Goal: Complete application form: Complete application form

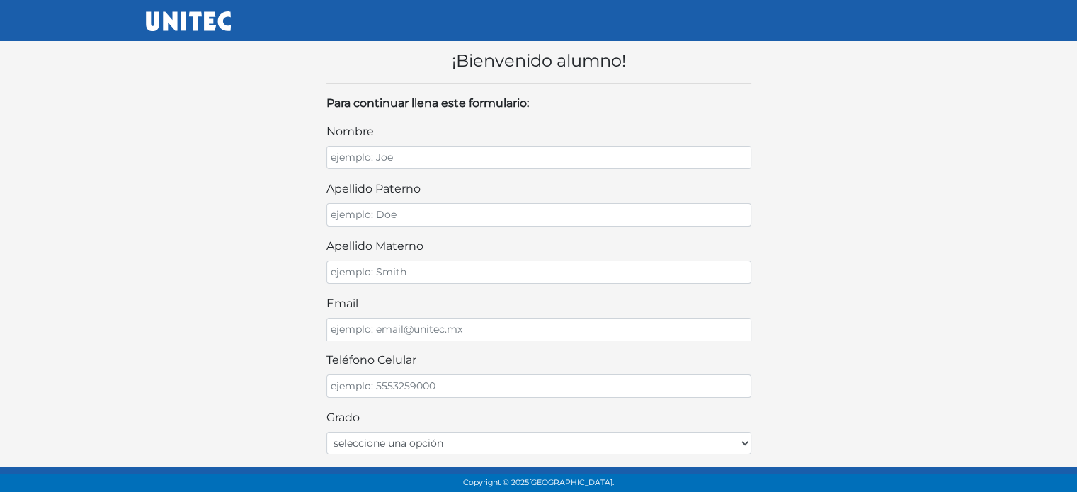
click at [443, 144] on div "nombre" at bounding box center [539, 146] width 425 height 46
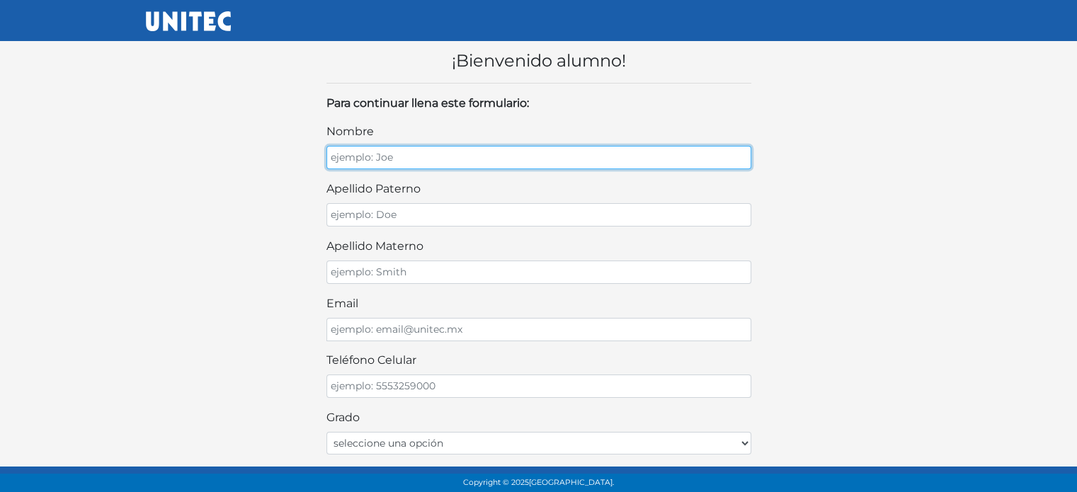
click at [445, 154] on input "nombre" at bounding box center [539, 157] width 425 height 23
type input "Julio Gabriel"
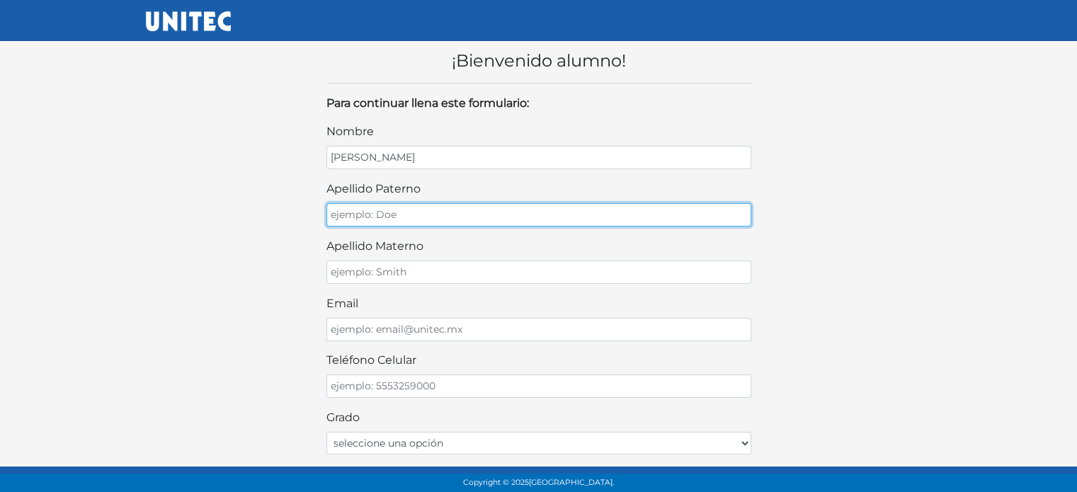
click at [450, 209] on input "apellido paterno" at bounding box center [539, 214] width 425 height 23
type input "Lopez"
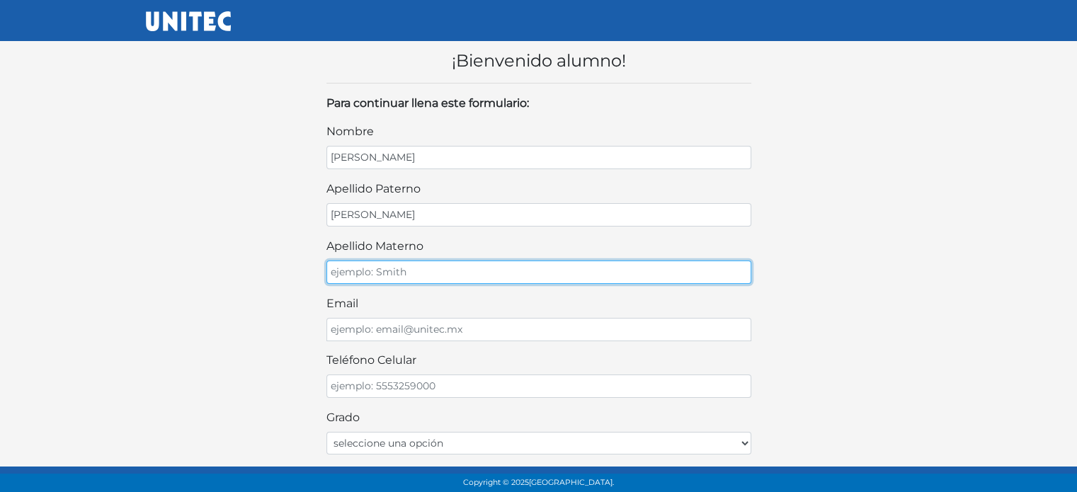
click at [454, 269] on input "apellido materno" at bounding box center [539, 272] width 425 height 23
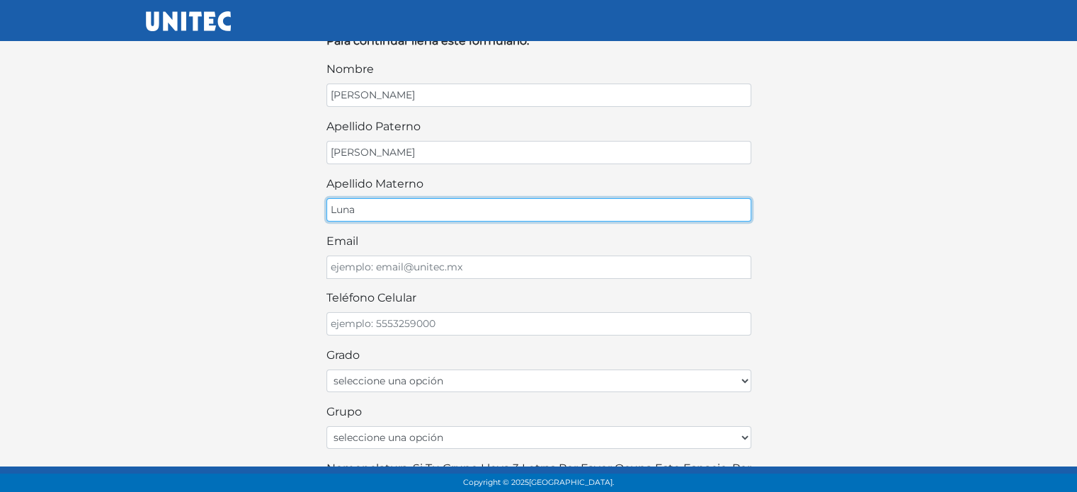
scroll to position [71, 0]
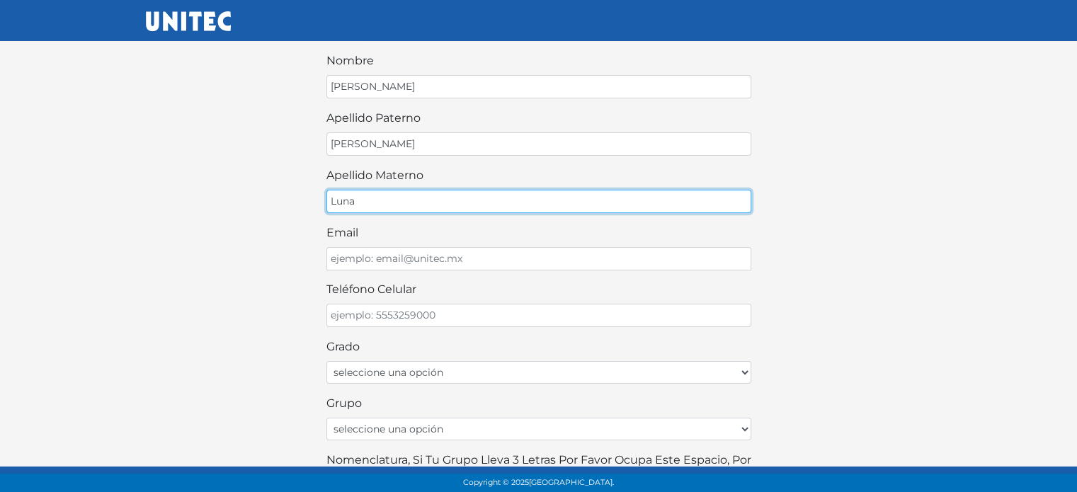
type input "Luna"
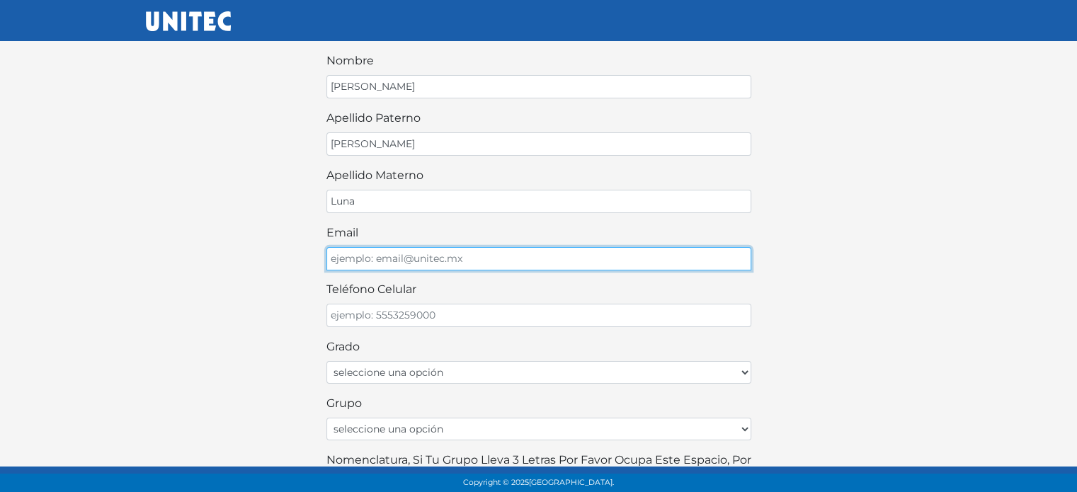
click at [453, 264] on input "email" at bounding box center [539, 258] width 425 height 23
type input "juliloplun@gmail.com"
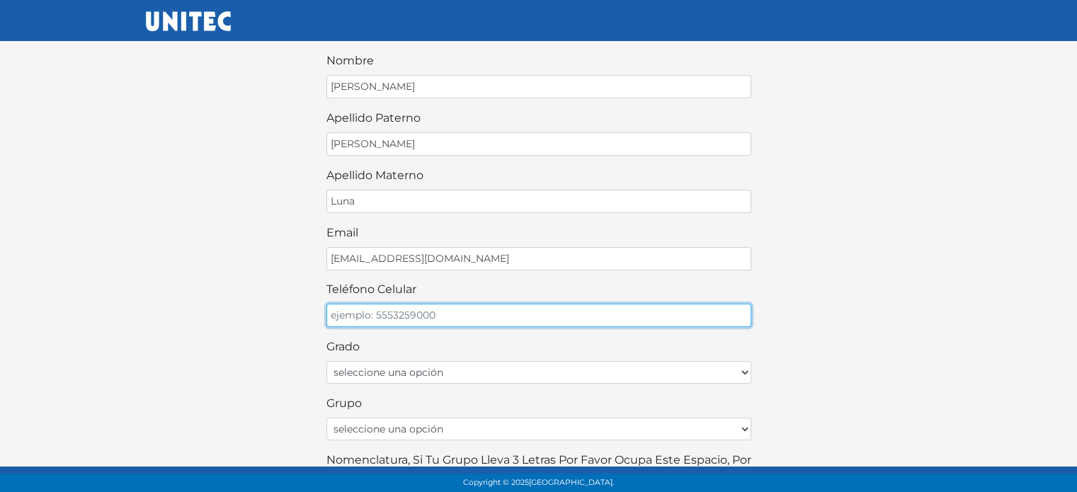
click at [472, 316] on input "teléfono celular" at bounding box center [539, 315] width 425 height 23
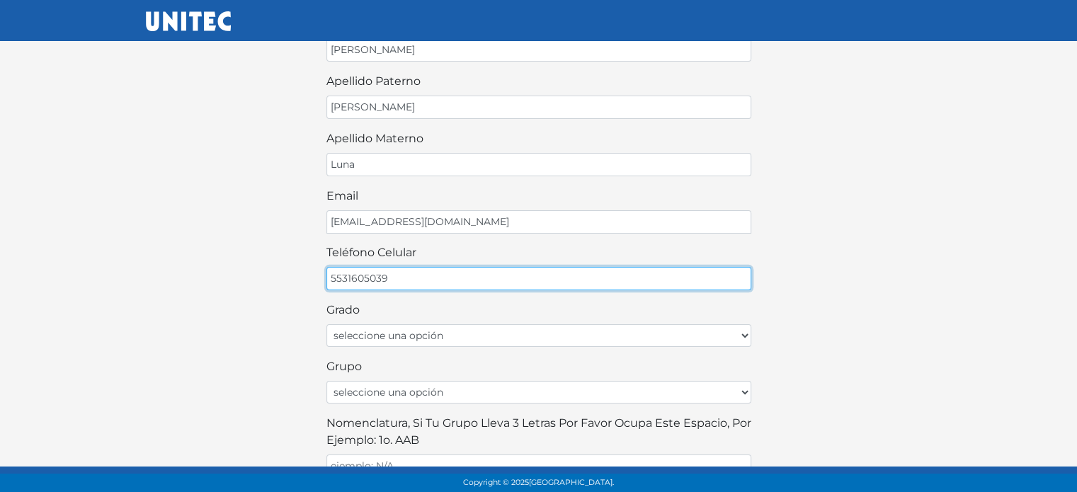
scroll to position [112, 0]
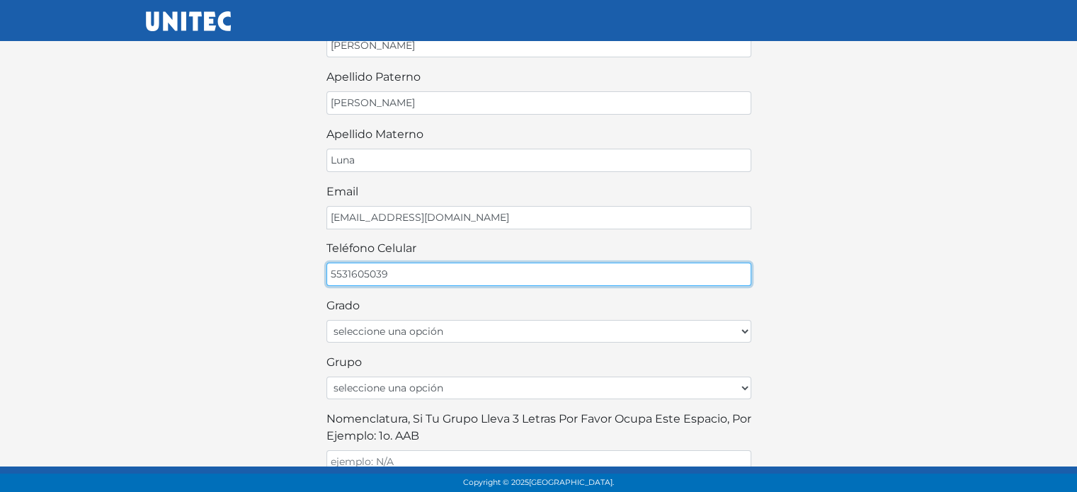
type input "5531605039"
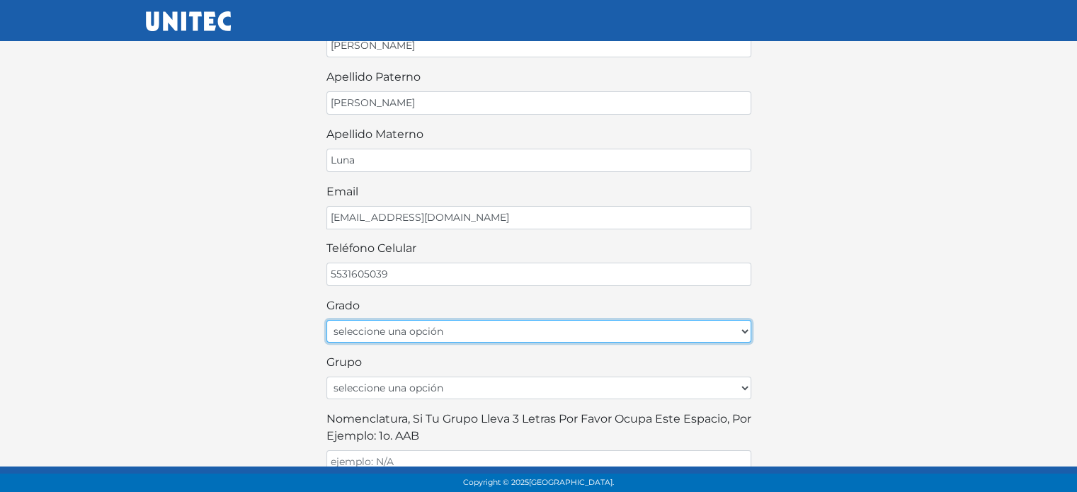
click at [531, 336] on select "seleccione una opción Primer grado Segundo grado Tercer grado Cuarto grado Quin…" at bounding box center [539, 331] width 425 height 23
select select "2do"
click at [327, 320] on select "seleccione una opción Primer grado Segundo grado Tercer grado Cuarto grado Quin…" at bounding box center [539, 331] width 425 height 23
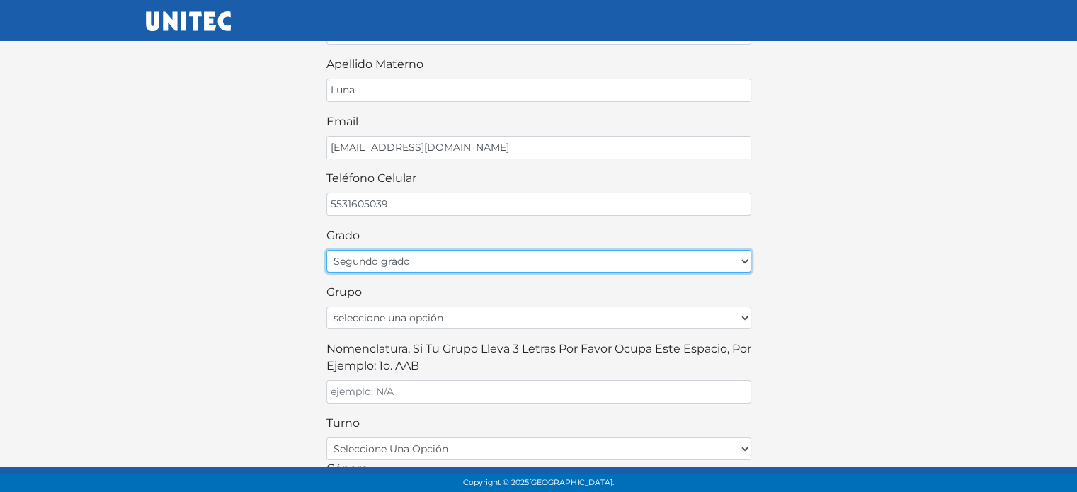
scroll to position [193, 0]
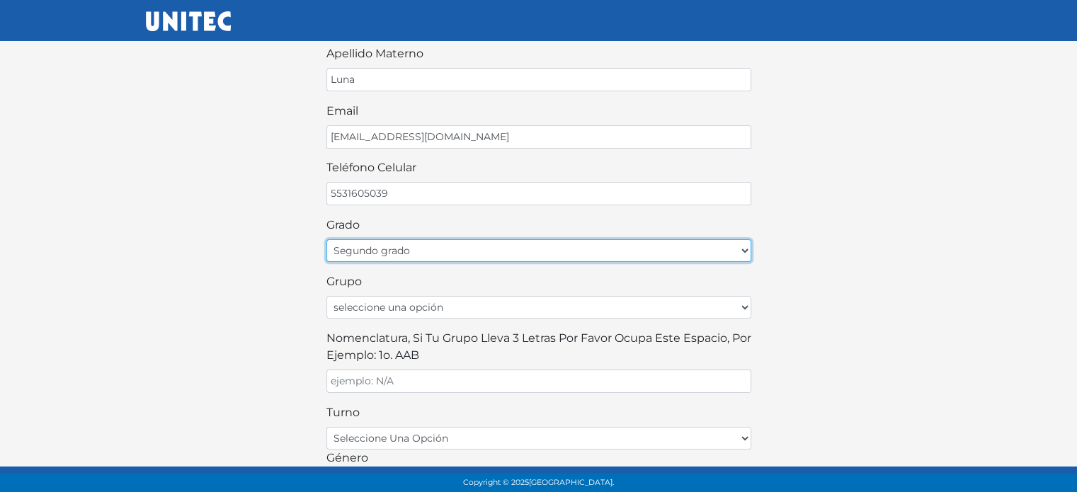
click at [722, 250] on select "seleccione una opción Primer grado Segundo grado Tercer grado Cuarto grado Quin…" at bounding box center [539, 250] width 425 height 23
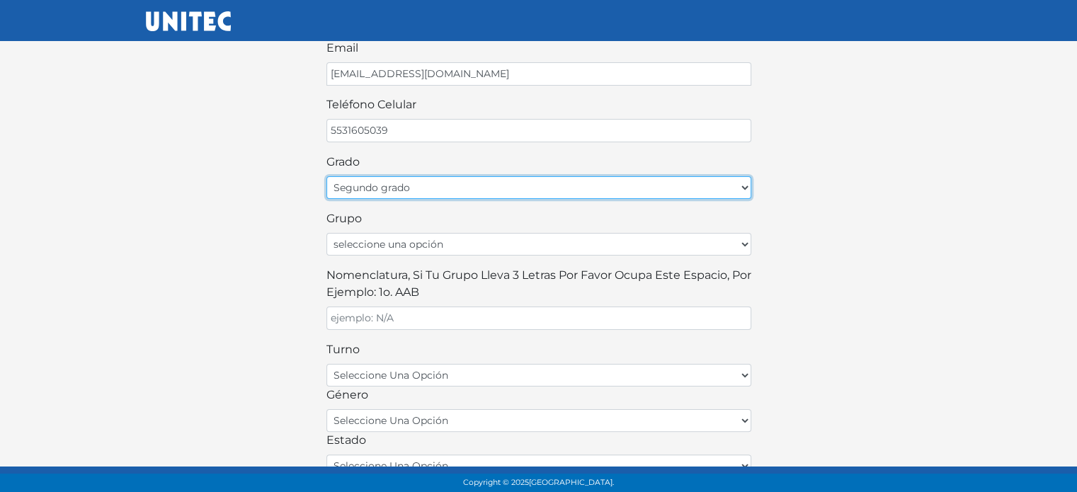
scroll to position [257, 0]
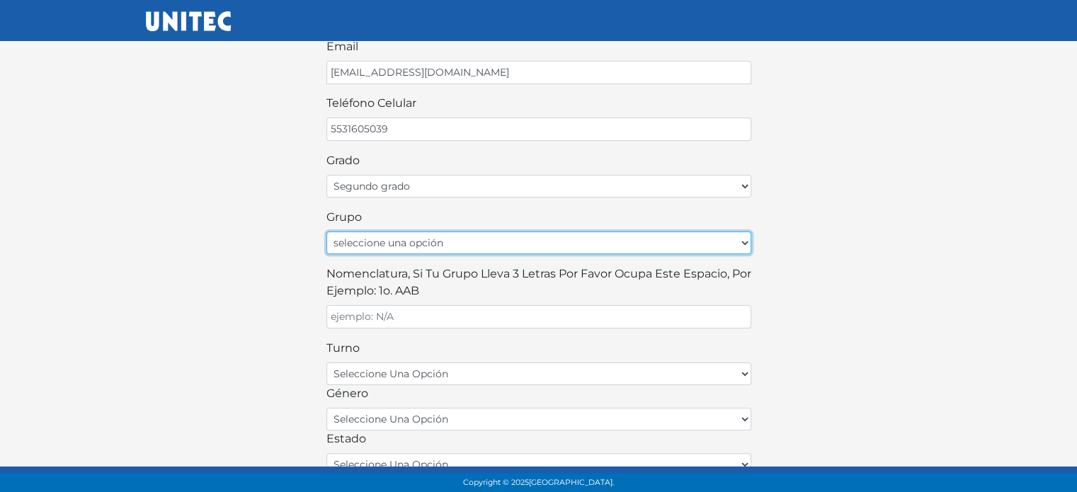
click at [633, 242] on select "seleccione una opción A B C D E F G H I J K L M N O P Q R S T U V W X Y Z" at bounding box center [539, 243] width 425 height 23
click at [647, 273] on label "Nomenclatura, si tu grupo lleva 3 letras por favor ocupa este espacio, por ejem…" at bounding box center [539, 283] width 425 height 34
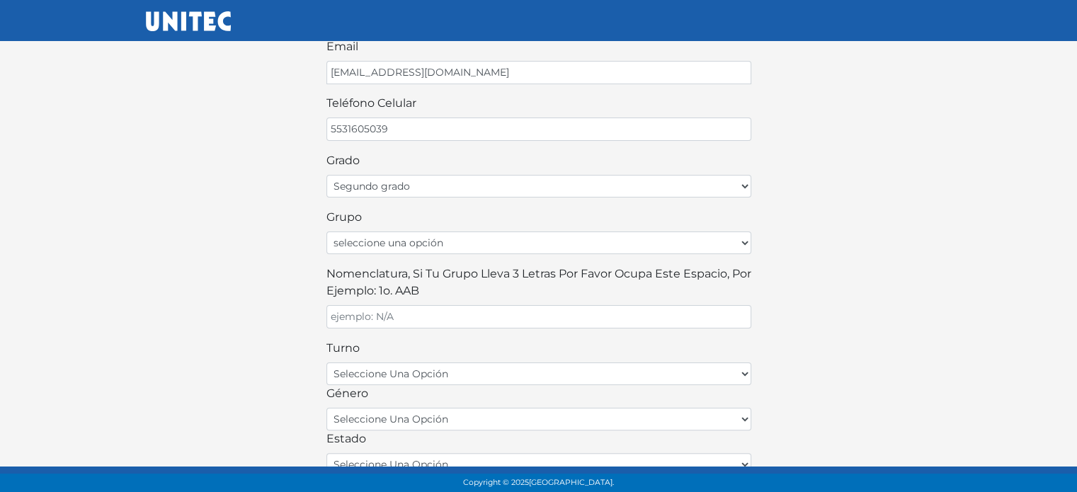
click at [647, 305] on input "Nomenclatura, si tu grupo lleva 3 letras por favor ocupa este espacio, por ejem…" at bounding box center [539, 316] width 425 height 23
click at [678, 266] on label "Nomenclatura, si tu grupo lleva 3 letras por favor ocupa este espacio, por ejem…" at bounding box center [539, 283] width 425 height 34
click at [678, 305] on input "Nomenclatura, si tu grupo lleva 3 letras por favor ocupa este espacio, por ejem…" at bounding box center [539, 316] width 425 height 23
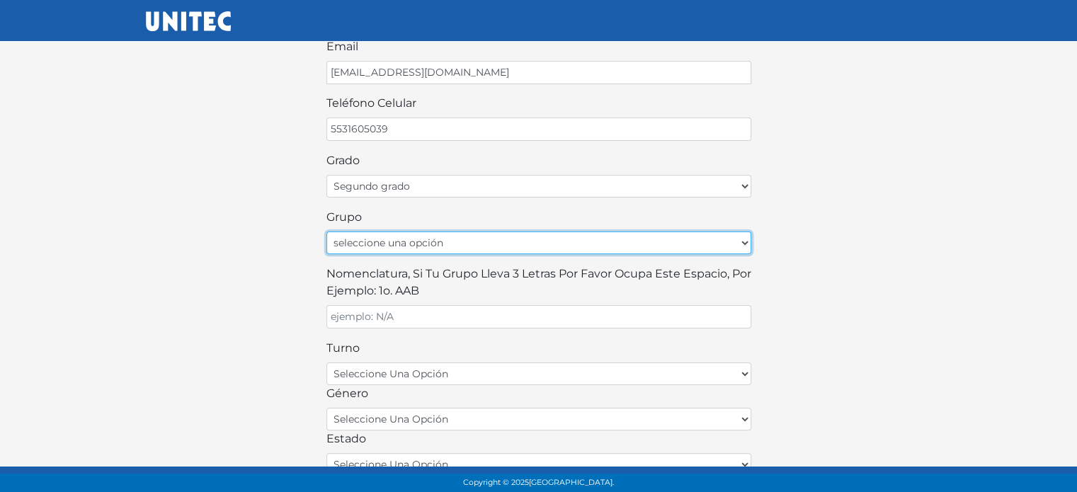
click at [688, 244] on select "seleccione una opción A B C D E F G H I J K L M N O P Q R S T U V W X Y Z" at bounding box center [539, 243] width 425 height 23
click at [327, 232] on select "seleccione una opción A B C D E F G H I J K L M N O P Q R S T U V W X Y Z" at bounding box center [539, 243] width 425 height 23
click at [445, 239] on select "seleccione una opción A B C D E F G H I J K L M N O P Q R S T U V W X Y Z" at bounding box center [539, 243] width 425 height 23
select select "B"
click at [327, 232] on select "seleccione una opción A B C D E F G H I J K L M N O P Q R S T U V W X Y Z" at bounding box center [539, 243] width 425 height 23
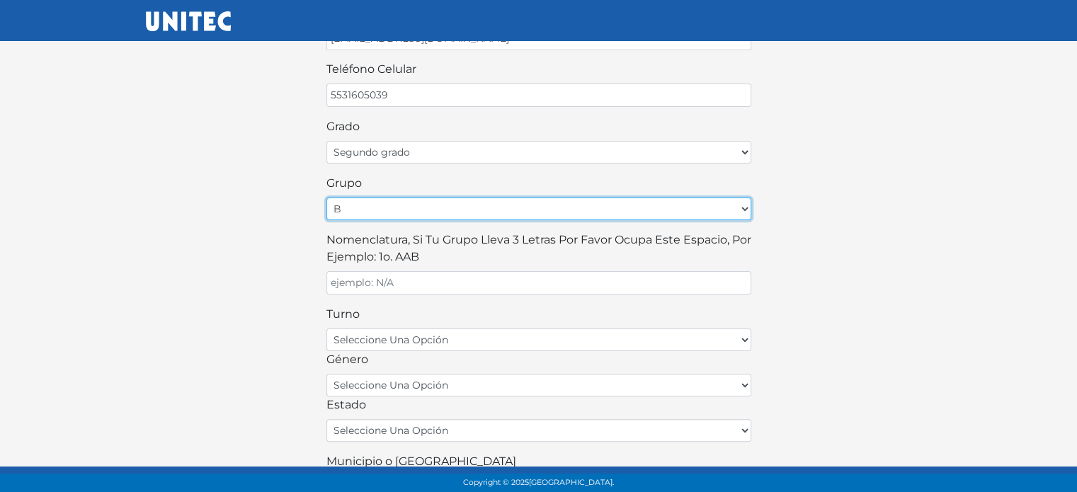
scroll to position [324, 0]
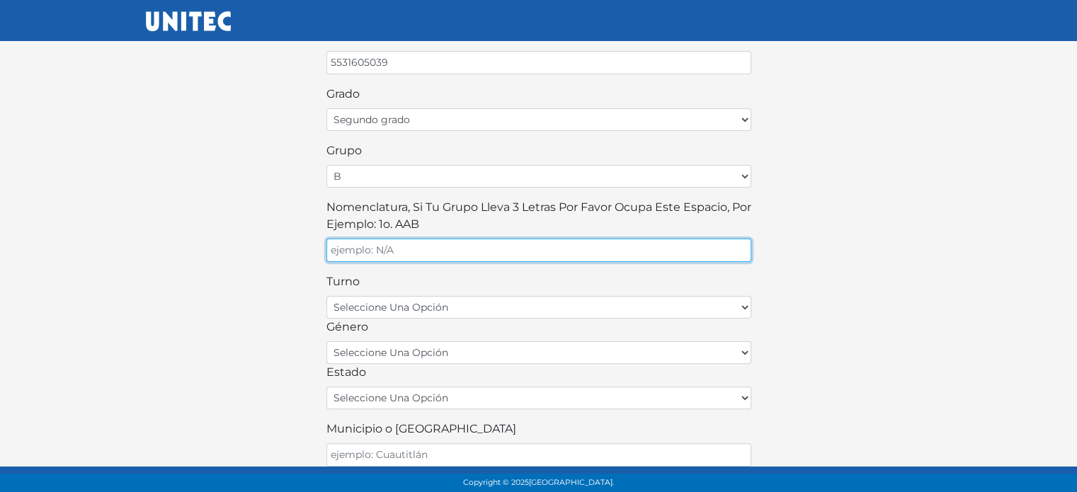
click at [594, 249] on input "Nomenclatura, si tu grupo lleva 3 letras por favor ocupa este espacio, por ejem…" at bounding box center [539, 250] width 425 height 23
type input "1"
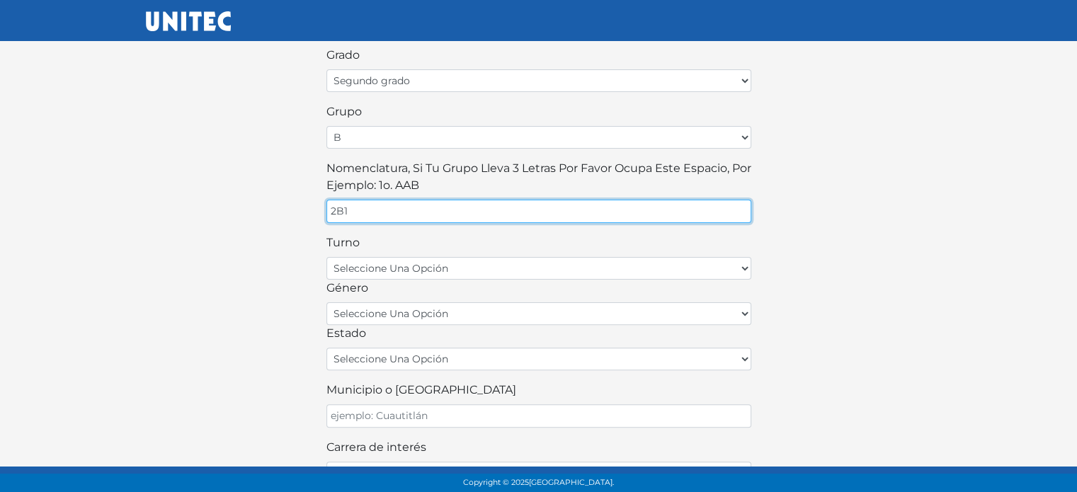
scroll to position [365, 0]
type input "2B1"
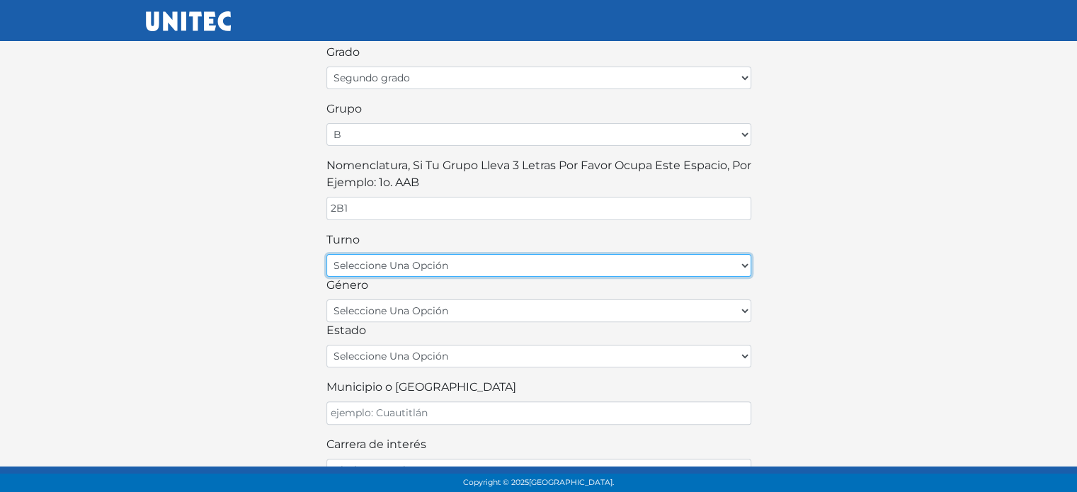
click at [635, 262] on select "seleccione una opción matutino vespertino" at bounding box center [539, 265] width 425 height 23
select select "matutino"
click at [327, 254] on select "seleccione una opción matutino vespertino" at bounding box center [539, 265] width 425 height 23
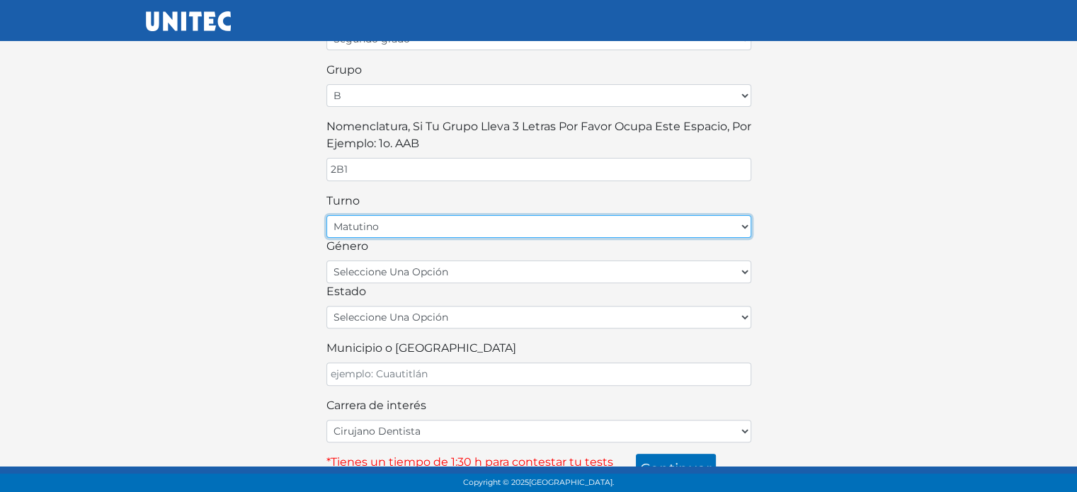
scroll to position [410, 0]
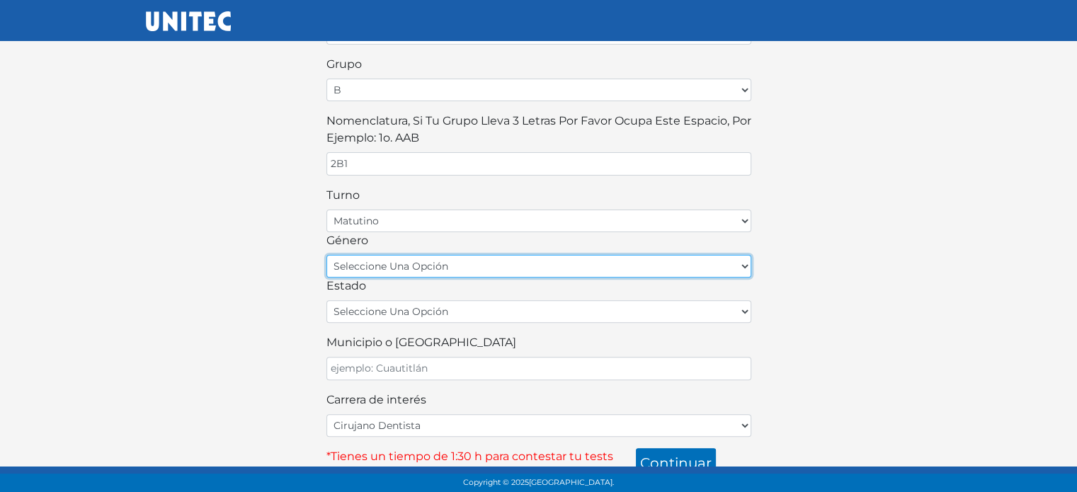
click at [550, 261] on select "seleccione una opción femenino masculino" at bounding box center [539, 266] width 425 height 23
select select "M"
click at [327, 255] on select "seleccione una opción femenino masculino" at bounding box center [539, 266] width 425 height 23
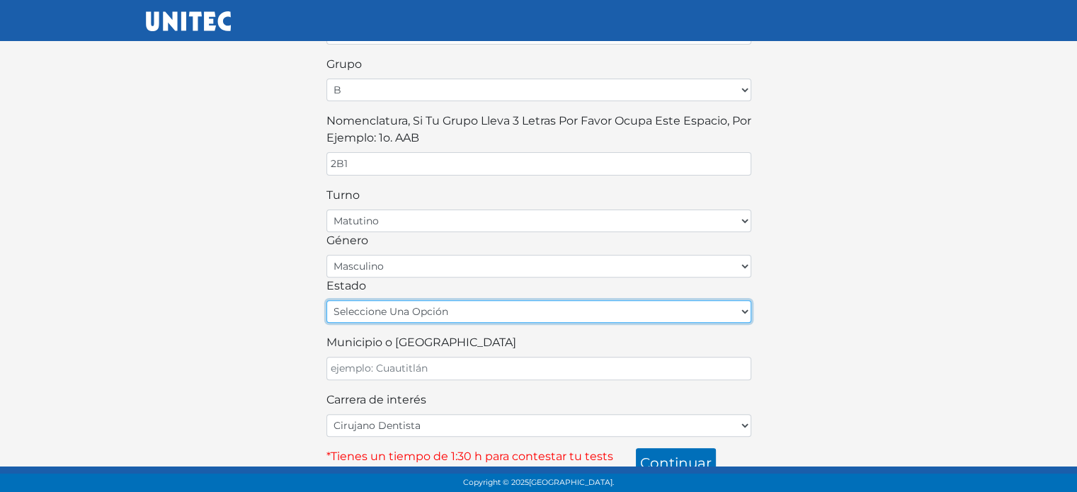
click at [492, 306] on select "seleccione una opción Aguascalientes Baja California Baja California Sur Campec…" at bounding box center [539, 311] width 425 height 23
click at [327, 300] on select "seleccione una opción Aguascalientes Baja California Baja California Sur Campec…" at bounding box center [539, 311] width 425 height 23
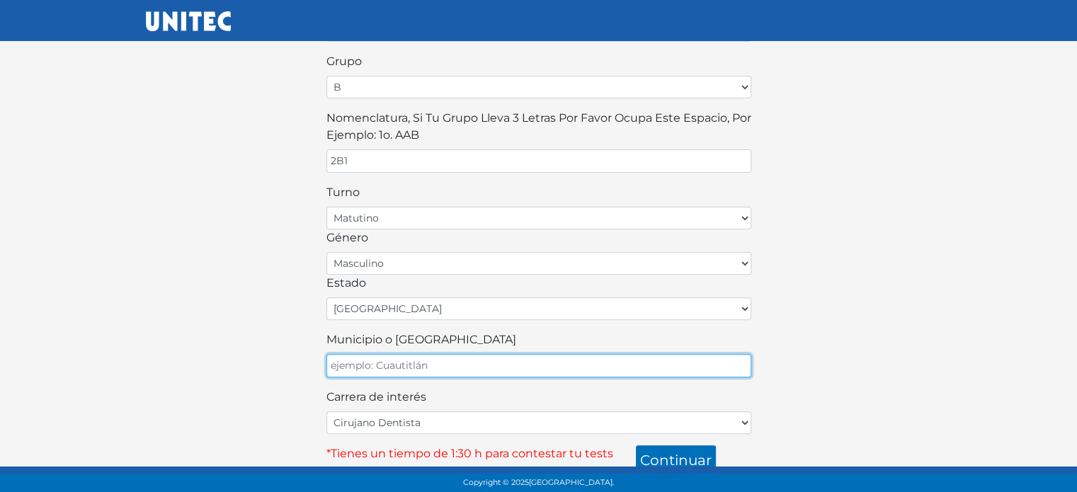
click at [432, 359] on input "Municipio o Alcaldía" at bounding box center [539, 365] width 425 height 23
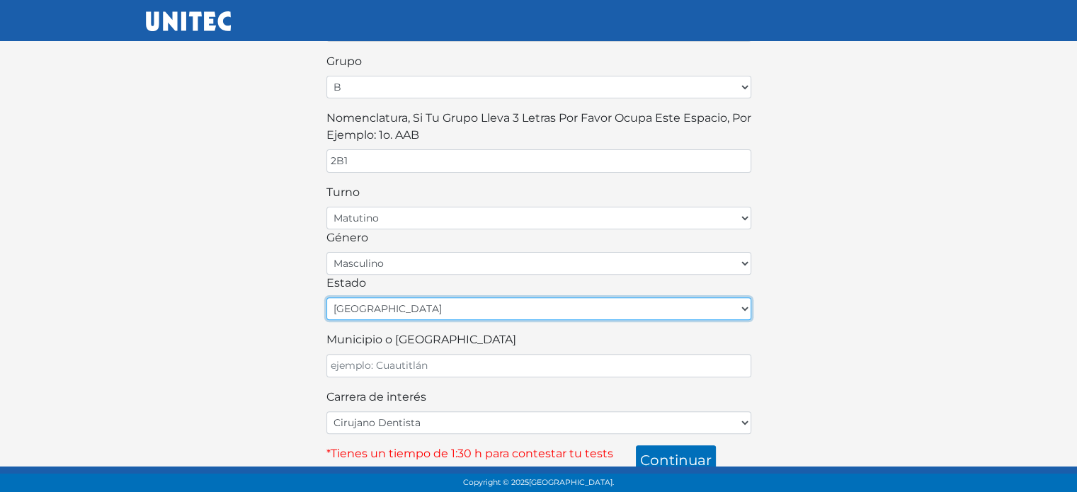
click at [452, 307] on select "seleccione una opción Aguascalientes Baja California Baja California Sur Campec…" at bounding box center [539, 308] width 425 height 23
select select "HID"
click at [327, 297] on select "seleccione una opción Aguascalientes Baja California Baja California Sur Campec…" at bounding box center [539, 308] width 425 height 23
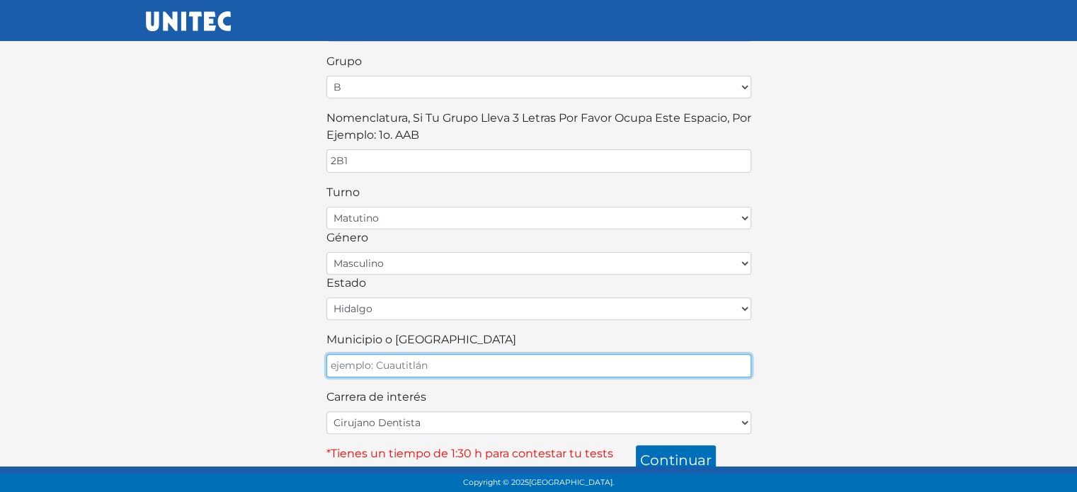
click at [447, 355] on input "Municipio o Alcaldía" at bounding box center [539, 365] width 425 height 23
type input "Atototonilco de Tula ,Real Catilla"
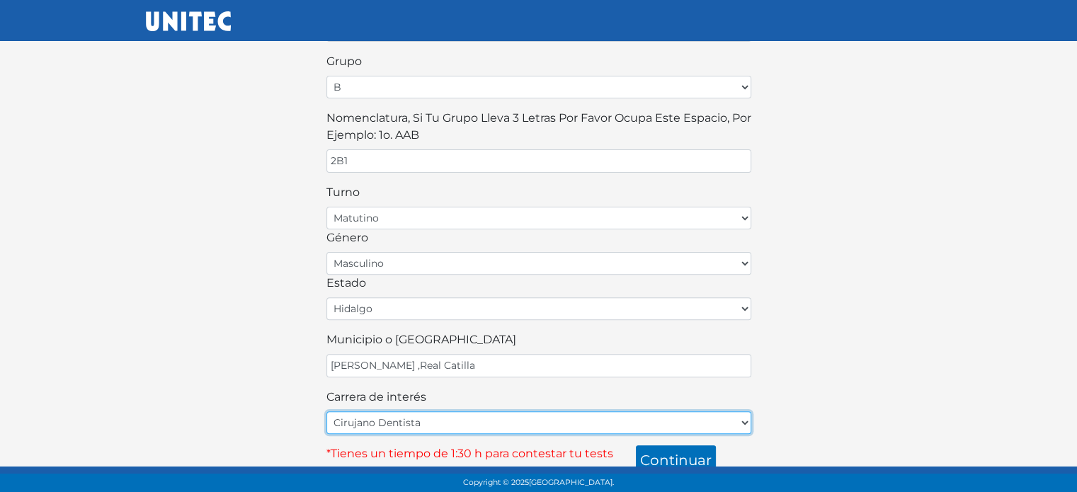
click at [470, 422] on select "Cirujano Dentista Cultura Física y Deportes Enfermería (5 materias) Enfermería …" at bounding box center [539, 423] width 425 height 23
click at [513, 414] on select "Cirujano Dentista Cultura Física y Deportes Enfermería (5 materias) Enfermería …" at bounding box center [539, 423] width 425 height 23
click at [502, 412] on select "Cirujano Dentista Cultura Física y Deportes Enfermería (5 materias) Enfermería …" at bounding box center [539, 423] width 425 height 23
select select "39"
click at [327, 412] on select "Cirujano Dentista Cultura Física y Deportes Enfermería (5 materias) Enfermería …" at bounding box center [539, 423] width 425 height 23
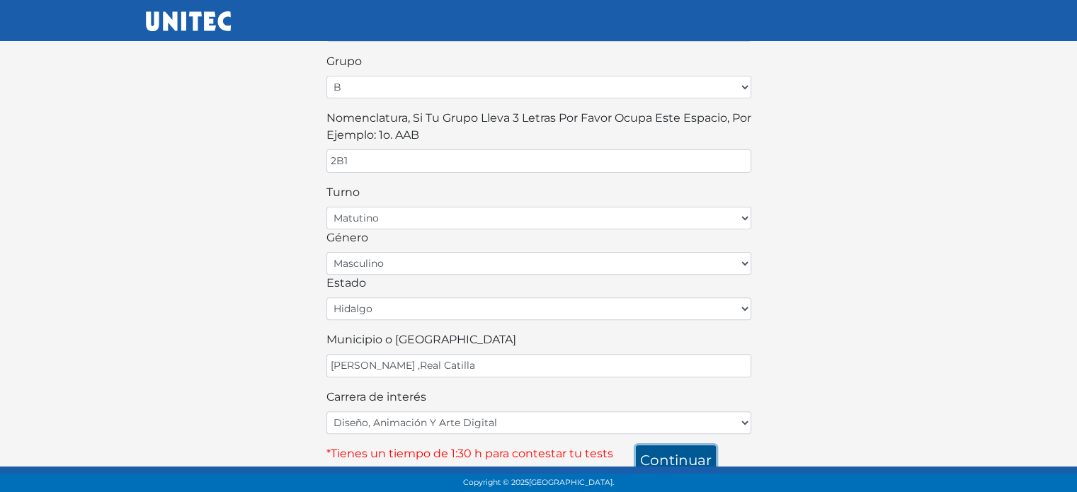
click at [706, 453] on button "continuar" at bounding box center [676, 461] width 80 height 30
click at [715, 492] on div "Copyright © 2025 Universidad Tecnológica de México." at bounding box center [538, 483] width 1077 height 18
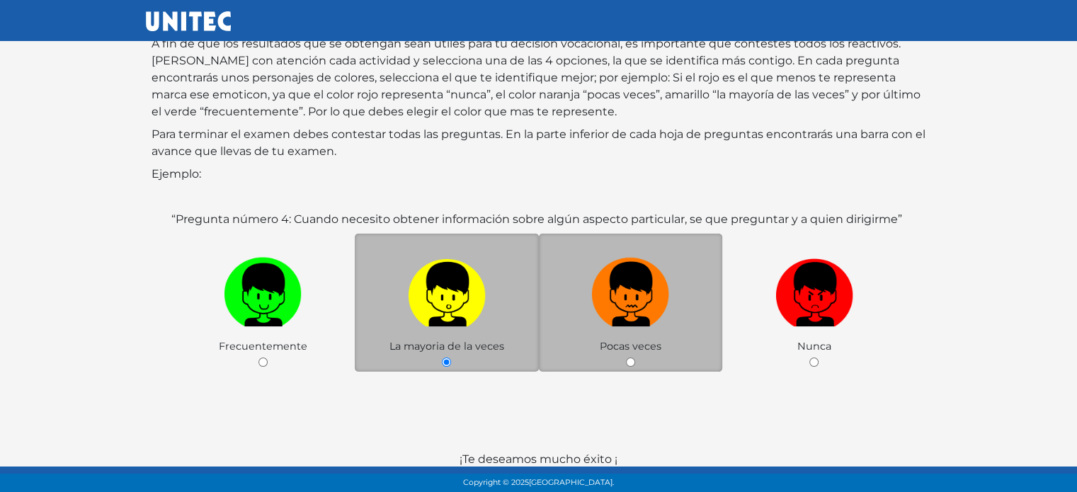
scroll to position [110, 0]
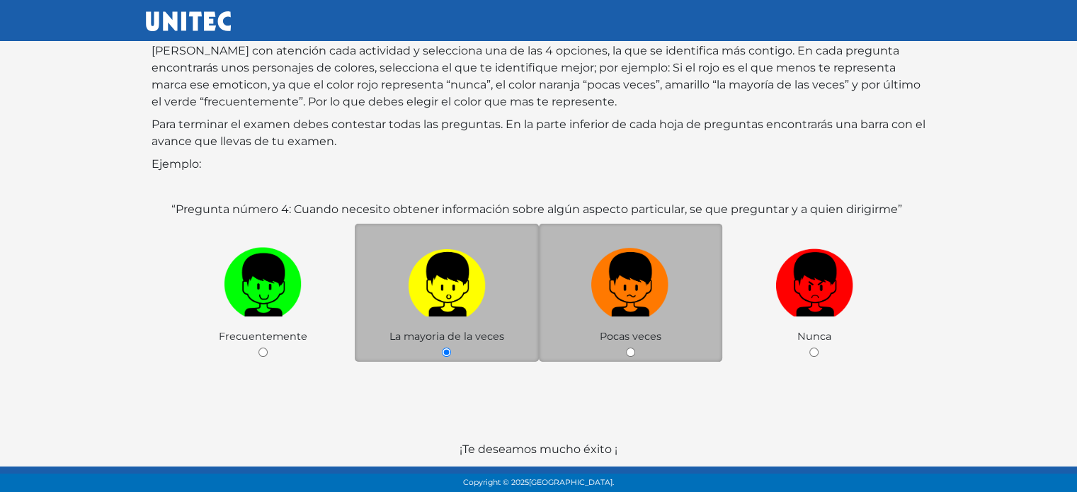
click at [628, 353] on input "radio" at bounding box center [630, 352] width 9 height 9
radio input "true"
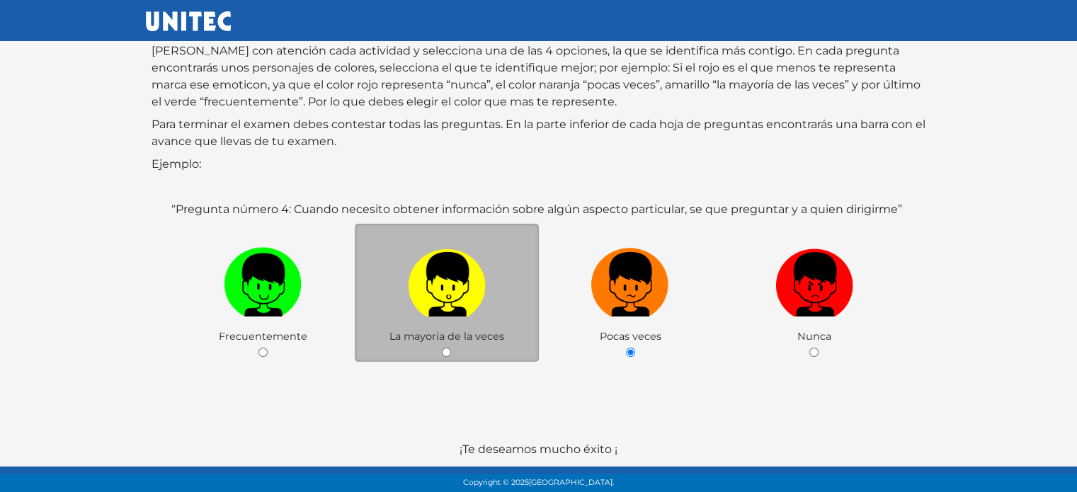
scroll to position [179, 0]
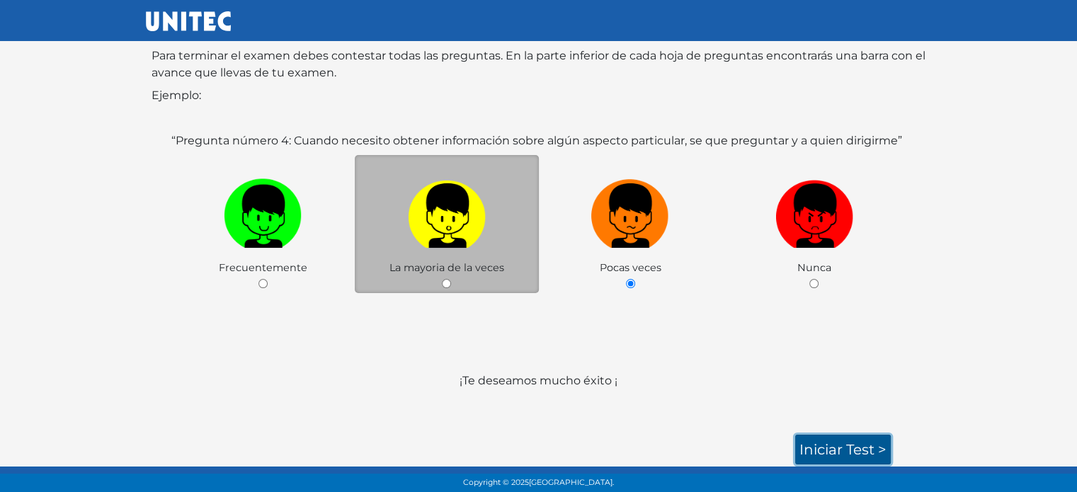
click at [822, 453] on link "Iniciar test >" at bounding box center [843, 450] width 96 height 30
click at [856, 448] on link "Iniciar test >" at bounding box center [843, 450] width 96 height 30
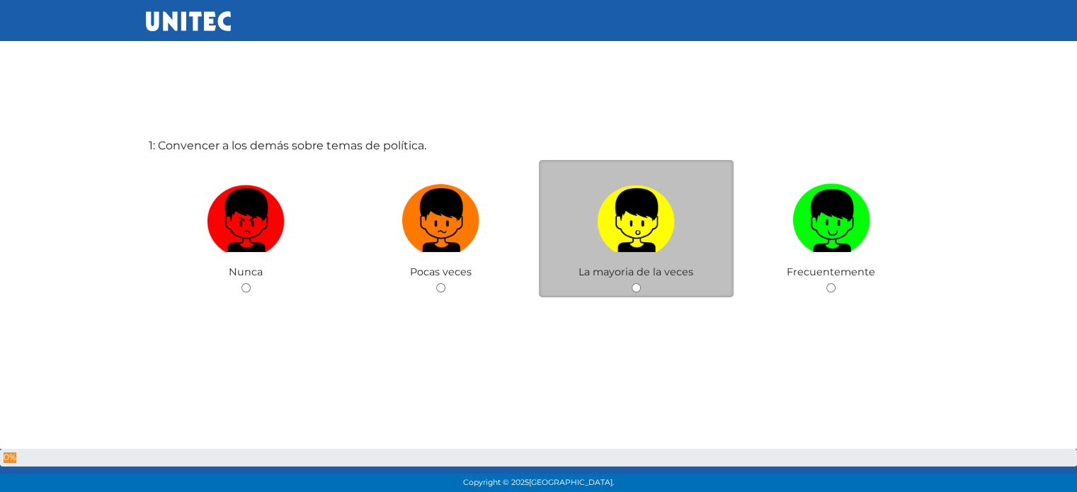
scroll to position [52, 0]
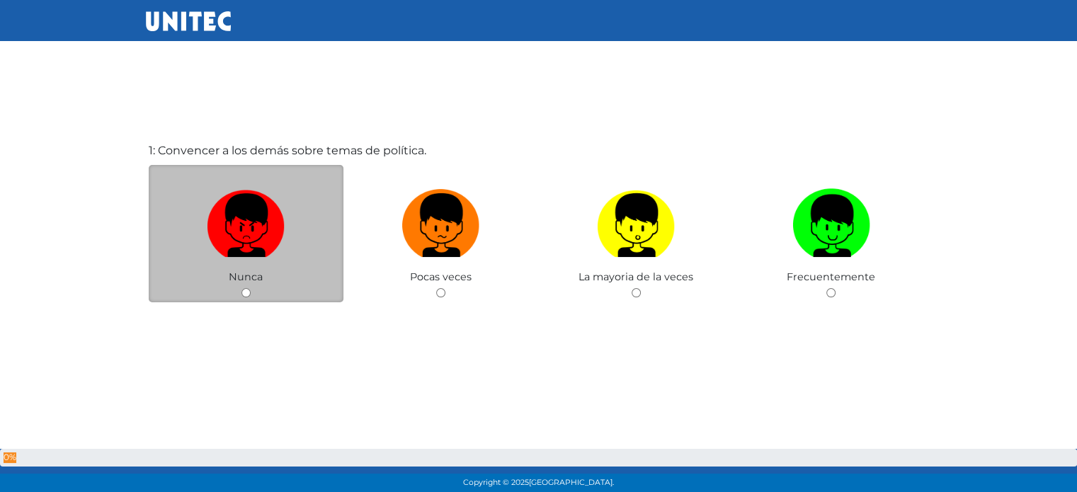
click at [292, 289] on div "Nunca" at bounding box center [246, 234] width 195 height 138
click at [205, 235] on label at bounding box center [246, 226] width 195 height 86
click at [242, 288] on input "radio" at bounding box center [246, 292] width 9 height 9
radio input "true"
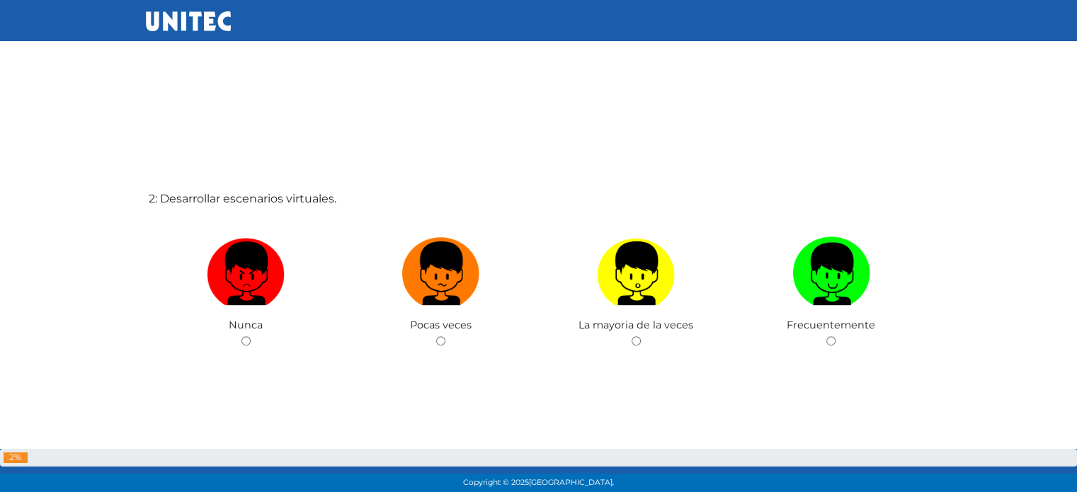
scroll to position [508, 0]
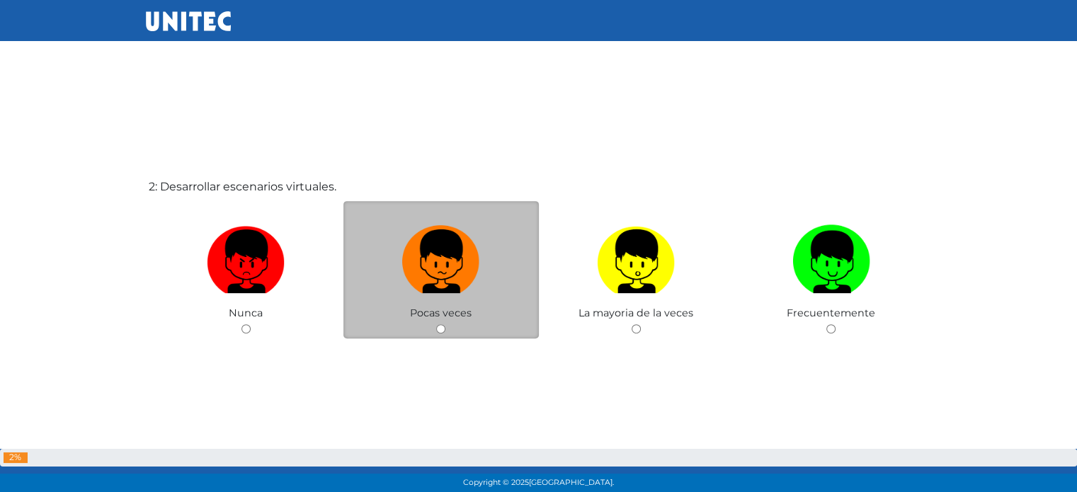
click at [461, 300] on label at bounding box center [441, 262] width 195 height 86
click at [446, 324] on input "radio" at bounding box center [440, 328] width 9 height 9
radio input "true"
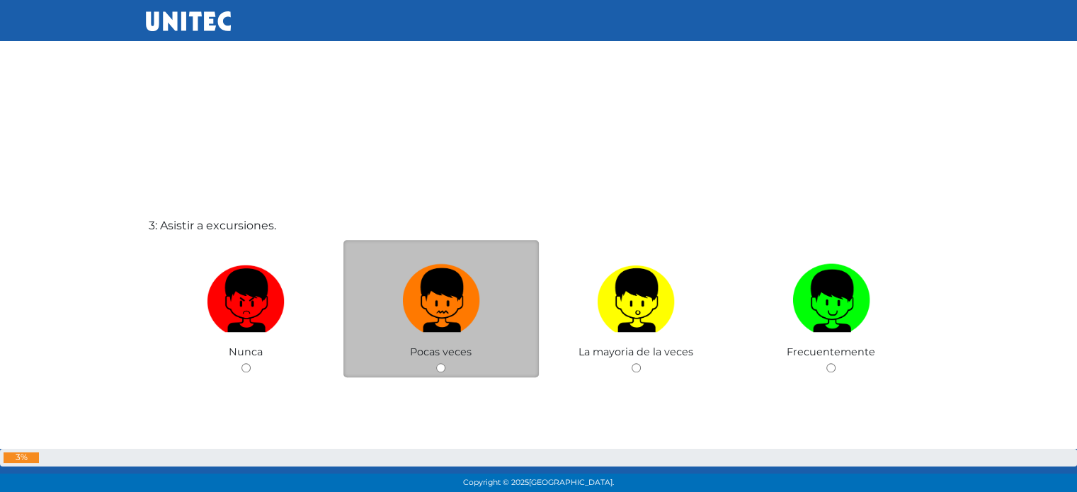
scroll to position [966, 0]
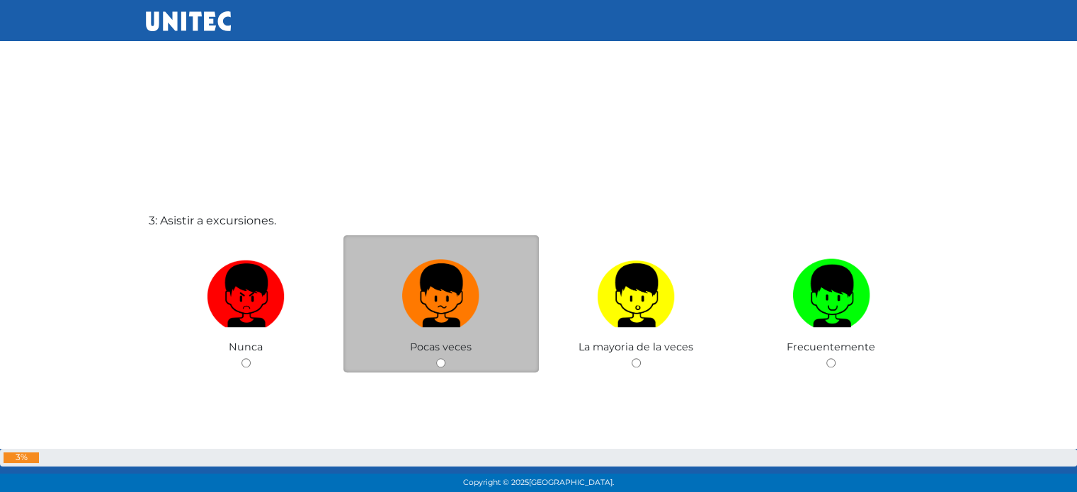
click at [413, 330] on label at bounding box center [441, 296] width 195 height 86
click at [436, 358] on input "radio" at bounding box center [440, 362] width 9 height 9
radio input "true"
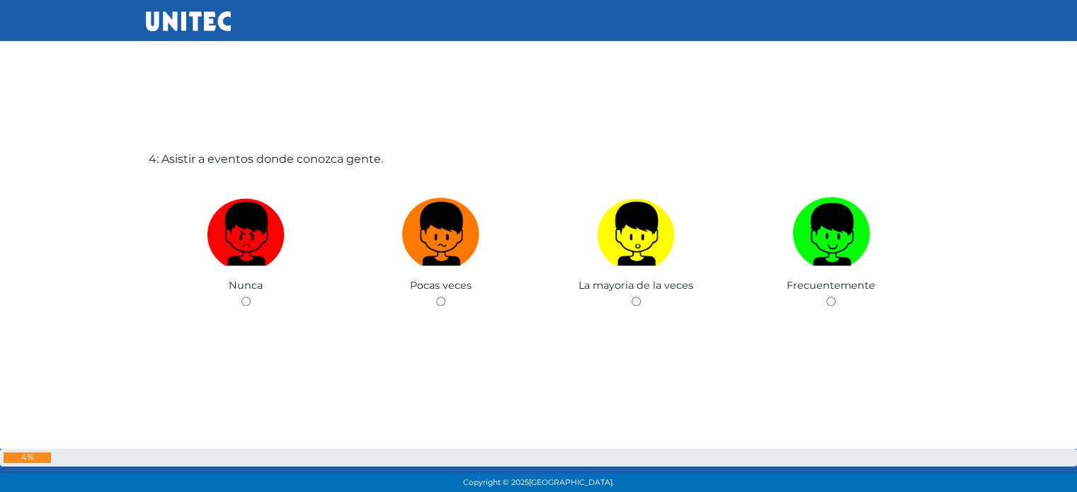
scroll to position [1548, 0]
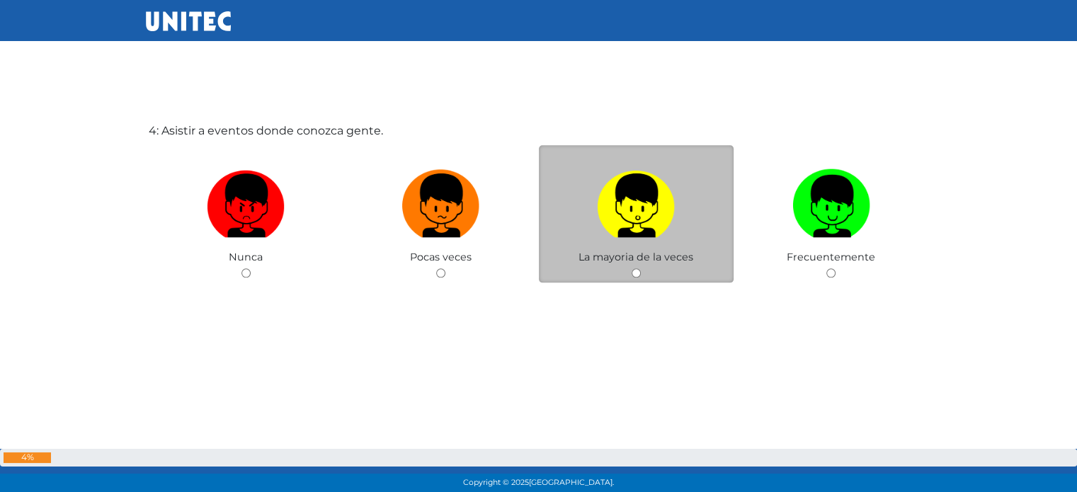
click at [561, 191] on label at bounding box center [636, 206] width 195 height 86
click at [632, 268] on input "radio" at bounding box center [636, 272] width 9 height 9
radio input "true"
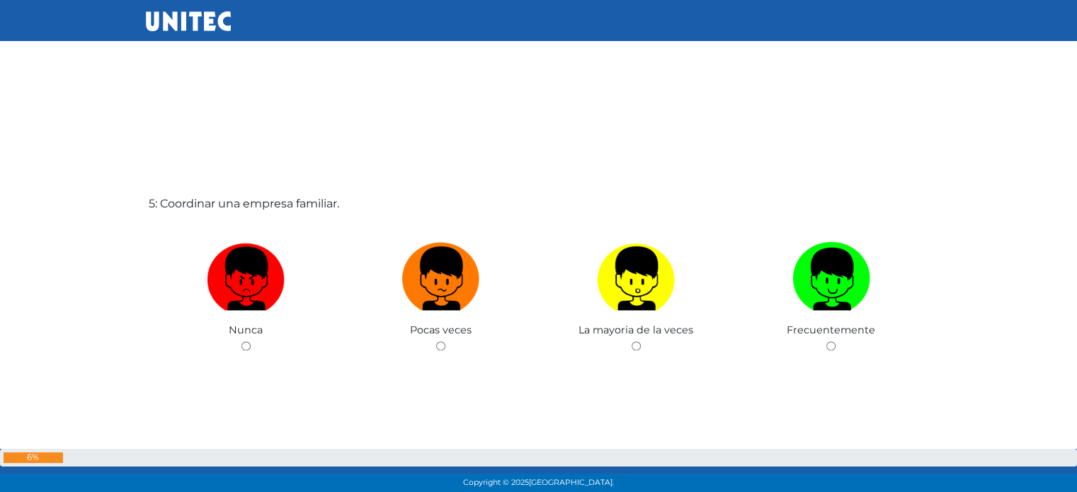
radio input "true"
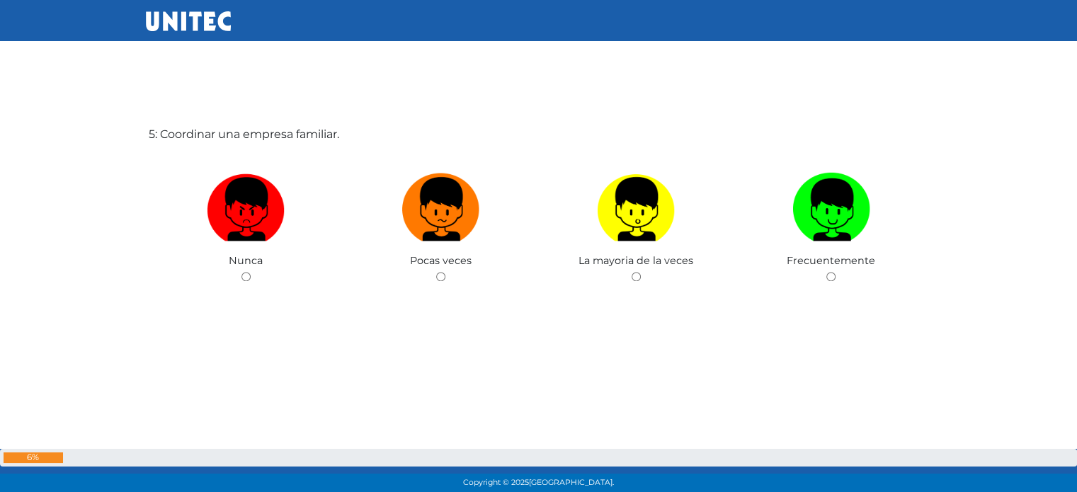
scroll to position [2040, 0]
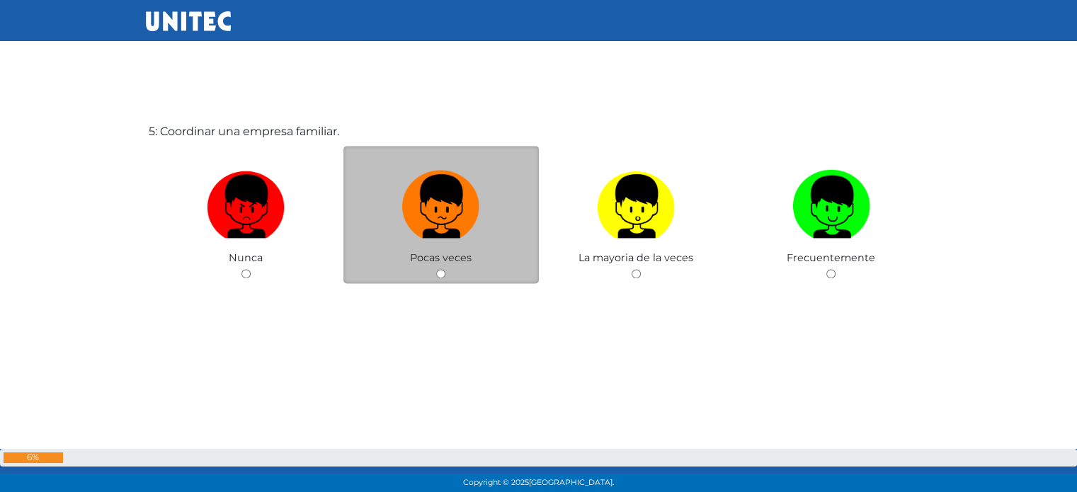
click at [450, 266] on div "Pocas veces" at bounding box center [441, 215] width 195 height 138
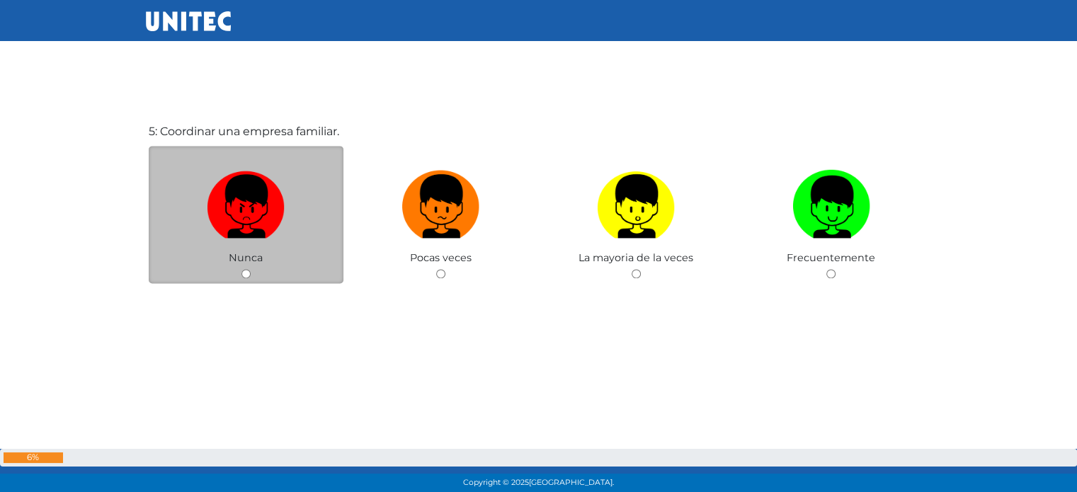
click at [303, 274] on div "Nunca" at bounding box center [246, 215] width 195 height 138
click at [244, 275] on input "radio" at bounding box center [246, 273] width 9 height 9
radio input "true"
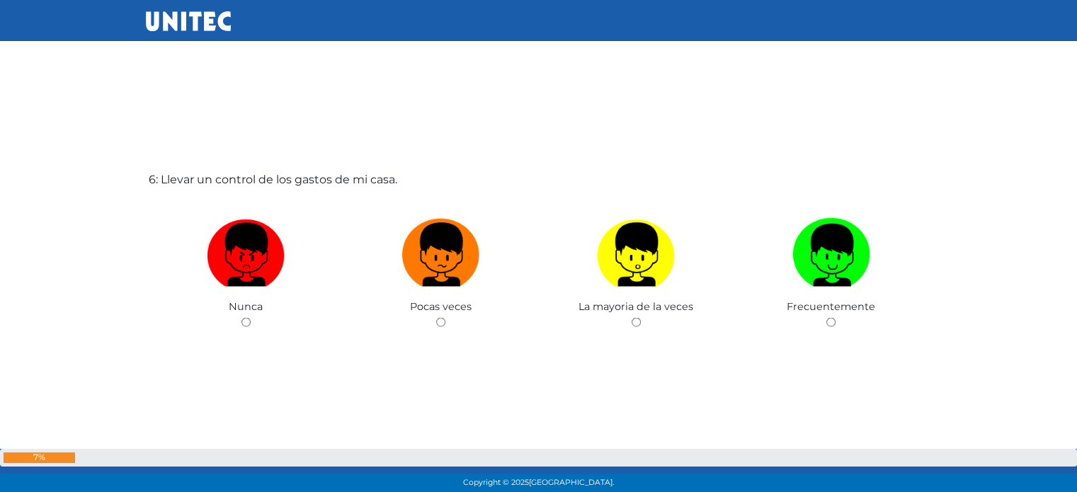
radio input "true"
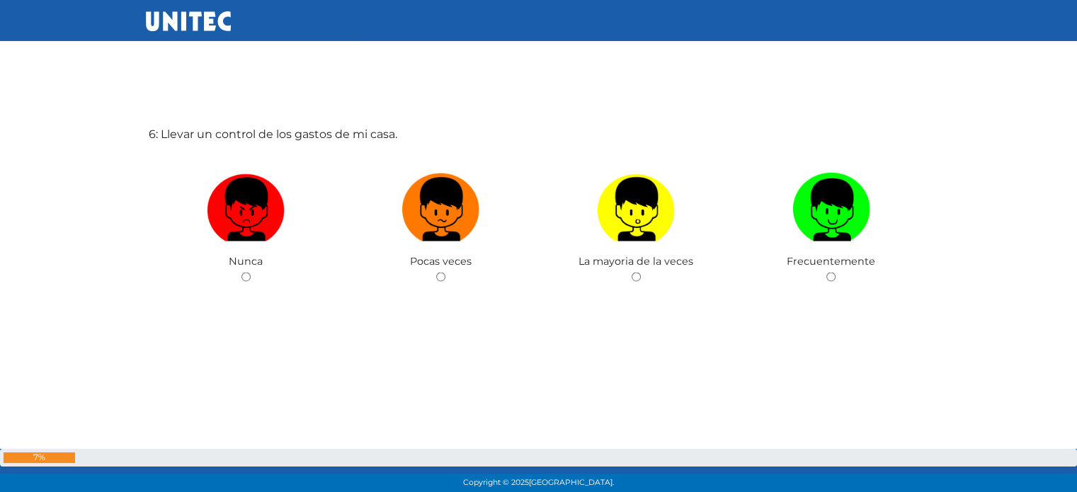
scroll to position [2533, 0]
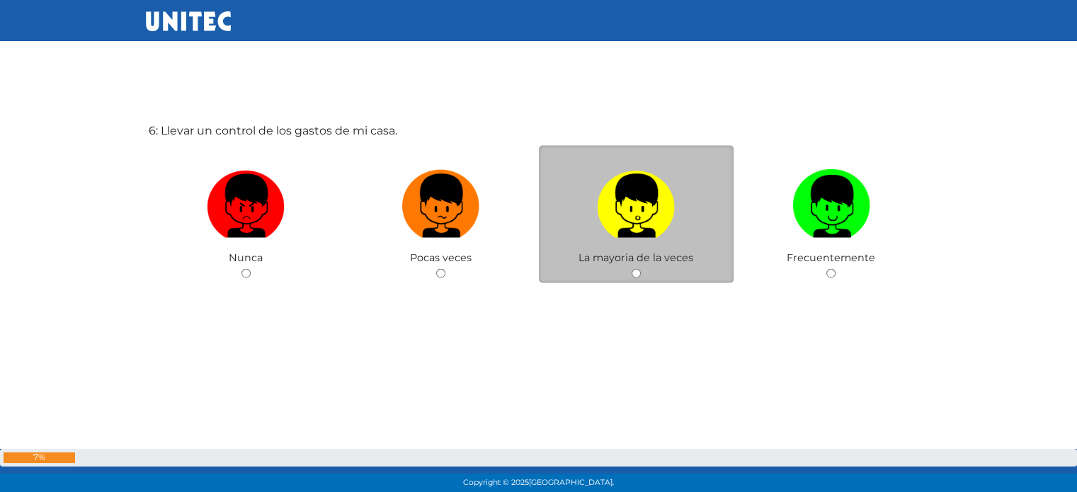
click at [637, 277] on input "radio" at bounding box center [636, 272] width 9 height 9
radio input "true"
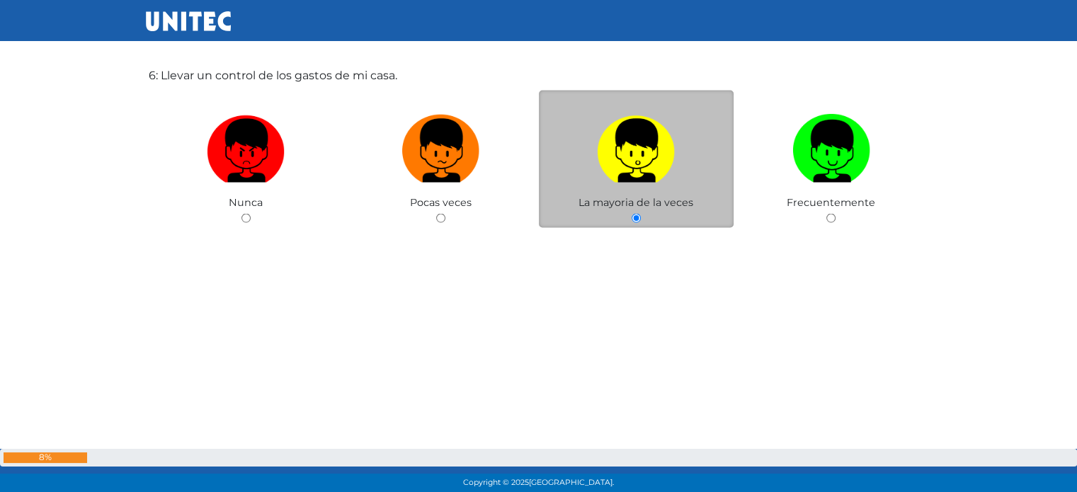
click at [827, 213] on input "radio" at bounding box center [831, 217] width 9 height 9
radio input "true"
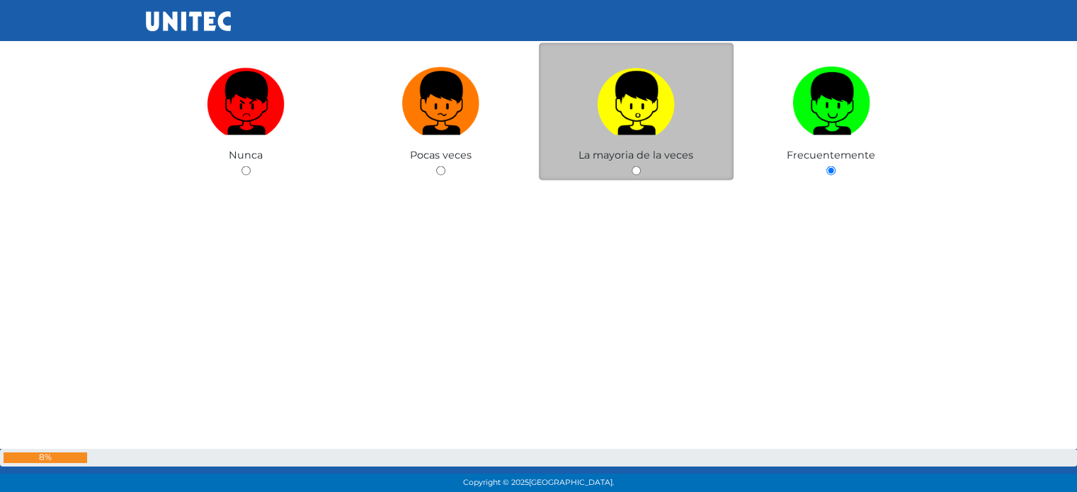
scroll to position [2645, 0]
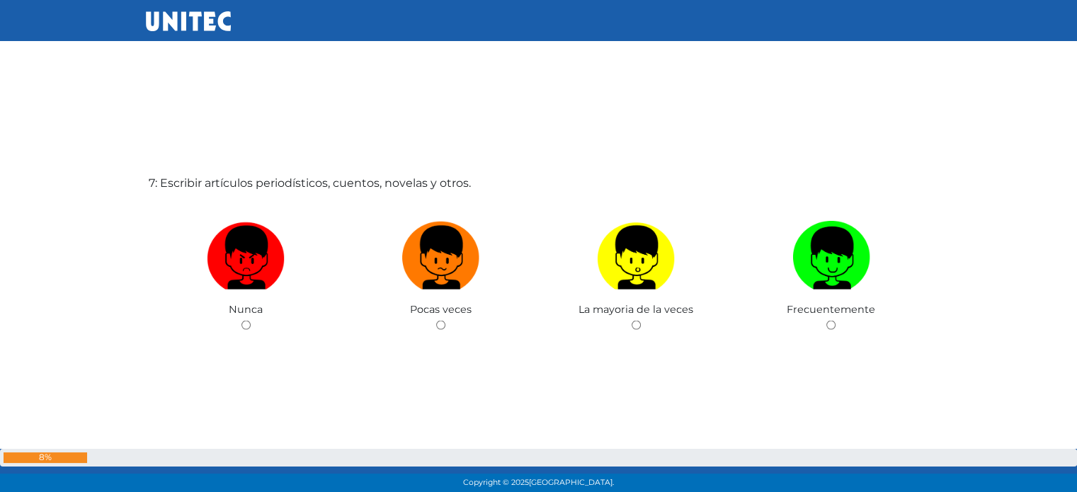
scroll to position [3025, 0]
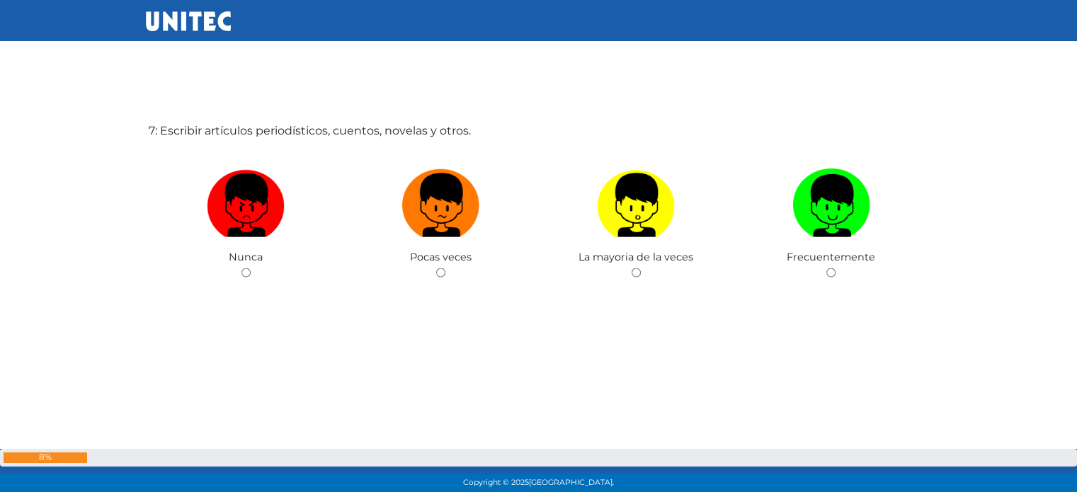
click at [827, 268] on input "radio" at bounding box center [831, 272] width 9 height 9
radio input "true"
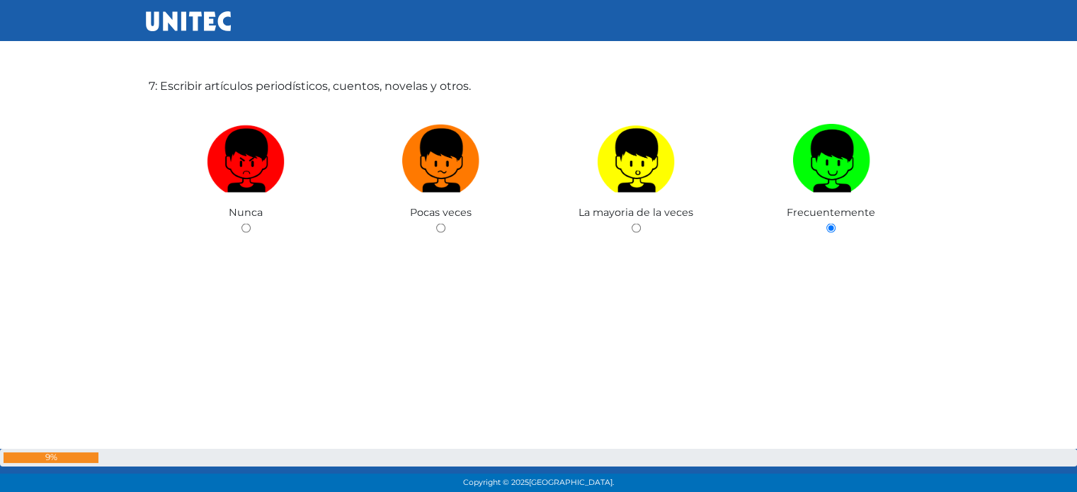
scroll to position [3081, 0]
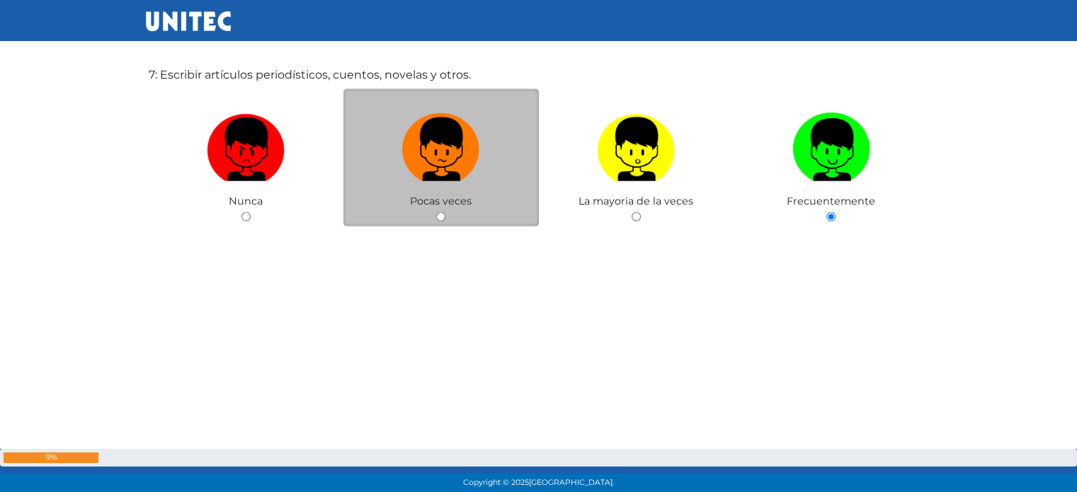
click at [439, 217] on input "radio" at bounding box center [440, 216] width 9 height 9
radio input "true"
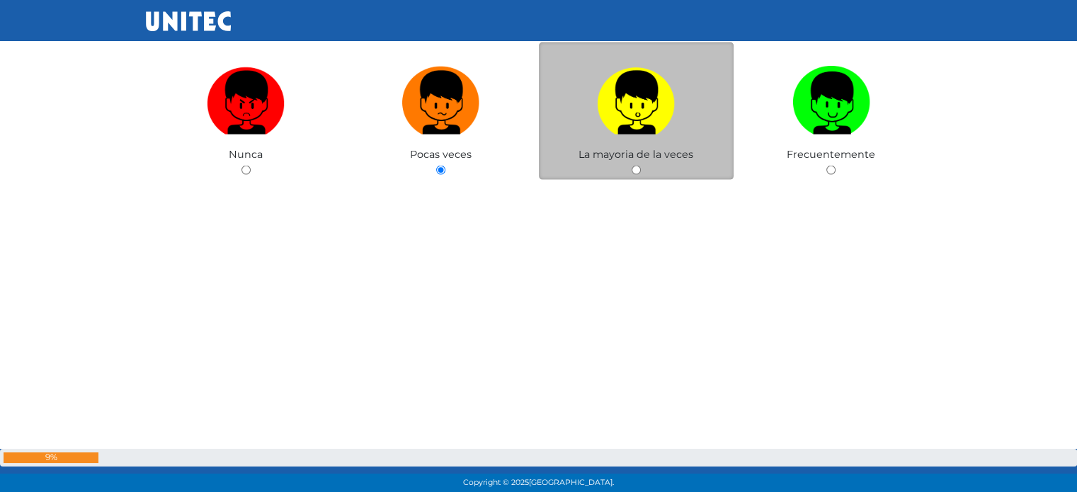
scroll to position [3136, 0]
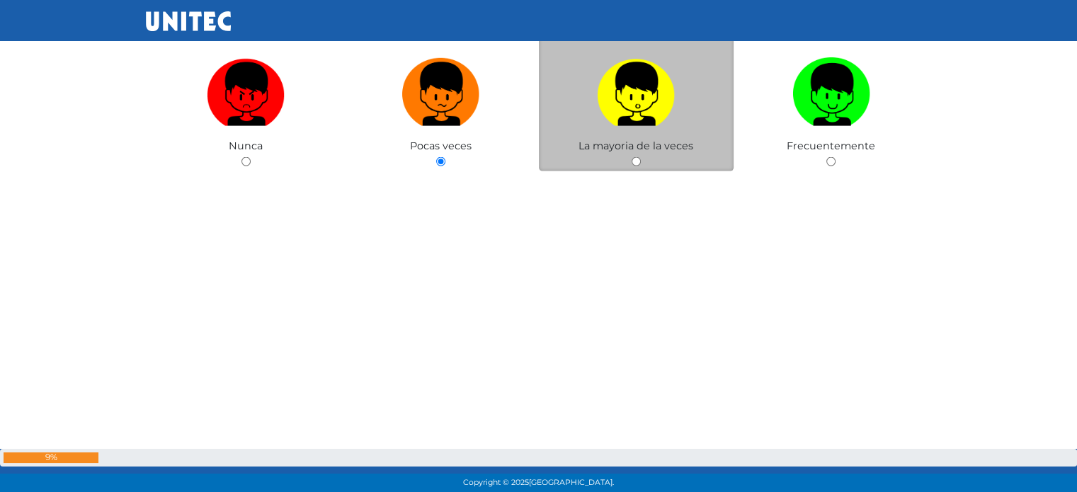
click at [637, 164] on input "radio" at bounding box center [636, 161] width 9 height 9
radio input "true"
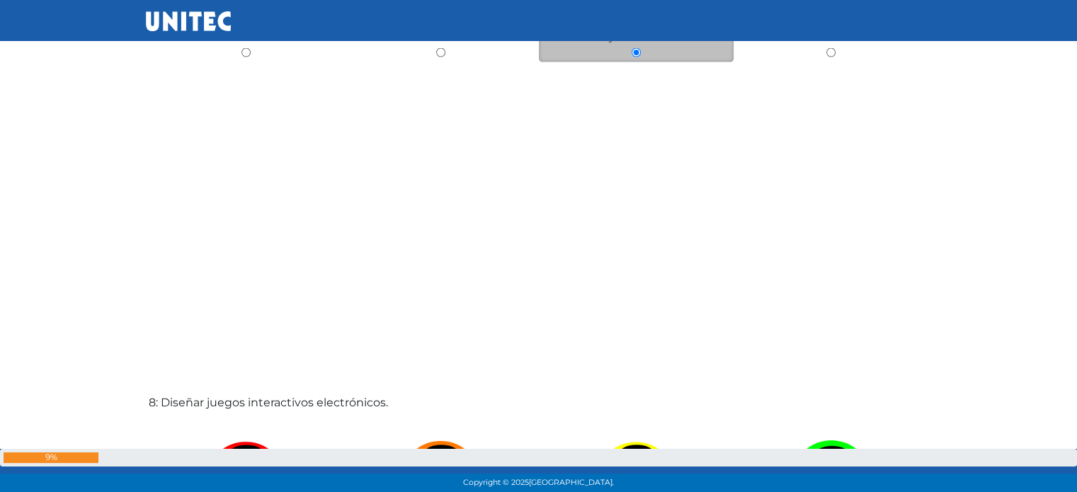
scroll to position [3255, 0]
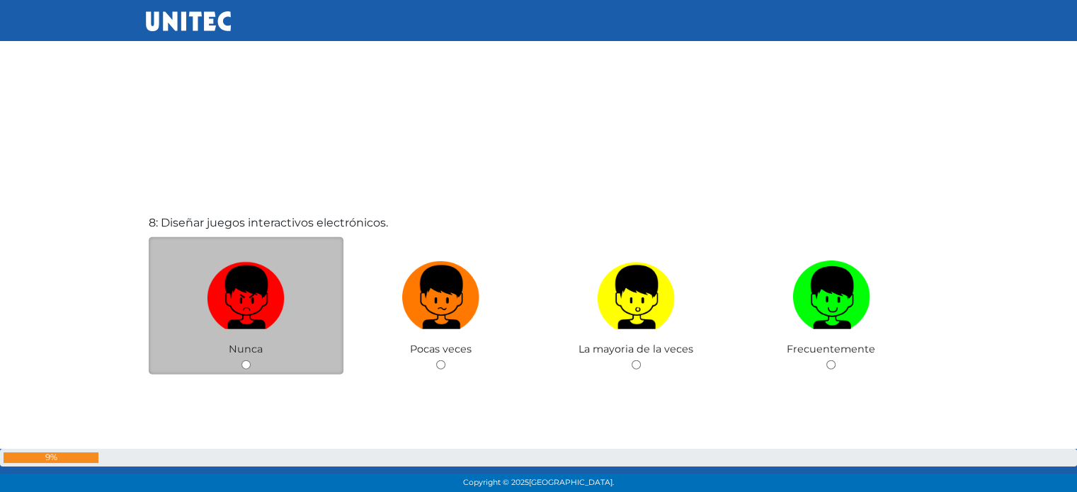
click at [247, 370] on input "radio" at bounding box center [246, 365] width 9 height 9
radio input "true"
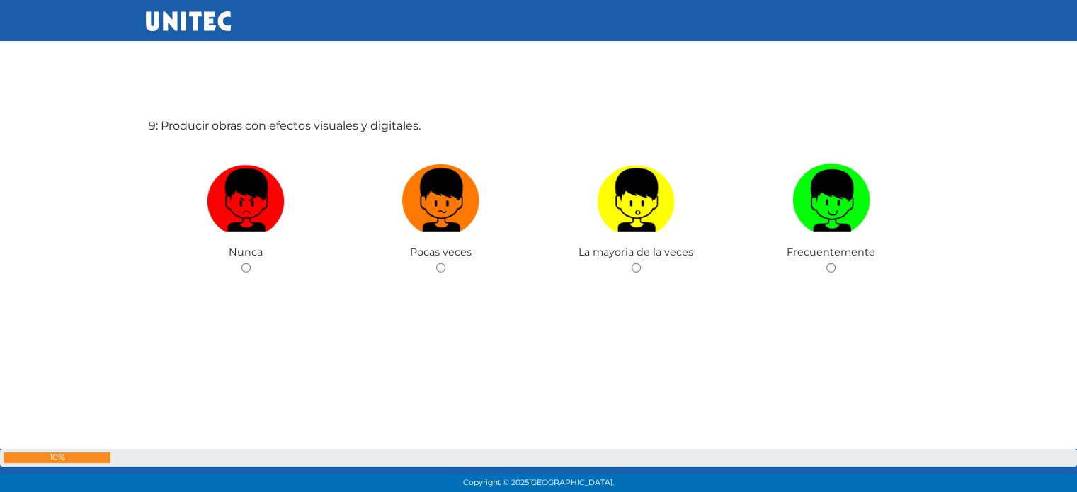
scroll to position [4017, 0]
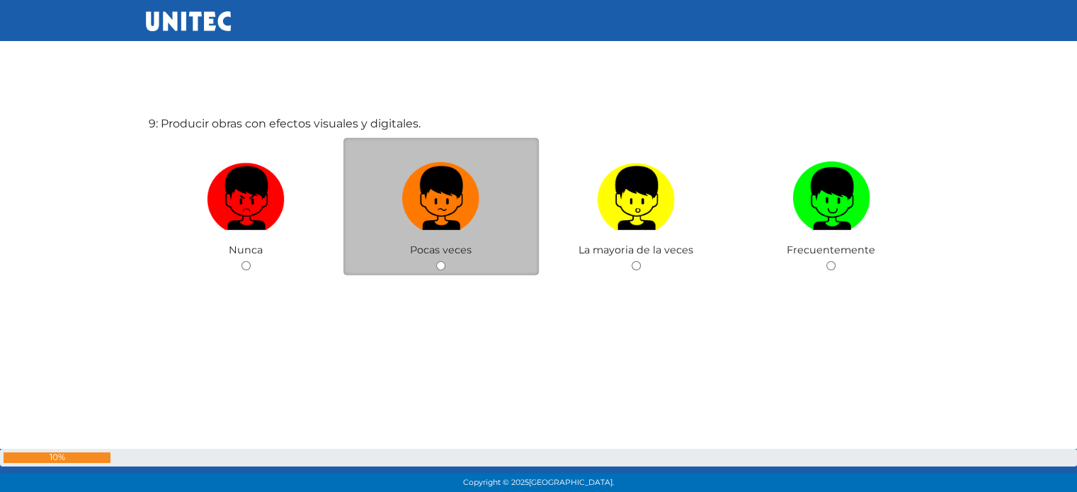
click at [443, 273] on div "Pocas veces" at bounding box center [441, 207] width 195 height 138
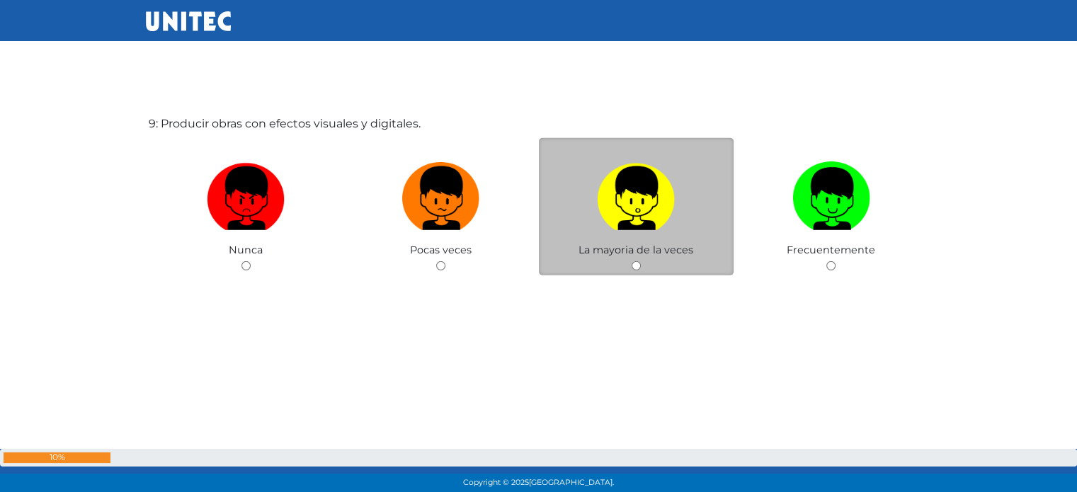
click at [629, 264] on div "La mayoria de la veces" at bounding box center [636, 207] width 195 height 138
click at [635, 266] on input "radio" at bounding box center [636, 265] width 9 height 9
radio input "true"
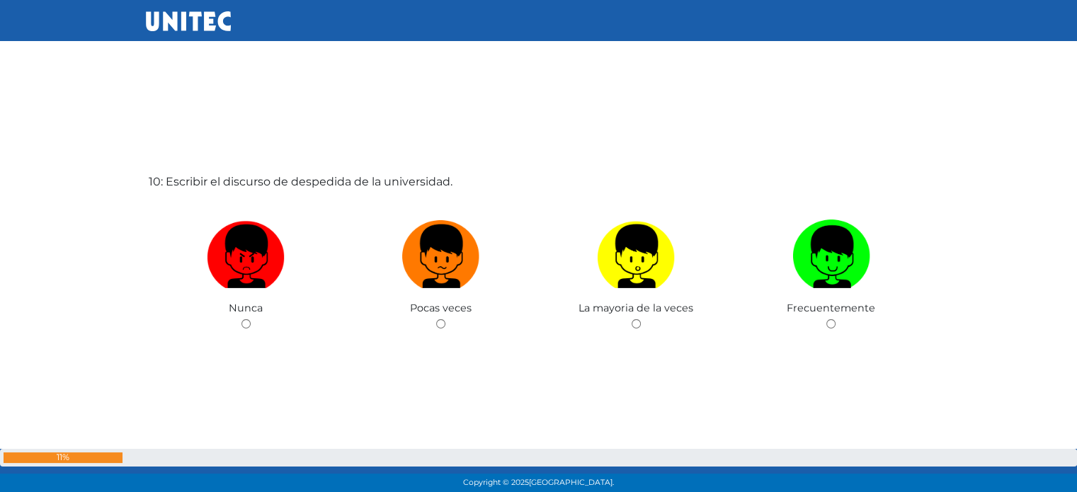
scroll to position [4452, 0]
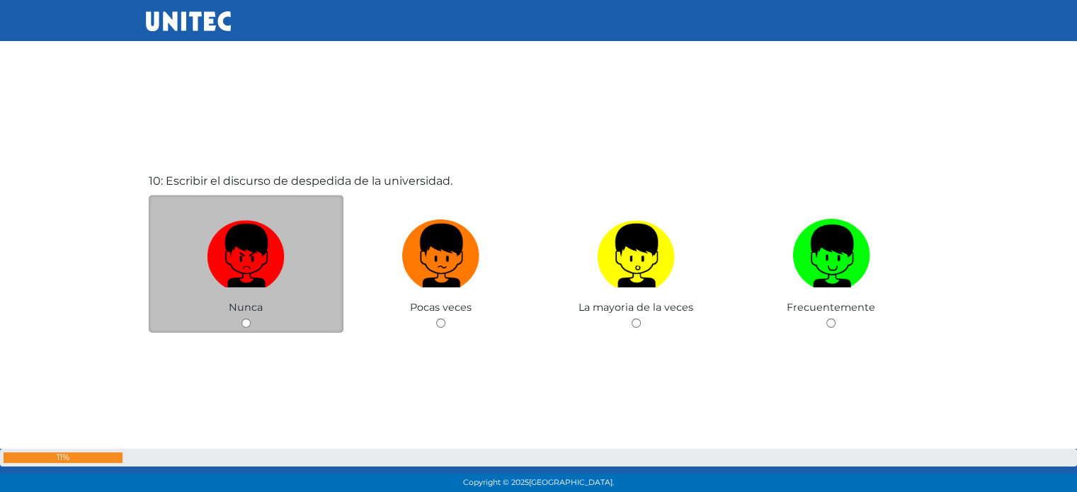
click at [246, 326] on input "radio" at bounding box center [246, 323] width 9 height 9
radio input "true"
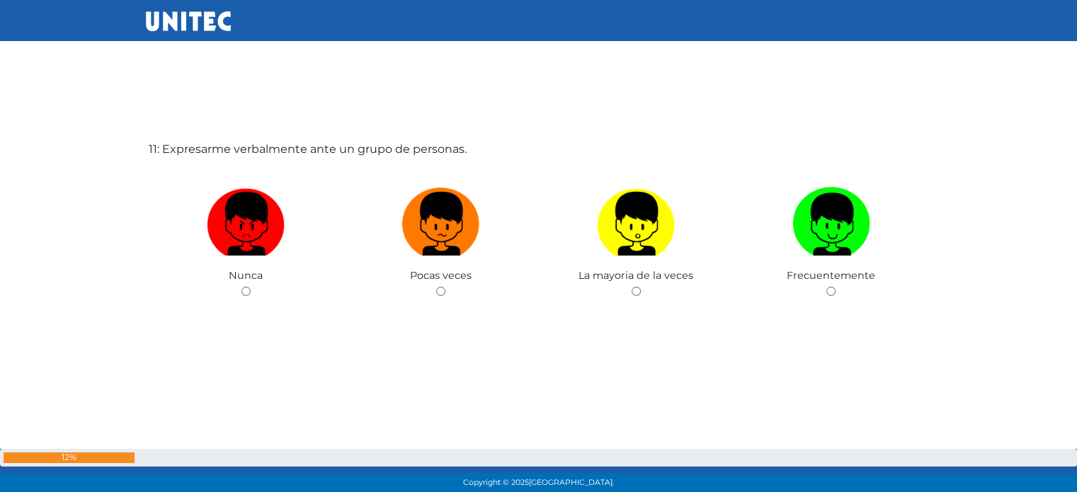
scroll to position [4978, 0]
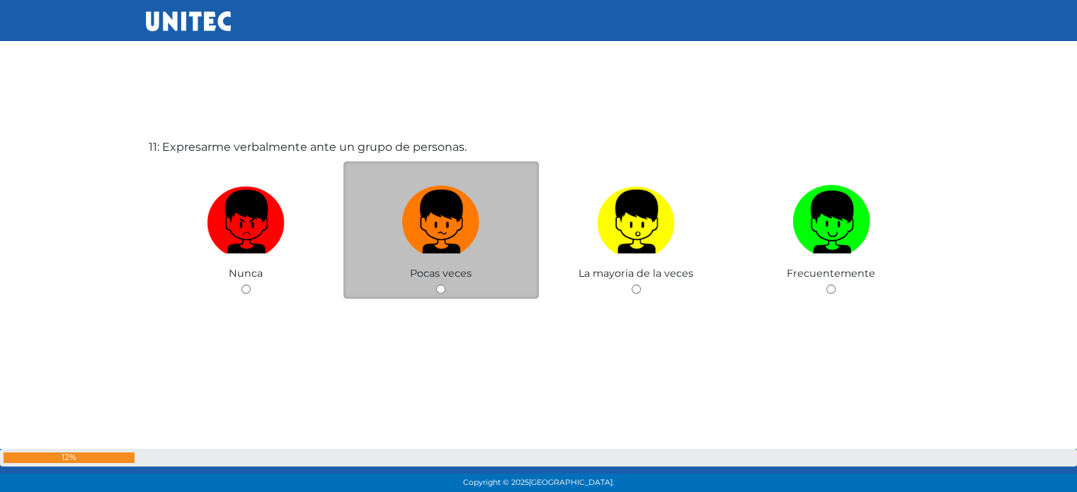
click at [441, 287] on input "radio" at bounding box center [440, 289] width 9 height 9
radio input "true"
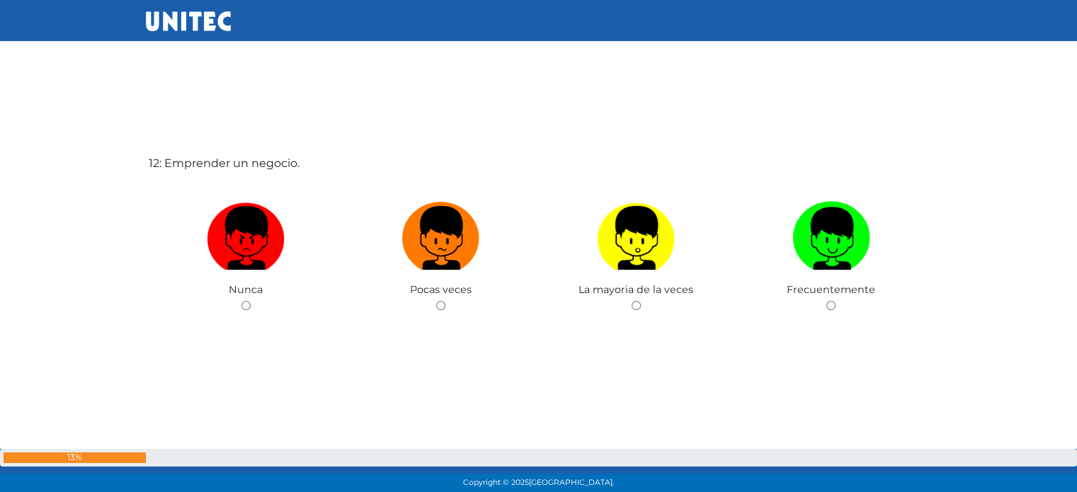
scroll to position [5456, 0]
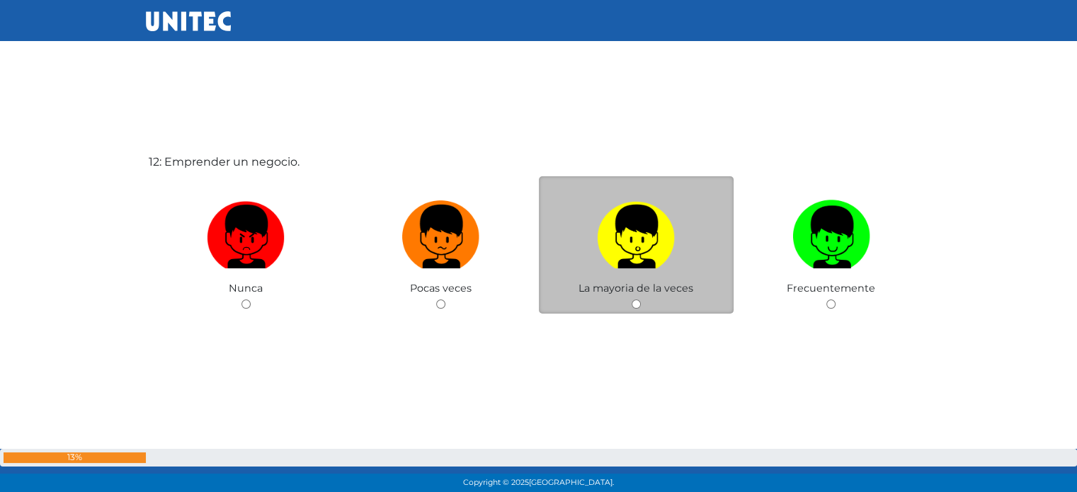
click at [637, 302] on input "radio" at bounding box center [636, 304] width 9 height 9
radio input "true"
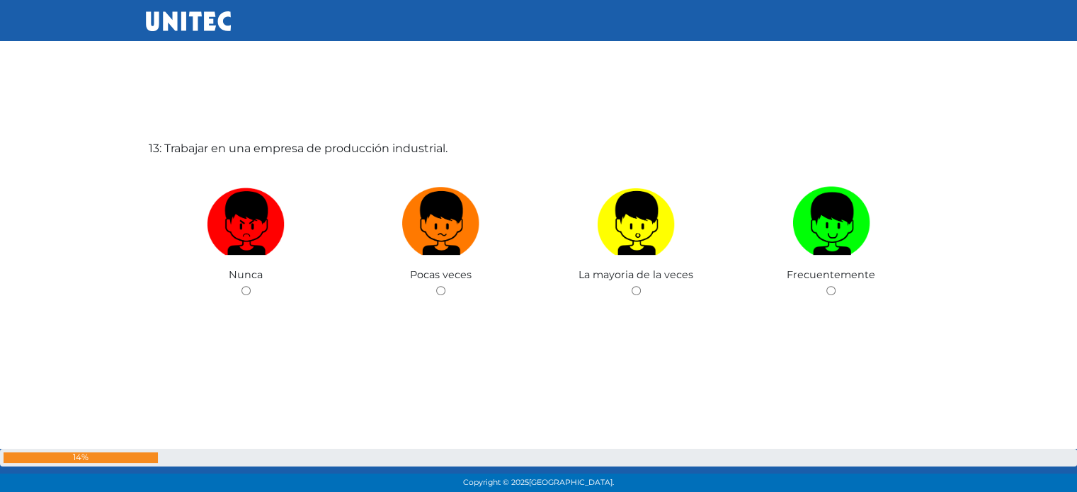
scroll to position [5963, 0]
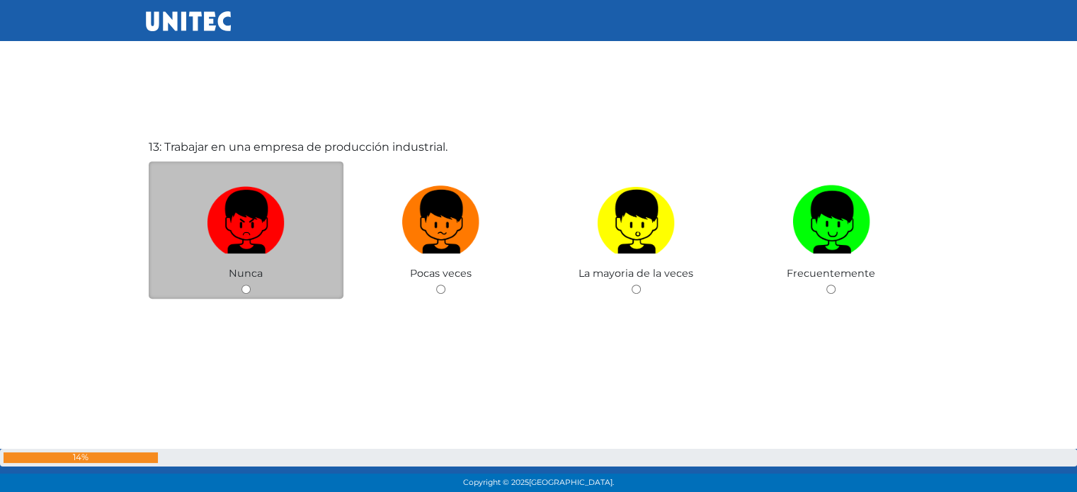
click at [247, 287] on input "radio" at bounding box center [246, 289] width 9 height 9
radio input "true"
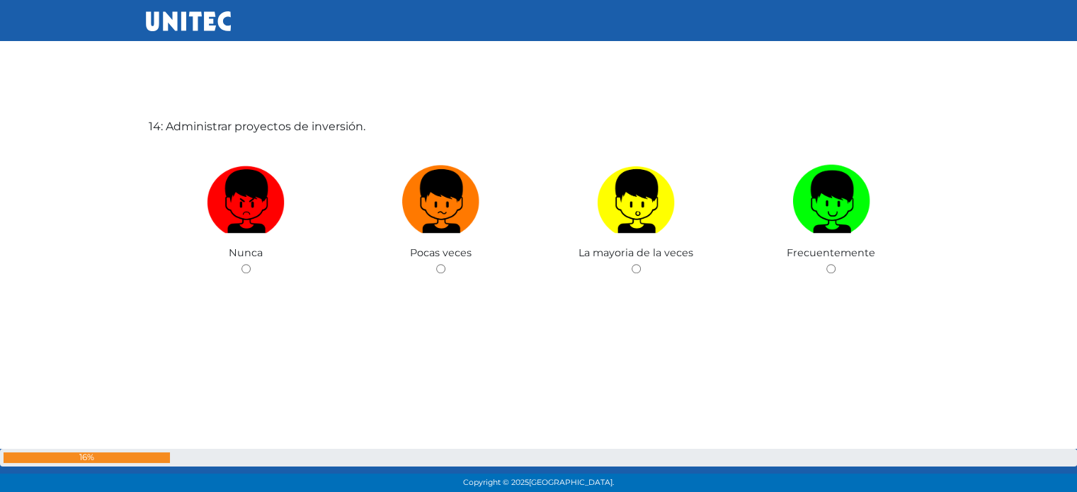
scroll to position [6477, 0]
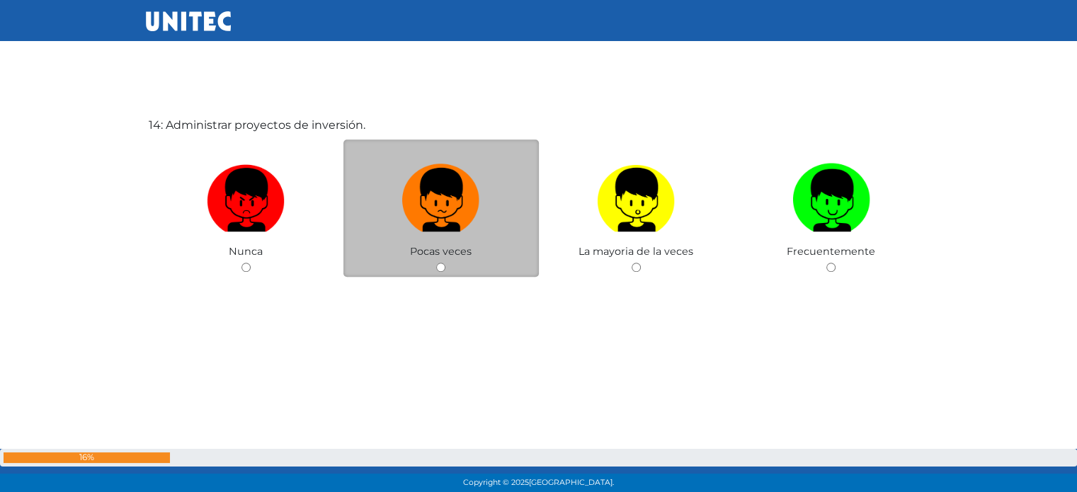
click at [441, 270] on input "radio" at bounding box center [440, 267] width 9 height 9
radio input "true"
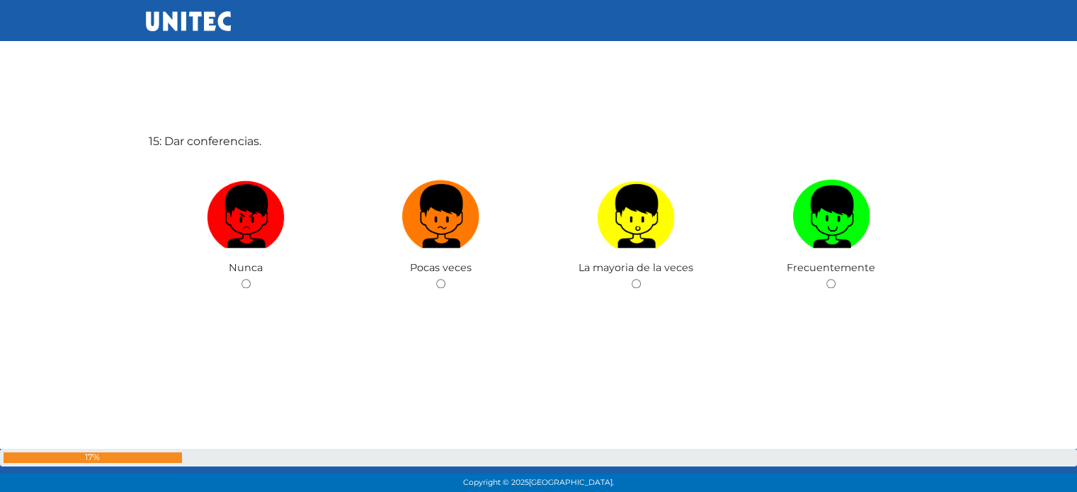
scroll to position [6964, 0]
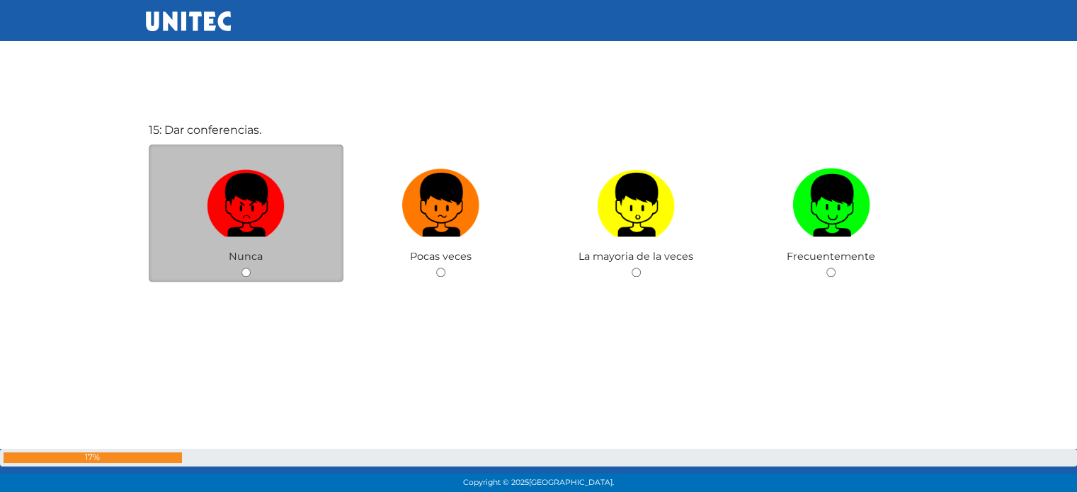
click at [242, 274] on input "radio" at bounding box center [246, 272] width 9 height 9
radio input "true"
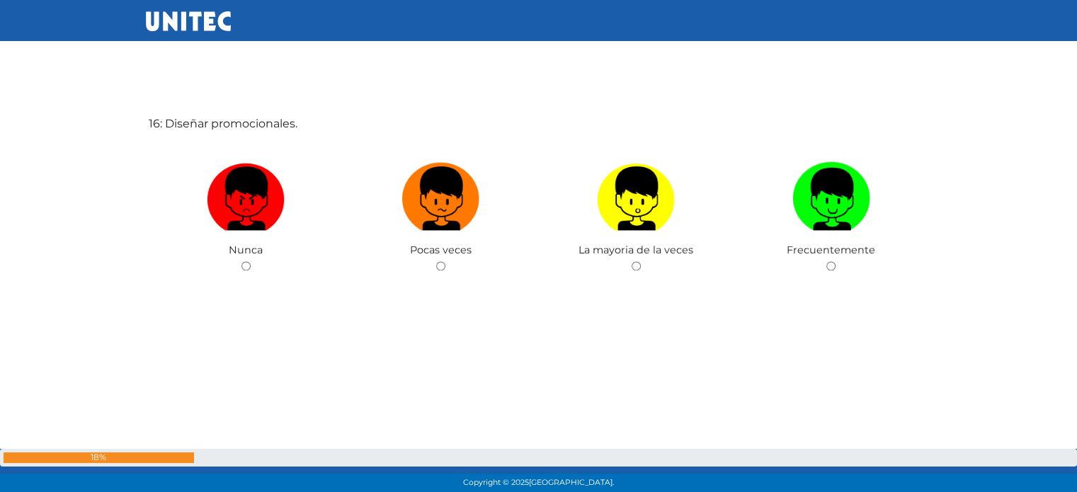
scroll to position [7465, 0]
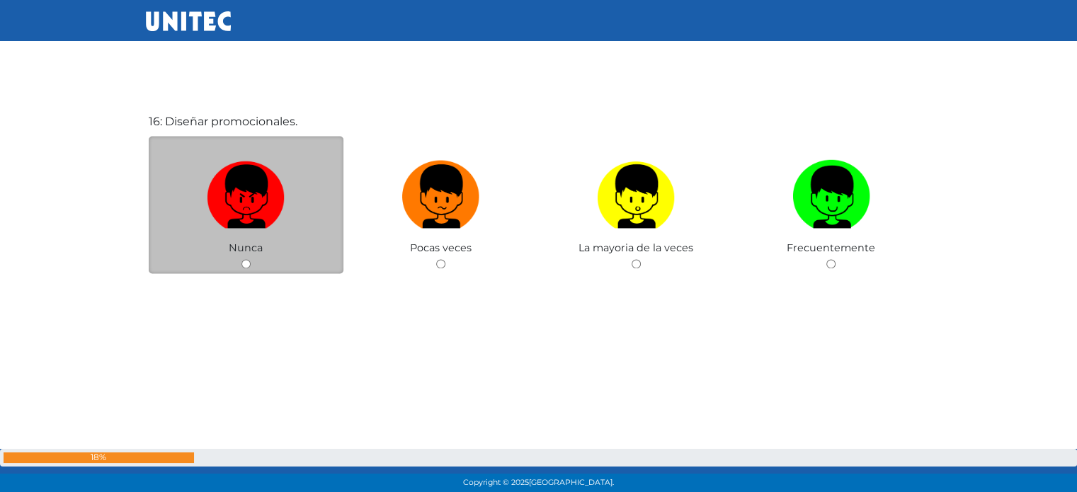
click at [246, 268] on input "radio" at bounding box center [246, 263] width 9 height 9
radio input "true"
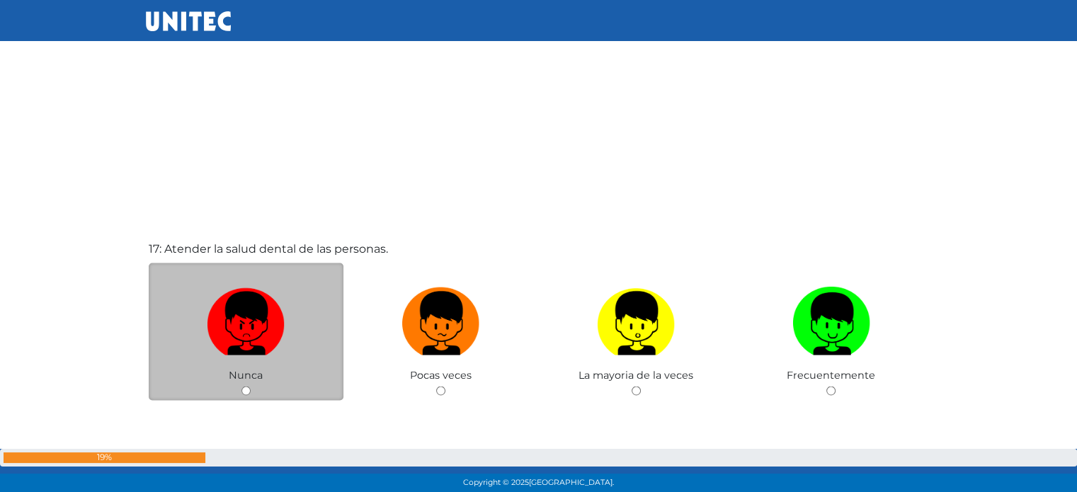
scroll to position [7848, 0]
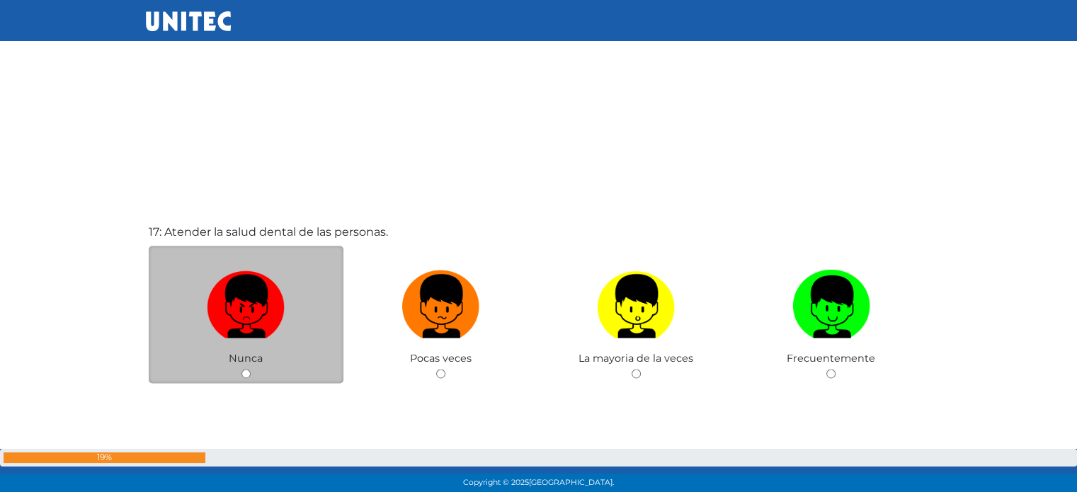
click at [246, 373] on input "radio" at bounding box center [246, 373] width 9 height 9
radio input "true"
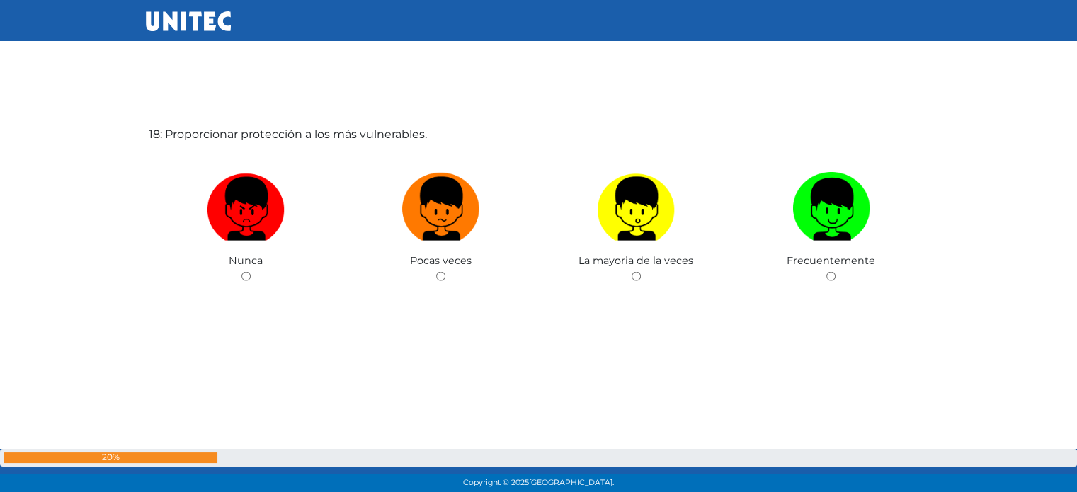
scroll to position [8442, 0]
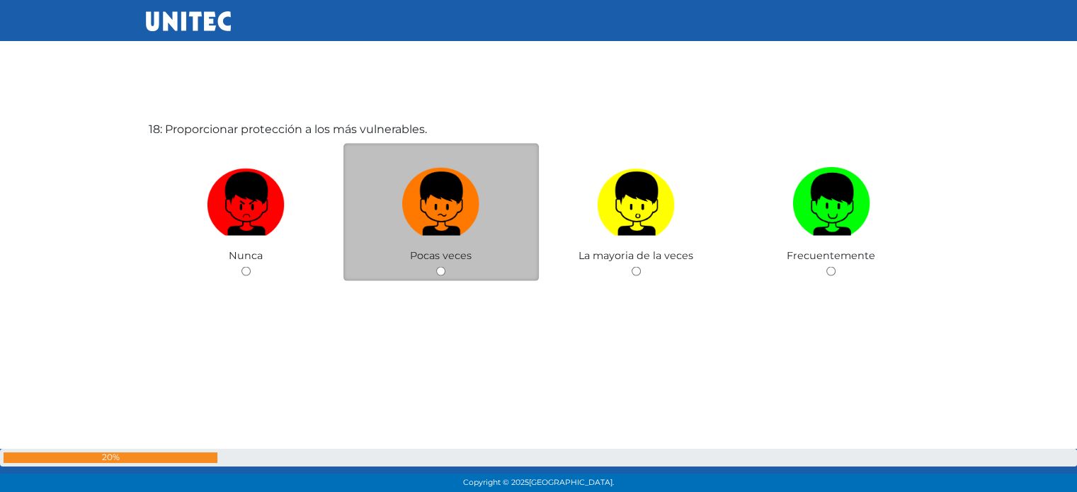
click at [438, 272] on input "radio" at bounding box center [440, 271] width 9 height 9
radio input "true"
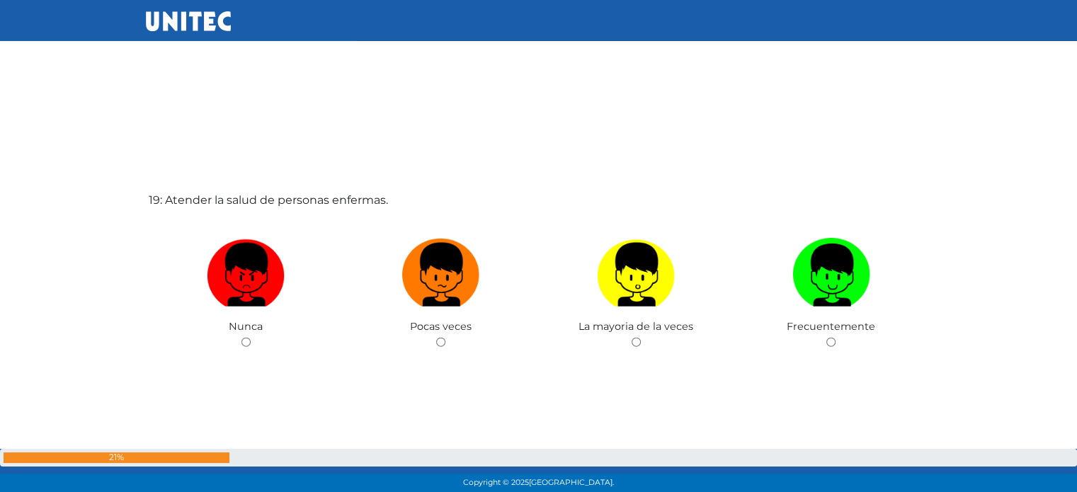
scroll to position [8868, 0]
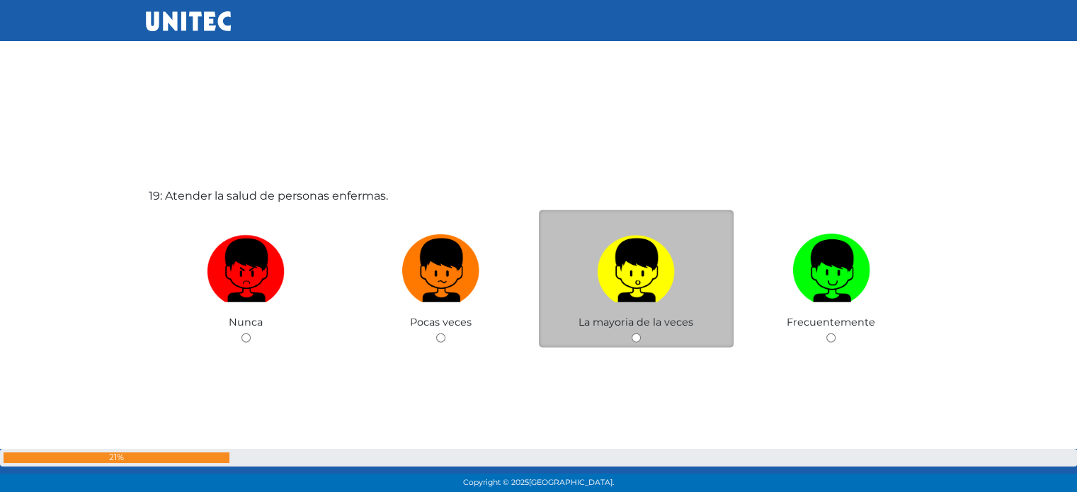
click at [638, 342] on input "radio" at bounding box center [636, 338] width 9 height 9
radio input "true"
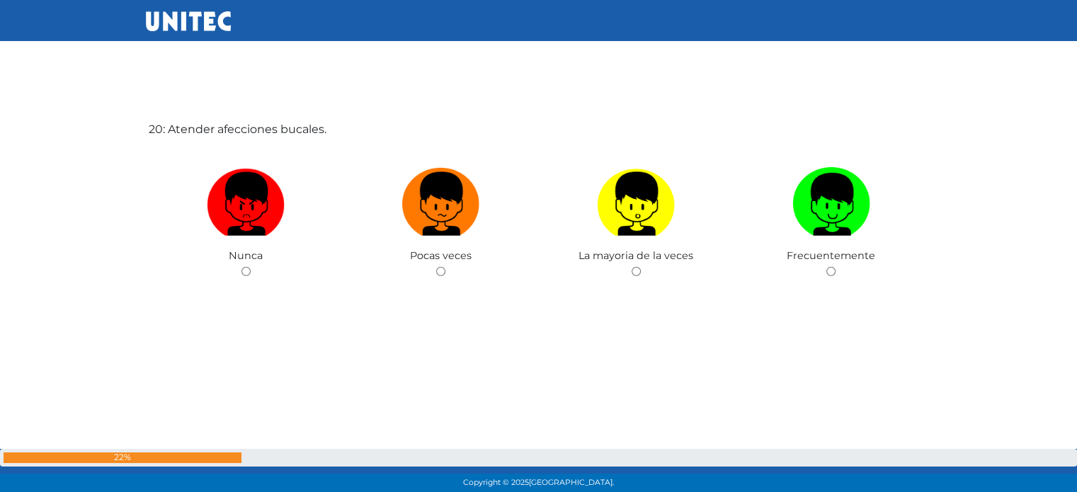
scroll to position [9431, 0]
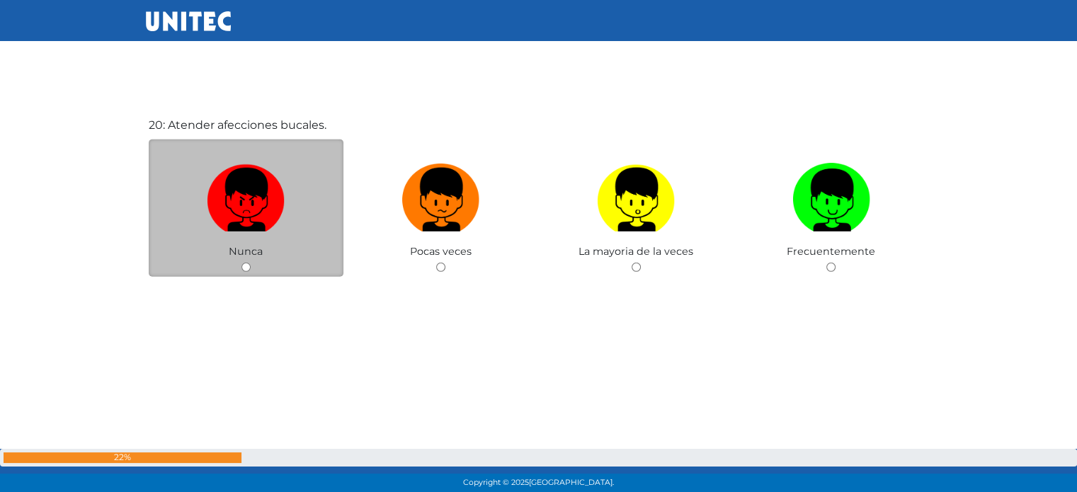
click at [254, 269] on div "Nunca" at bounding box center [246, 209] width 195 height 138
click at [249, 269] on input "radio" at bounding box center [246, 267] width 9 height 9
radio input "true"
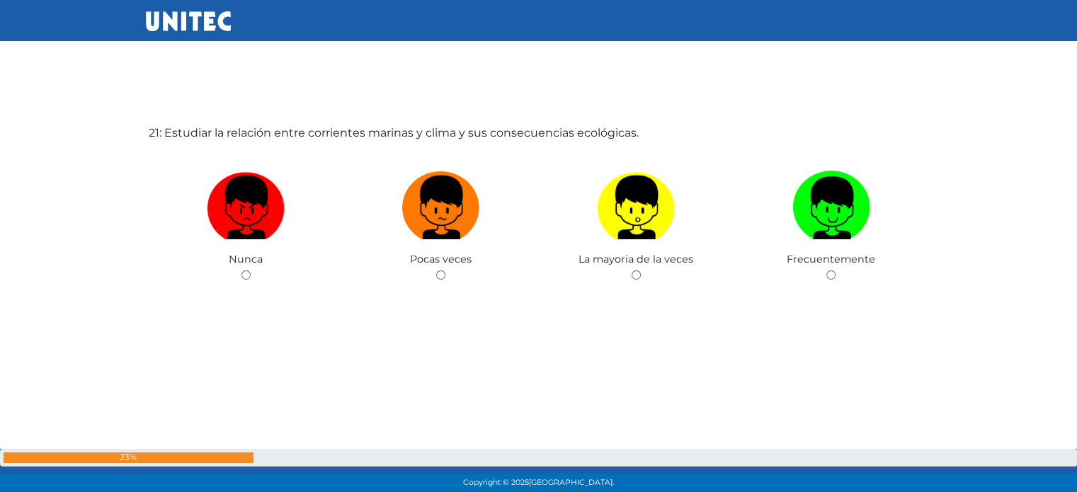
scroll to position [9914, 0]
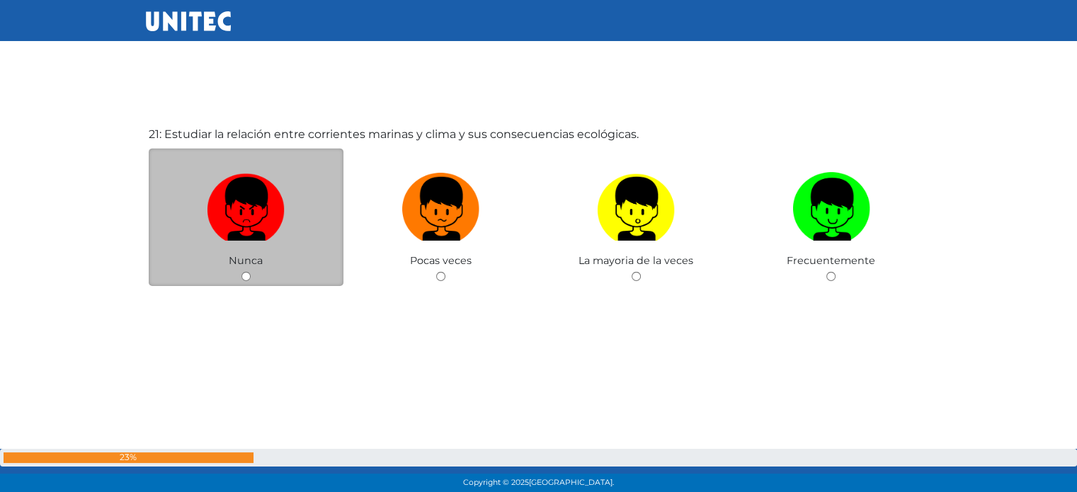
click at [244, 280] on input "radio" at bounding box center [246, 276] width 9 height 9
radio input "true"
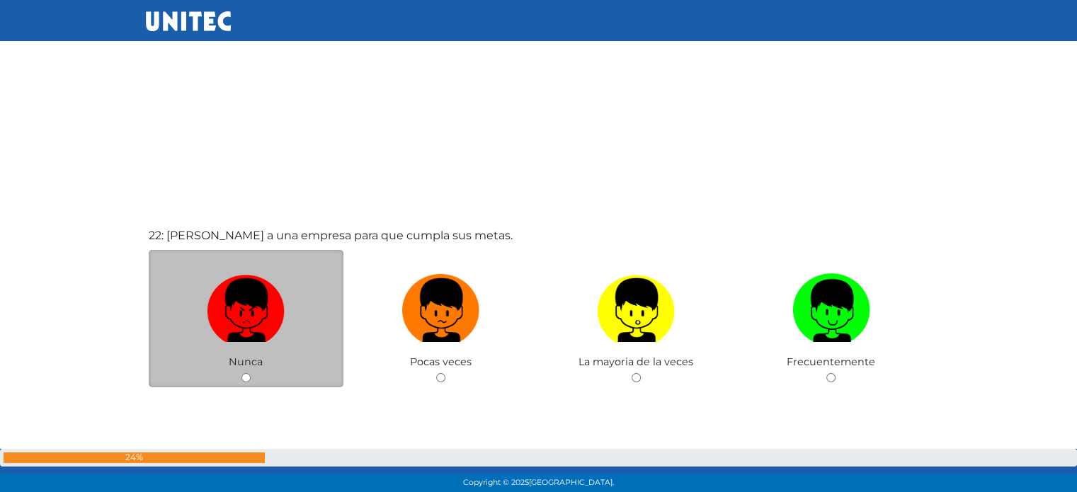
click at [246, 380] on input "radio" at bounding box center [246, 377] width 9 height 9
radio input "true"
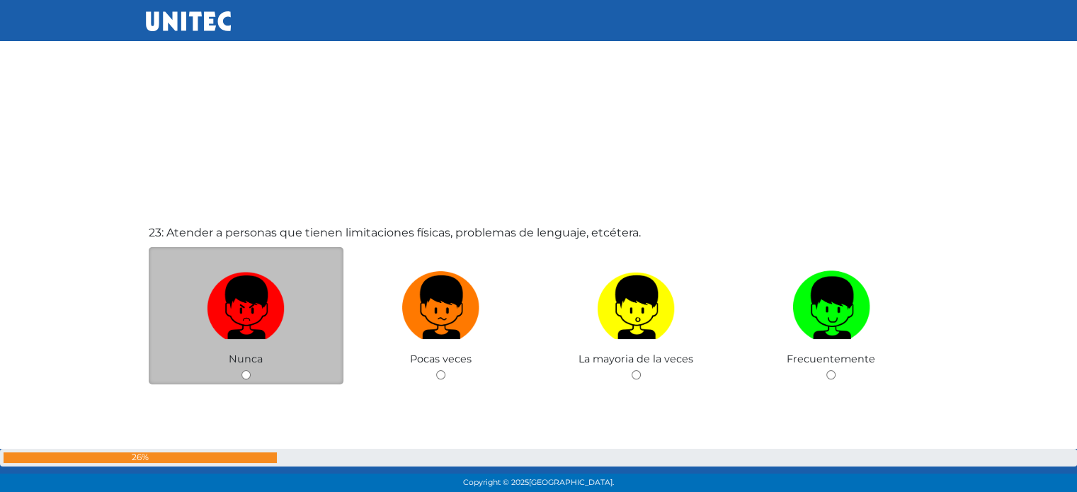
scroll to position [10802, 0]
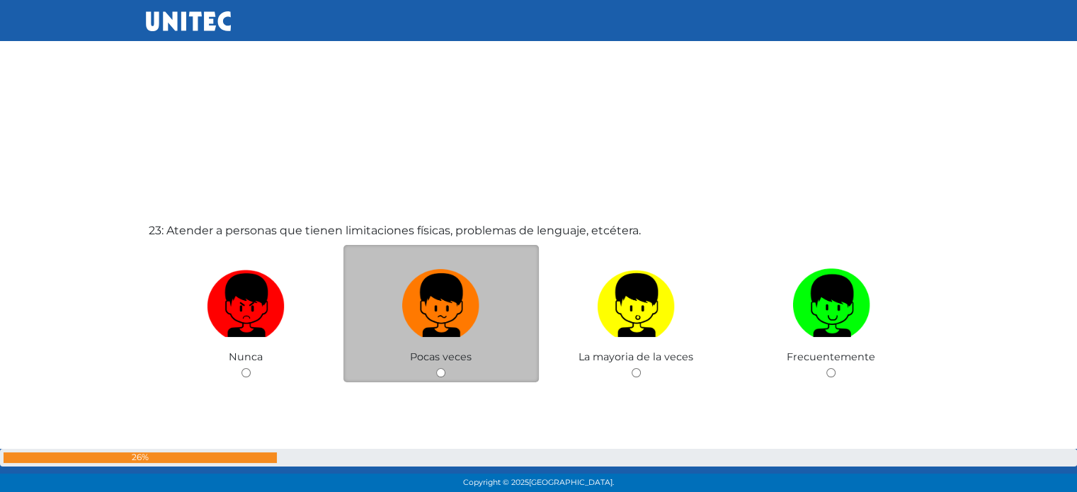
click at [444, 376] on input "radio" at bounding box center [440, 372] width 9 height 9
radio input "true"
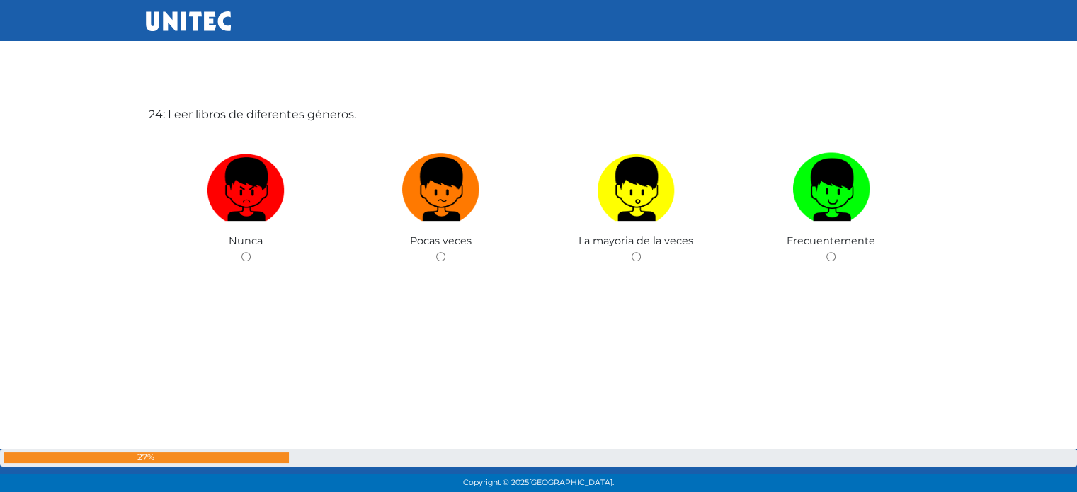
scroll to position [11409, 0]
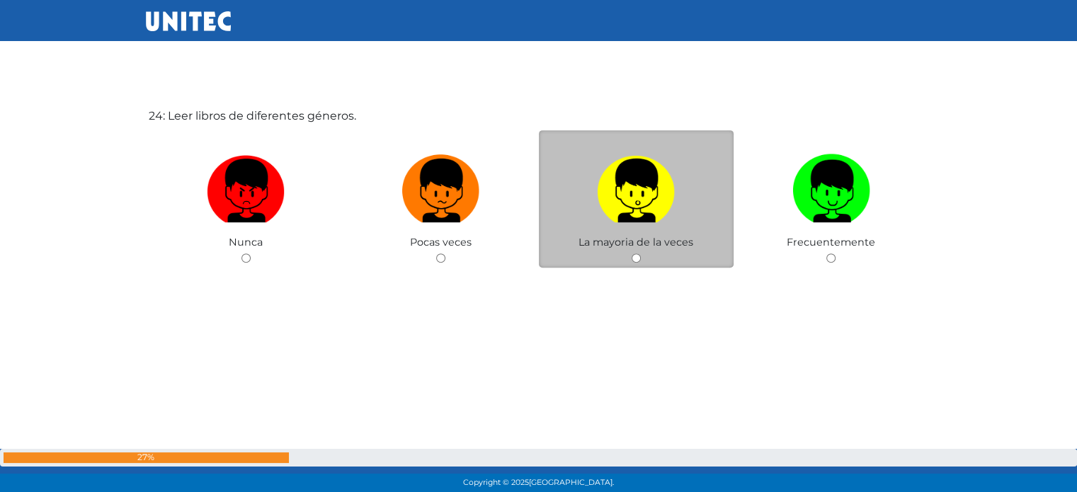
click at [639, 263] on input "radio" at bounding box center [636, 258] width 9 height 9
radio input "true"
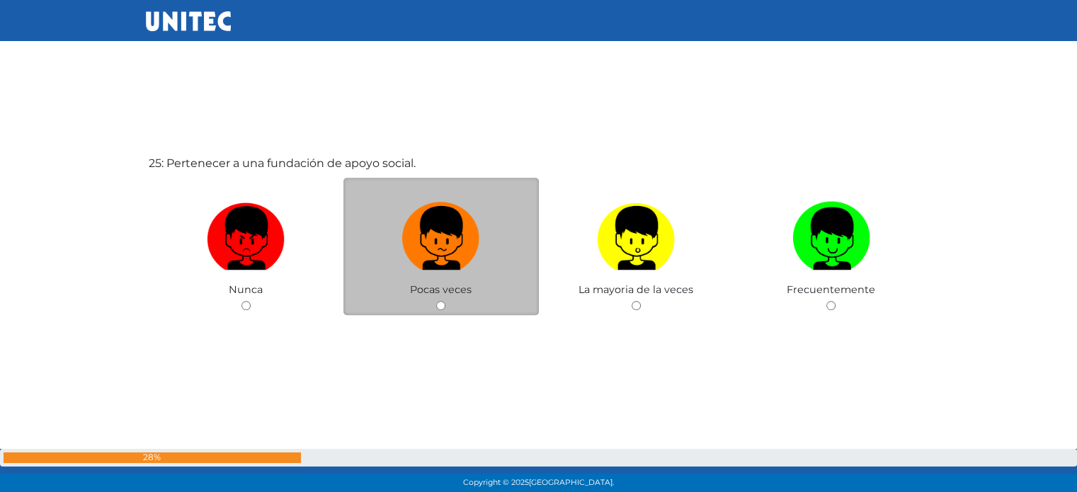
scroll to position [11938, 0]
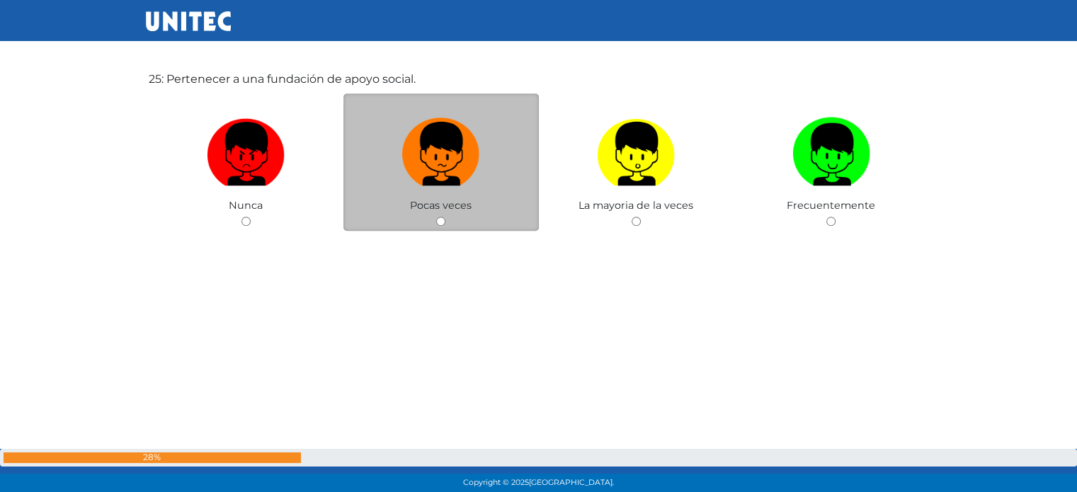
click at [441, 225] on input "radio" at bounding box center [440, 221] width 9 height 9
radio input "true"
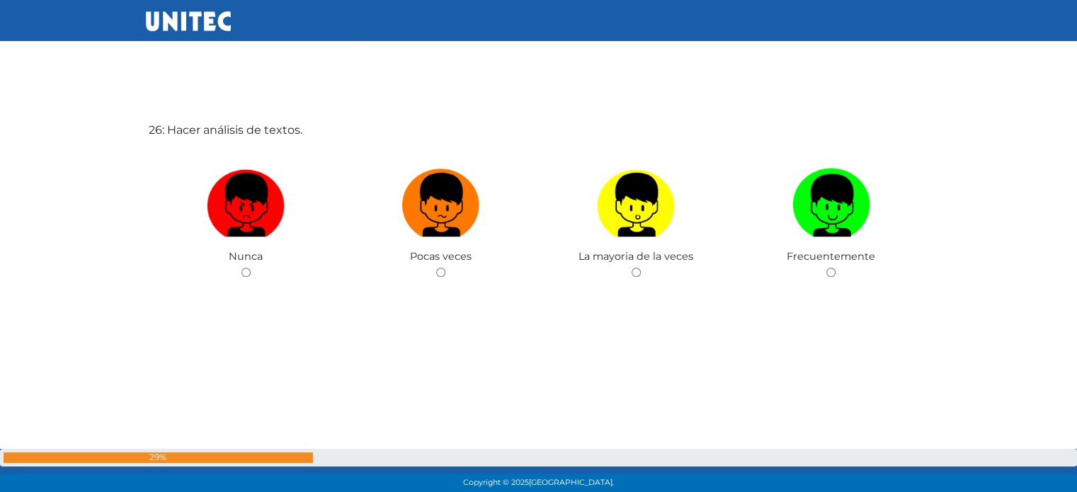
scroll to position [12370, 0]
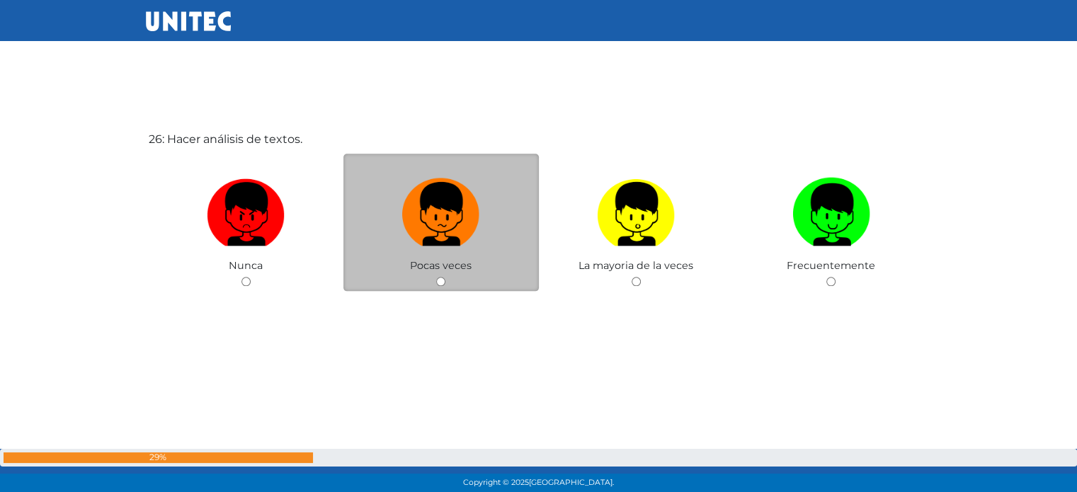
click at [441, 284] on input "radio" at bounding box center [440, 281] width 9 height 9
radio input "true"
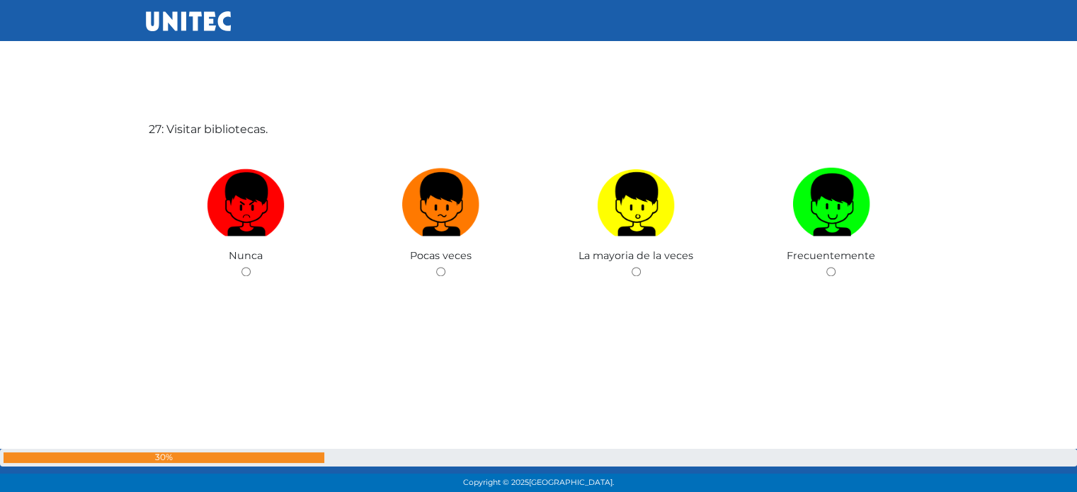
scroll to position [12877, 0]
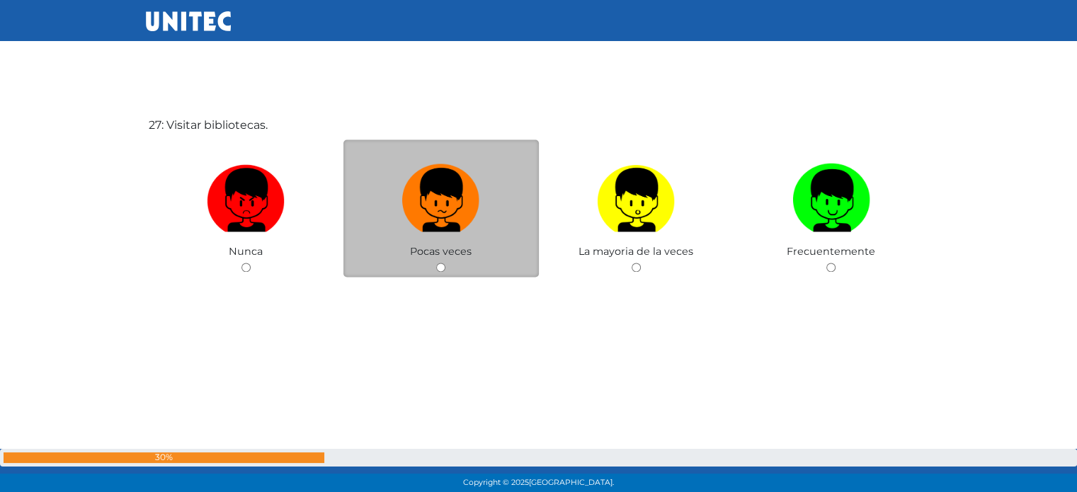
click at [450, 258] on span "Pocas veces" at bounding box center [441, 251] width 62 height 13
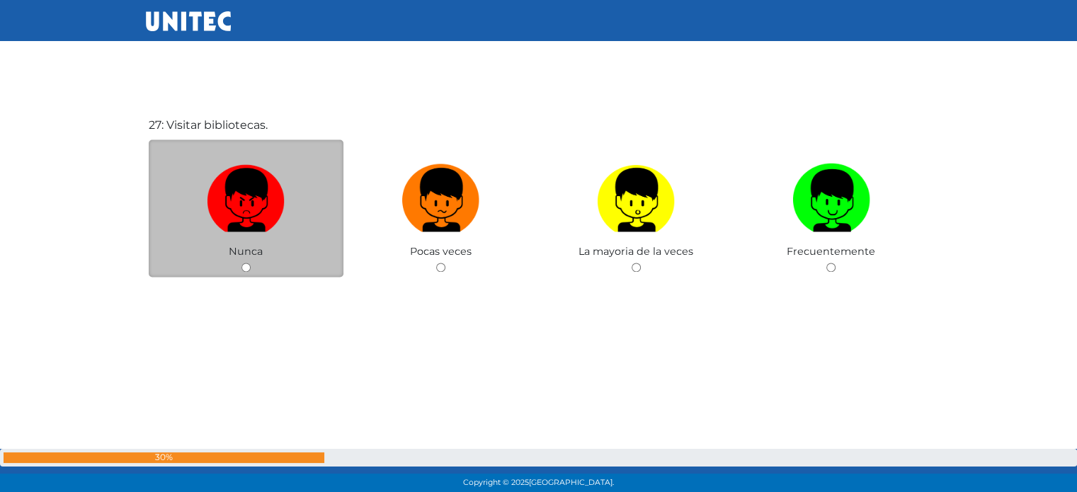
click at [242, 272] on input "radio" at bounding box center [246, 267] width 9 height 9
radio input "true"
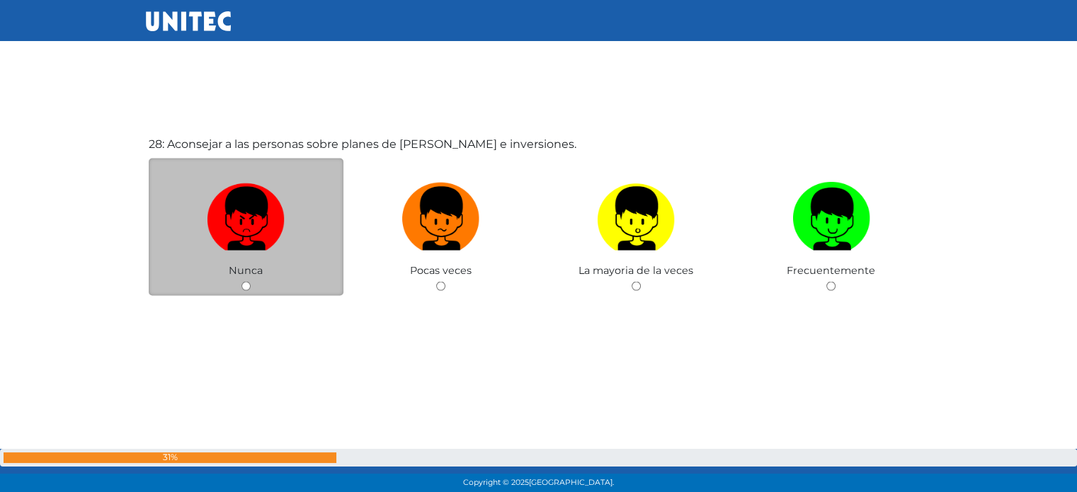
click at [249, 289] on input "radio" at bounding box center [246, 285] width 9 height 9
radio input "true"
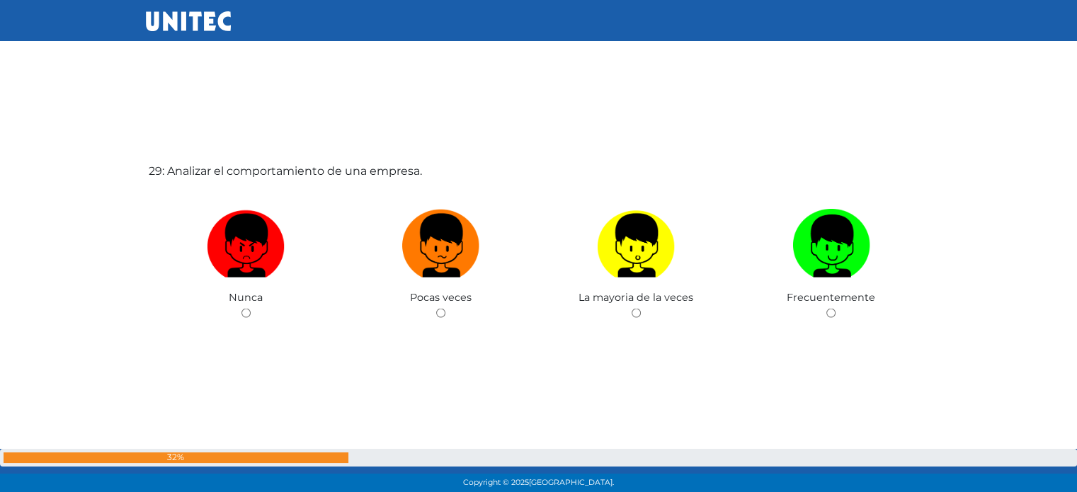
scroll to position [13821, 0]
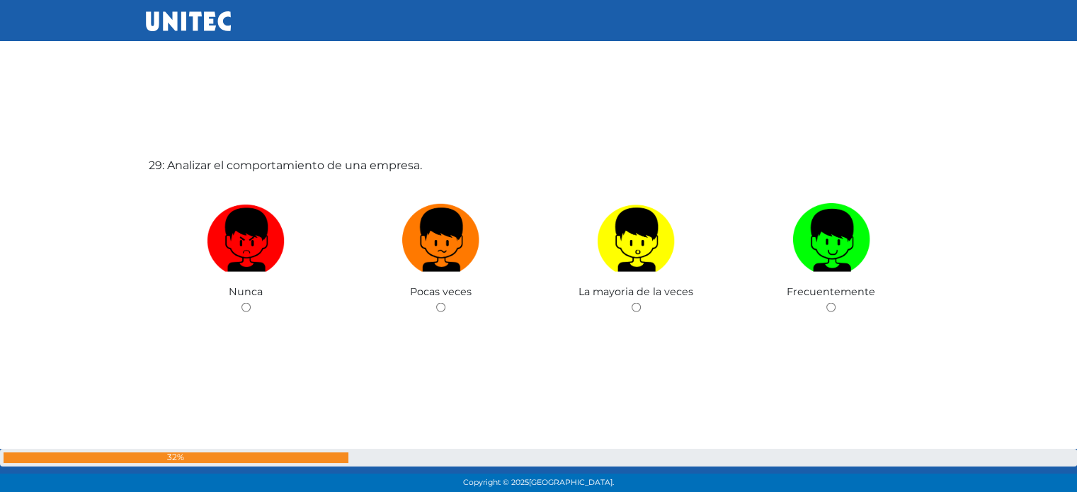
click at [437, 312] on input "radio" at bounding box center [440, 307] width 9 height 9
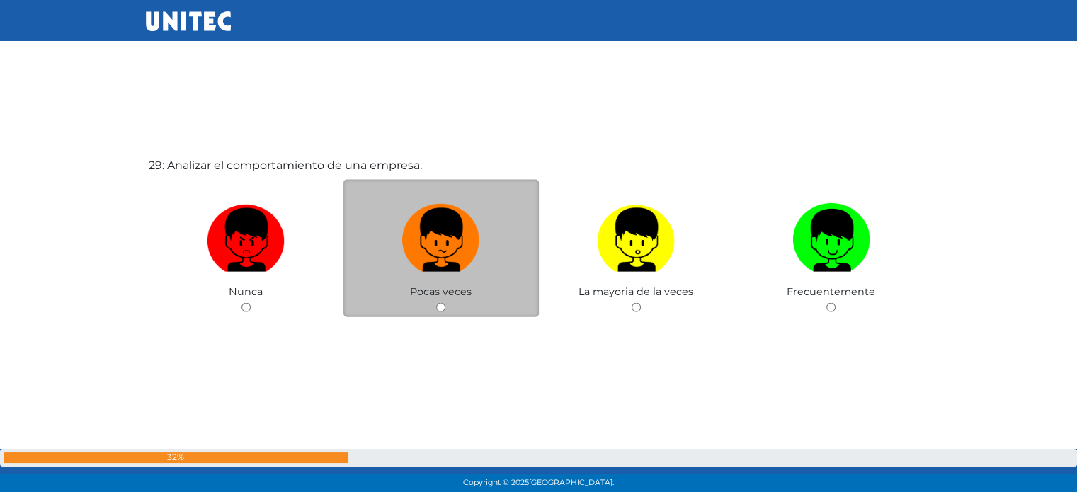
radio input "true"
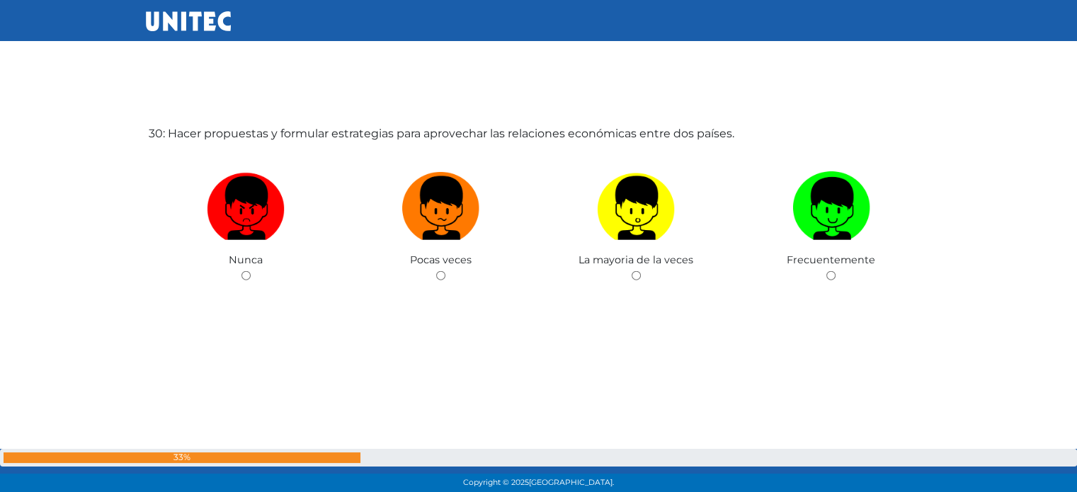
scroll to position [14351, 0]
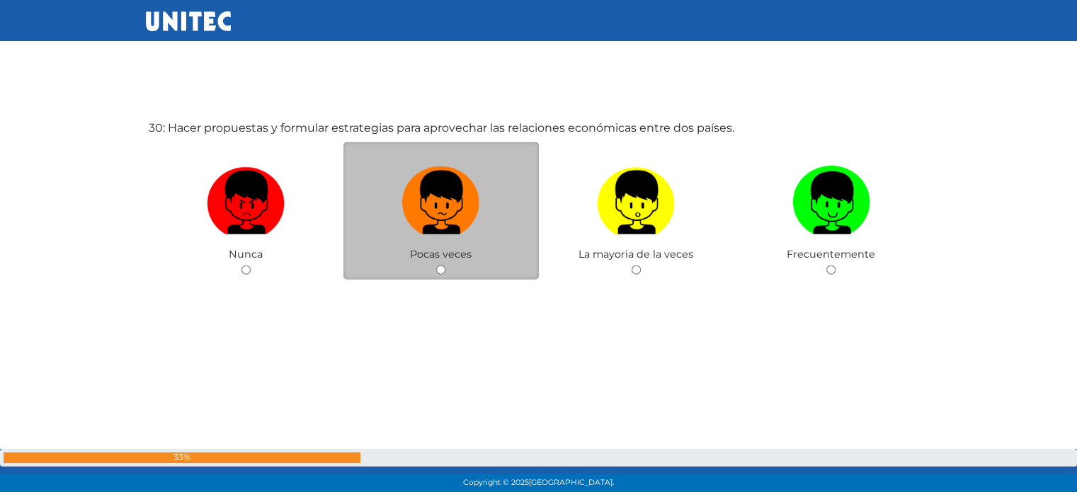
click at [436, 261] on span "Pocas veces" at bounding box center [441, 254] width 62 height 13
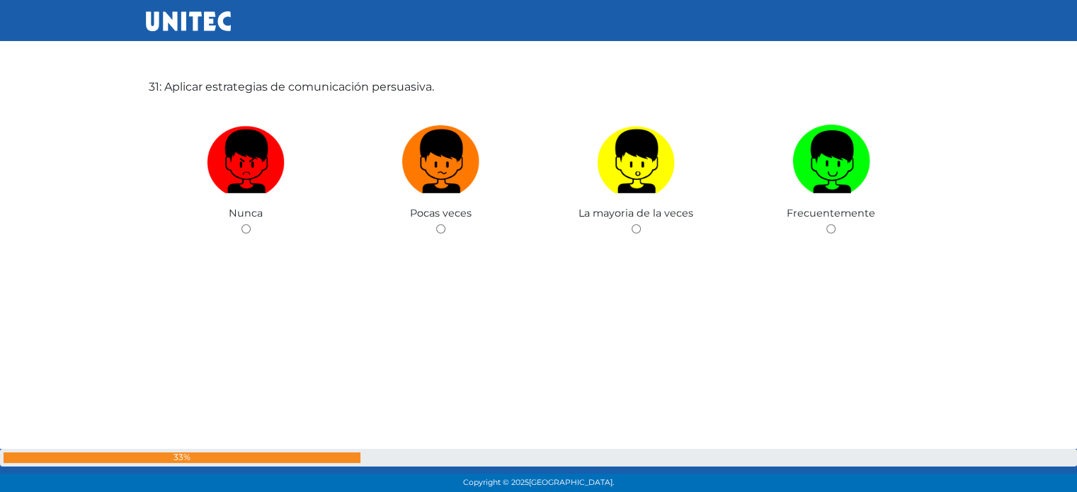
scroll to position [14883, 0]
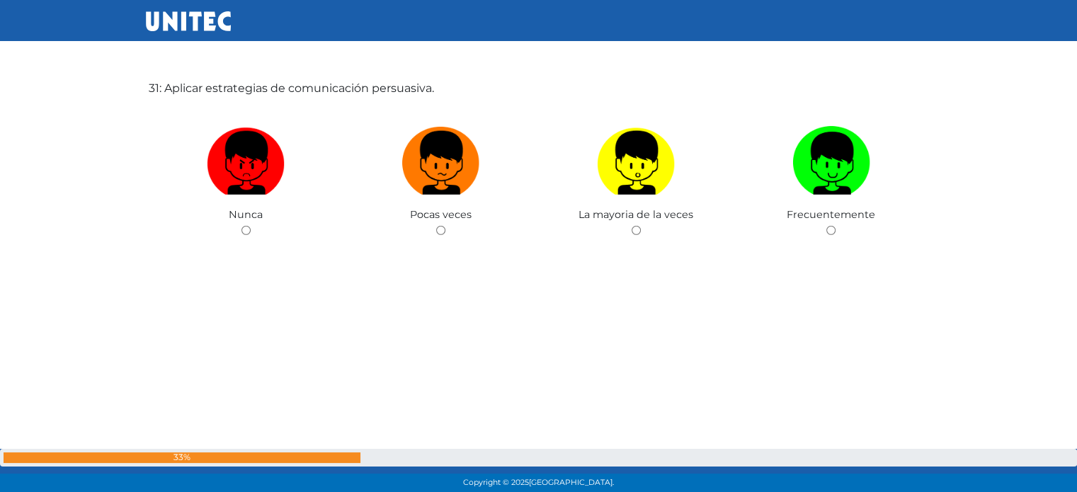
click at [448, 220] on span "Pocas veces" at bounding box center [441, 214] width 62 height 13
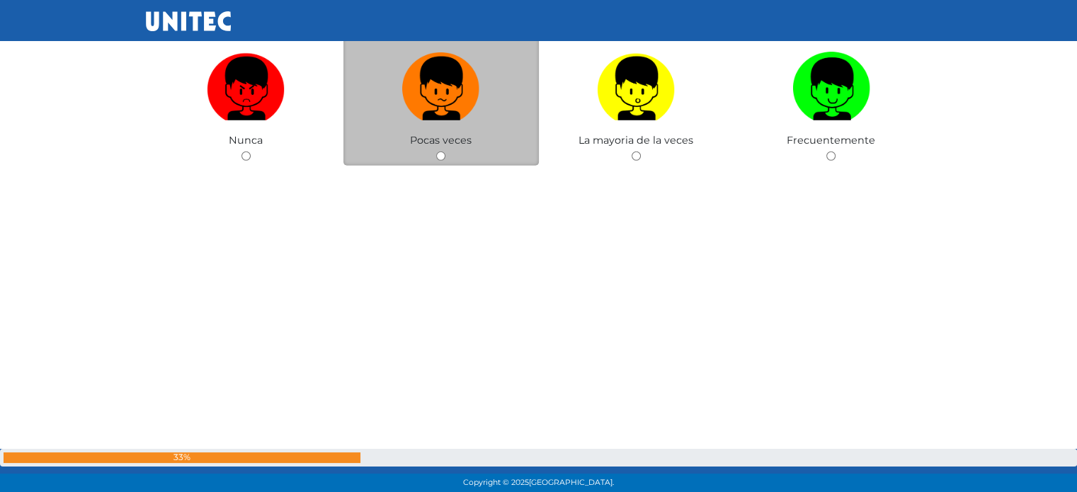
scroll to position [14964, 0]
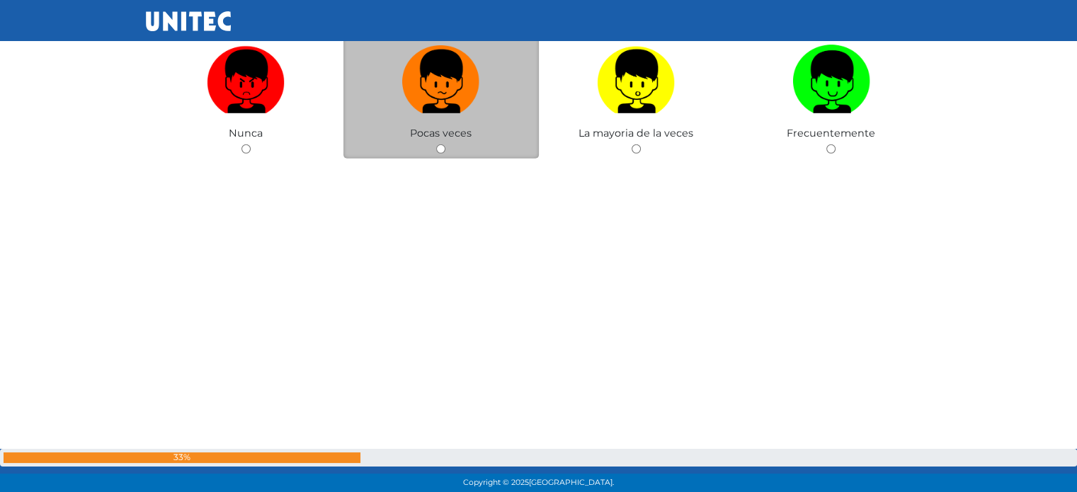
click at [436, 140] on span "Pocas veces" at bounding box center [441, 133] width 62 height 13
click at [441, 154] on input "radio" at bounding box center [440, 148] width 9 height 9
radio input "true"
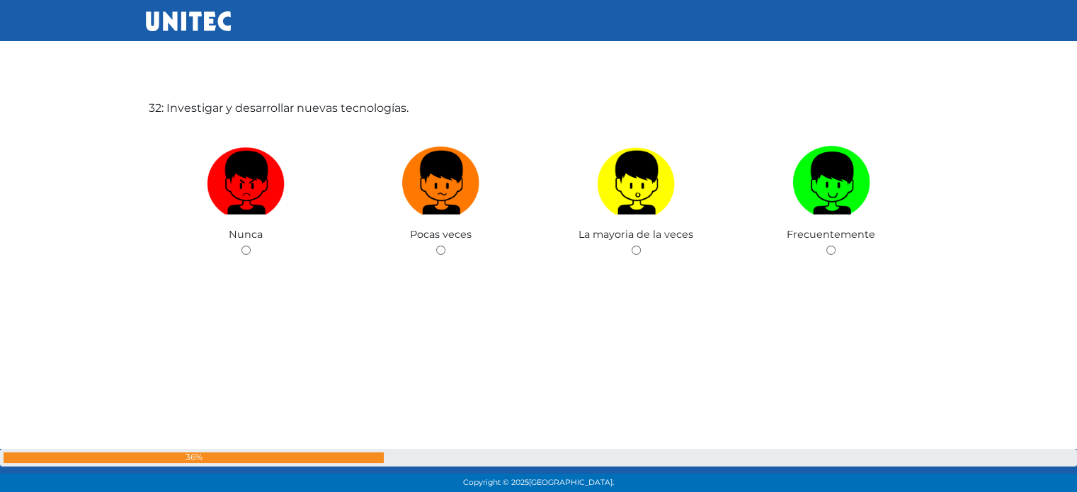
scroll to position [15358, 0]
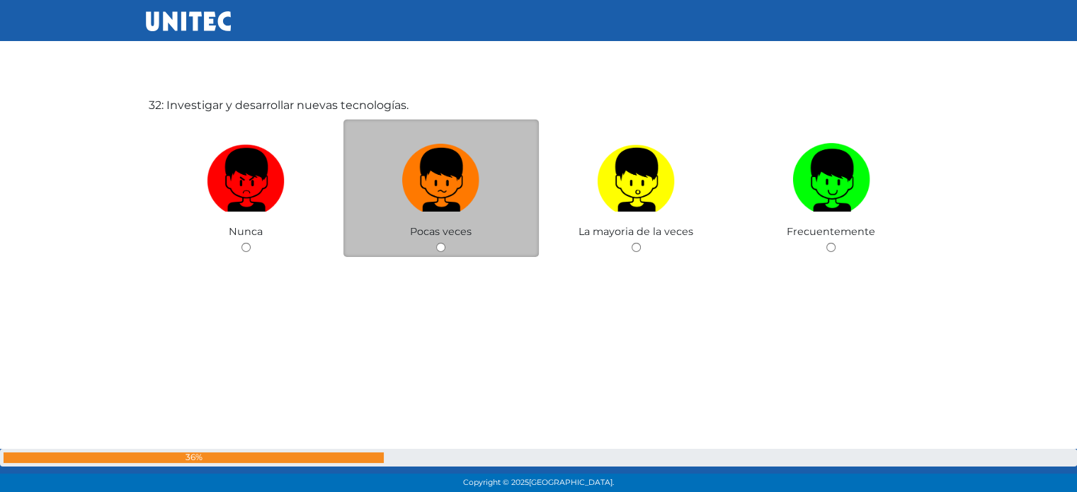
click at [441, 252] on input "radio" at bounding box center [440, 247] width 9 height 9
radio input "true"
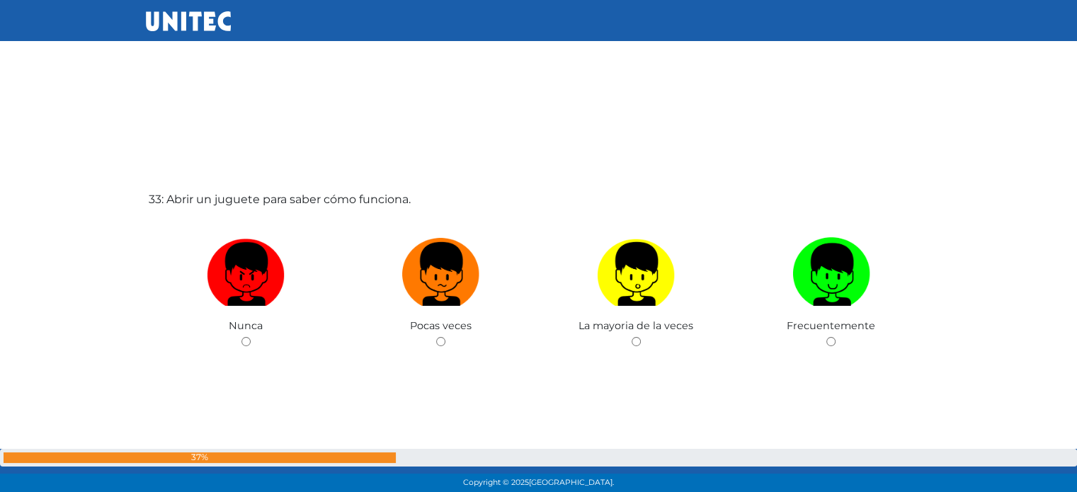
scroll to position [15756, 0]
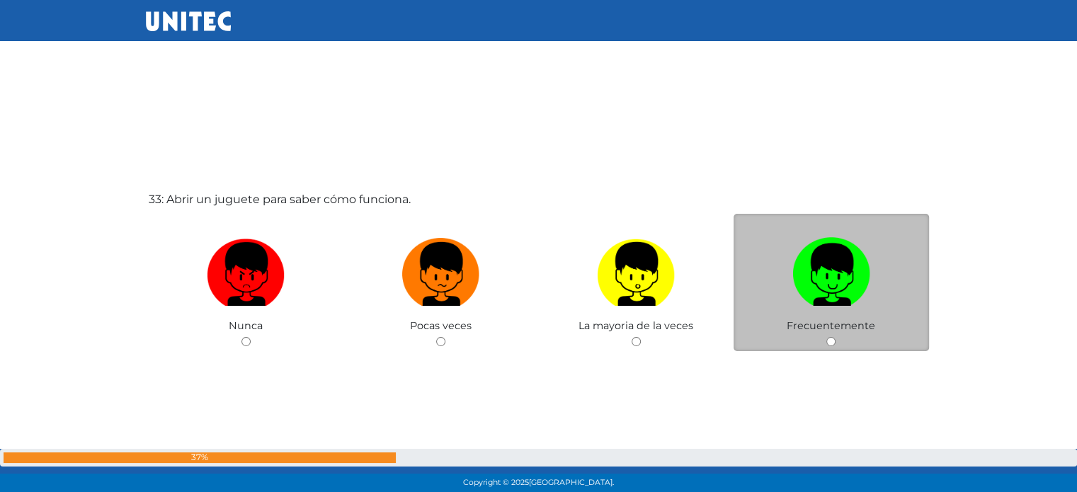
click at [836, 348] on div "Frecuentemente" at bounding box center [831, 283] width 195 height 138
click at [832, 346] on input "radio" at bounding box center [831, 341] width 9 height 9
radio input "true"
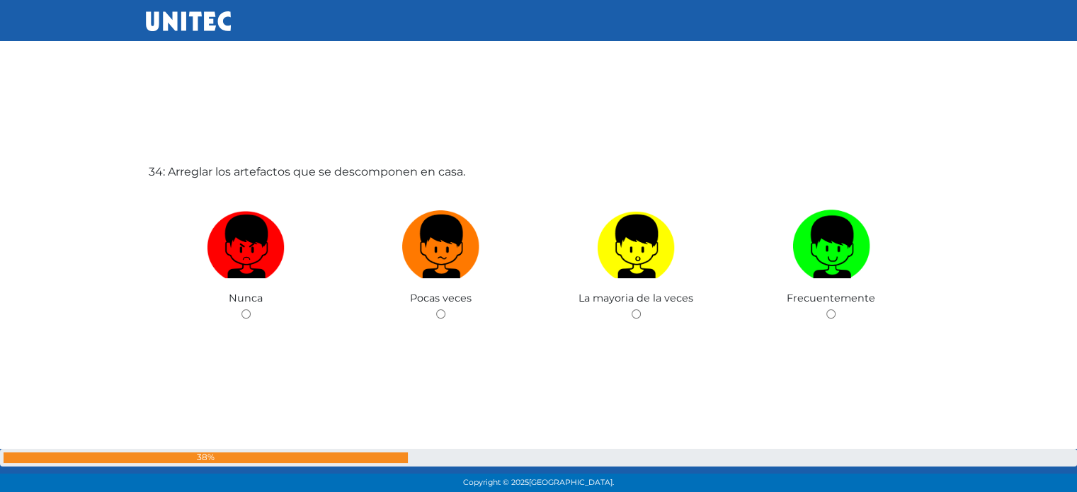
scroll to position [16289, 0]
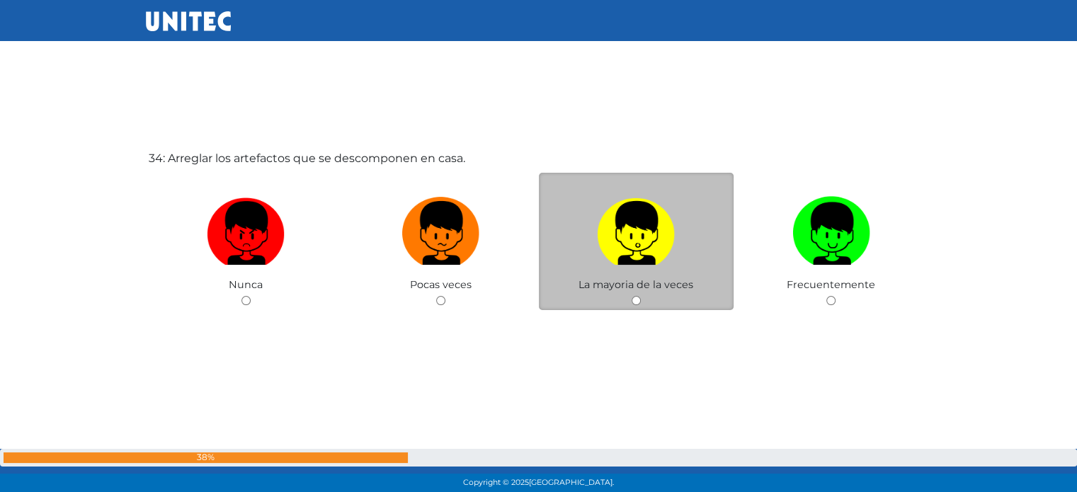
click at [634, 300] on input "radio" at bounding box center [636, 300] width 9 height 9
radio input "true"
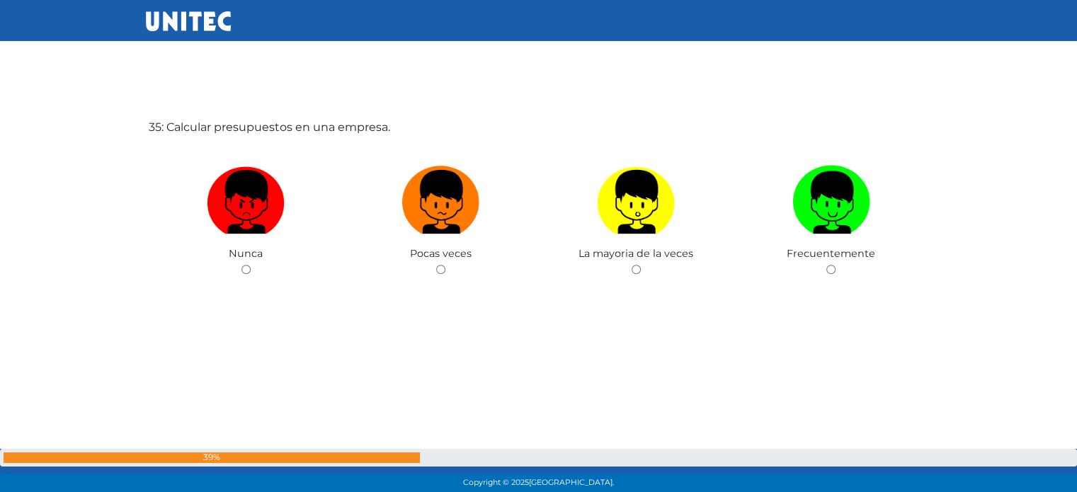
scroll to position [16813, 0]
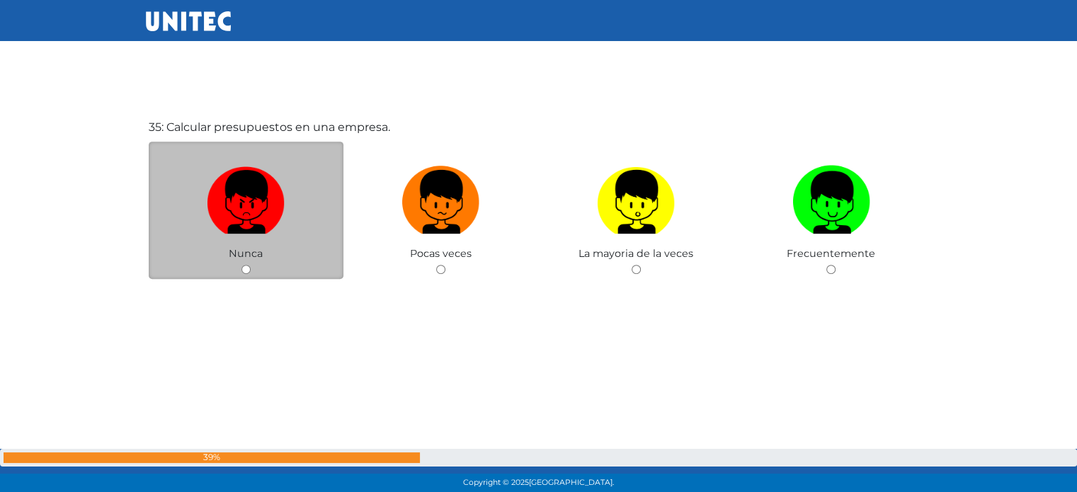
click at [246, 274] on input "radio" at bounding box center [246, 269] width 9 height 9
radio input "true"
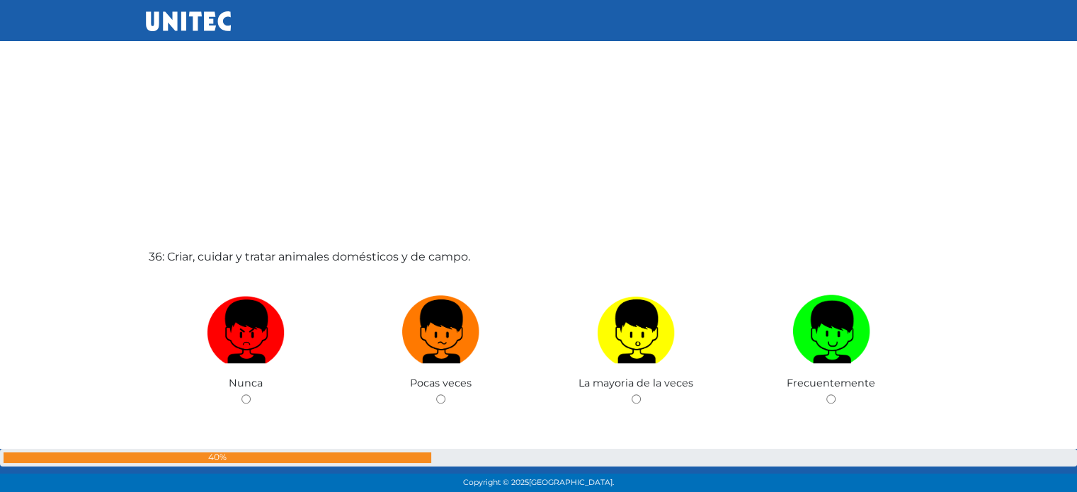
scroll to position [17181, 0]
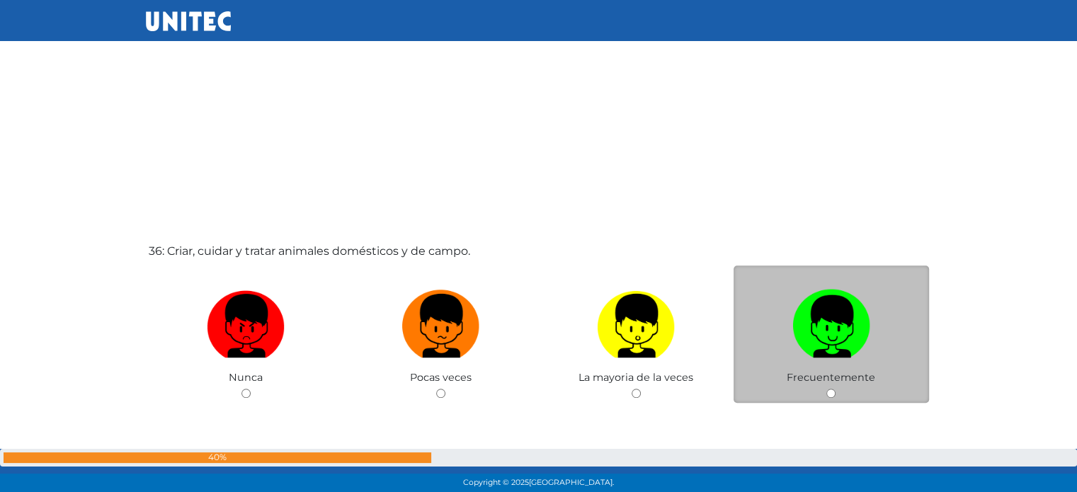
click at [832, 398] on input "radio" at bounding box center [831, 393] width 9 height 9
radio input "true"
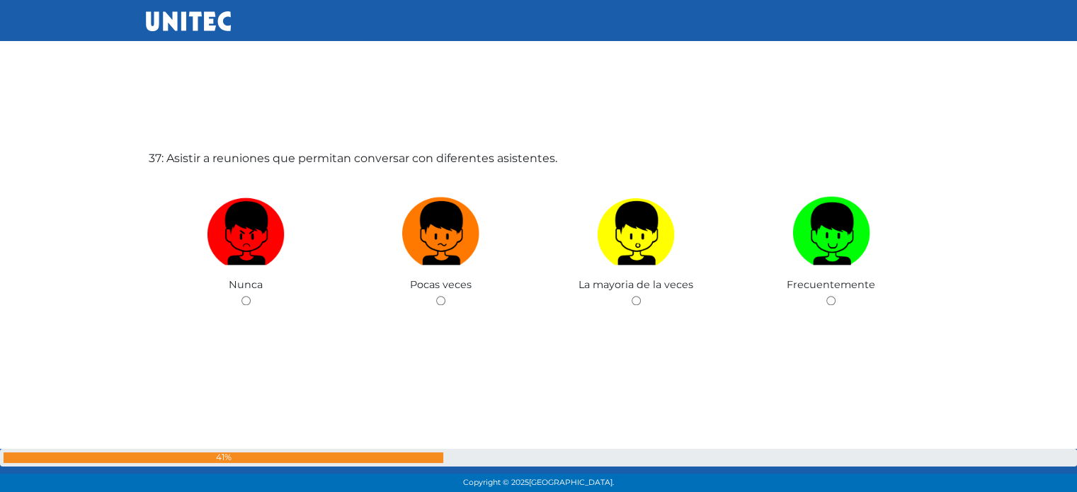
scroll to position [17768, 0]
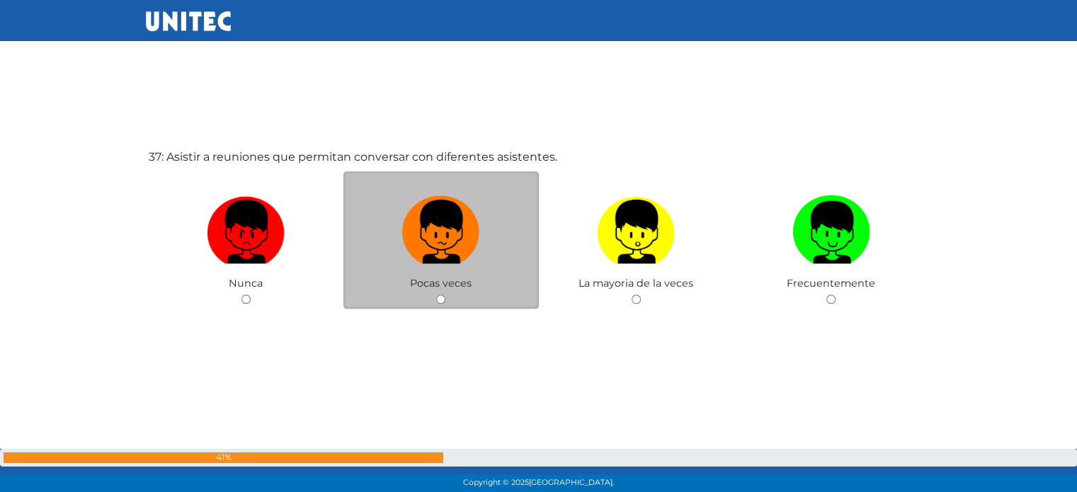
click at [441, 304] on input "radio" at bounding box center [440, 299] width 9 height 9
radio input "true"
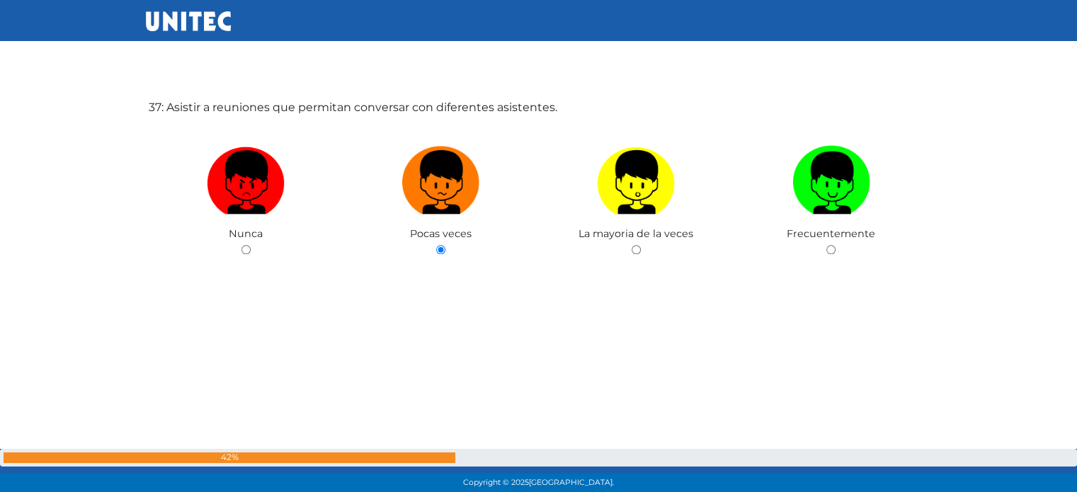
click at [533, 416] on div "37: Asistir a reuniones que permitan conversar con diferentes asistentes. Nunca…" at bounding box center [539, 222] width 786 height 492
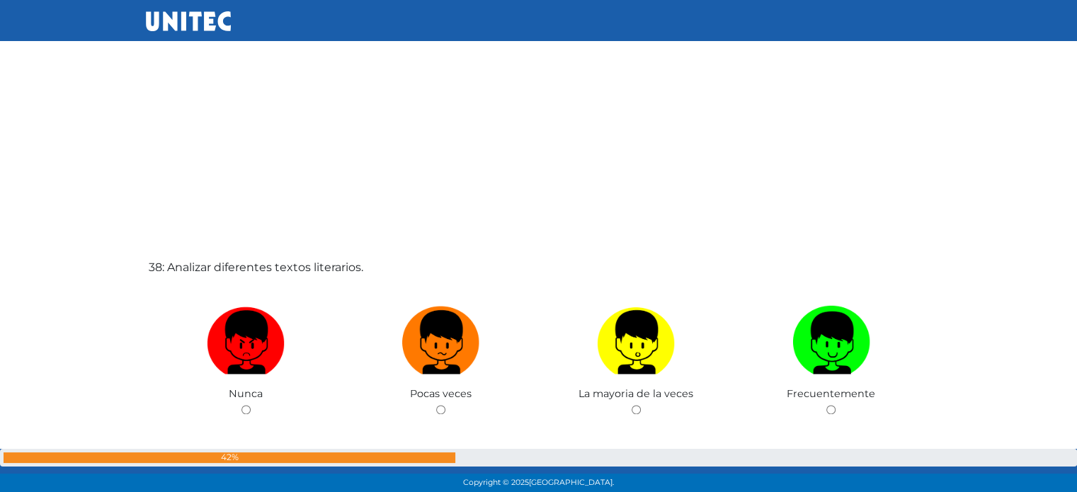
scroll to position [18170, 0]
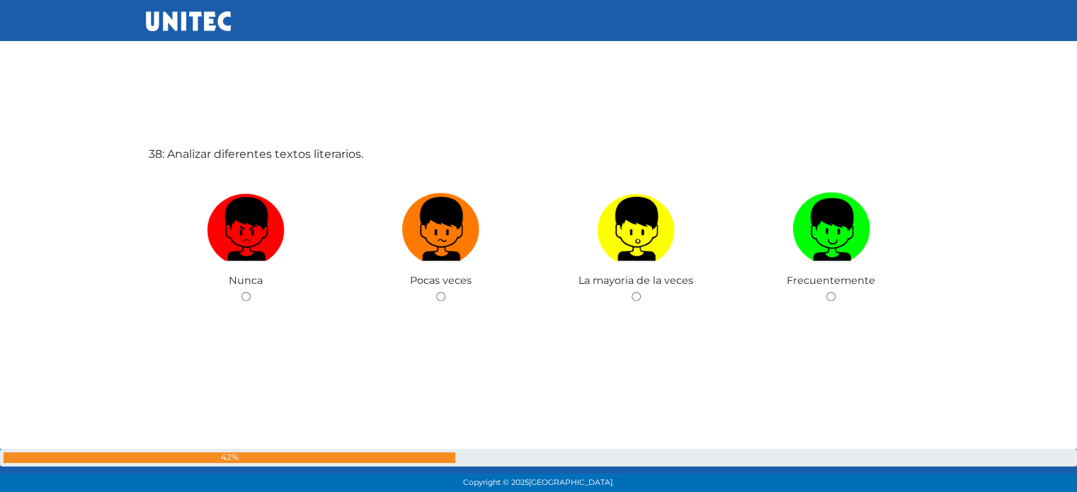
click at [246, 301] on input "radio" at bounding box center [246, 296] width 9 height 9
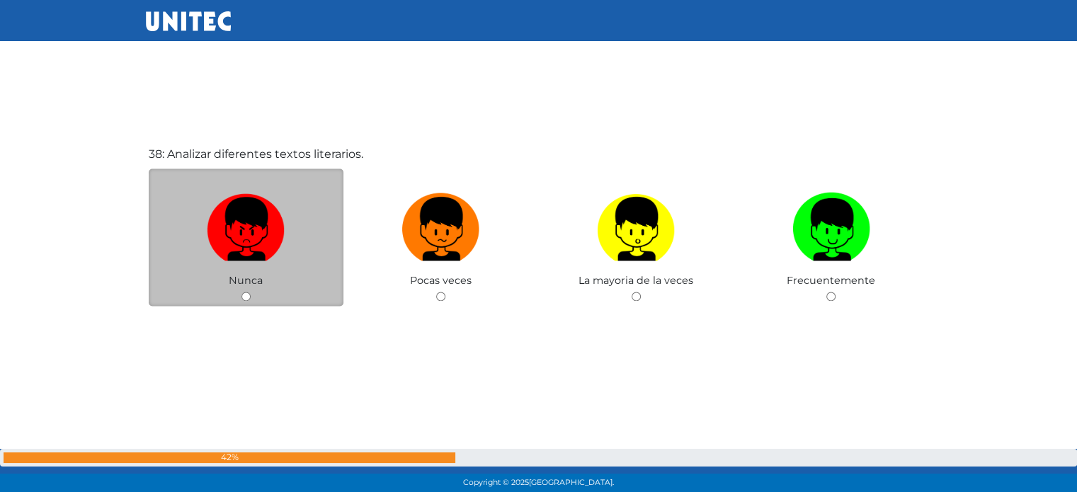
radio input "true"
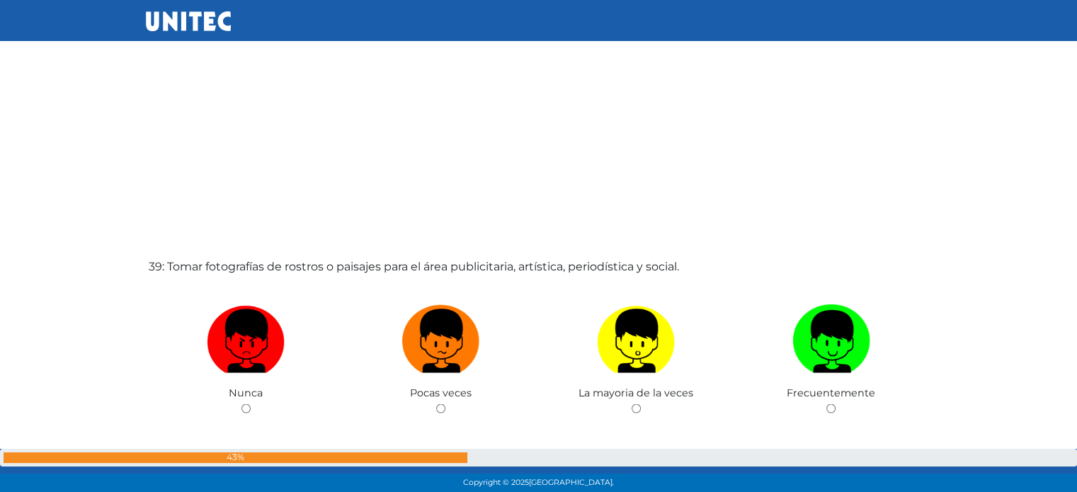
click at [330, 228] on div "39: Tomar fotografías de rostros o paisajes para el área publicitaria, artístic…" at bounding box center [539, 381] width 786 height 492
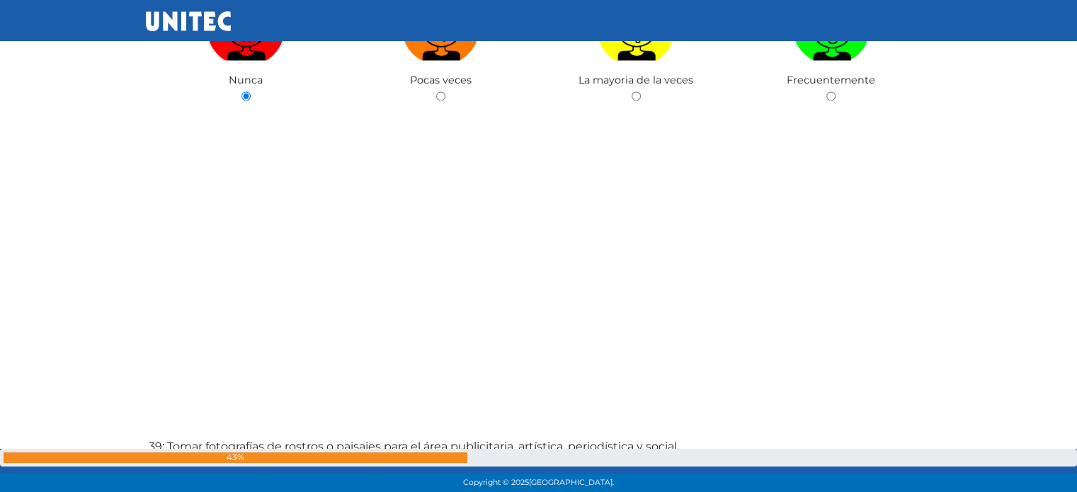
click at [439, 101] on input "radio" at bounding box center [440, 95] width 9 height 9
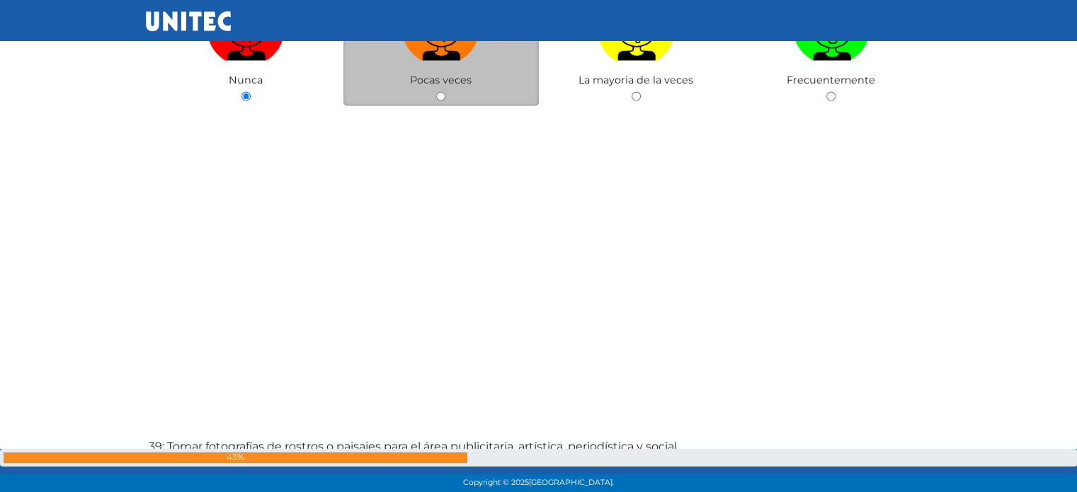
radio input "true"
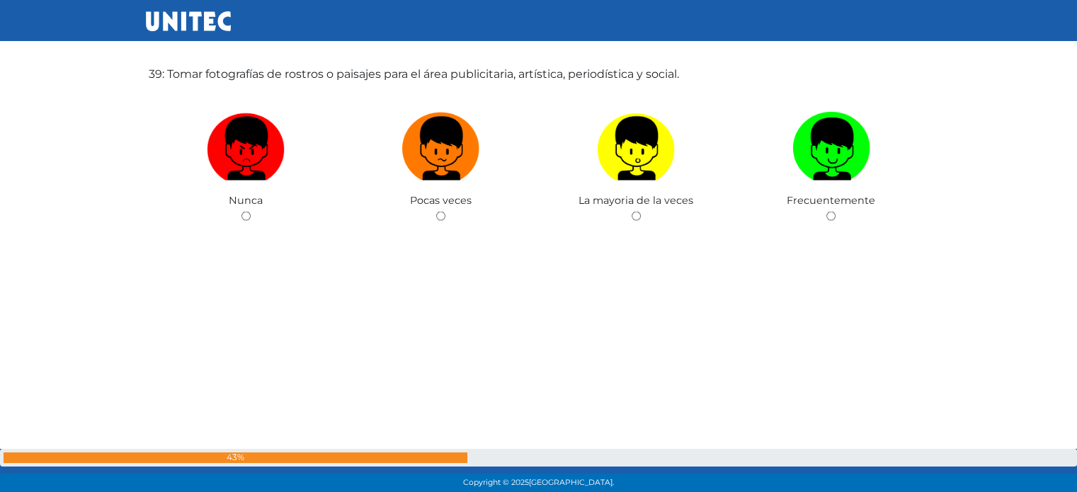
scroll to position [18839, 0]
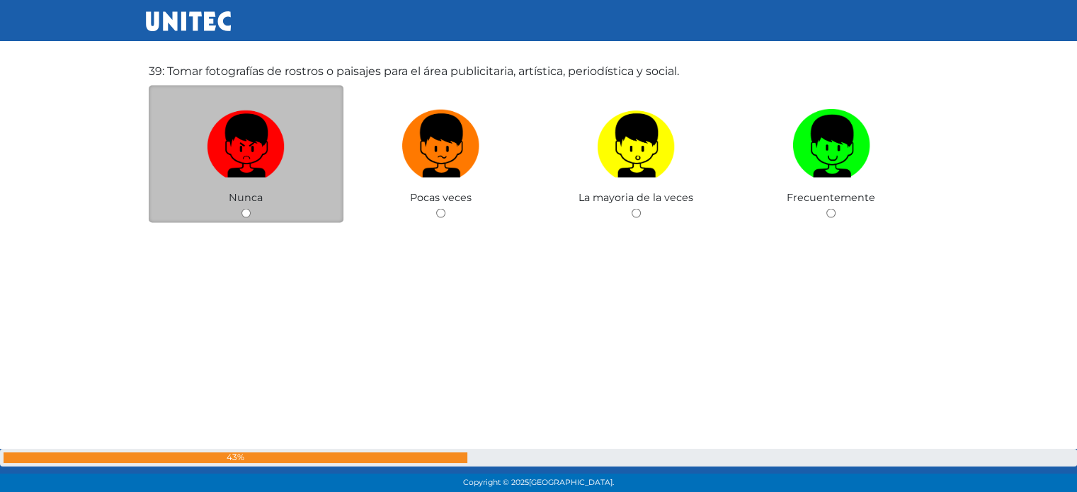
click at [249, 217] on input "radio" at bounding box center [246, 212] width 9 height 9
radio input "true"
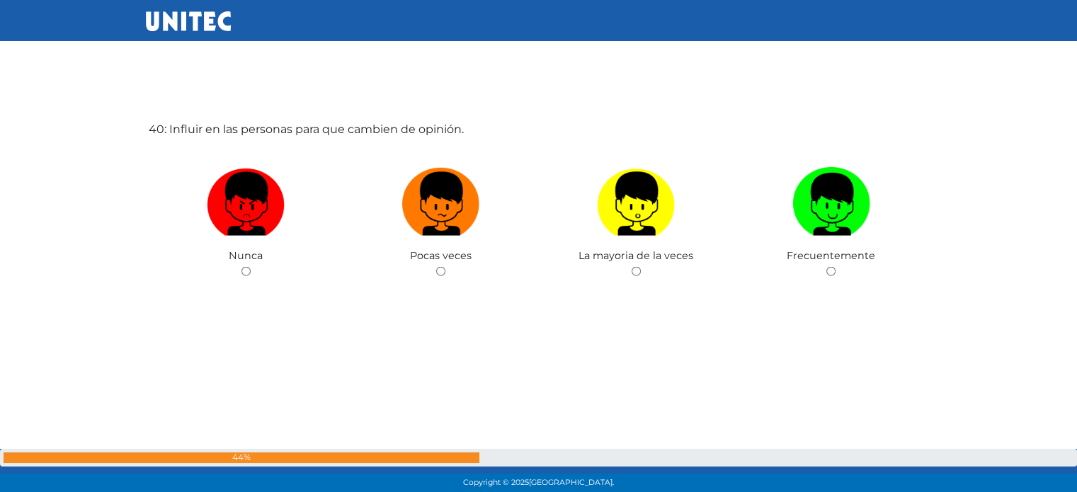
scroll to position [19275, 0]
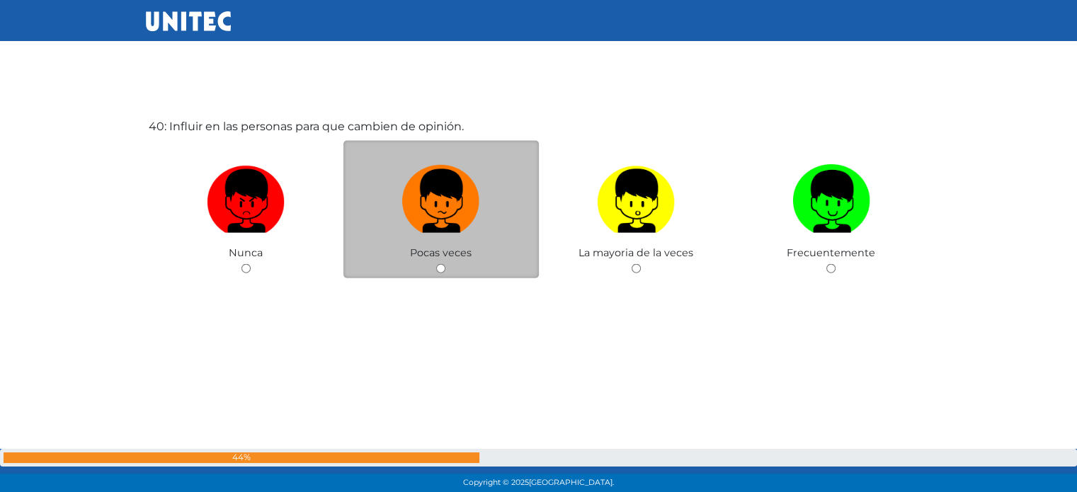
click at [416, 279] on div "Pocas veces" at bounding box center [441, 210] width 195 height 138
click at [441, 273] on input "radio" at bounding box center [440, 268] width 9 height 9
radio input "true"
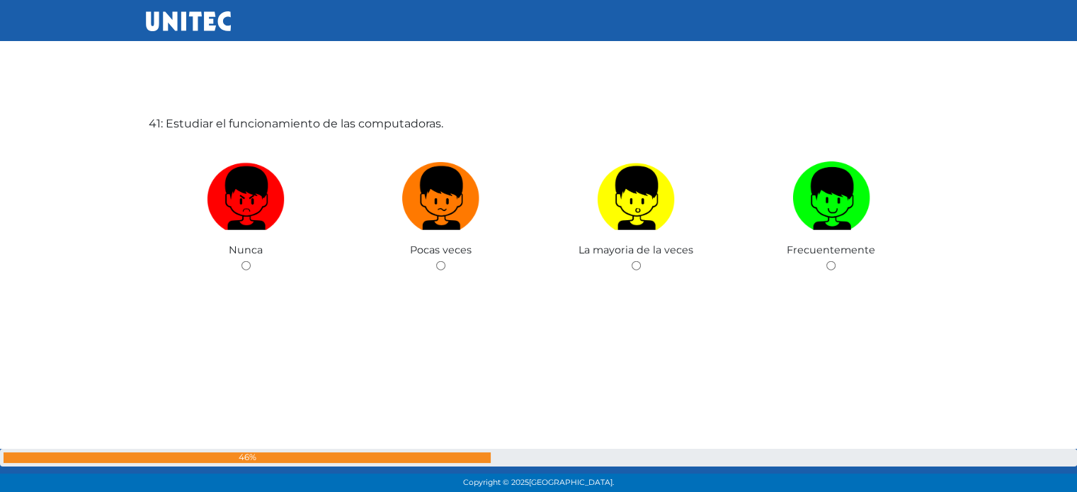
scroll to position [19771, 0]
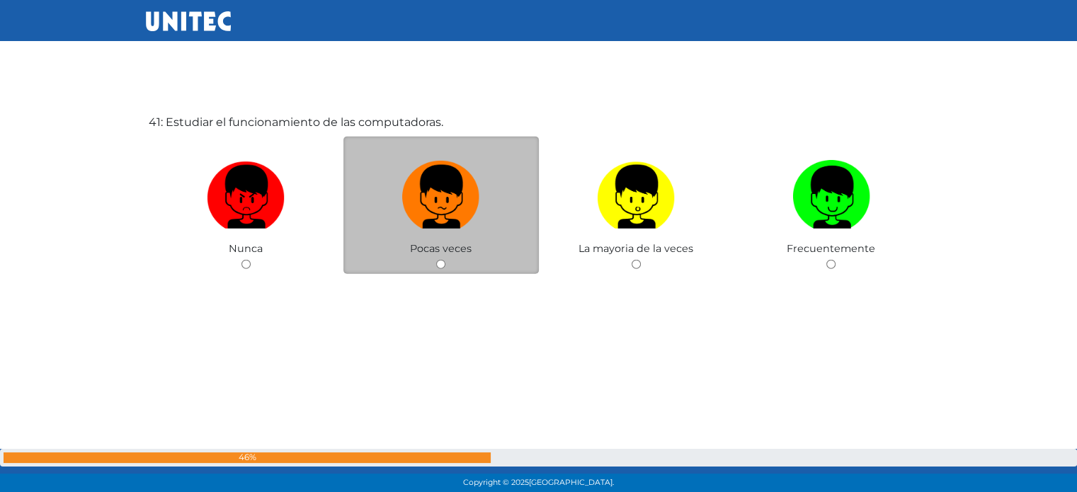
click at [428, 275] on div "Pocas veces" at bounding box center [441, 206] width 195 height 138
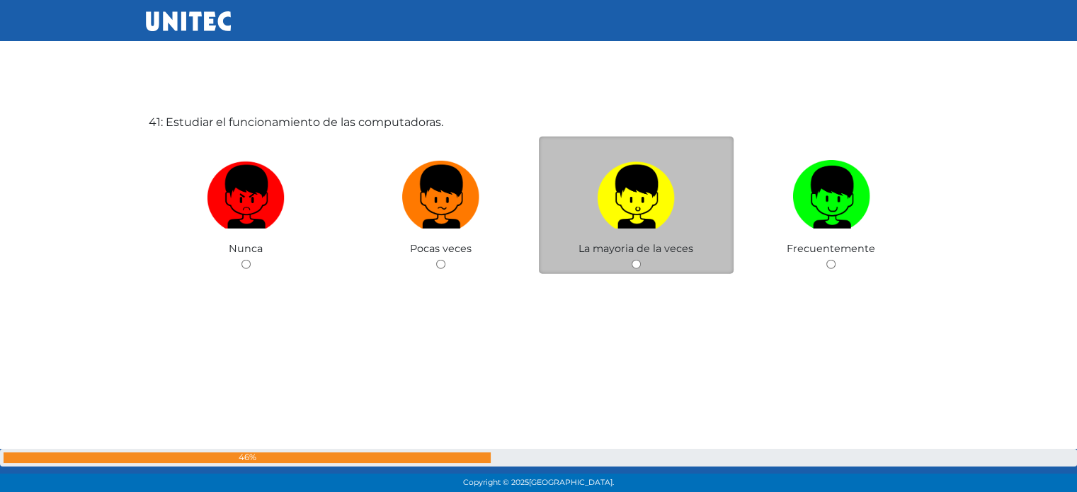
click at [640, 269] on input "radio" at bounding box center [636, 264] width 9 height 9
radio input "true"
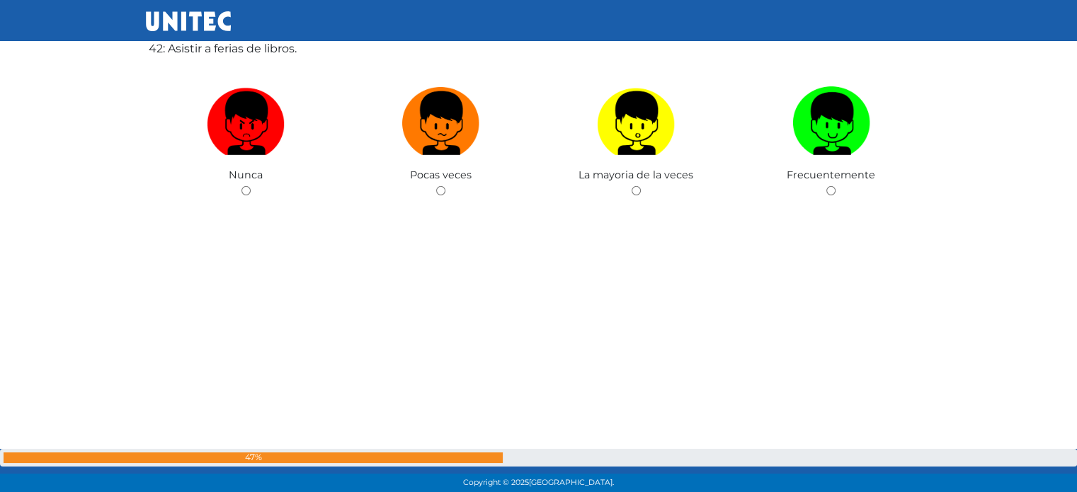
scroll to position [20338, 0]
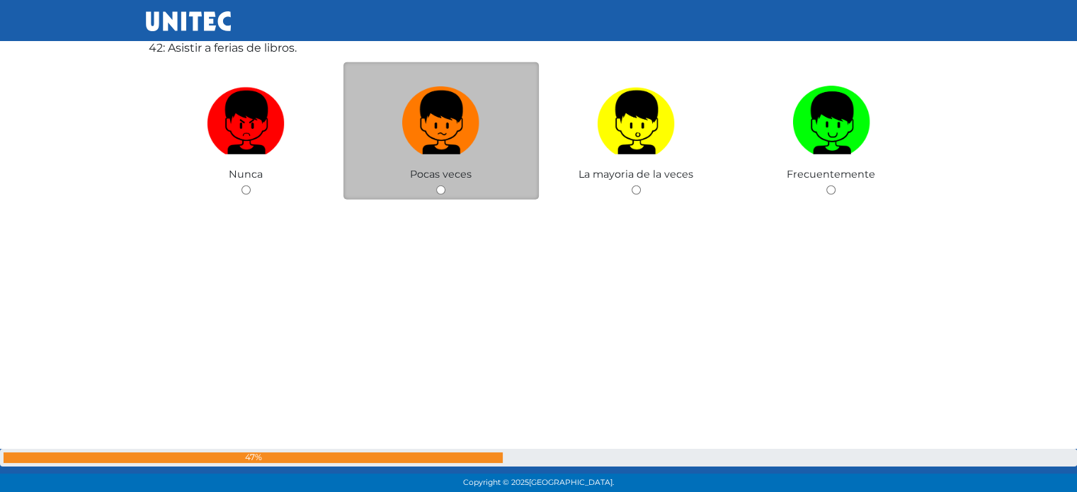
click at [429, 181] on span "Pocas veces" at bounding box center [441, 174] width 62 height 13
click at [441, 195] on input "radio" at bounding box center [440, 190] width 9 height 9
radio input "true"
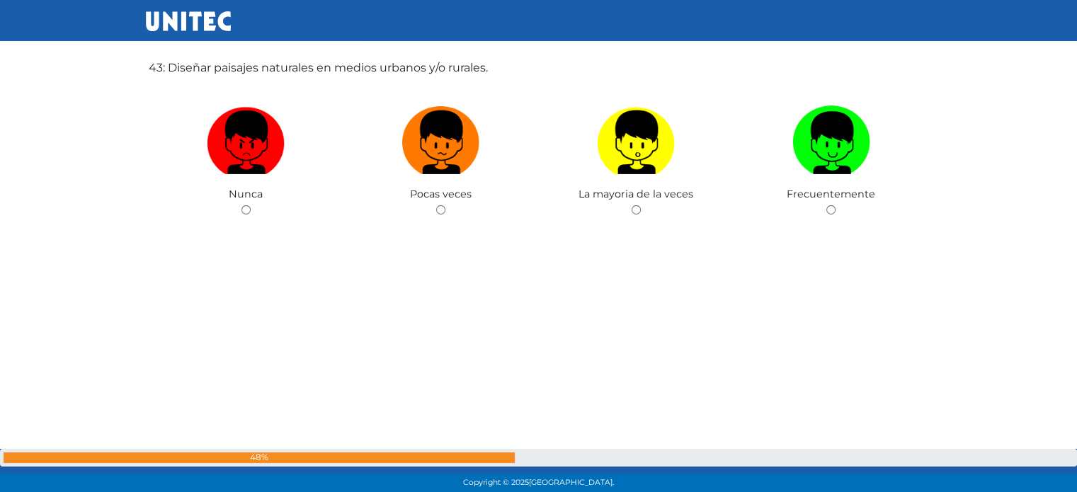
scroll to position [20809, 0]
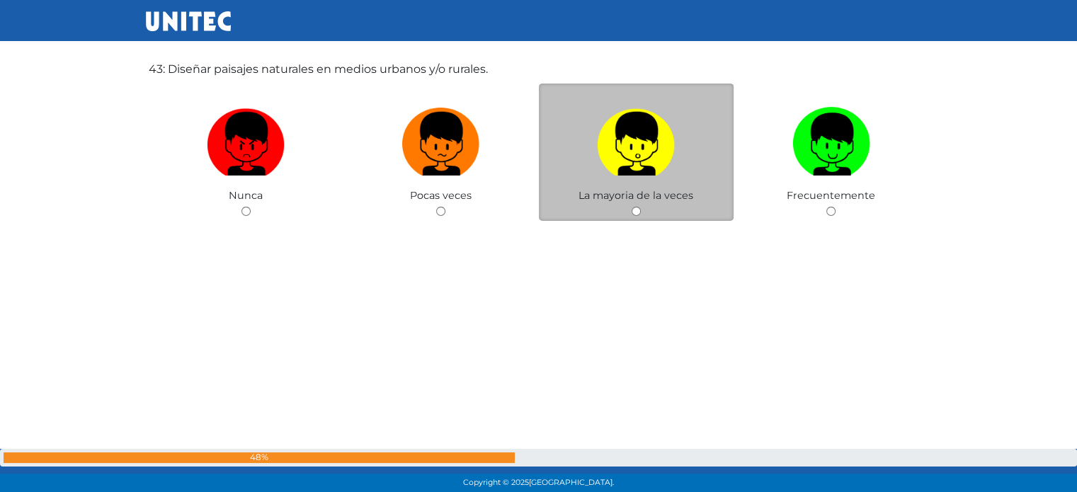
click at [632, 216] on input "radio" at bounding box center [636, 211] width 9 height 9
radio input "true"
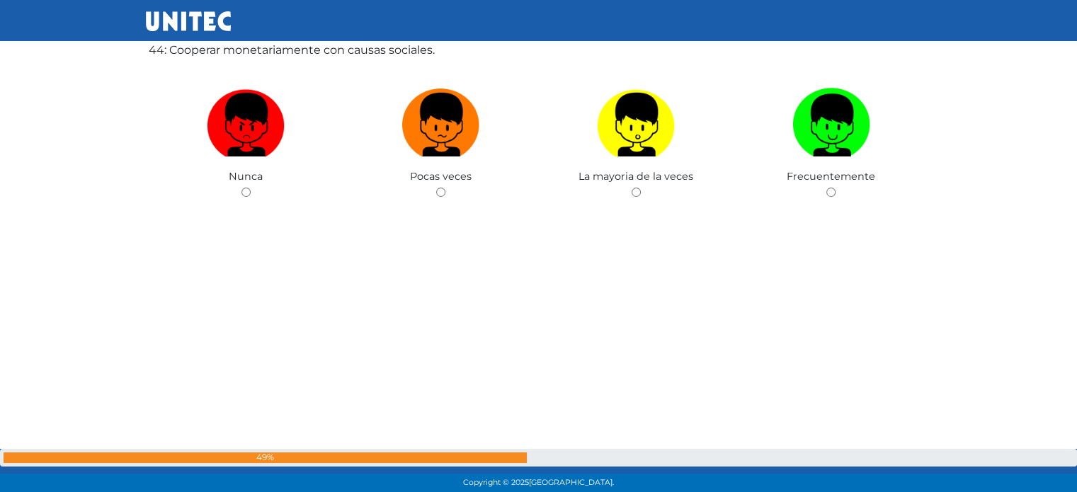
scroll to position [21323, 0]
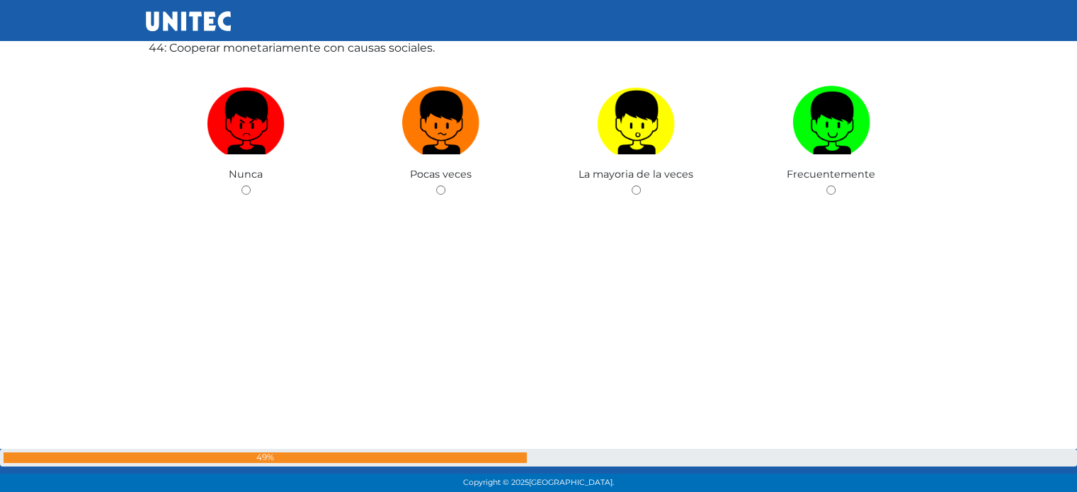
click at [635, 193] on input "radio" at bounding box center [636, 190] width 9 height 9
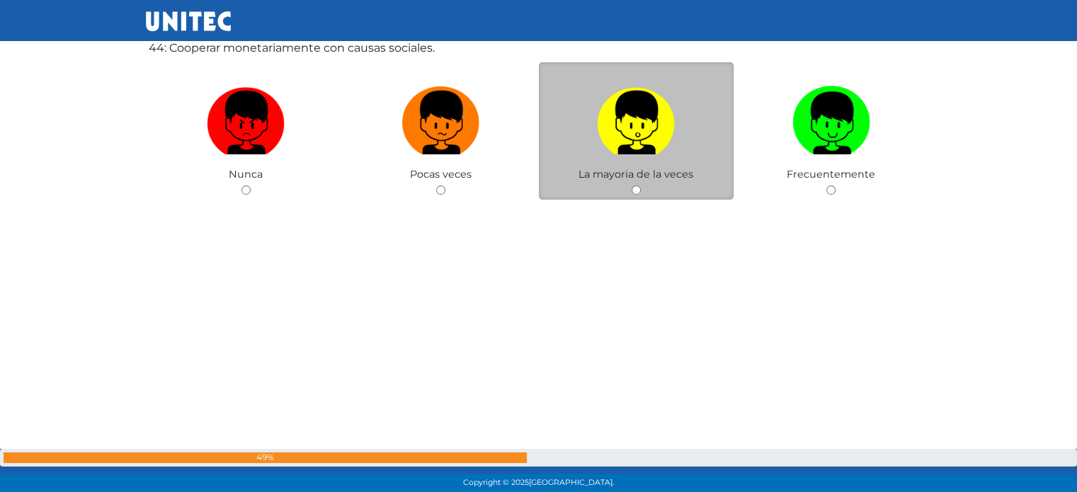
radio input "true"
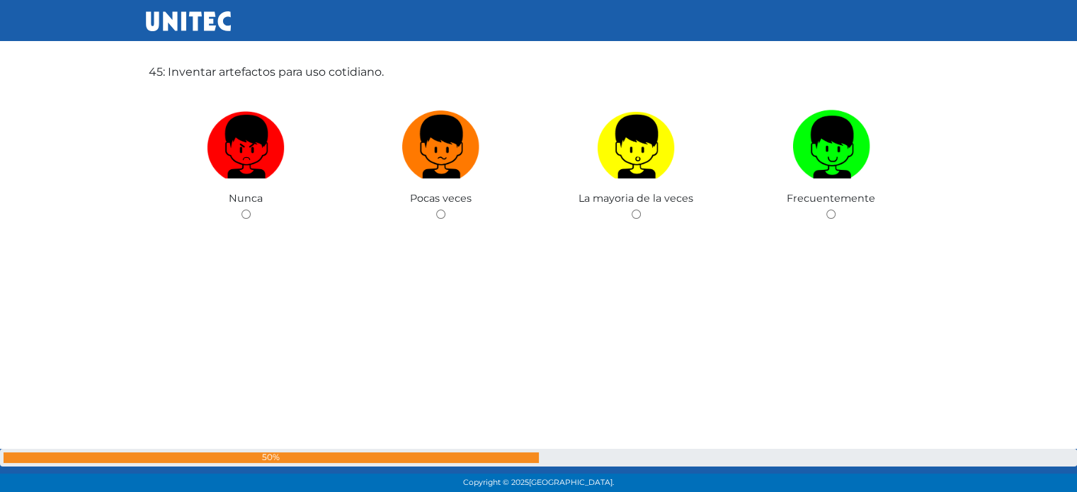
scroll to position [21792, 0]
click at [266, 244] on div "45: Inventar artefactos para uso cotidiano. Nunca Pocas veces La mayoria de la …" at bounding box center [539, 186] width 786 height 492
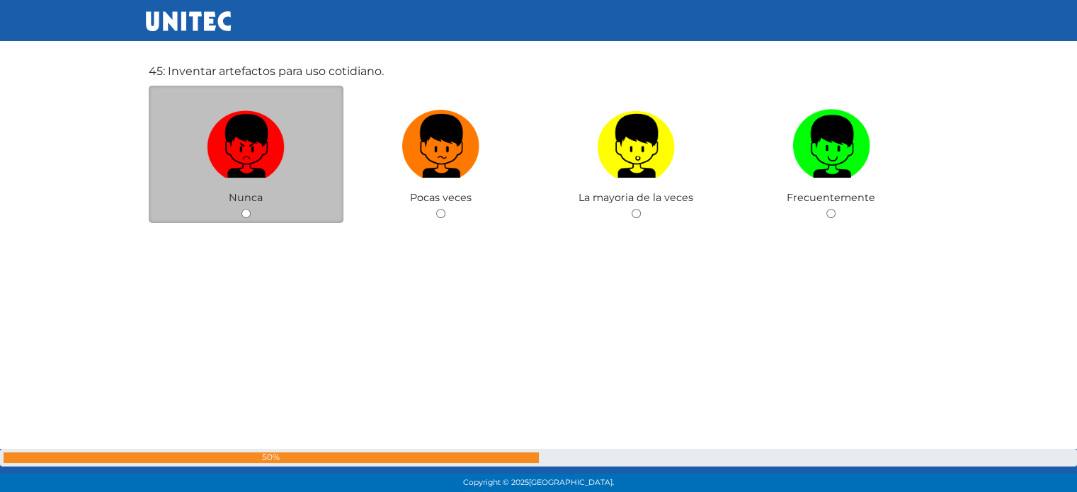
click at [246, 218] on input "radio" at bounding box center [246, 213] width 9 height 9
radio input "true"
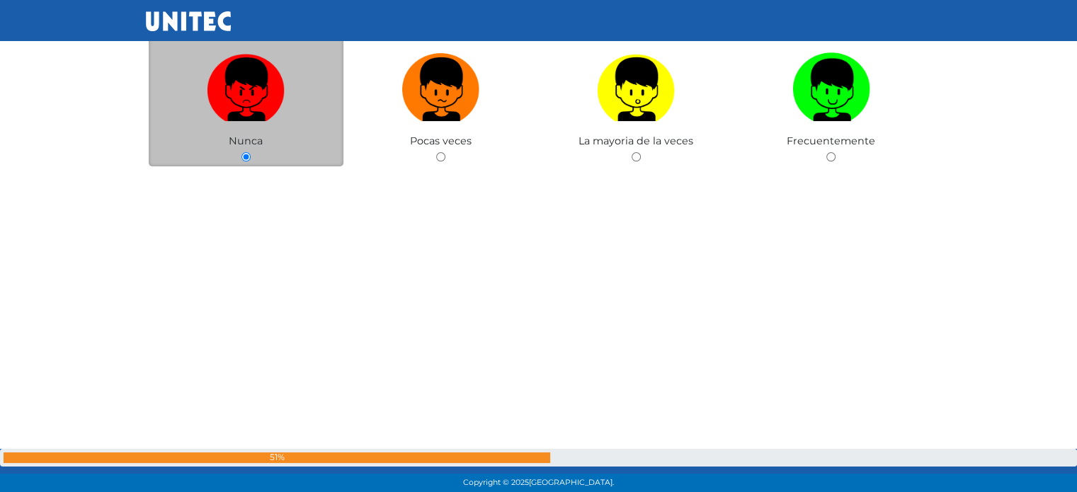
click at [436, 152] on input "radio" at bounding box center [440, 156] width 9 height 9
radio input "true"
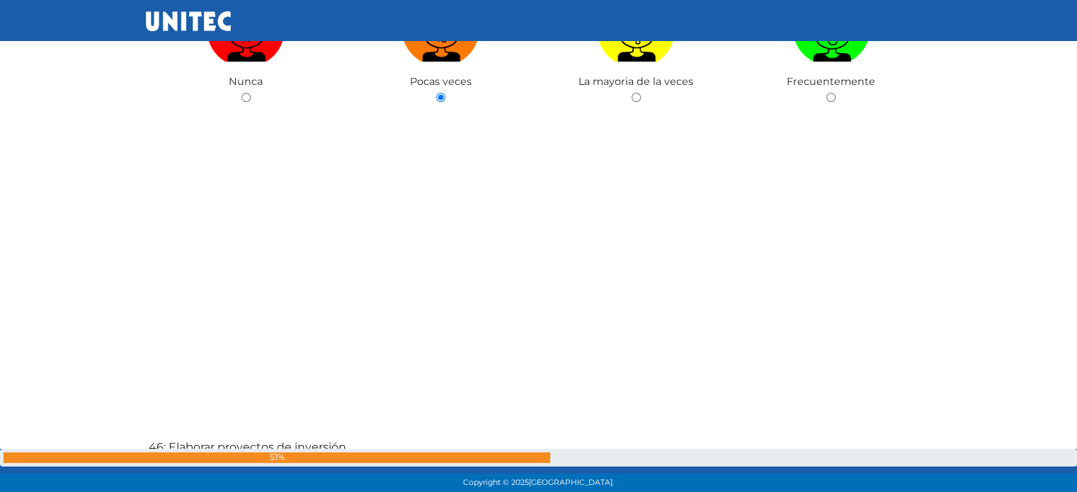
click at [242, 93] on input "radio" at bounding box center [246, 97] width 9 height 9
radio input "true"
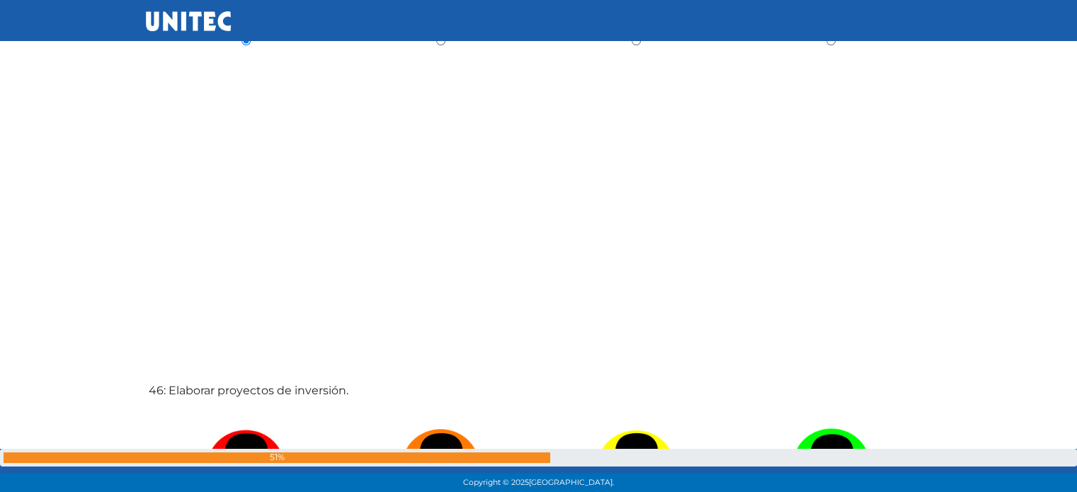
scroll to position [21968, 0]
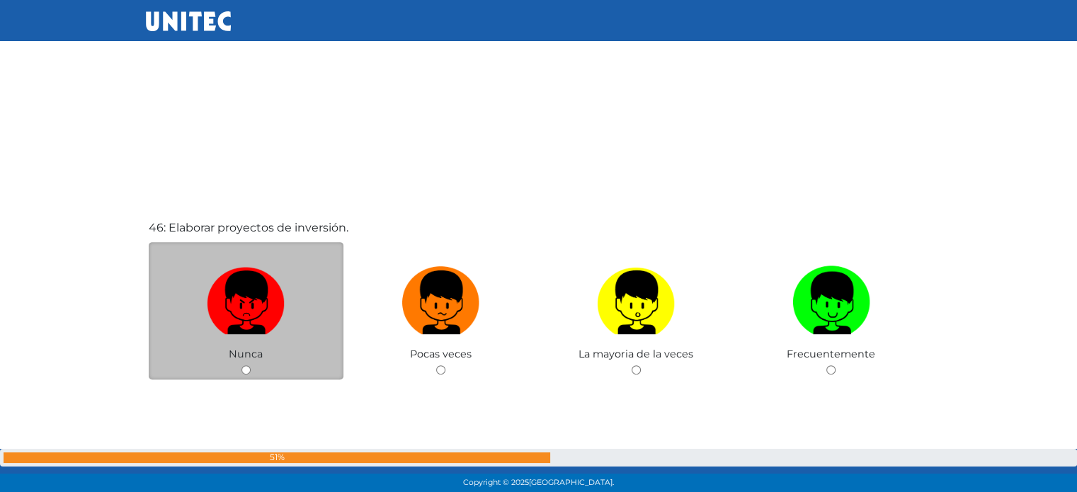
click at [246, 375] on input "radio" at bounding box center [246, 369] width 9 height 9
radio input "true"
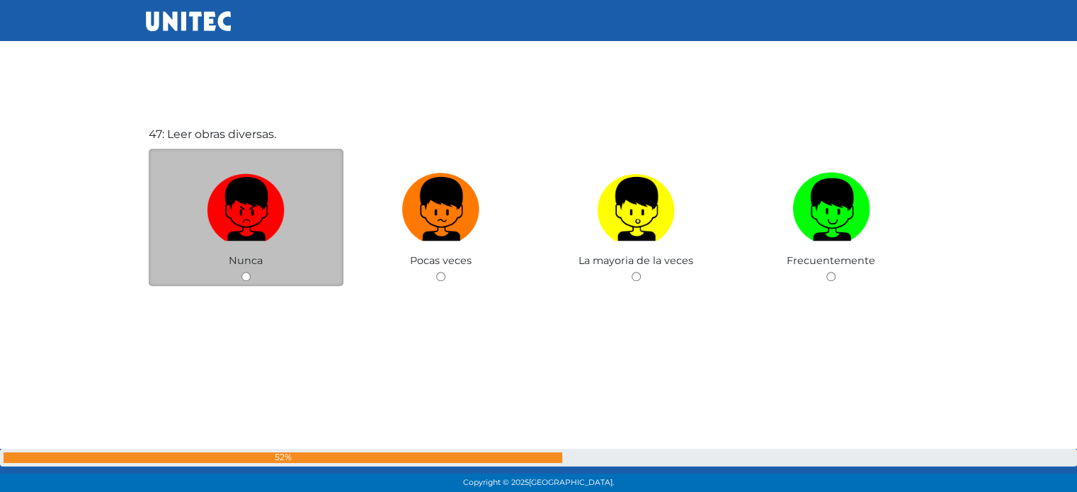
click at [249, 281] on input "radio" at bounding box center [246, 276] width 9 height 9
radio input "true"
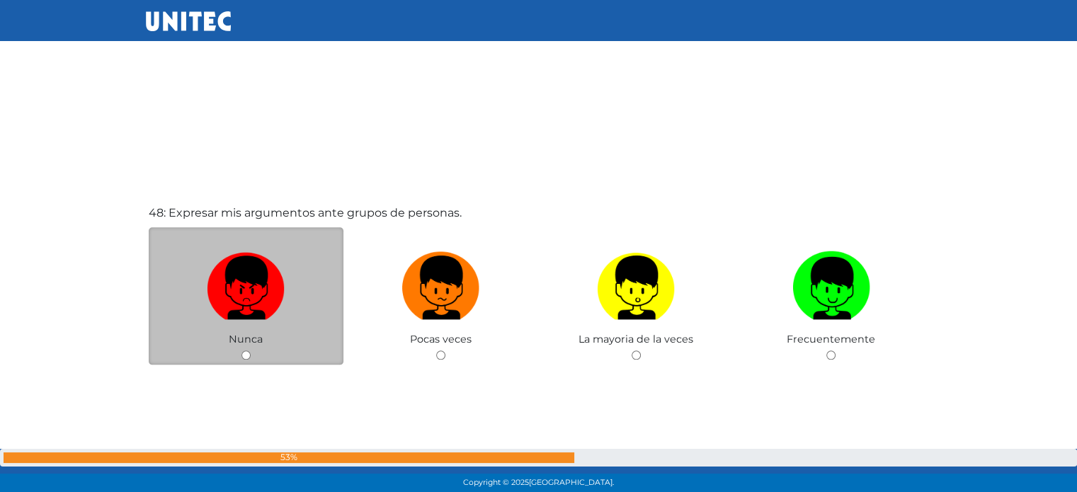
click at [245, 360] on input "radio" at bounding box center [246, 355] width 9 height 9
radio input "true"
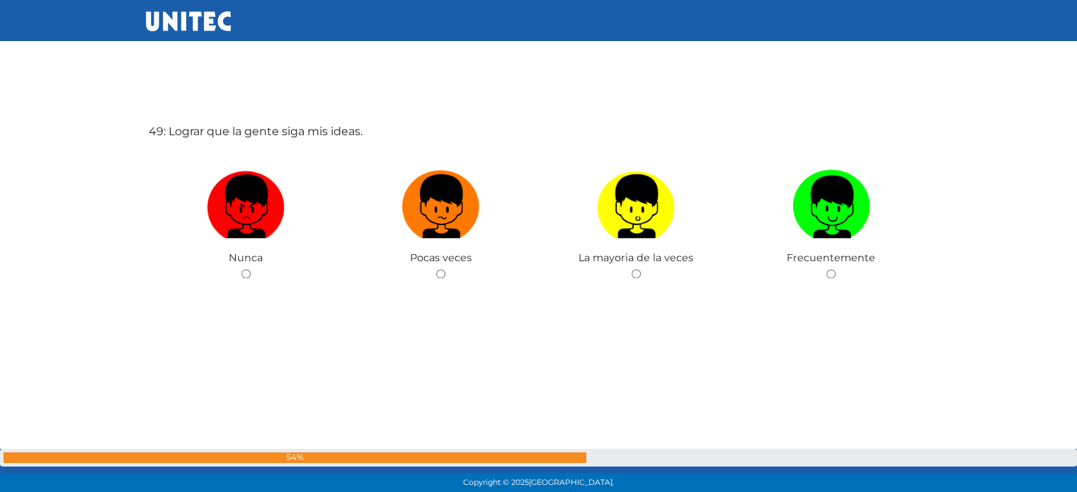
scroll to position [23708, 0]
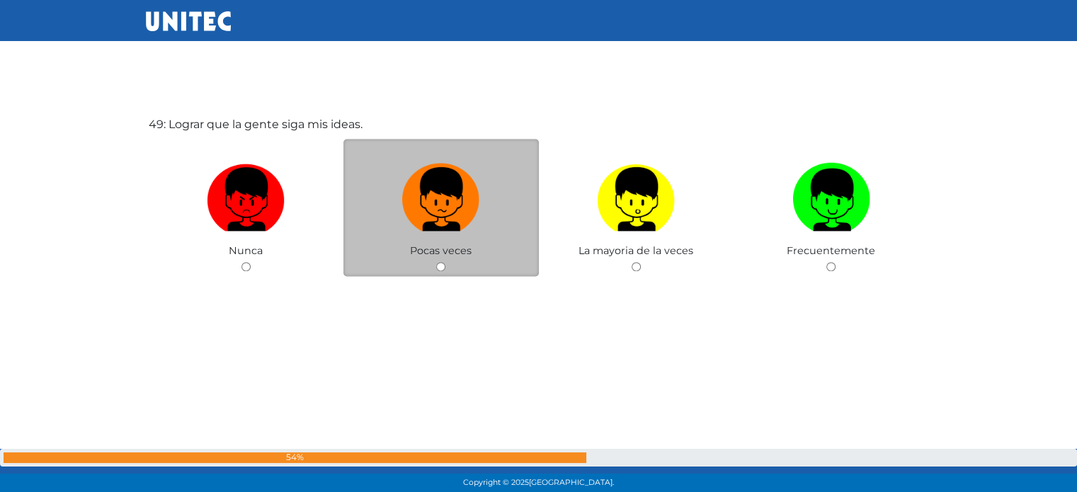
click at [456, 257] on span "Pocas veces" at bounding box center [441, 250] width 62 height 13
click at [445, 271] on input "radio" at bounding box center [440, 266] width 9 height 9
radio input "true"
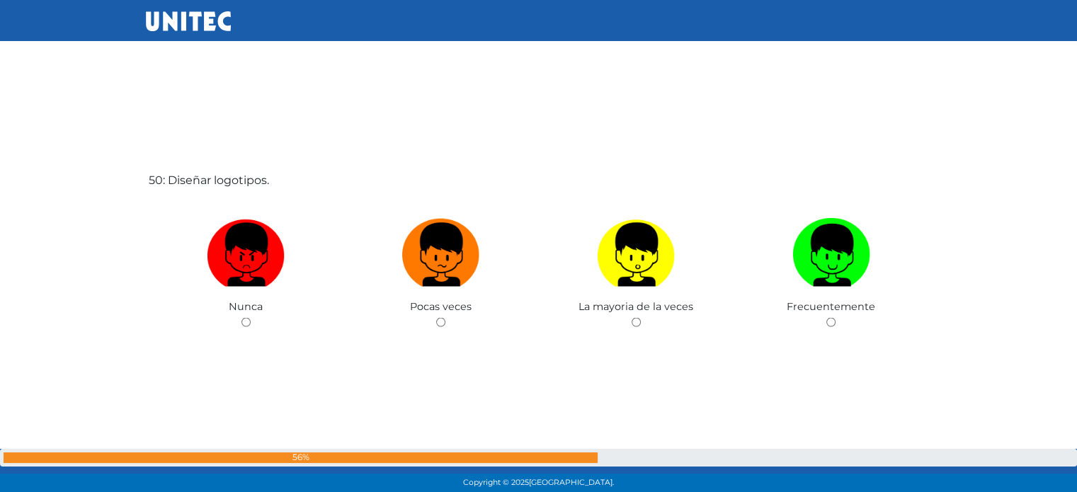
scroll to position [24145, 0]
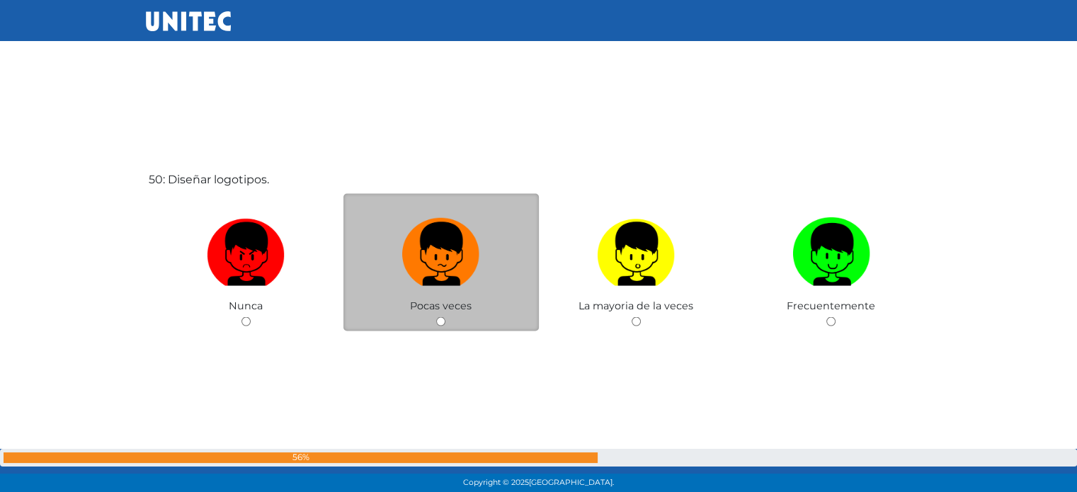
click at [467, 331] on div "Pocas veces" at bounding box center [441, 262] width 195 height 138
click at [438, 286] on img at bounding box center [441, 249] width 78 height 74
click at [438, 317] on input "radio" at bounding box center [440, 321] width 9 height 9
radio input "true"
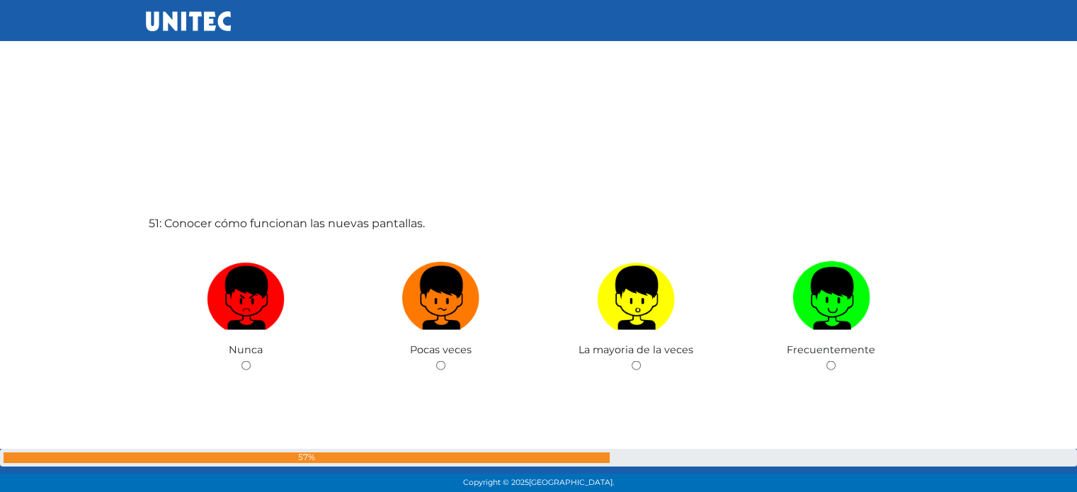
scroll to position [24601, 0]
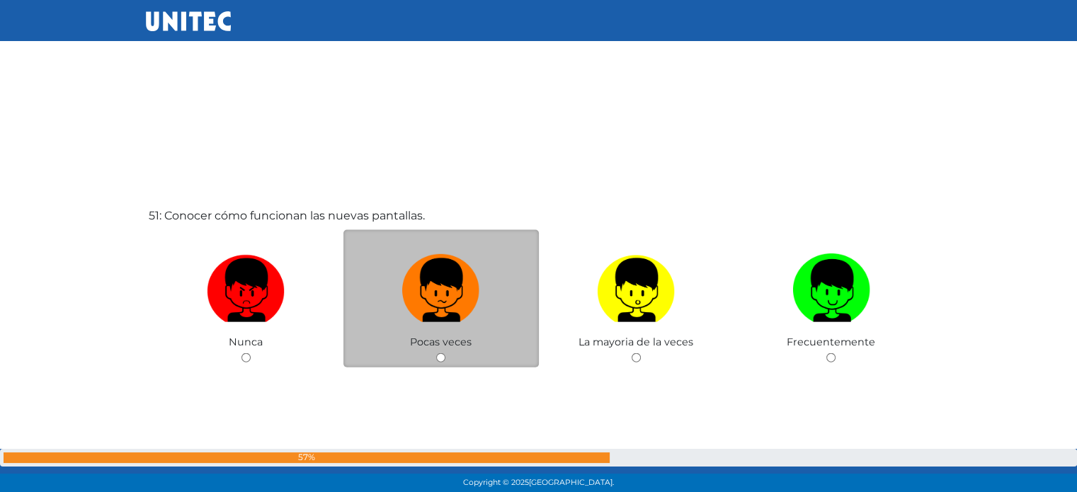
click at [439, 363] on input "radio" at bounding box center [440, 357] width 9 height 9
radio input "true"
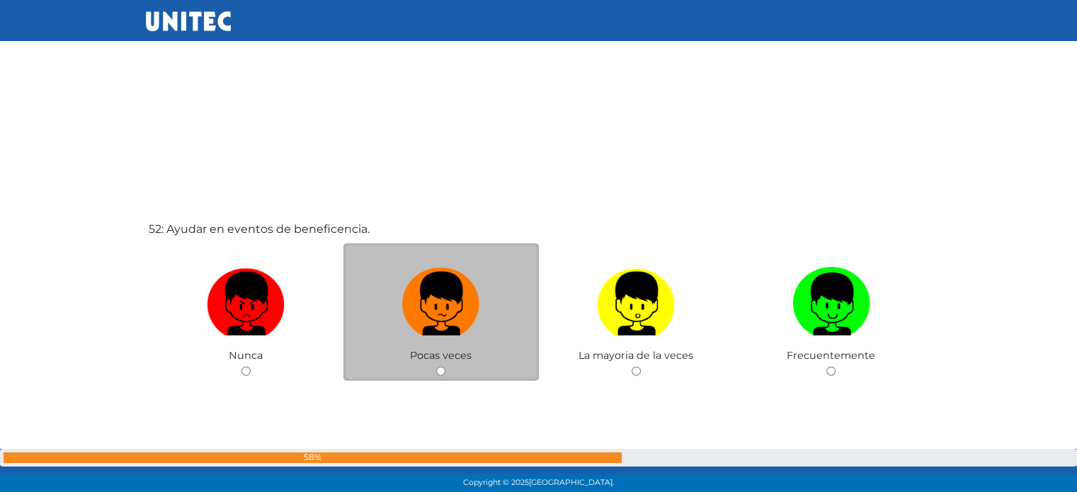
click at [441, 376] on input "radio" at bounding box center [440, 371] width 9 height 9
radio input "true"
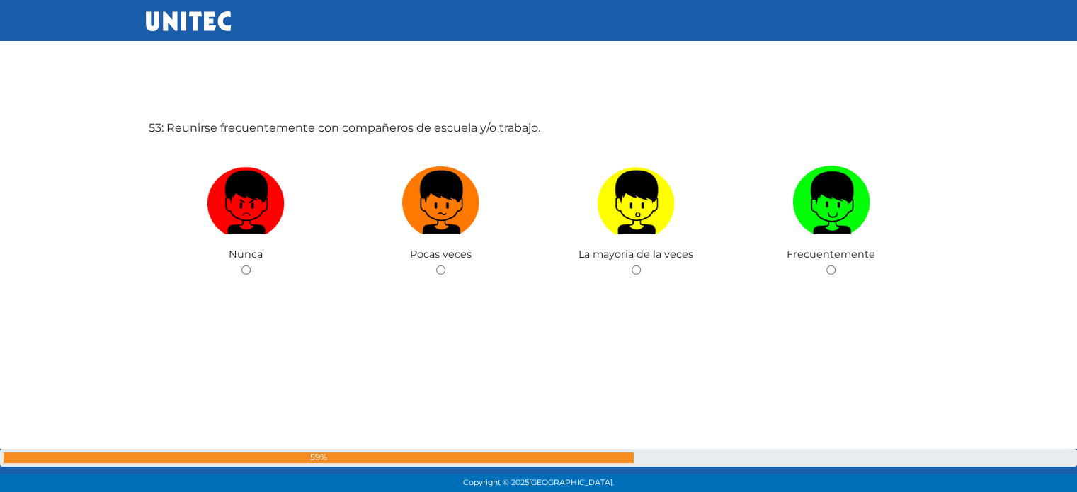
scroll to position [25673, 0]
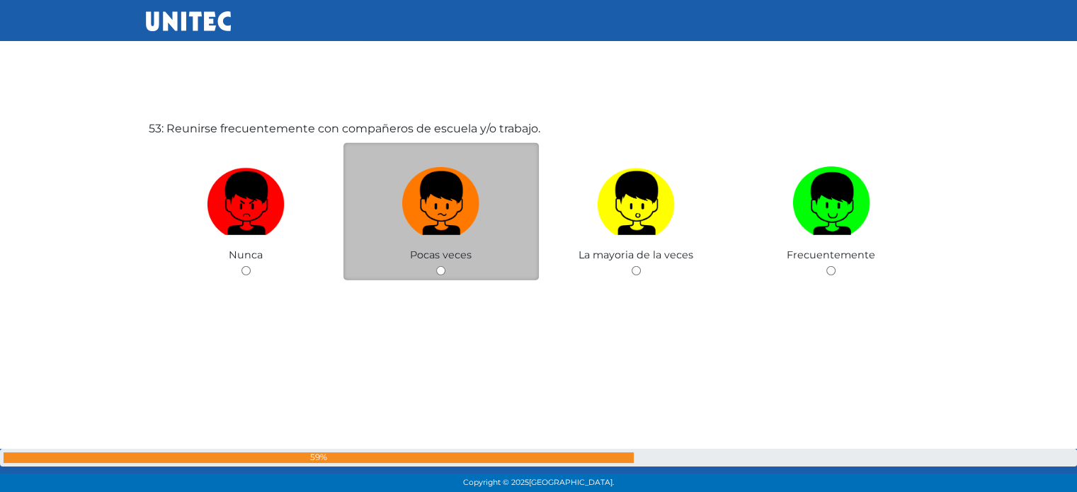
click at [439, 261] on span "Pocas veces" at bounding box center [441, 255] width 62 height 13
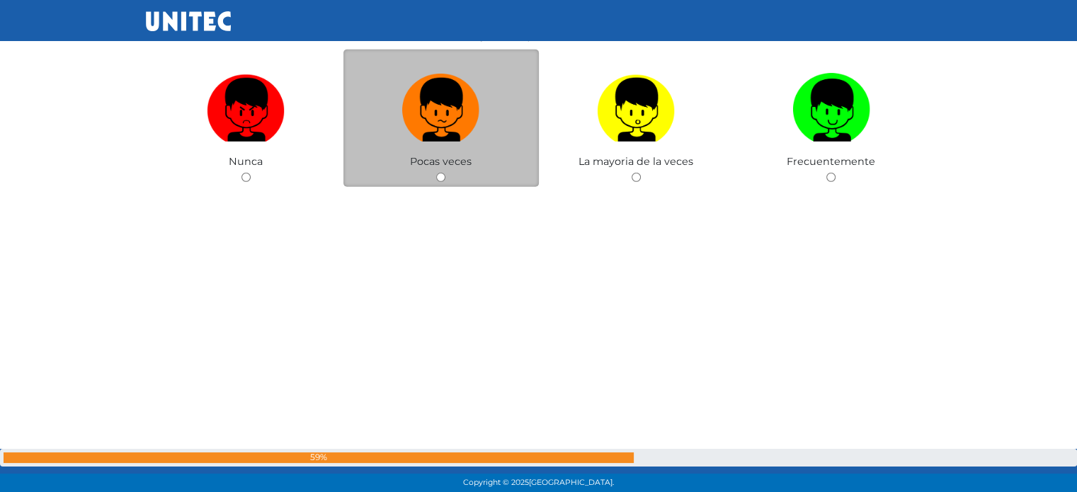
click at [531, 273] on div "53: Reunirse frecuentemente con compañeros de escuela y/o trabajo. Nunca Pocas …" at bounding box center [539, 150] width 786 height 492
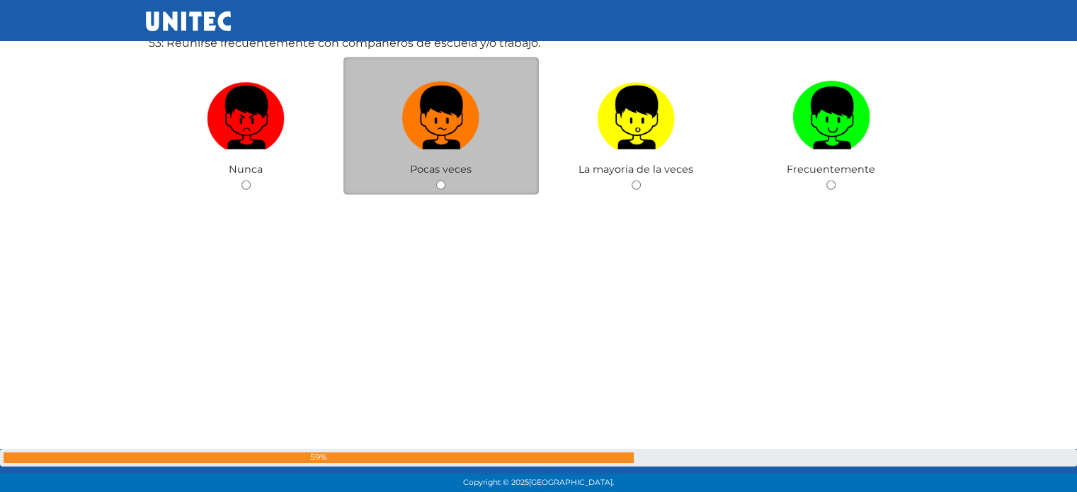
click at [441, 190] on input "radio" at bounding box center [440, 185] width 9 height 9
radio input "true"
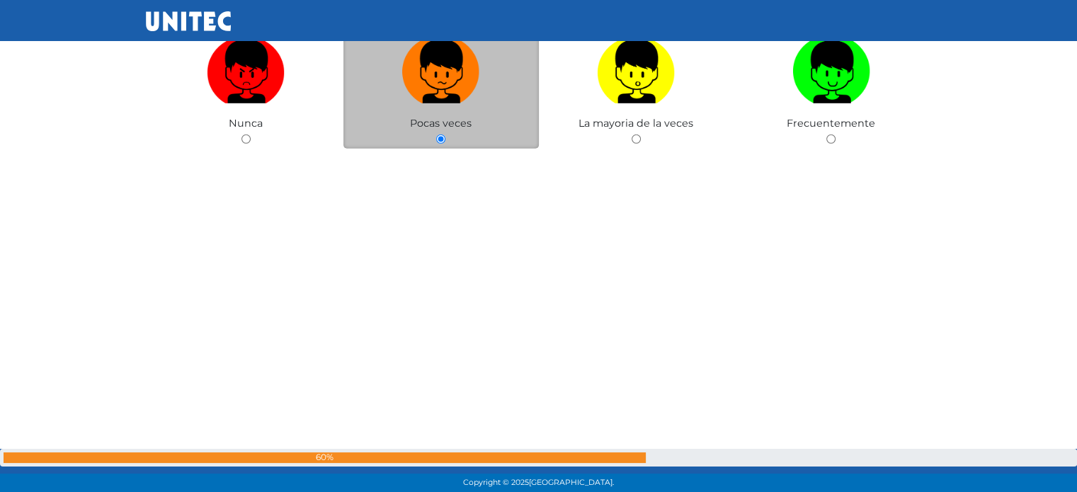
click at [441, 149] on div "Pocas veces" at bounding box center [441, 80] width 195 height 138
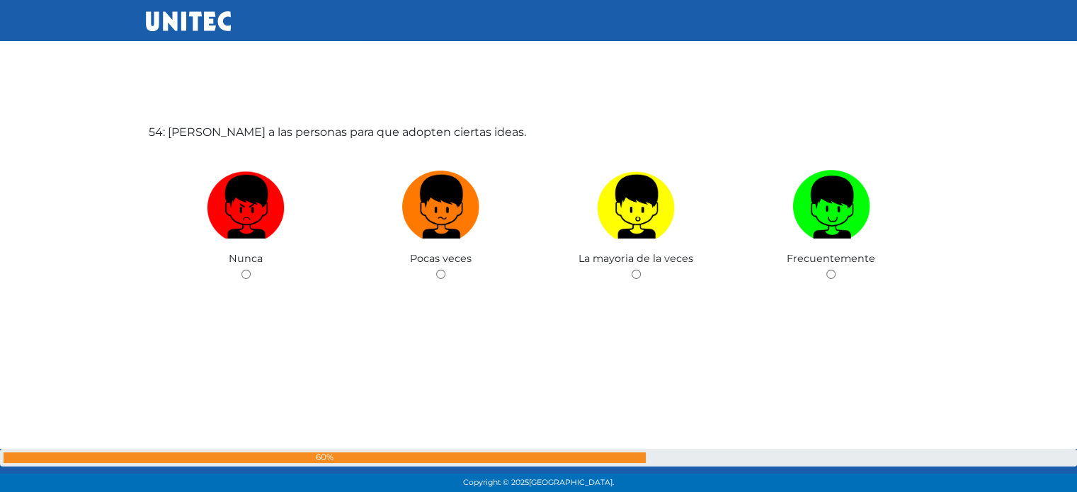
scroll to position [26170, 0]
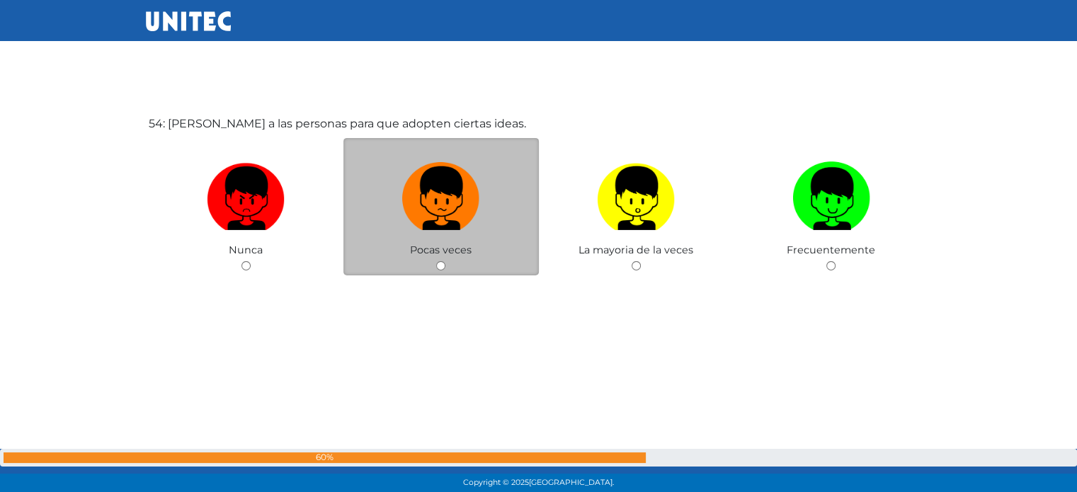
click at [463, 276] on div "Pocas veces" at bounding box center [441, 207] width 195 height 138
click at [436, 256] on span "Pocas veces" at bounding box center [441, 250] width 62 height 13
click at [441, 271] on input "radio" at bounding box center [440, 265] width 9 height 9
radio input "true"
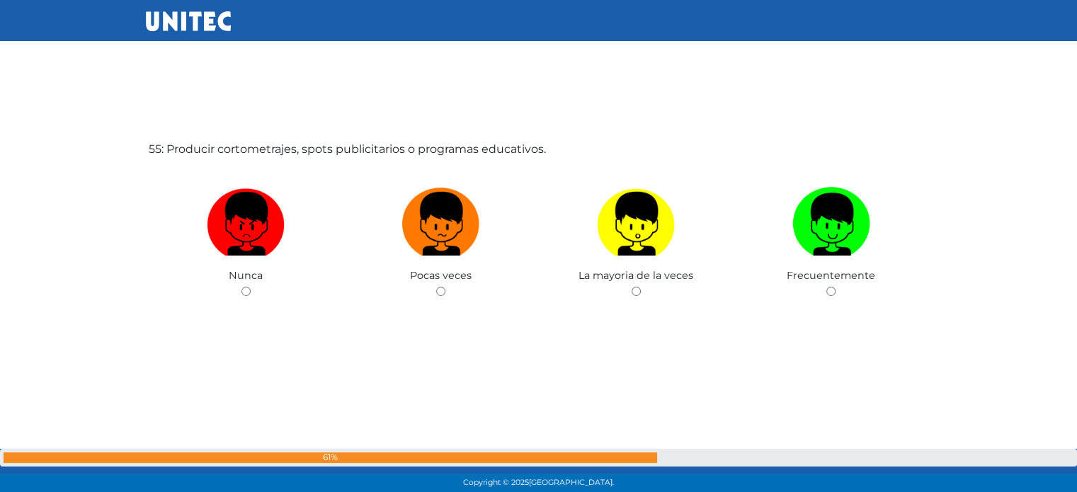
scroll to position [26661, 0]
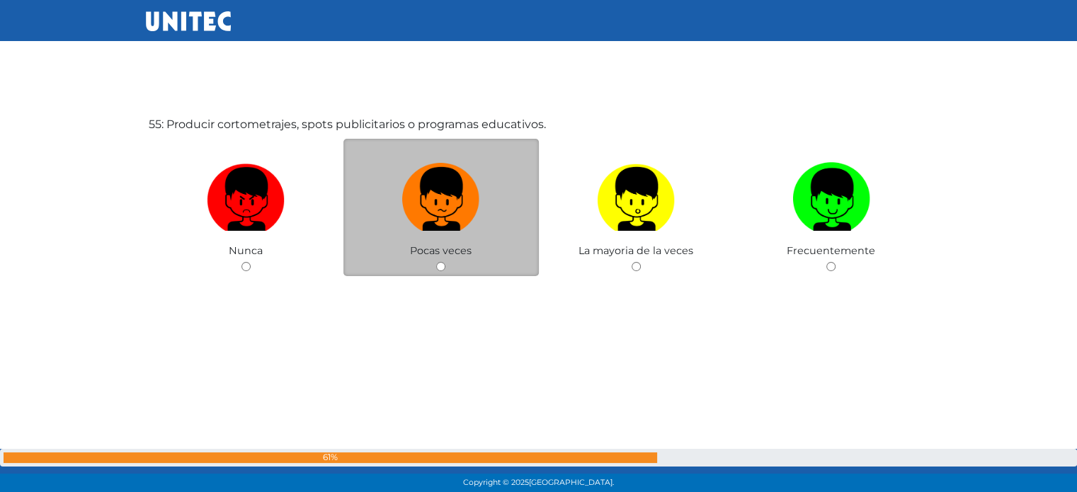
click at [445, 271] on input "radio" at bounding box center [440, 266] width 9 height 9
radio input "true"
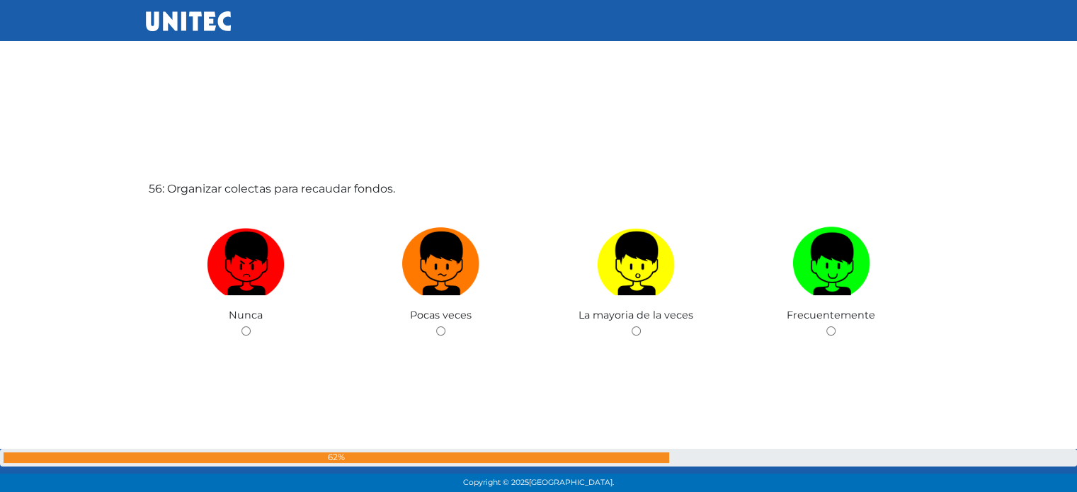
scroll to position [27105, 0]
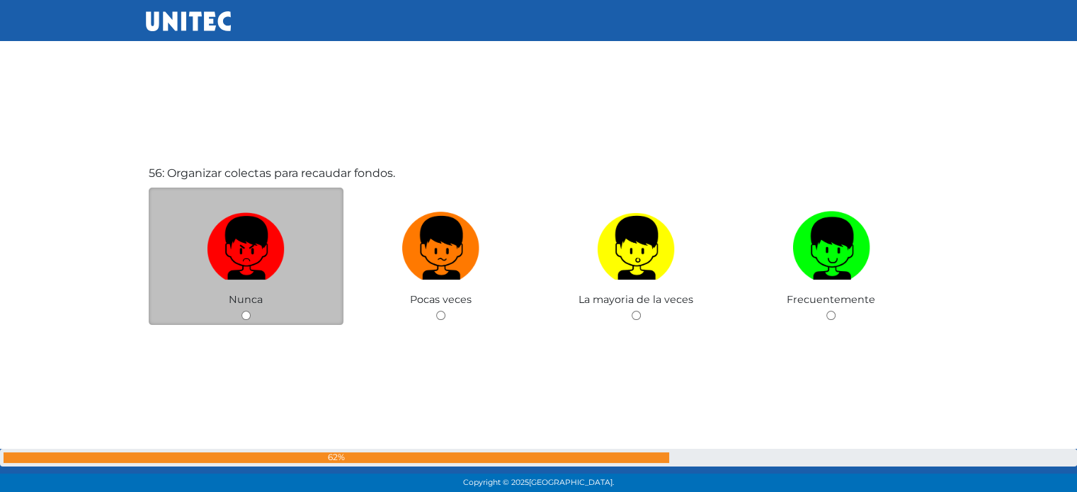
click at [246, 320] on input "radio" at bounding box center [246, 315] width 9 height 9
radio input "true"
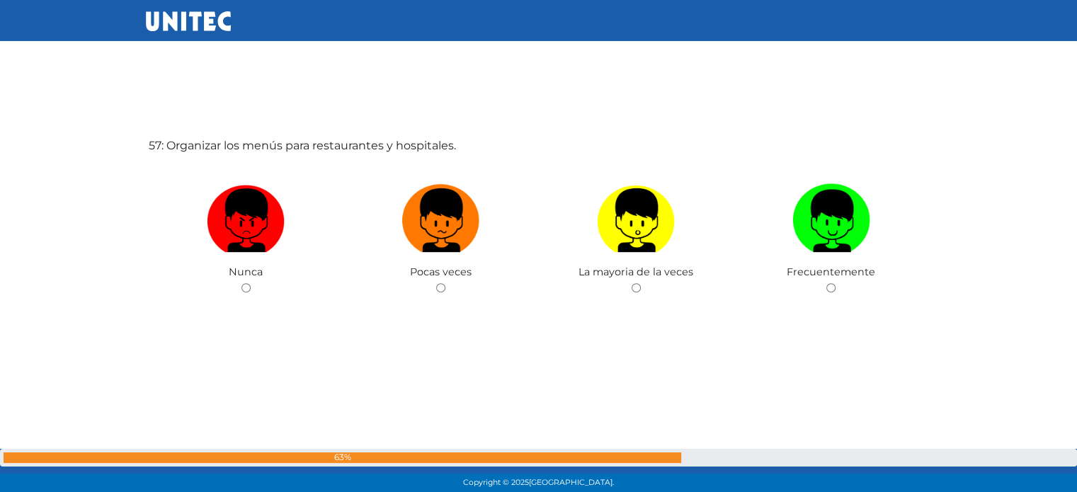
scroll to position [27649, 0]
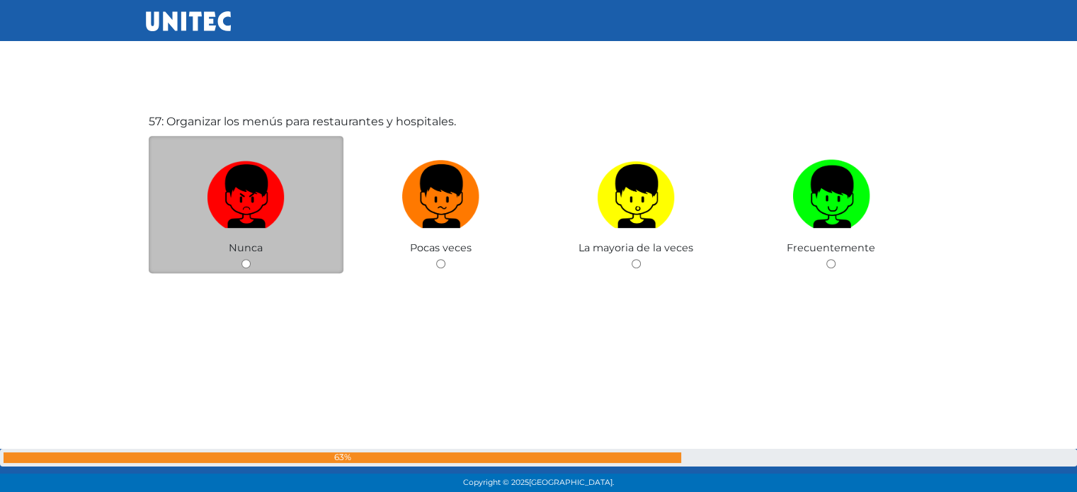
click at [243, 254] on span "Nunca" at bounding box center [246, 248] width 34 height 13
click at [245, 268] on input "radio" at bounding box center [246, 263] width 9 height 9
radio input "true"
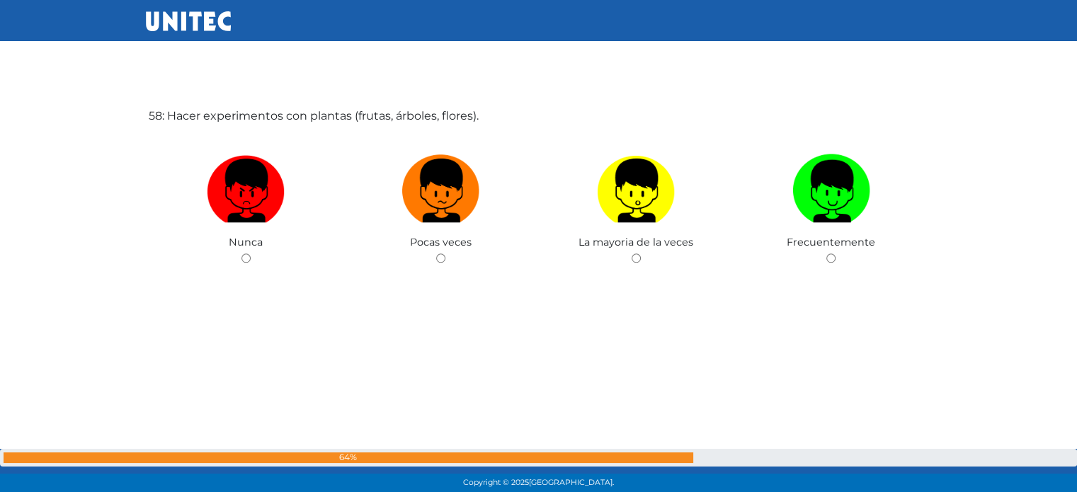
scroll to position [28151, 0]
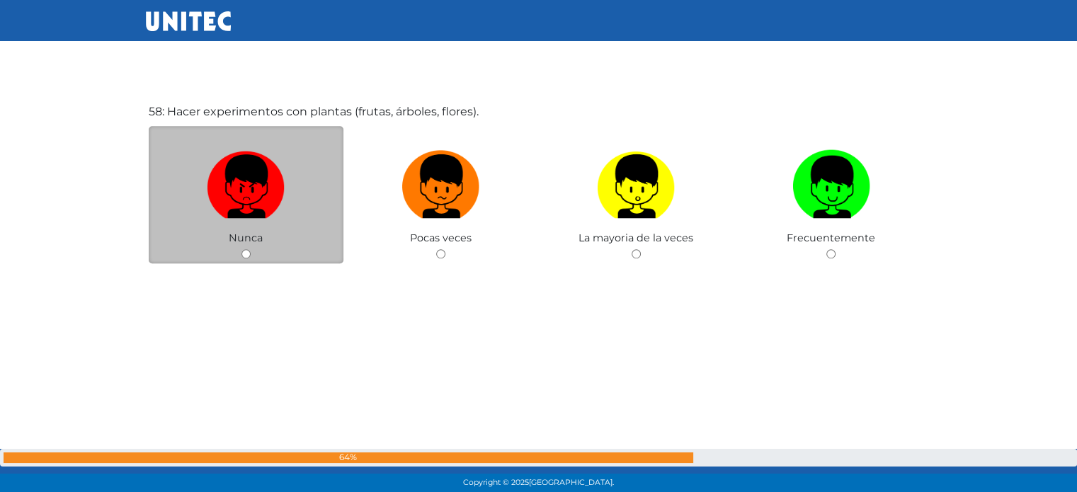
click at [254, 244] on span "Nunca" at bounding box center [246, 238] width 34 height 13
click at [242, 259] on input "radio" at bounding box center [246, 253] width 9 height 9
radio input "true"
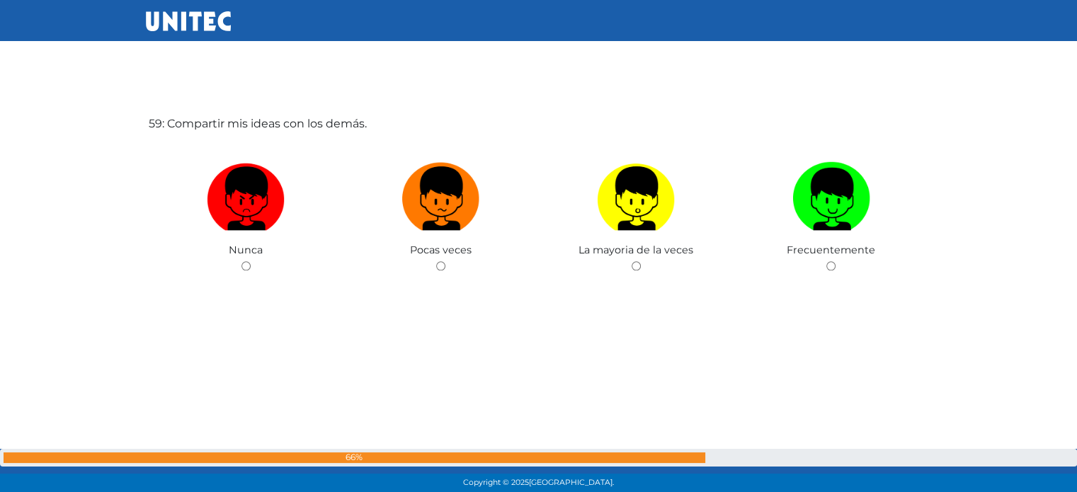
scroll to position [28632, 0]
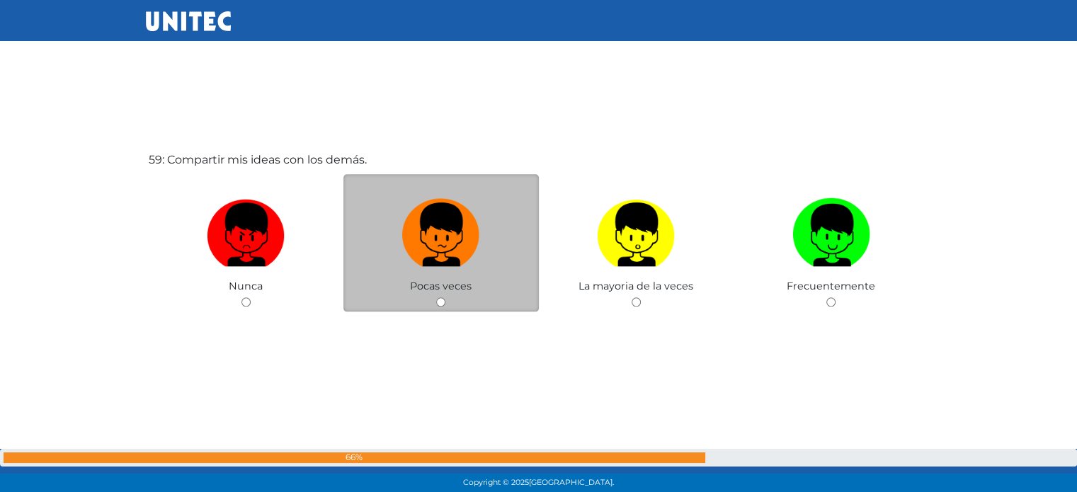
click at [438, 307] on input "radio" at bounding box center [440, 301] width 9 height 9
radio input "true"
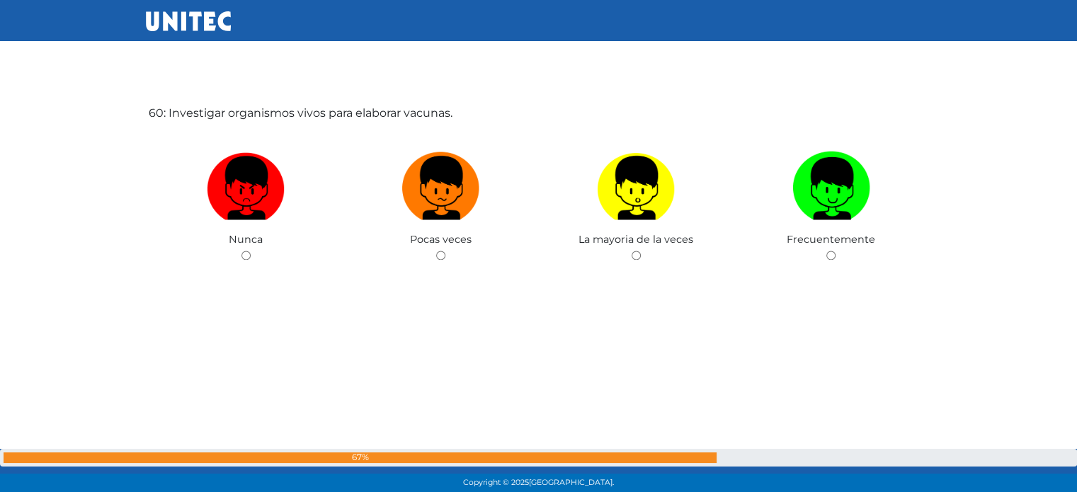
scroll to position [29140, 0]
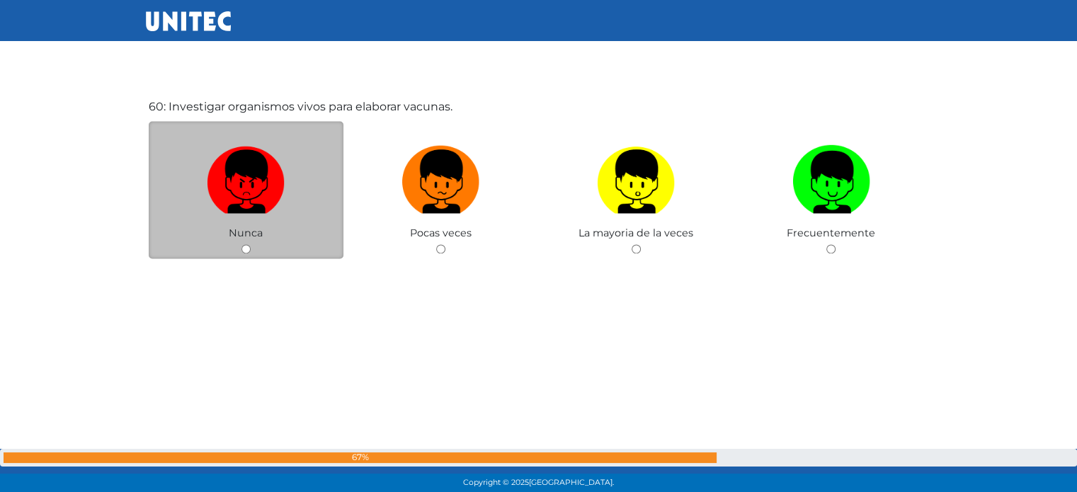
click at [256, 239] on span "Nunca" at bounding box center [246, 233] width 34 height 13
click at [237, 239] on span "Nunca" at bounding box center [246, 233] width 34 height 13
click at [246, 254] on input "radio" at bounding box center [246, 248] width 9 height 9
radio input "true"
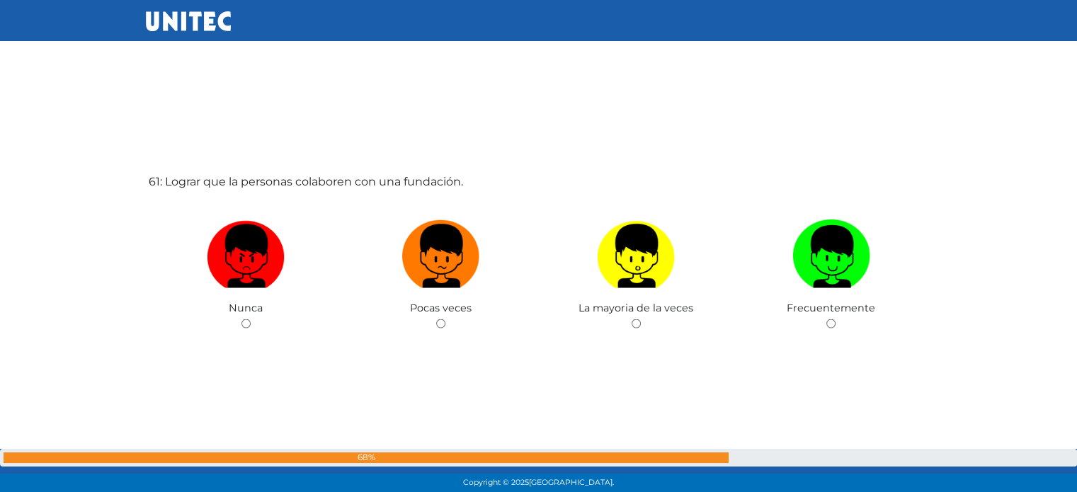
scroll to position [29559, 0]
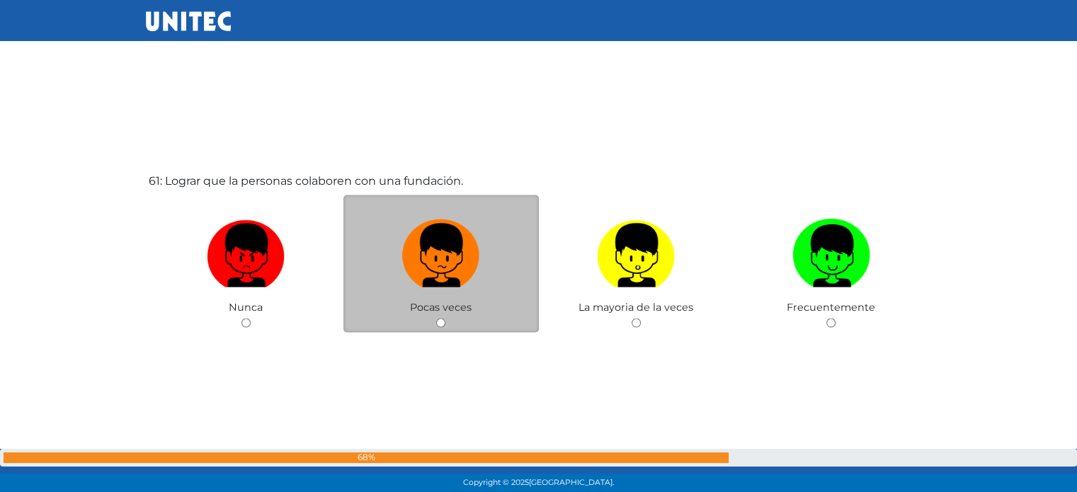
click at [441, 313] on span "Pocas veces" at bounding box center [441, 306] width 62 height 13
click at [437, 327] on input "radio" at bounding box center [440, 322] width 9 height 9
radio input "true"
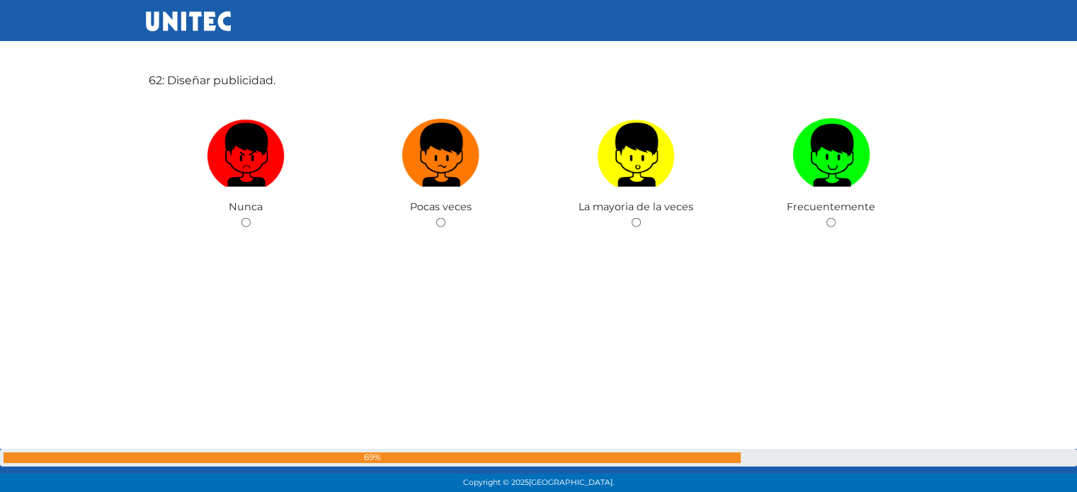
scroll to position [30150, 0]
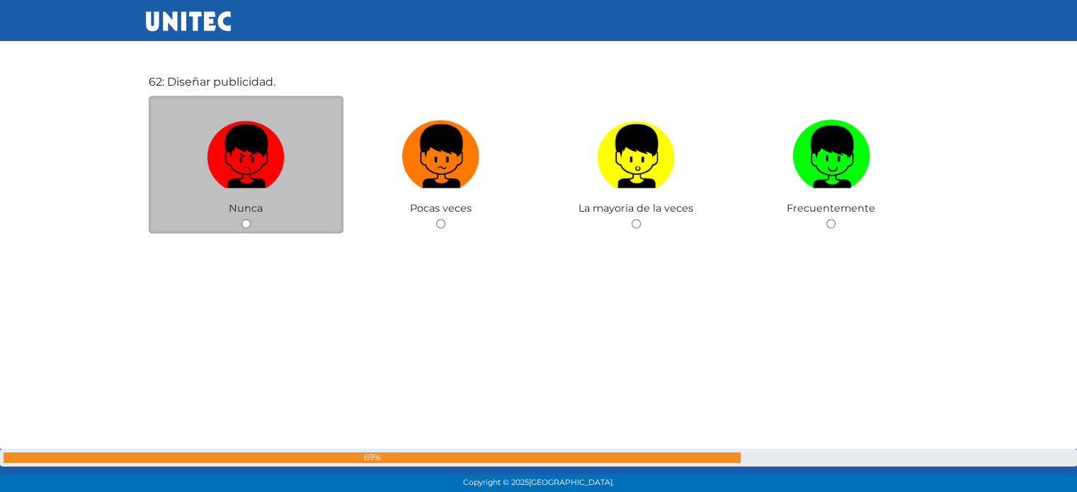
click at [246, 229] on input "radio" at bounding box center [246, 224] width 9 height 9
radio input "true"
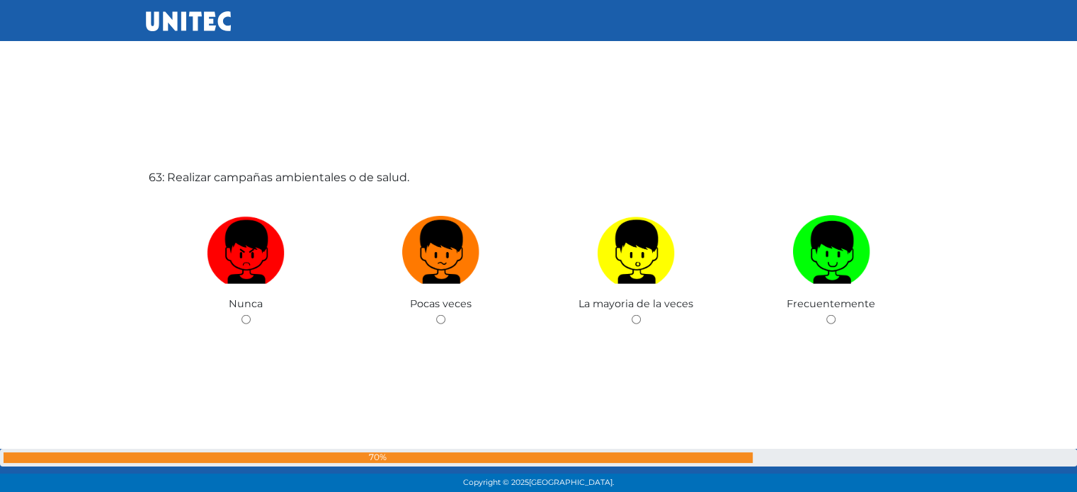
scroll to position [30566, 0]
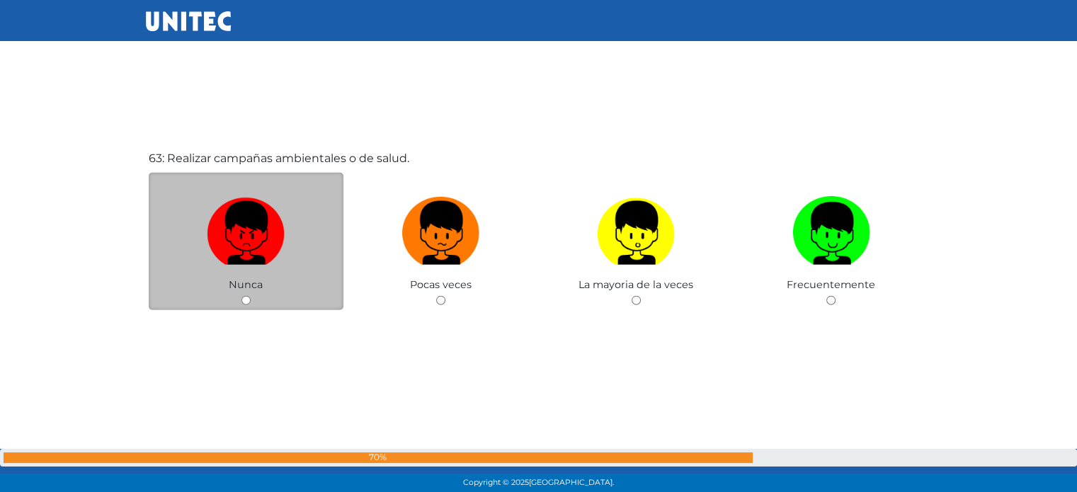
click at [248, 311] on div "Nunca" at bounding box center [246, 242] width 195 height 138
click at [249, 305] on input "radio" at bounding box center [246, 300] width 9 height 9
radio input "true"
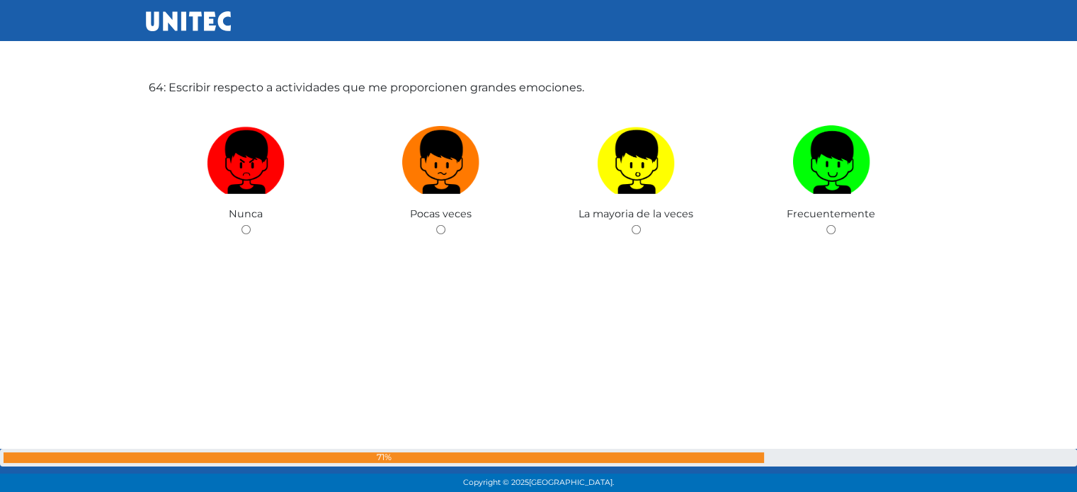
scroll to position [31135, 0]
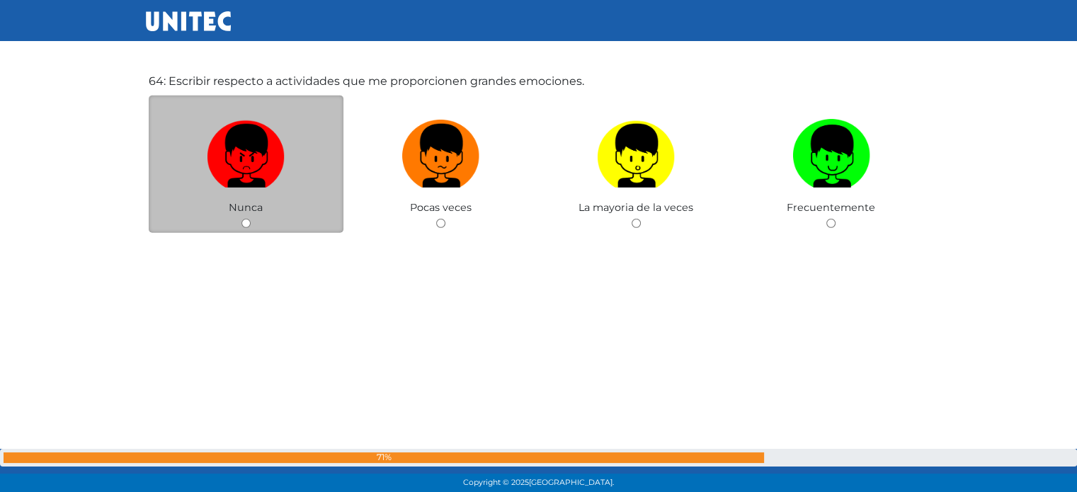
click at [255, 214] on span "Nunca" at bounding box center [246, 207] width 34 height 13
click at [210, 225] on div "Nunca" at bounding box center [246, 165] width 195 height 138
click at [247, 214] on span "Nunca" at bounding box center [246, 207] width 34 height 13
click at [247, 228] on input "radio" at bounding box center [246, 223] width 9 height 9
radio input "true"
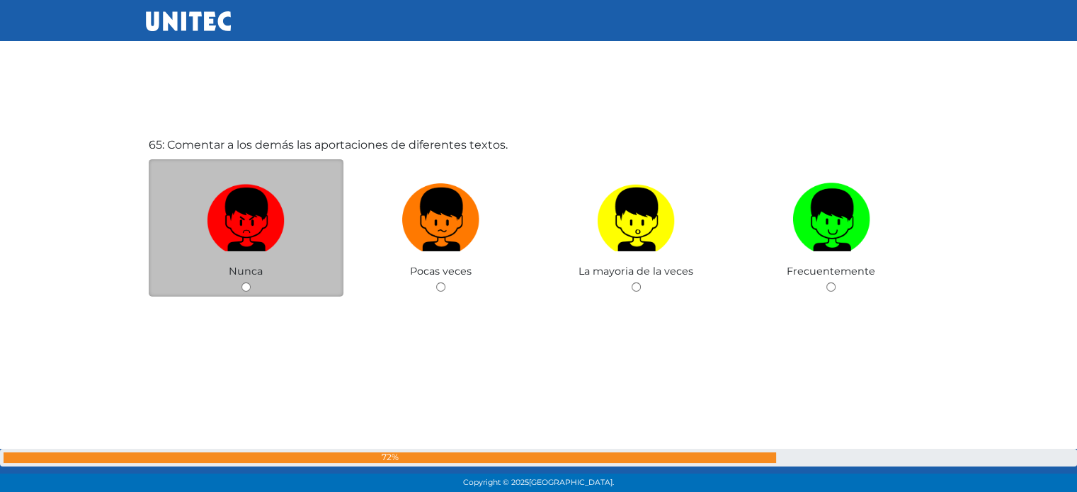
click at [244, 292] on input "radio" at bounding box center [246, 287] width 9 height 9
radio input "true"
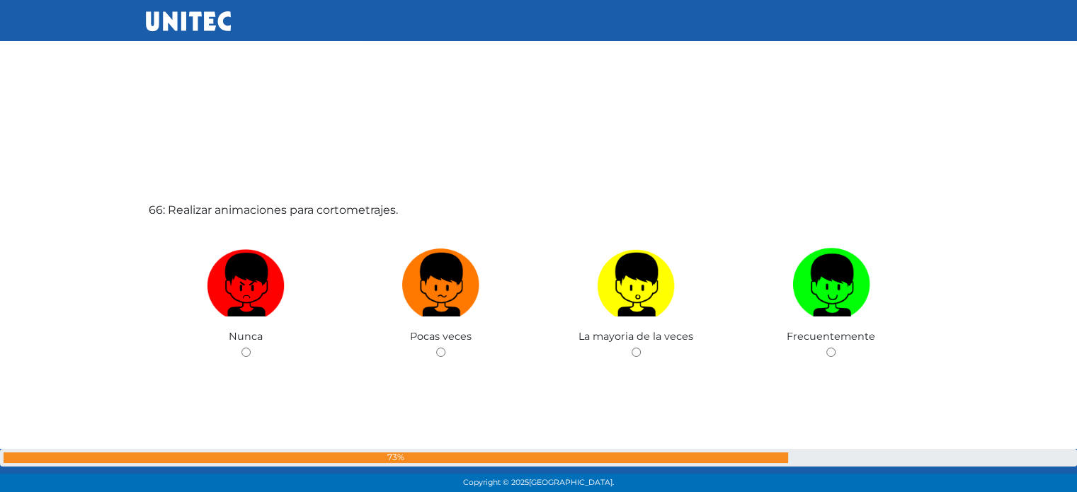
scroll to position [31993, 0]
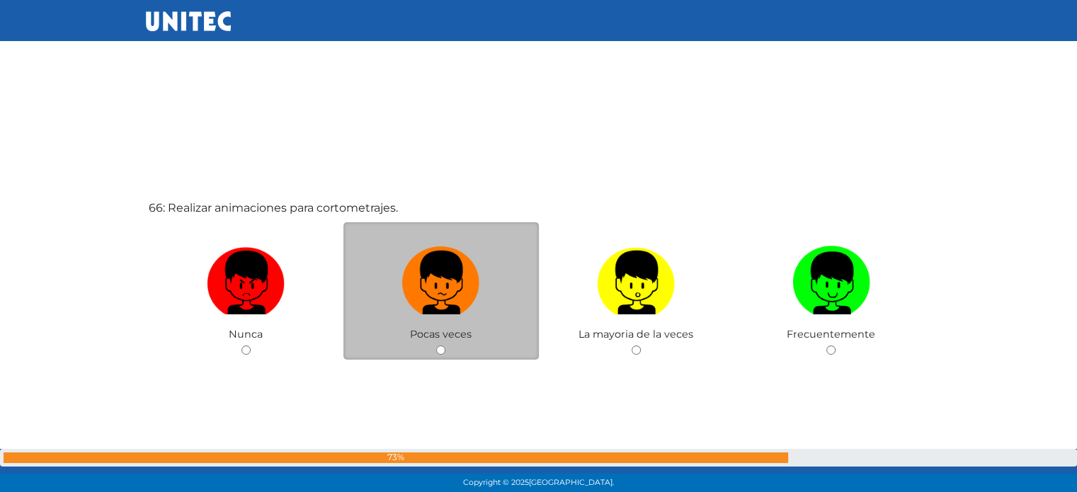
click at [437, 355] on input "radio" at bounding box center [440, 350] width 9 height 9
radio input "true"
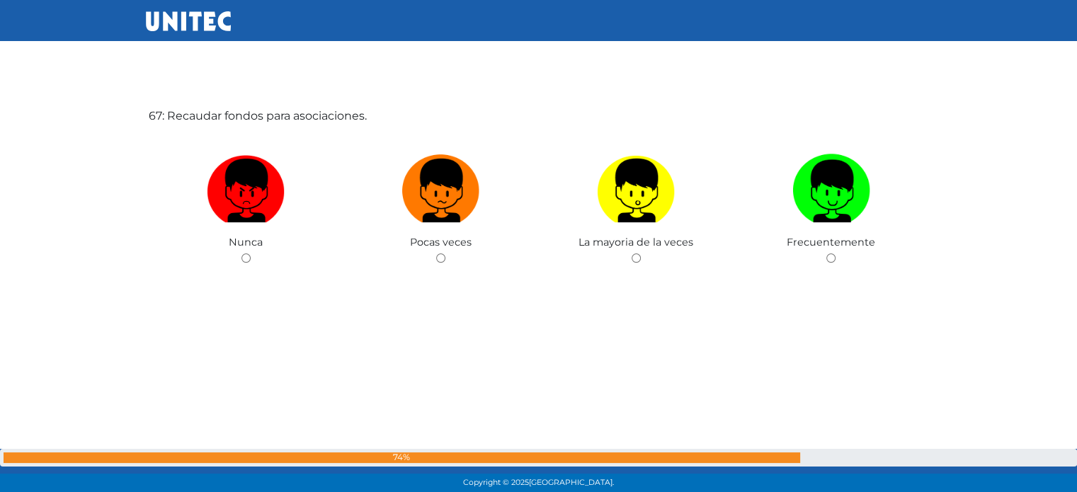
scroll to position [32578, 0]
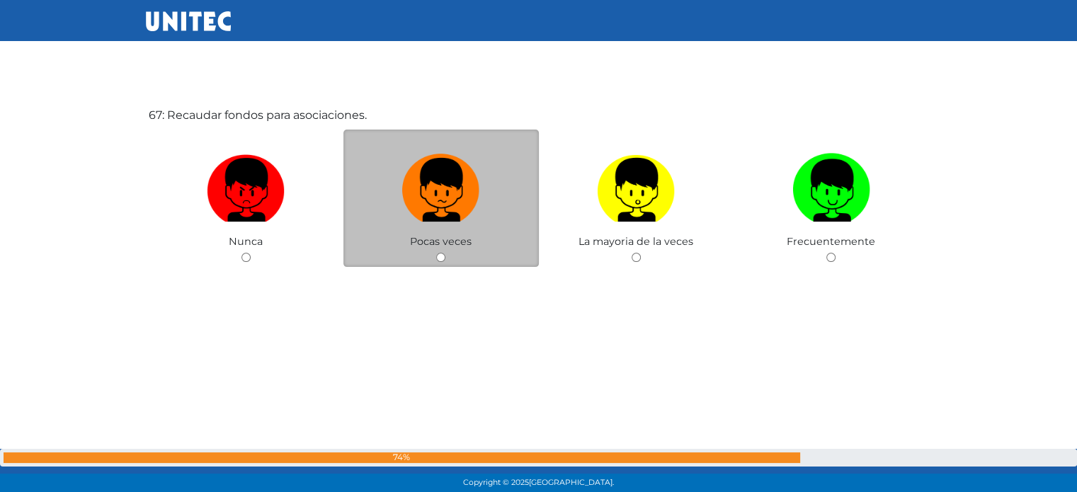
click at [415, 268] on div "Pocas veces" at bounding box center [441, 199] width 195 height 138
click at [456, 248] on span "Pocas veces" at bounding box center [441, 241] width 62 height 13
click at [436, 262] on input "radio" at bounding box center [440, 257] width 9 height 9
radio input "true"
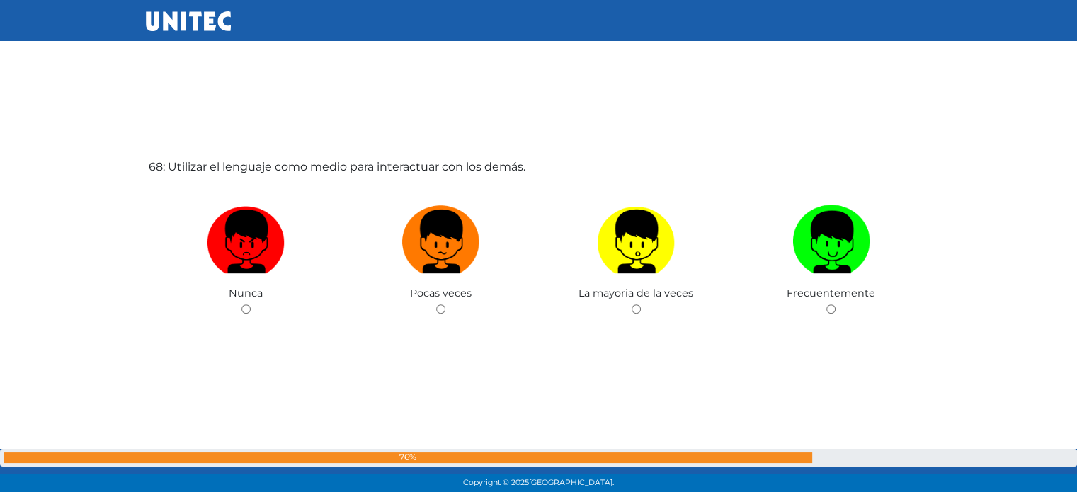
scroll to position [33024, 0]
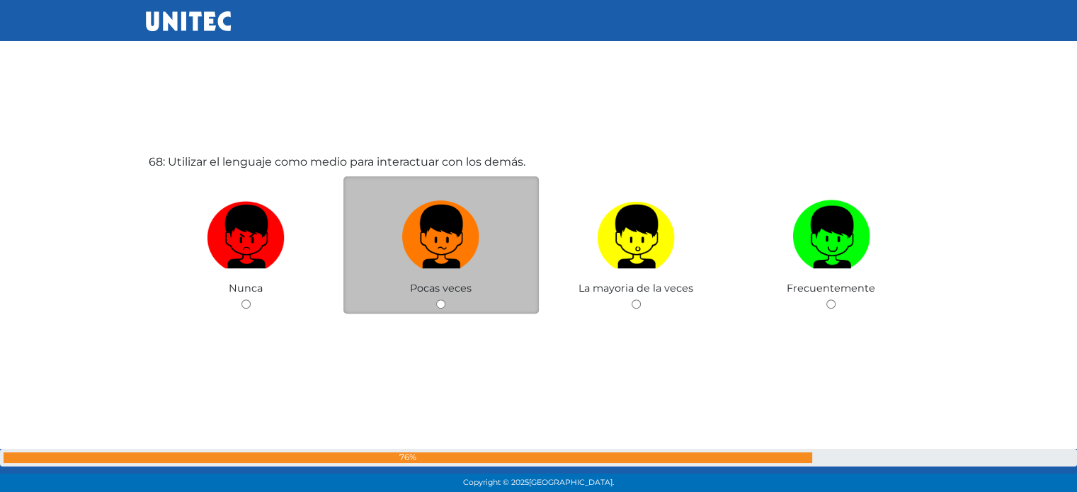
click at [414, 314] on div "Pocas veces" at bounding box center [441, 245] width 195 height 138
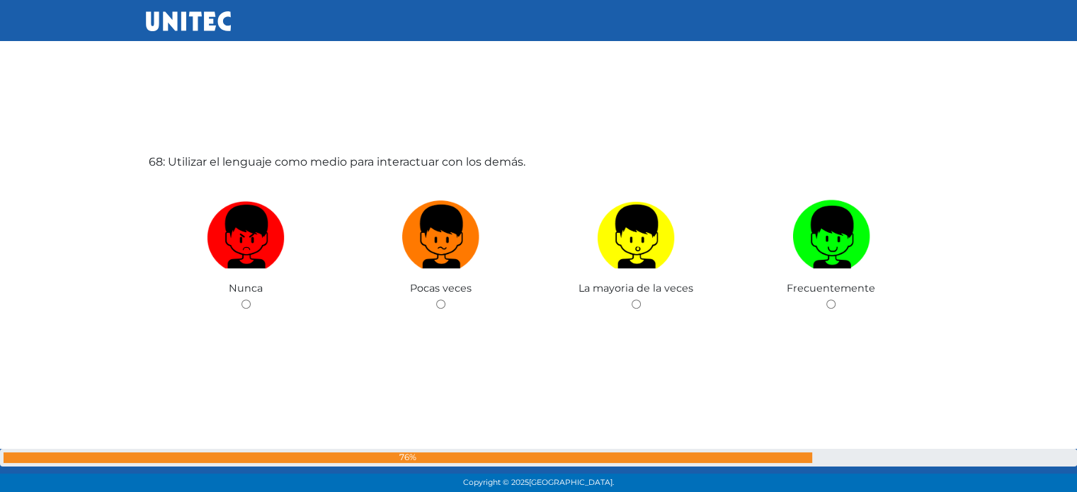
click at [456, 357] on div "68: Utilizar el lenguaje como medio para interactuar con los demás. Nunca Pocas…" at bounding box center [539, 276] width 786 height 492
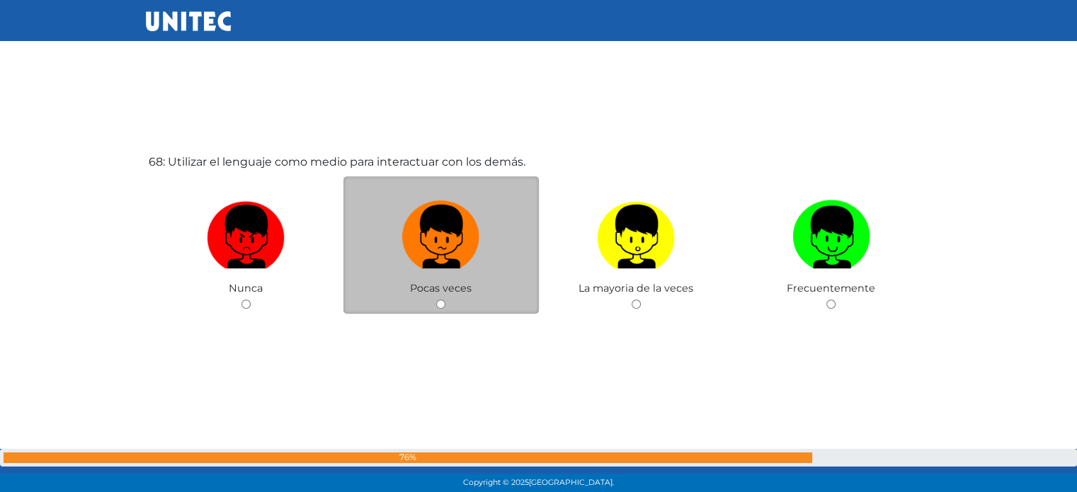
click at [442, 309] on input "radio" at bounding box center [440, 304] width 9 height 9
radio input "true"
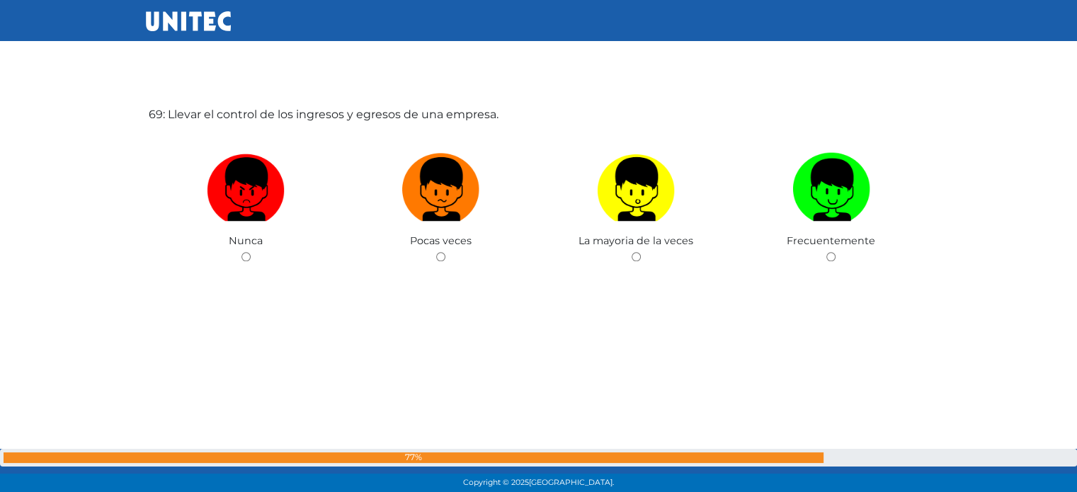
scroll to position [33564, 0]
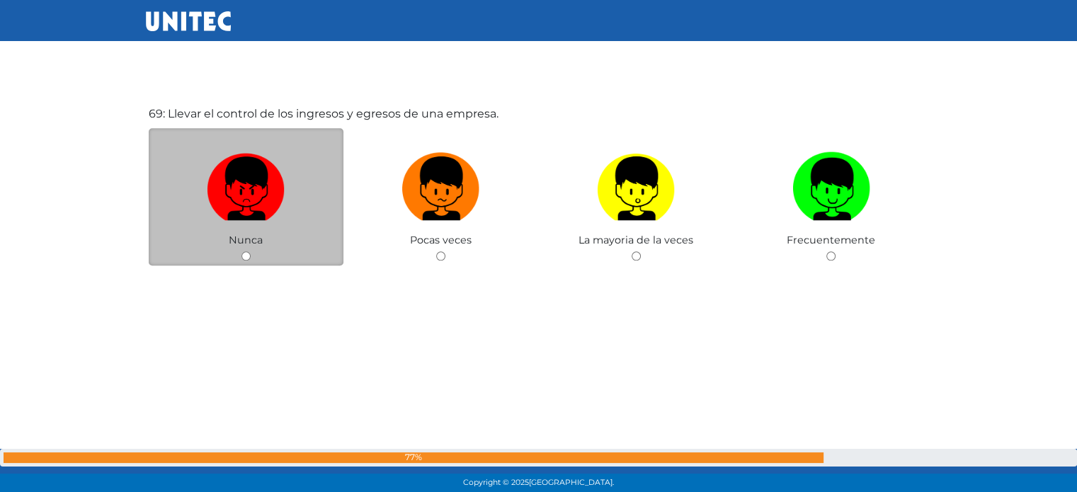
click at [246, 261] on input "radio" at bounding box center [246, 255] width 9 height 9
radio input "true"
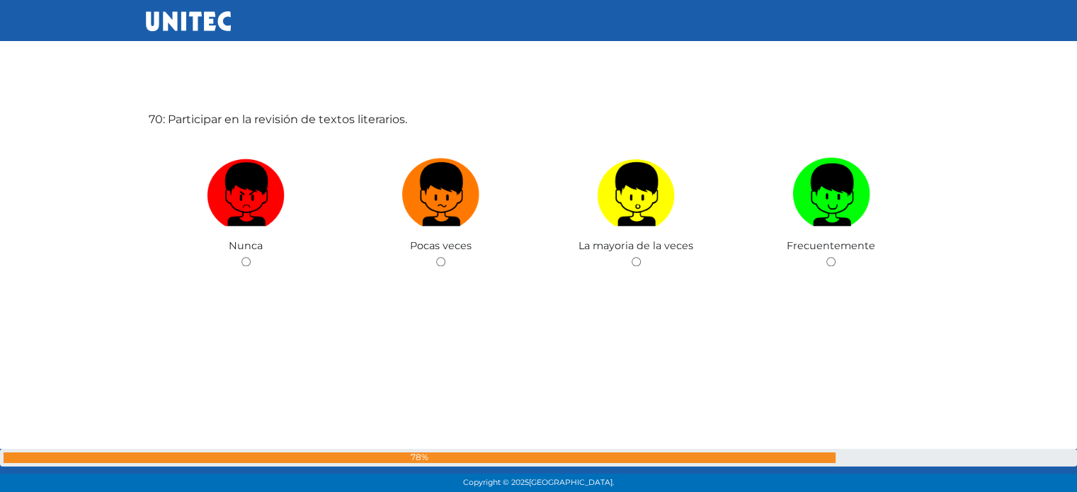
scroll to position [34052, 0]
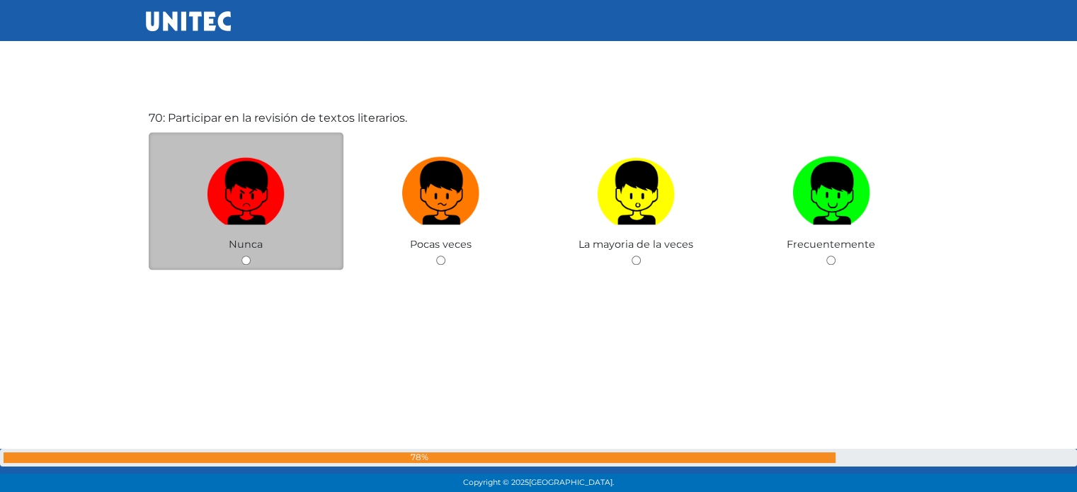
click at [247, 265] on input "radio" at bounding box center [246, 260] width 9 height 9
radio input "true"
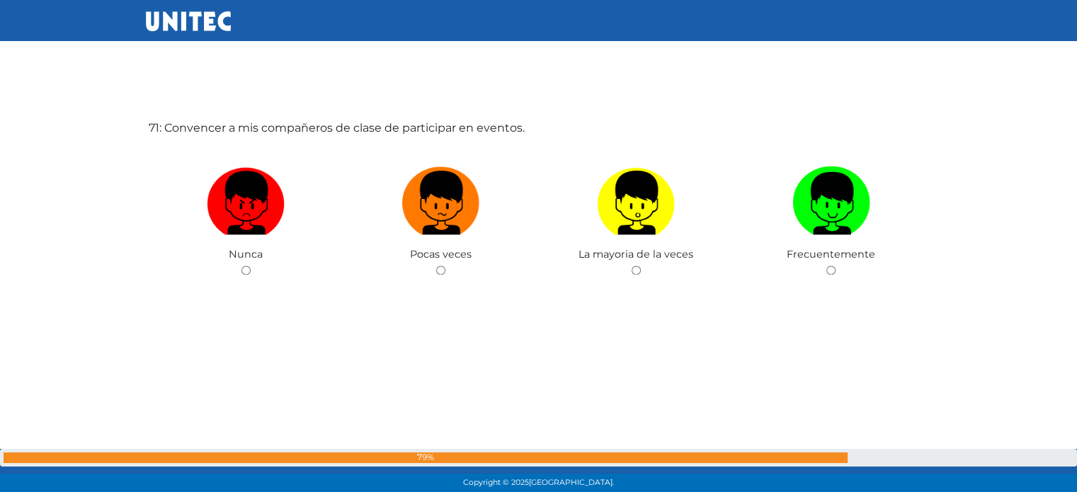
scroll to position [34541, 0]
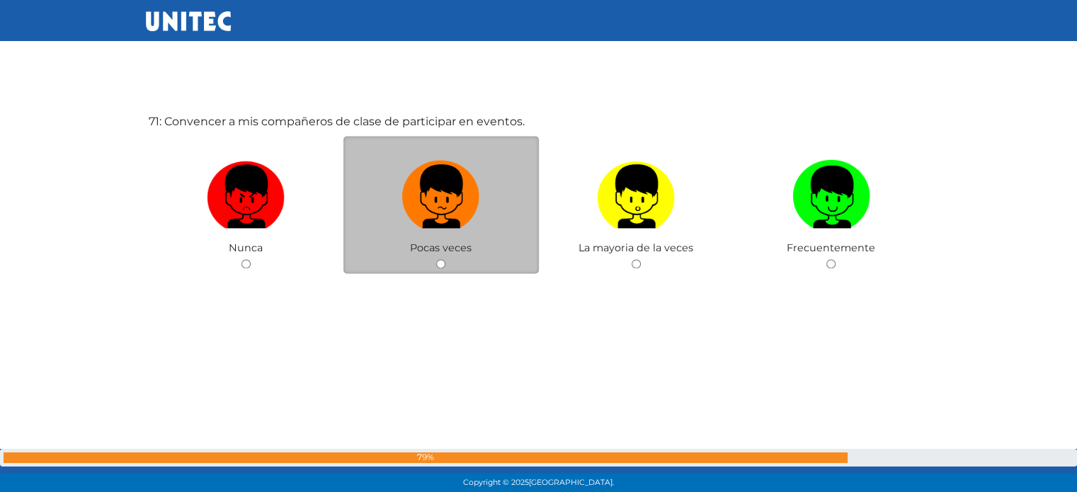
click at [445, 274] on div "Pocas veces" at bounding box center [441, 205] width 195 height 138
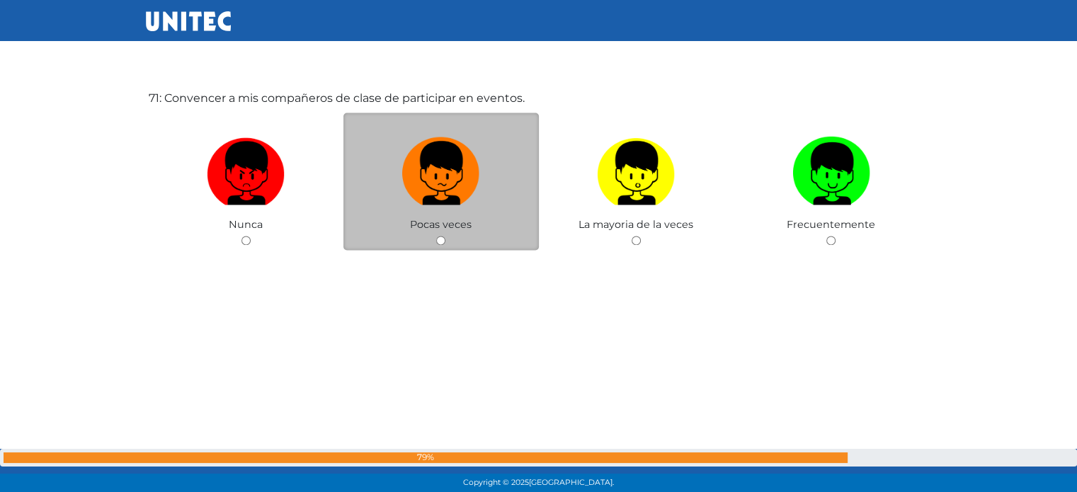
scroll to position [34568, 0]
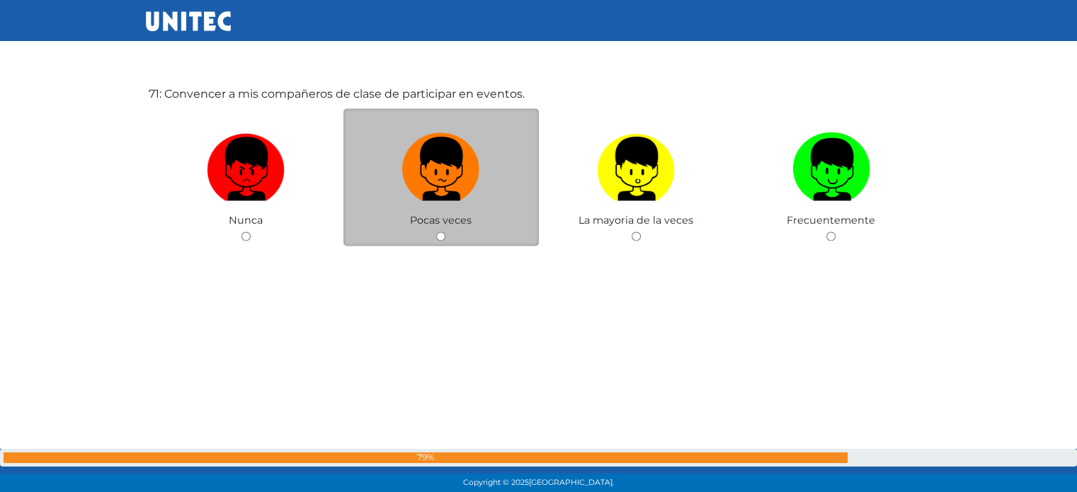
click at [441, 241] on input "radio" at bounding box center [440, 236] width 9 height 9
radio input "true"
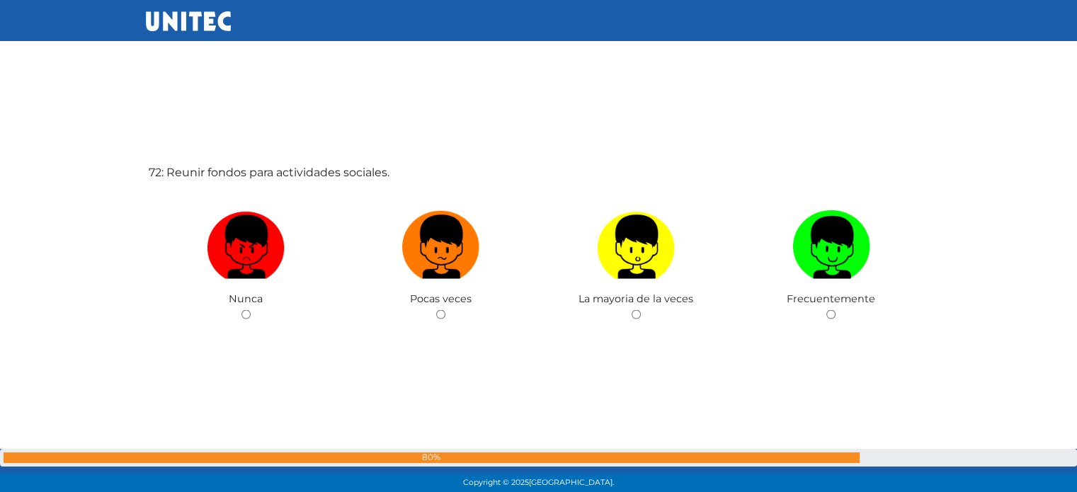
radio input "true"
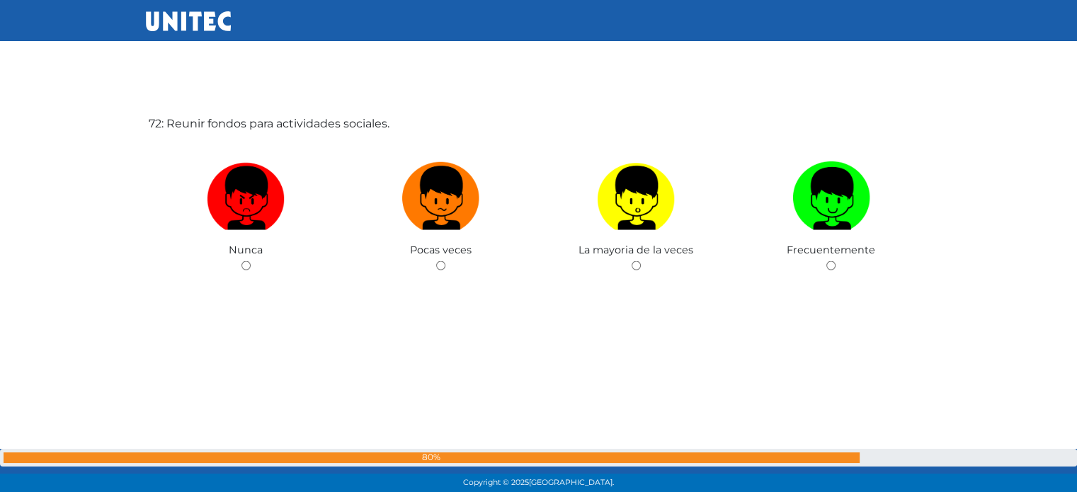
scroll to position [35033, 0]
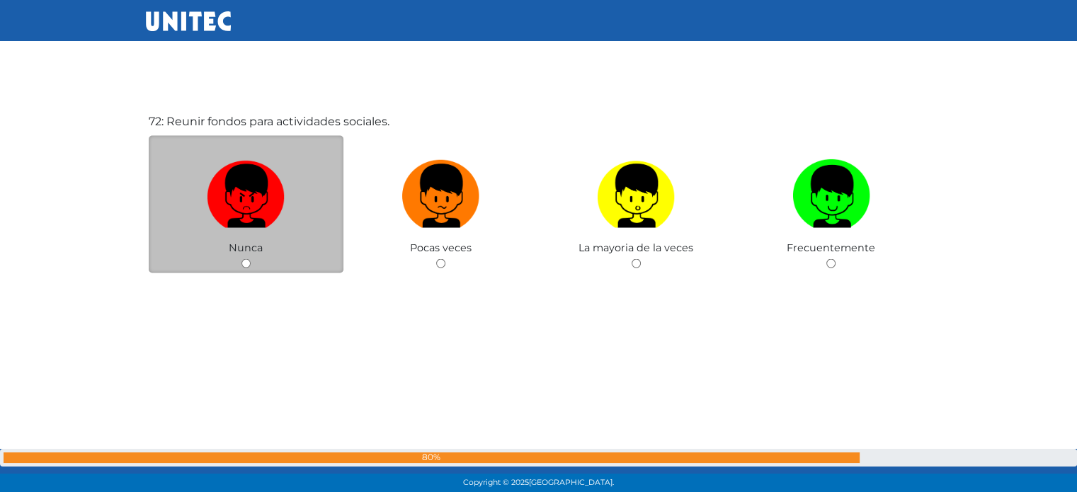
click at [246, 268] on input "radio" at bounding box center [246, 263] width 9 height 9
radio input "true"
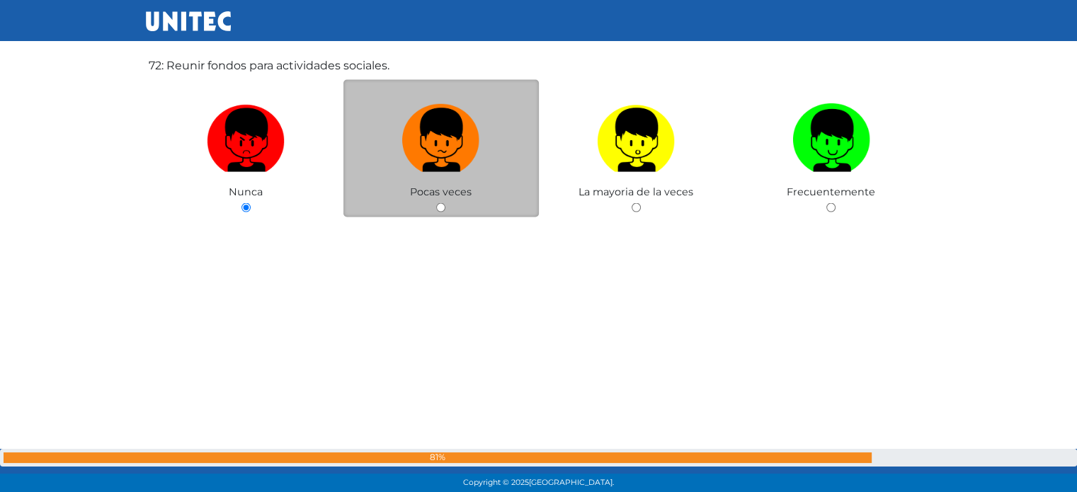
scroll to position [35169, 0]
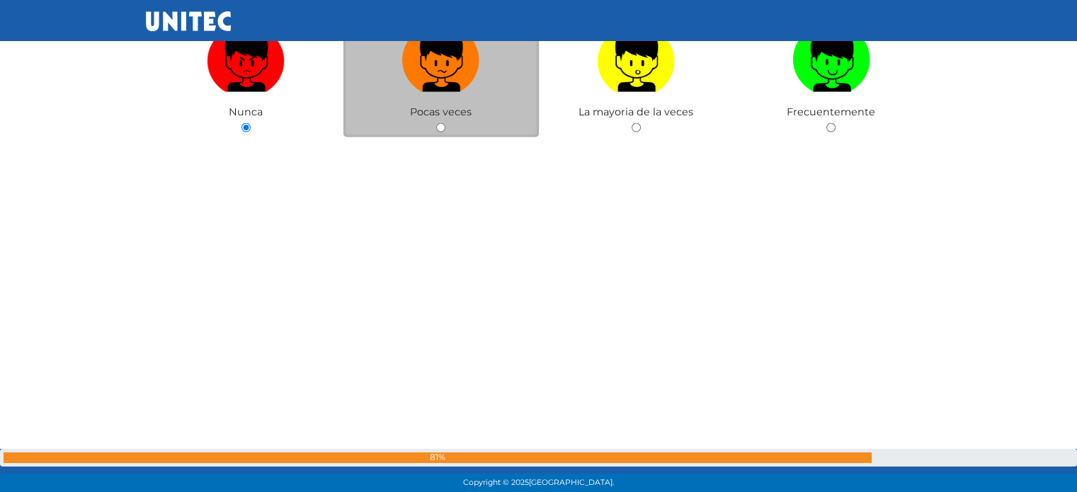
click at [445, 132] on input "radio" at bounding box center [440, 127] width 9 height 9
radio input "true"
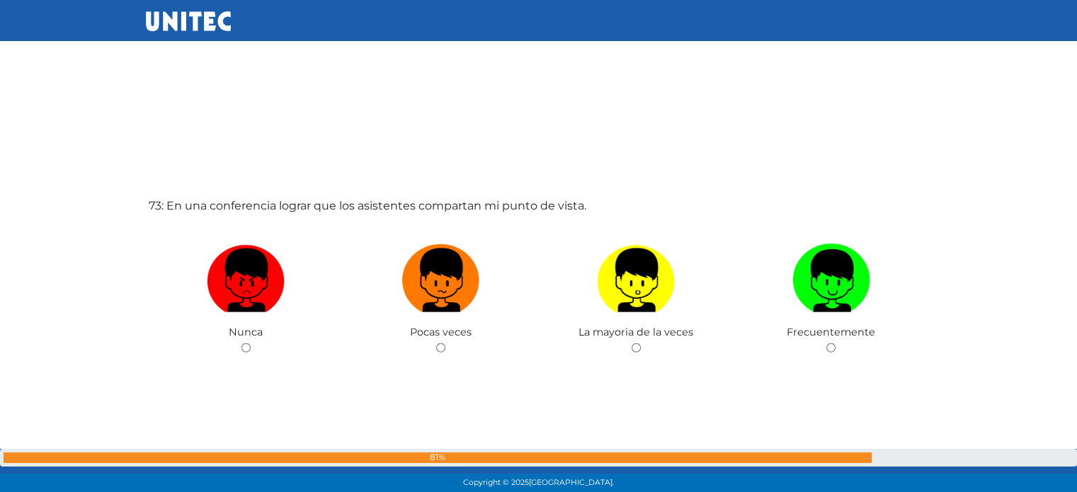
scroll to position [35445, 0]
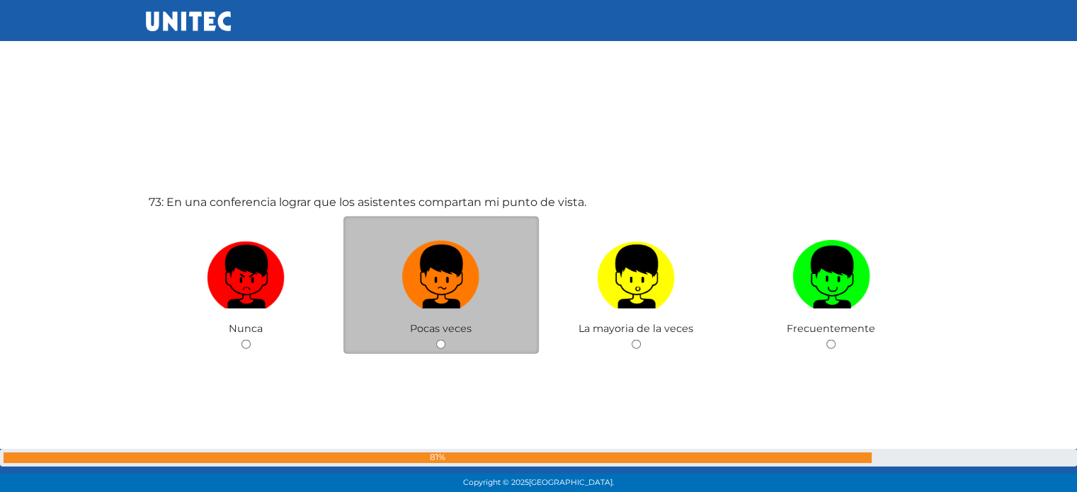
click at [446, 355] on div "Pocas veces" at bounding box center [441, 286] width 195 height 138
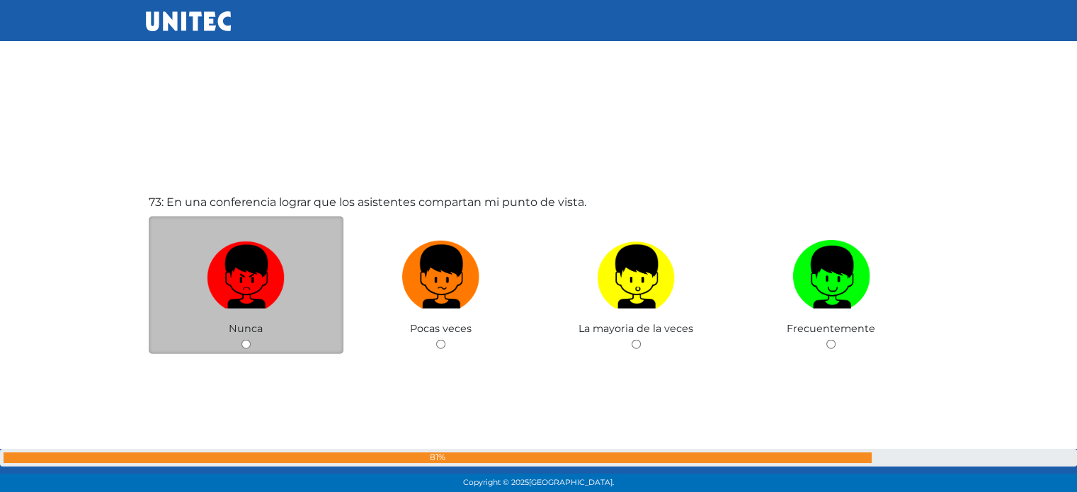
click at [246, 349] on input "radio" at bounding box center [246, 344] width 9 height 9
radio input "true"
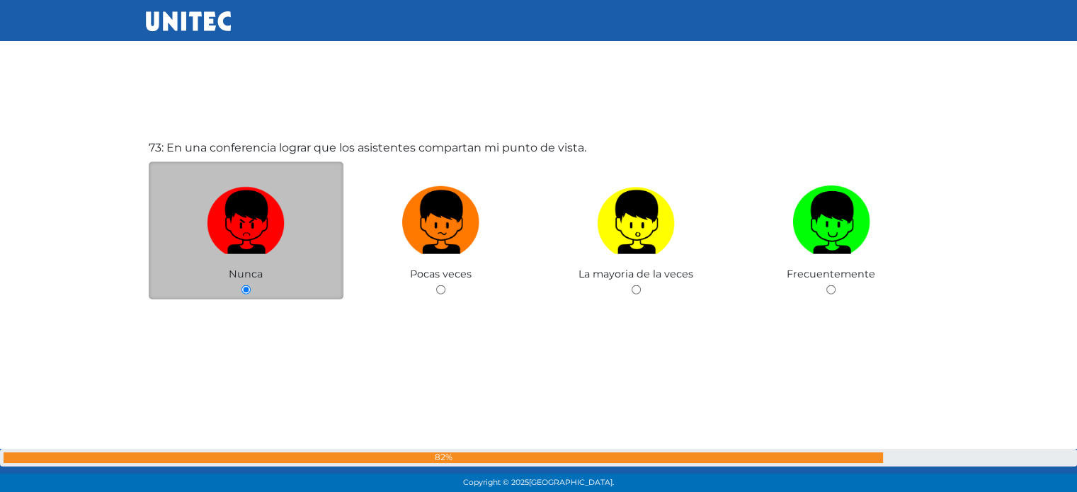
click at [436, 285] on input "radio" at bounding box center [440, 289] width 9 height 9
radio input "true"
click at [632, 285] on input "radio" at bounding box center [636, 289] width 9 height 9
radio input "true"
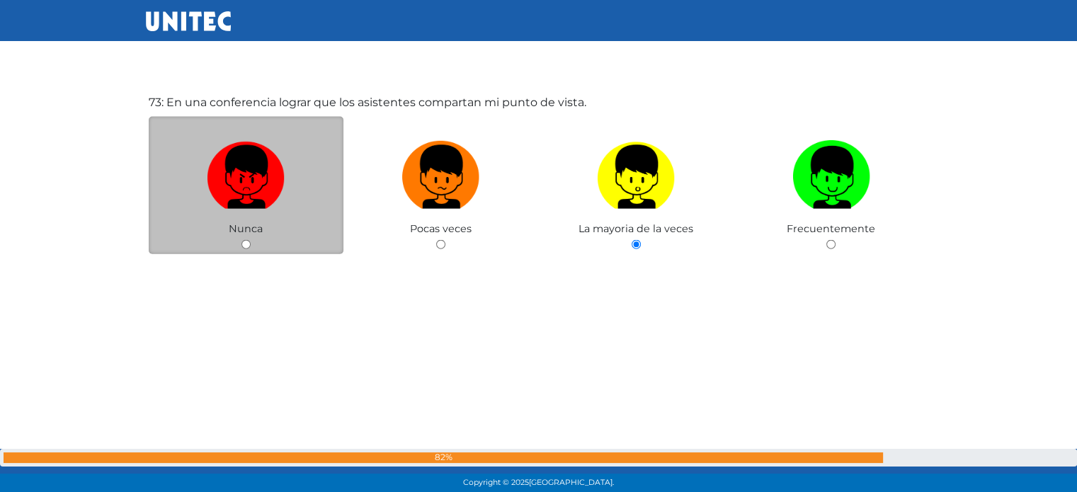
click at [827, 240] on input "radio" at bounding box center [831, 244] width 9 height 9
radio input "true"
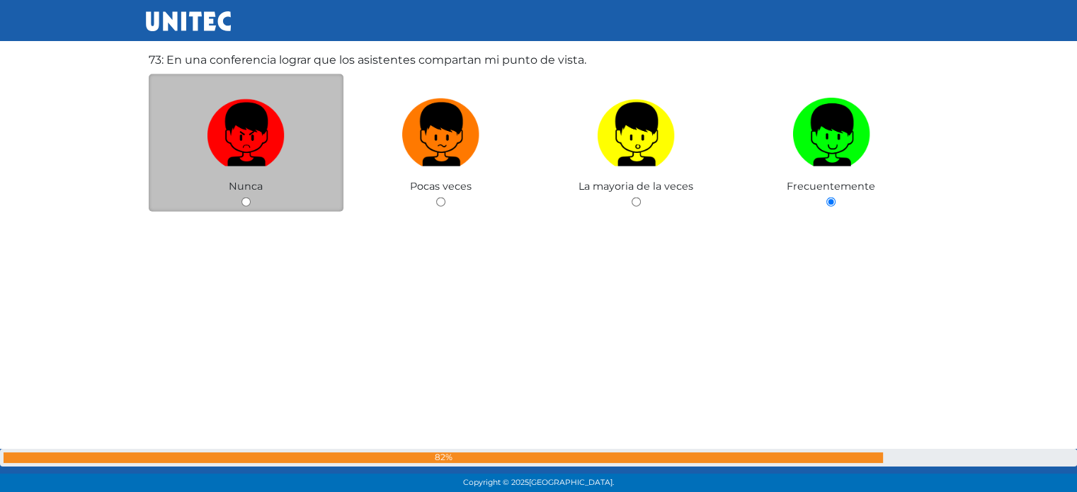
click at [242, 198] on input "radio" at bounding box center [246, 202] width 9 height 9
radio input "true"
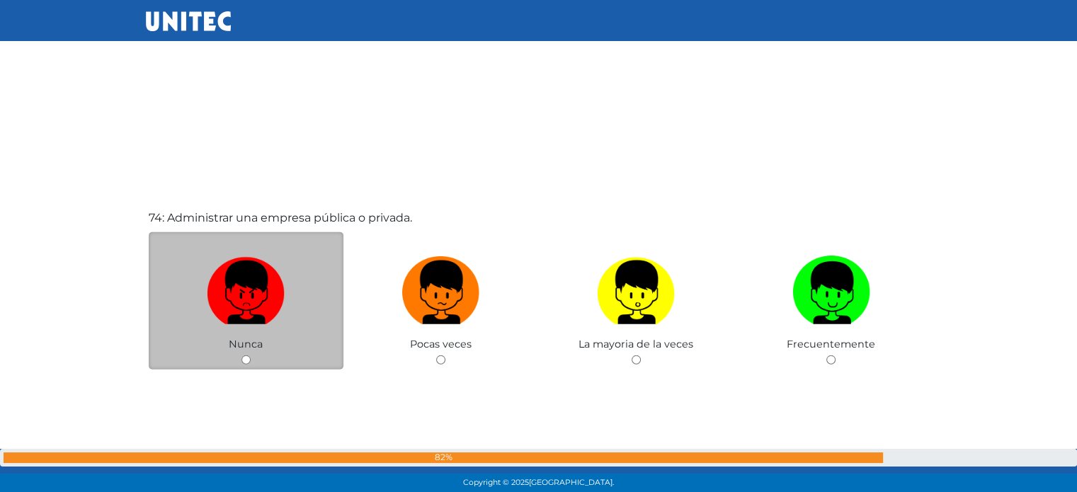
click at [246, 365] on input "radio" at bounding box center [246, 360] width 9 height 9
radio input "true"
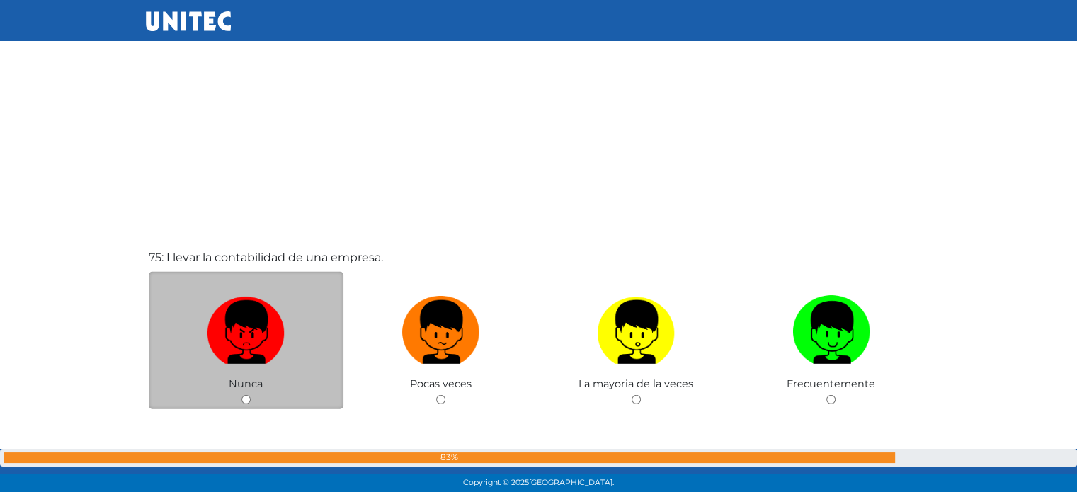
click at [154, 285] on div "Nunca" at bounding box center [246, 341] width 195 height 138
click at [249, 404] on input "radio" at bounding box center [246, 399] width 9 height 9
radio input "true"
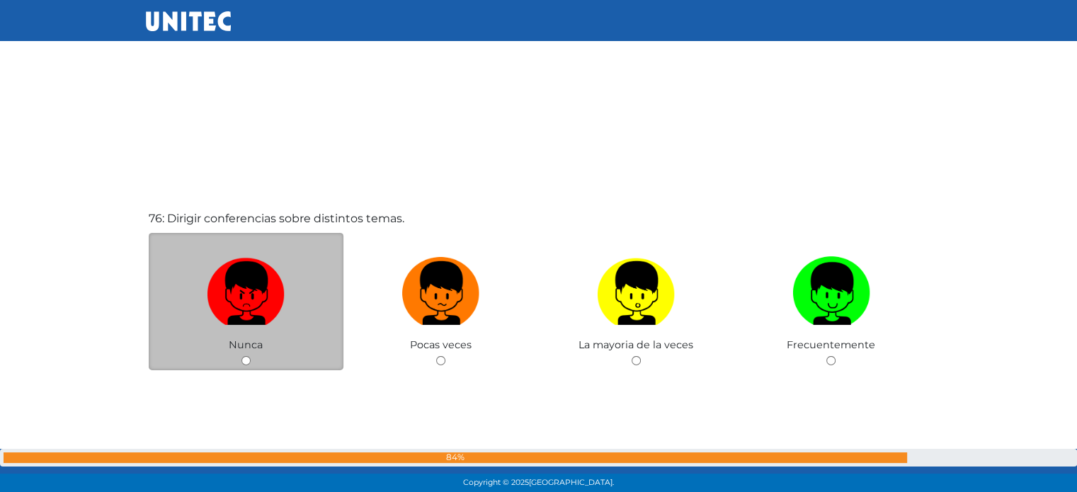
click at [243, 365] on input "radio" at bounding box center [246, 360] width 9 height 9
radio input "true"
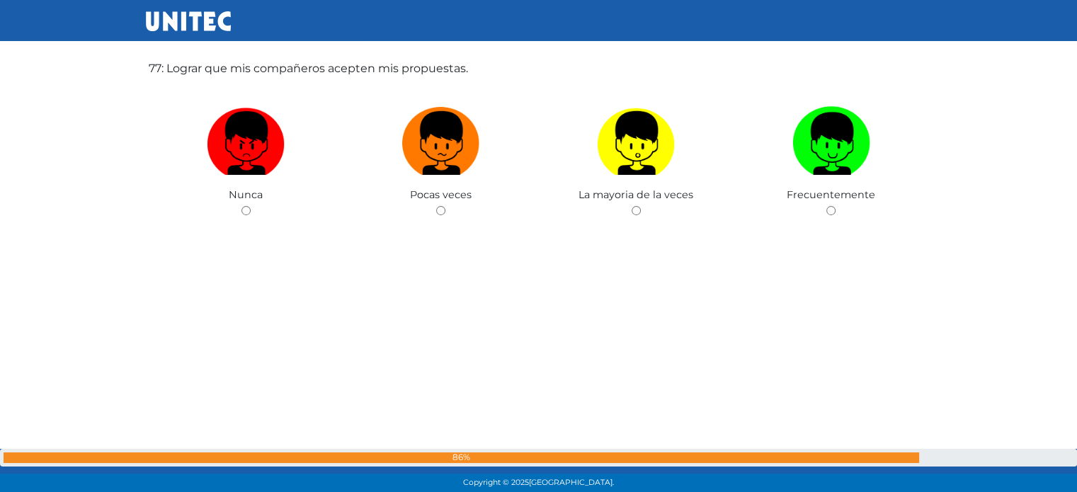
scroll to position [37547, 0]
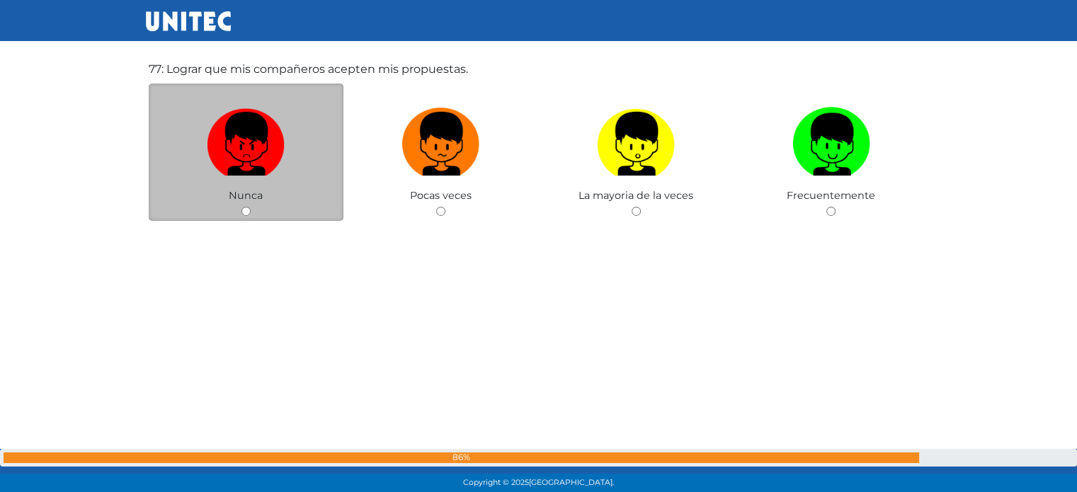
click at [229, 202] on span "Nunca" at bounding box center [246, 195] width 34 height 13
click at [250, 202] on span "Nunca" at bounding box center [246, 195] width 34 height 13
click at [453, 202] on span "Pocas veces" at bounding box center [441, 195] width 62 height 13
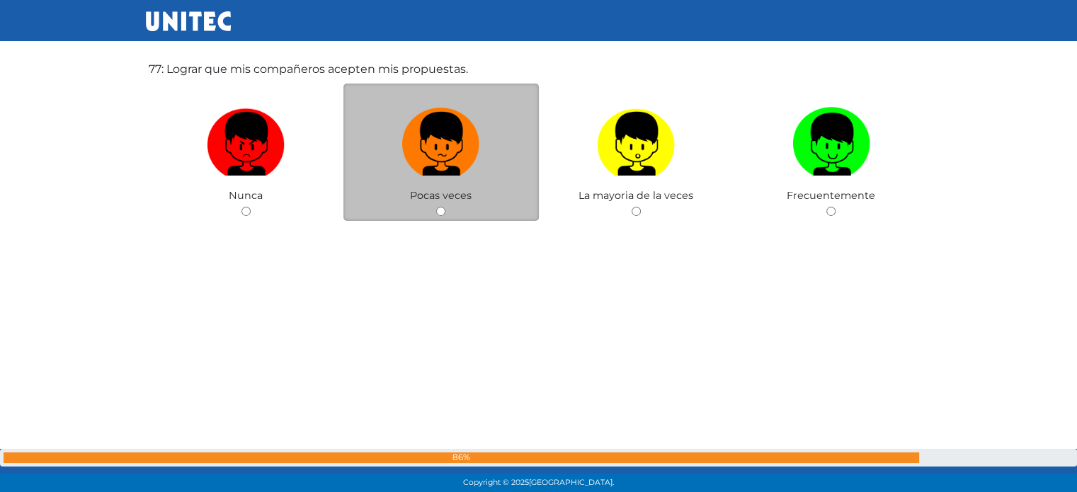
click at [443, 216] on input "radio" at bounding box center [440, 211] width 9 height 9
radio input "true"
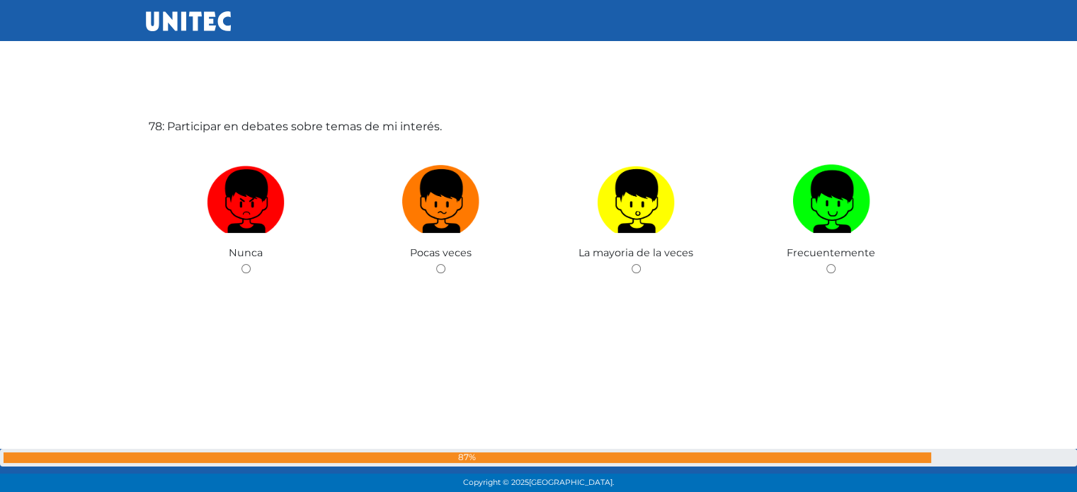
scroll to position [38021, 0]
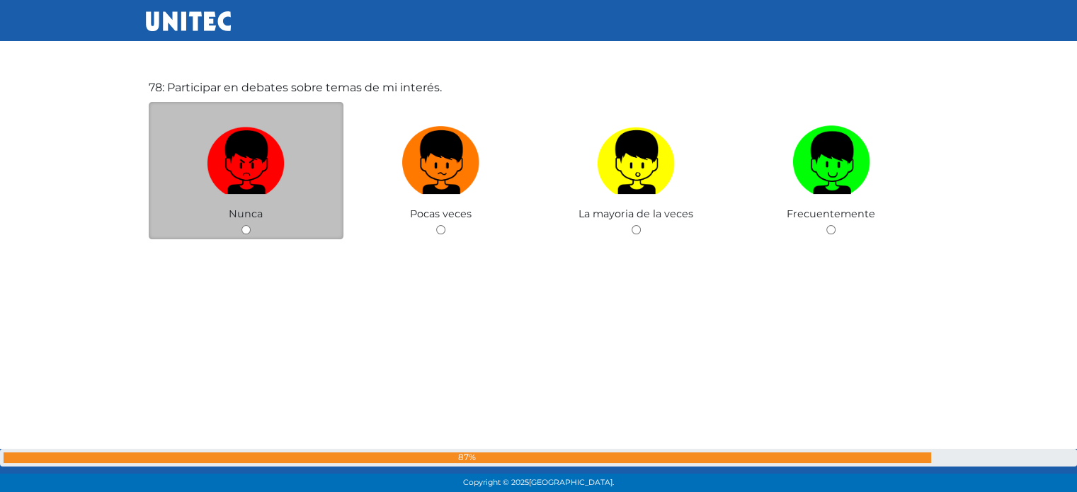
click at [244, 234] on input "radio" at bounding box center [246, 229] width 9 height 9
radio input "true"
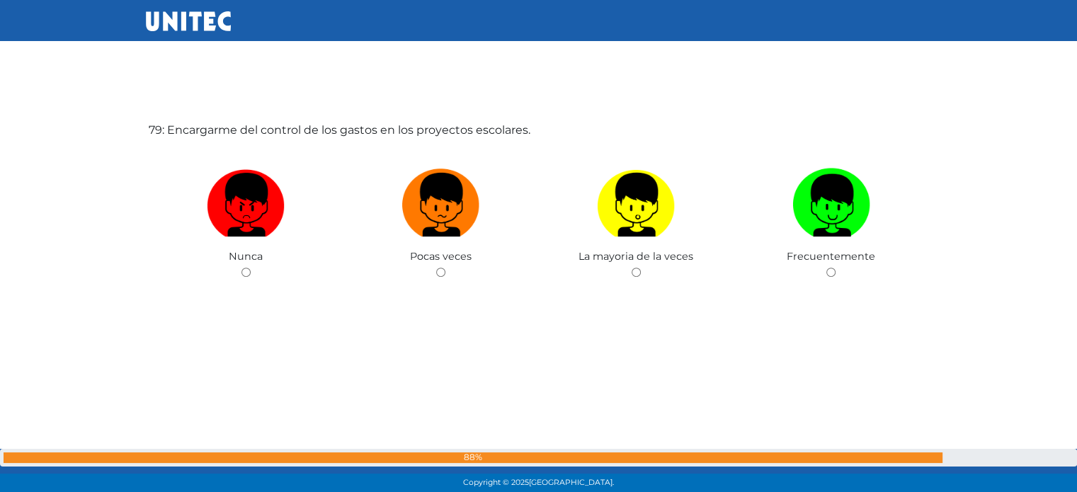
scroll to position [38465, 0]
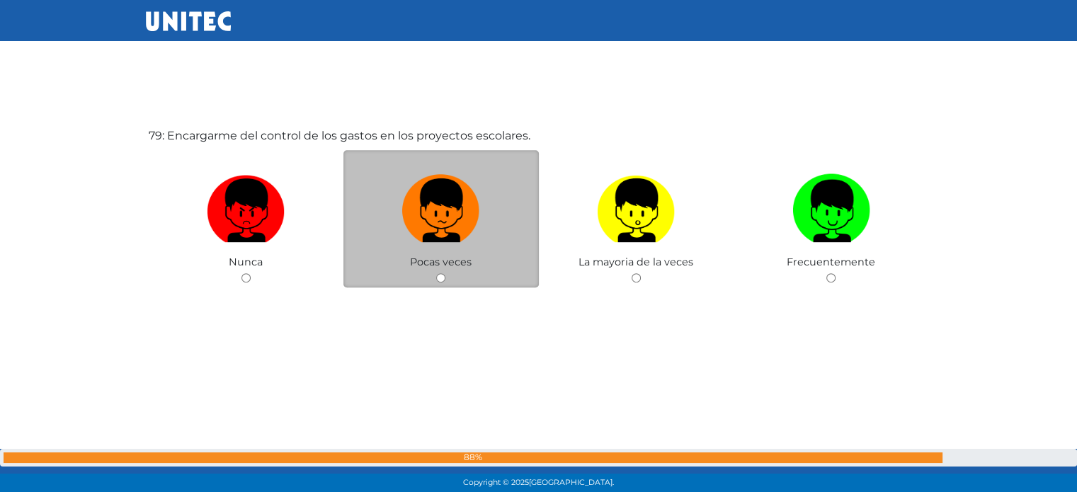
click at [441, 283] on input "radio" at bounding box center [440, 277] width 9 height 9
radio input "true"
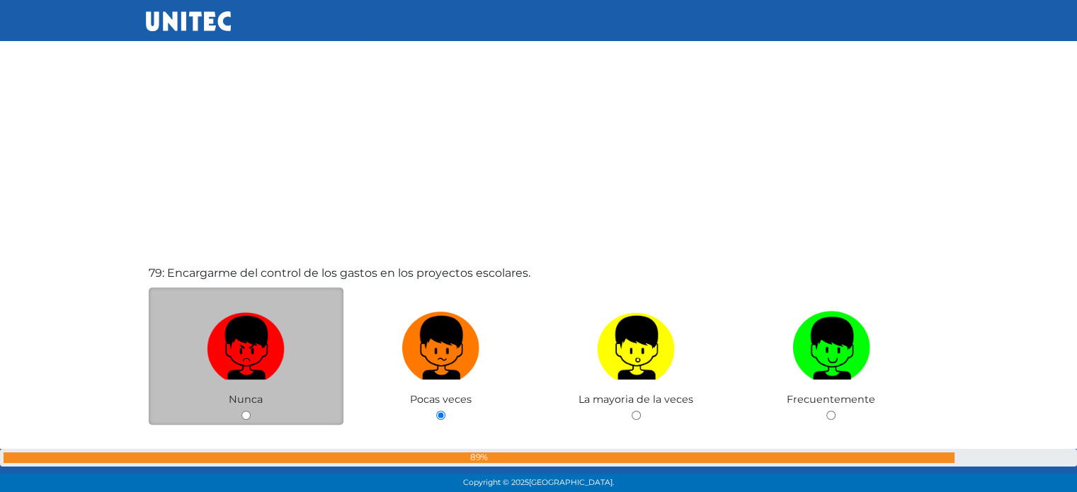
click at [249, 420] on input "radio" at bounding box center [246, 415] width 9 height 9
radio input "true"
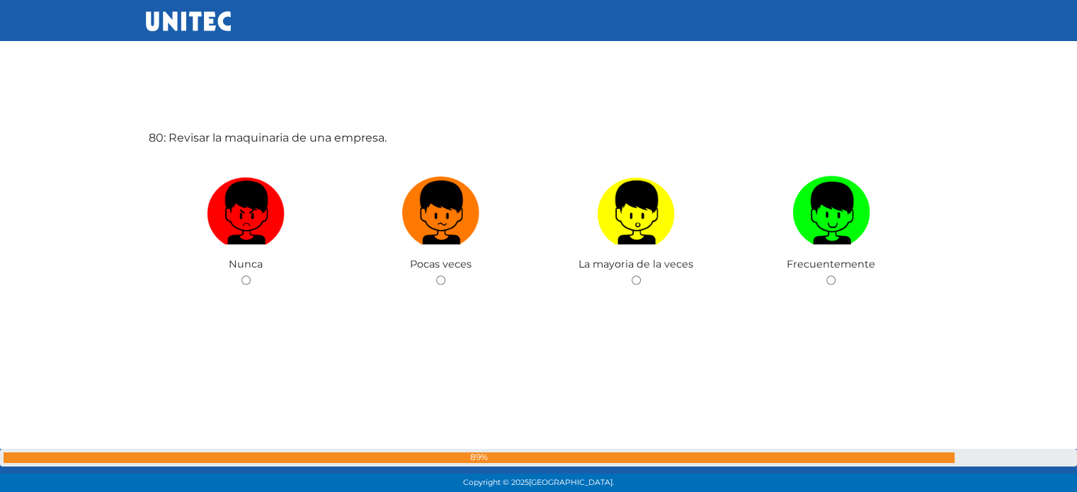
scroll to position [38952, 0]
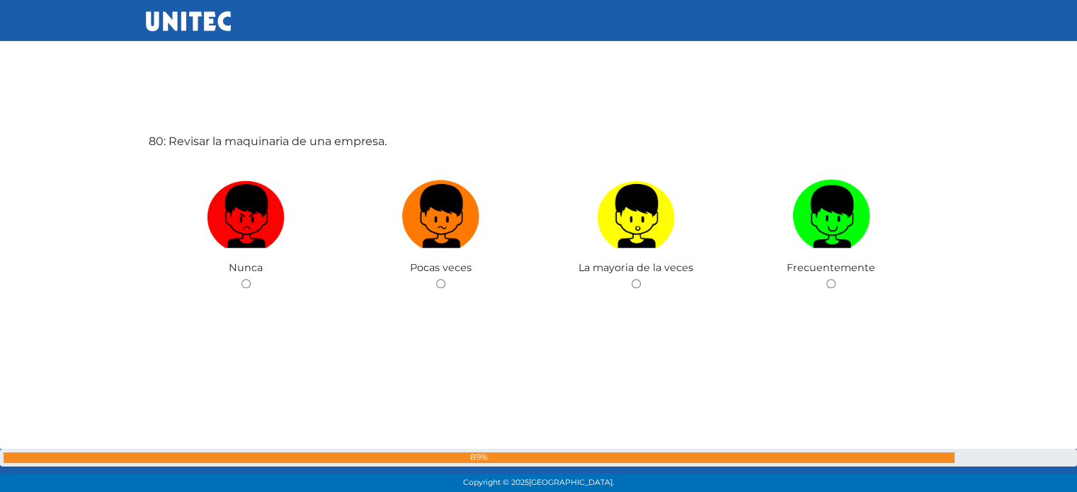
click at [251, 249] on img at bounding box center [246, 211] width 78 height 74
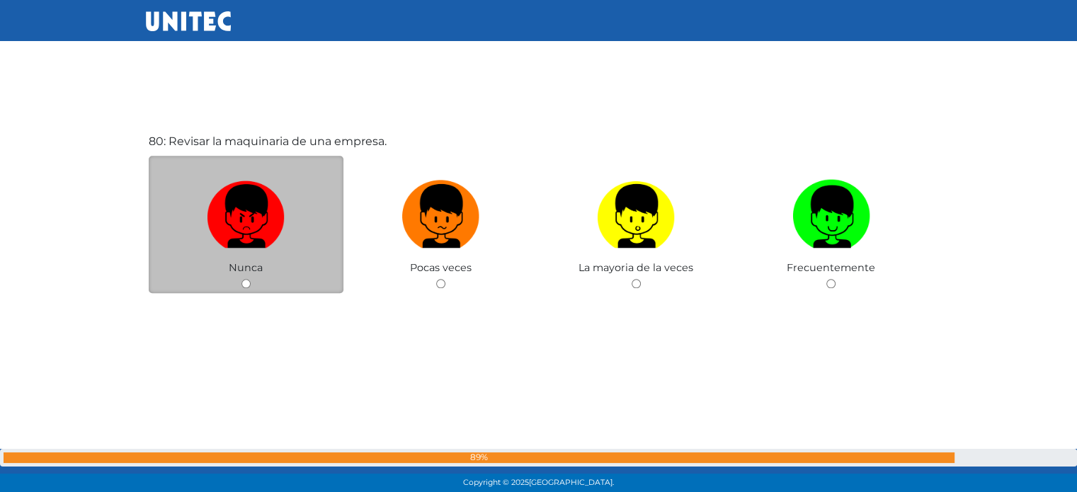
click at [251, 279] on input "radio" at bounding box center [246, 283] width 9 height 9
radio input "true"
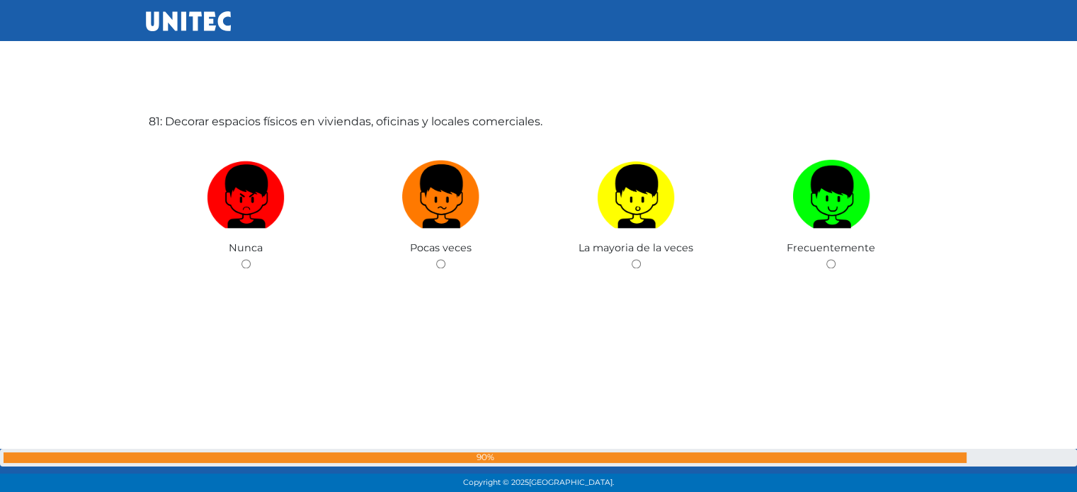
scroll to position [39465, 0]
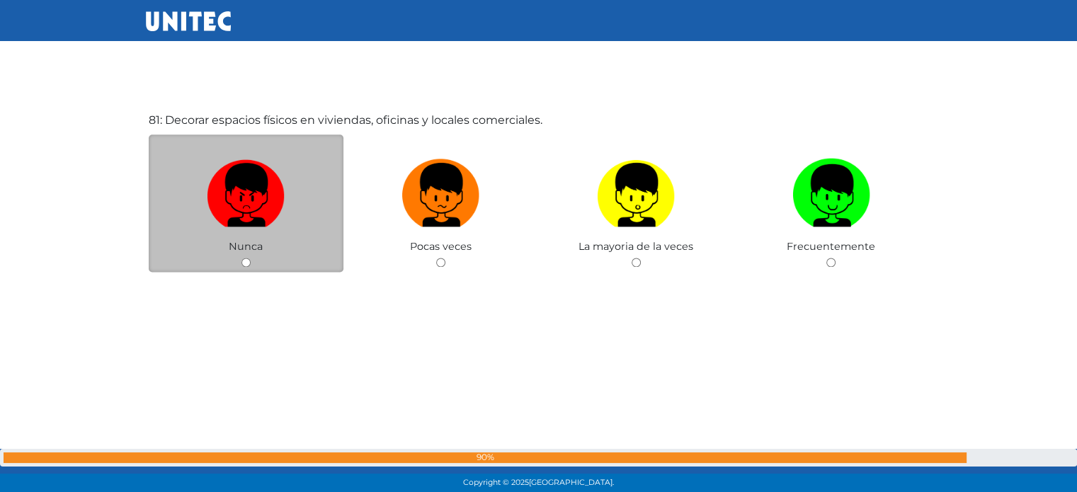
click at [234, 210] on img at bounding box center [246, 190] width 78 height 74
click at [242, 258] on input "radio" at bounding box center [246, 262] width 9 height 9
radio input "true"
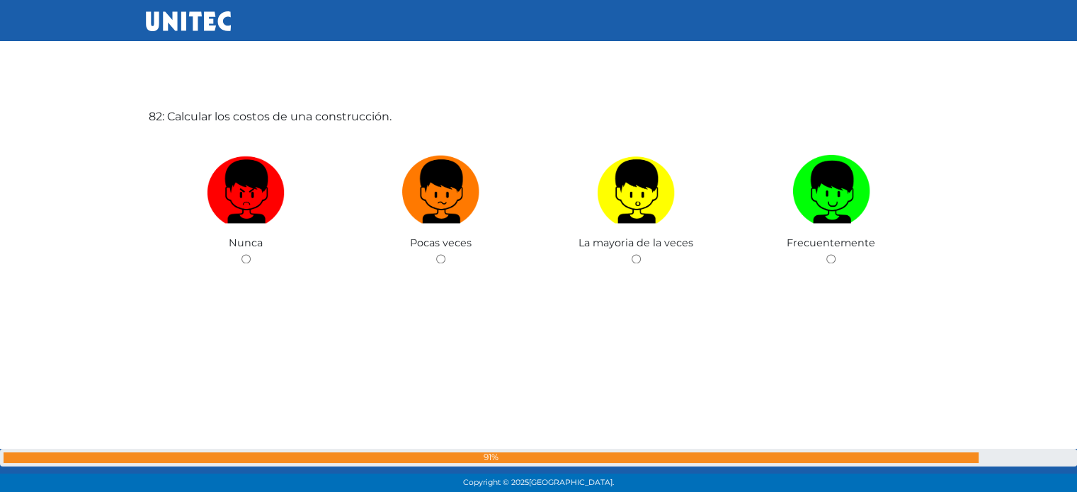
scroll to position [39962, 0]
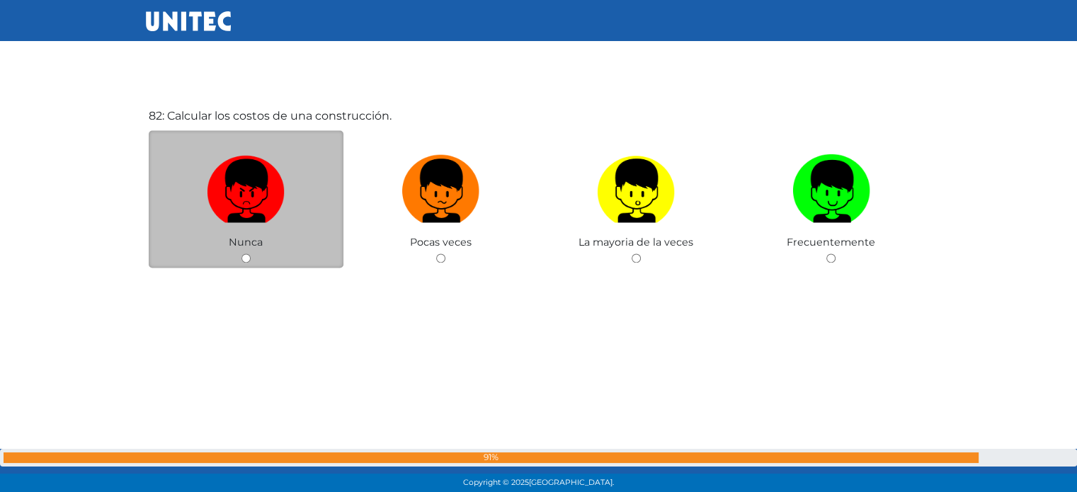
click at [246, 249] on span "Nunca" at bounding box center [246, 242] width 34 height 13
click at [244, 263] on input "radio" at bounding box center [246, 258] width 9 height 9
radio input "true"
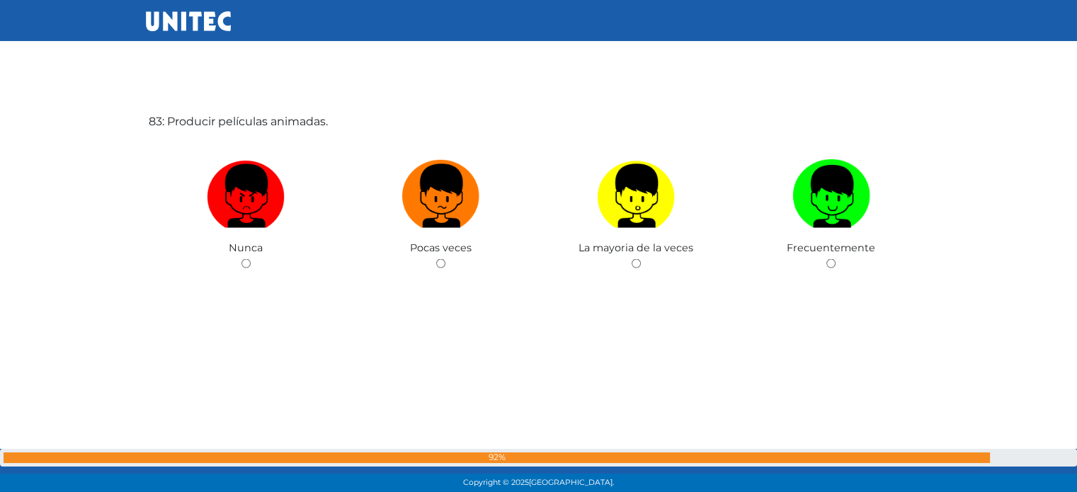
scroll to position [40450, 0]
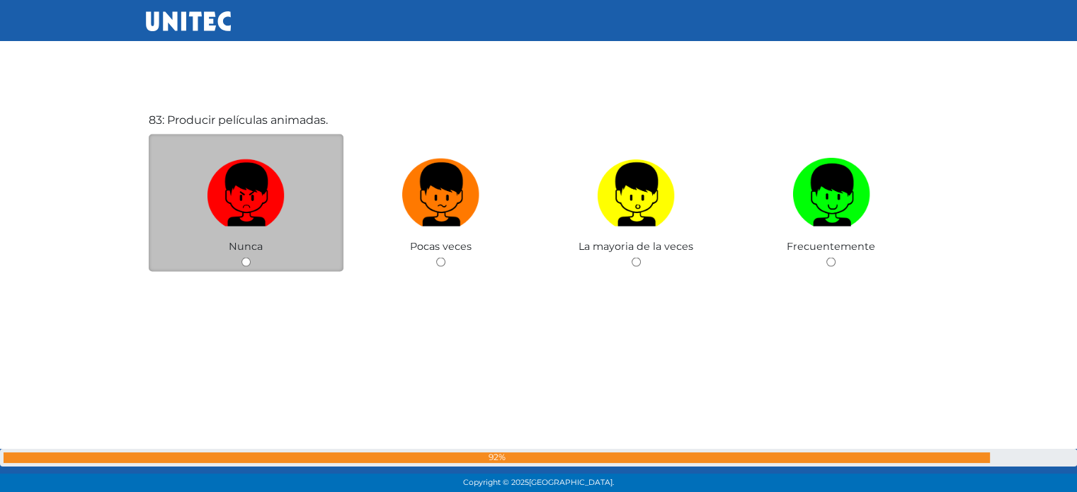
click at [246, 253] on span "Nunca" at bounding box center [246, 246] width 34 height 13
click at [247, 267] on input "radio" at bounding box center [246, 262] width 9 height 9
radio input "true"
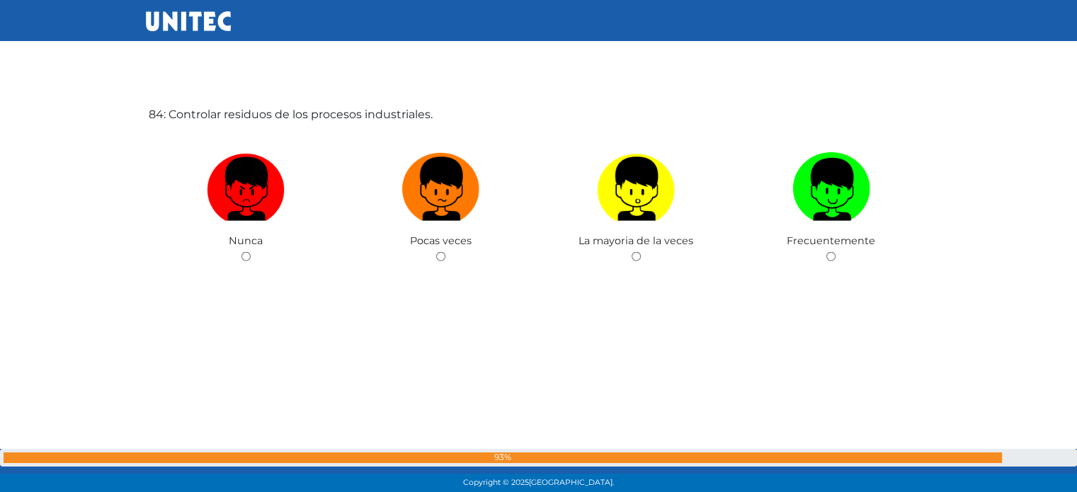
click at [266, 194] on img at bounding box center [246, 184] width 78 height 74
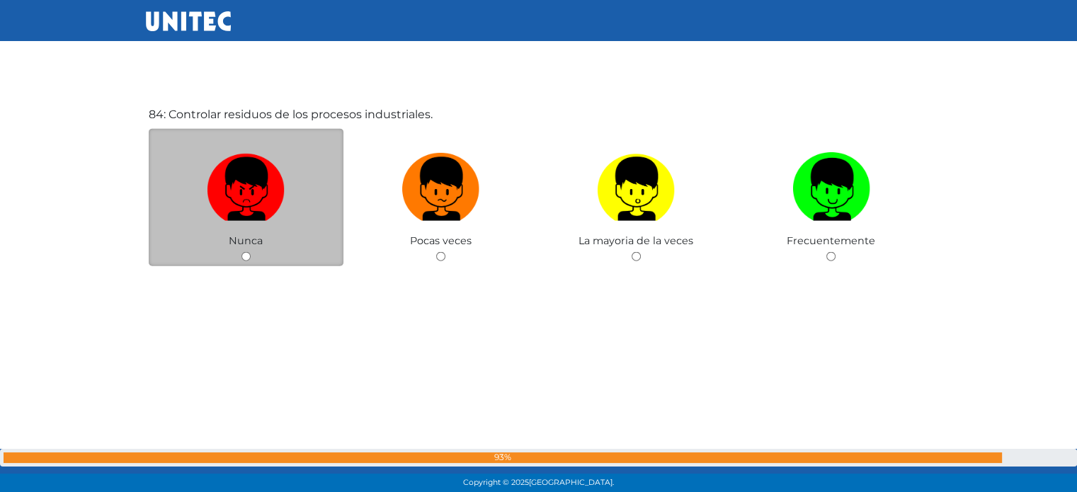
click at [251, 252] on input "radio" at bounding box center [246, 256] width 9 height 9
radio input "true"
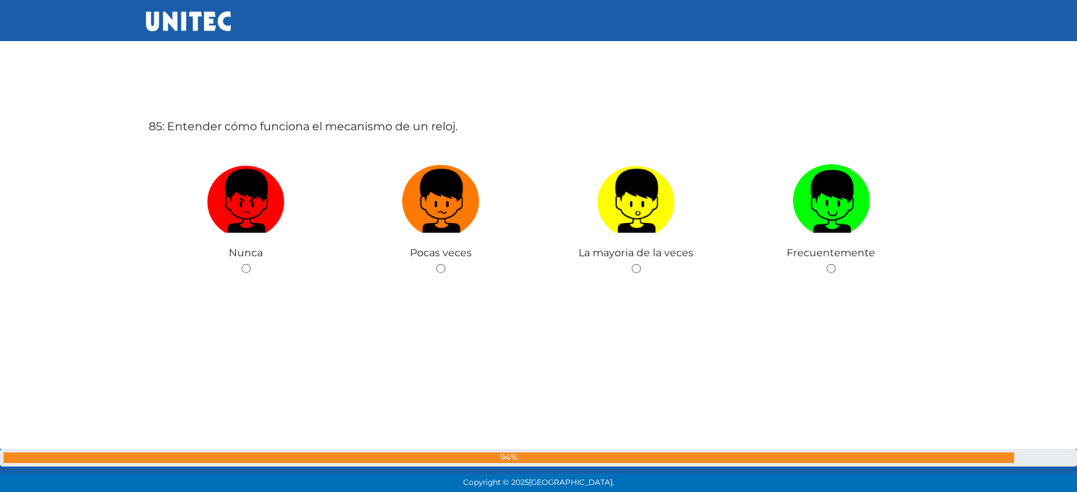
scroll to position [41434, 0]
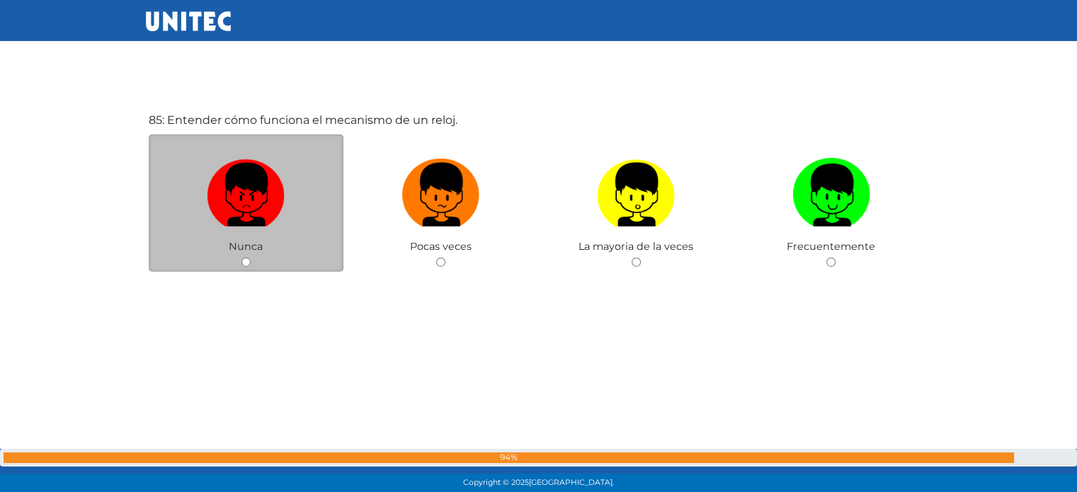
click at [217, 227] on img at bounding box center [246, 190] width 78 height 74
click at [242, 258] on input "radio" at bounding box center [246, 262] width 9 height 9
radio input "true"
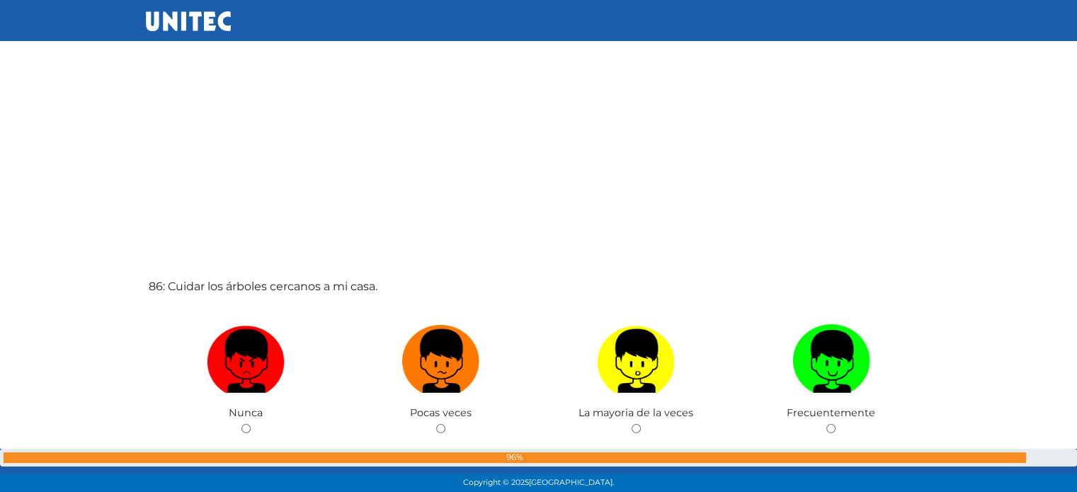
scroll to position [41761, 0]
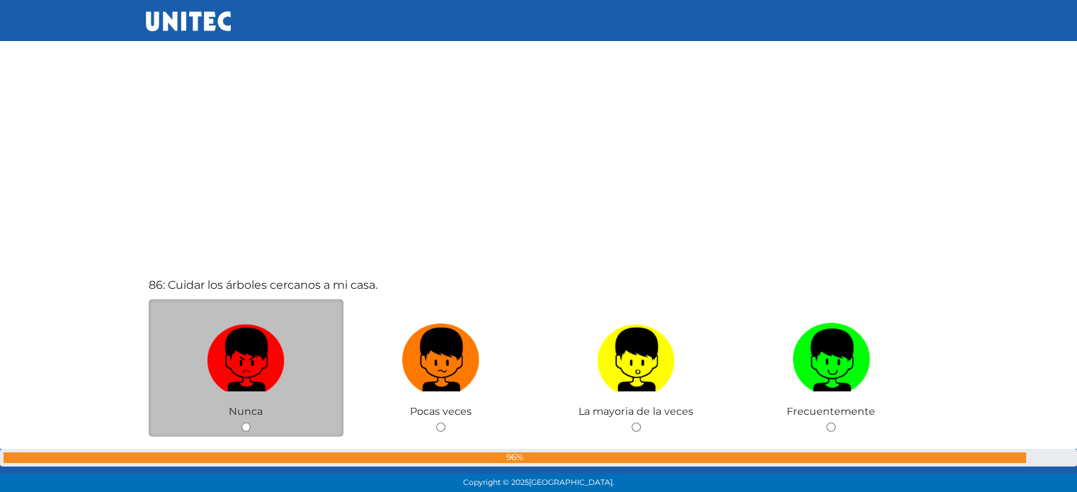
click at [230, 418] on span "Nunca" at bounding box center [246, 411] width 34 height 13
click at [411, 392] on img at bounding box center [441, 355] width 78 height 74
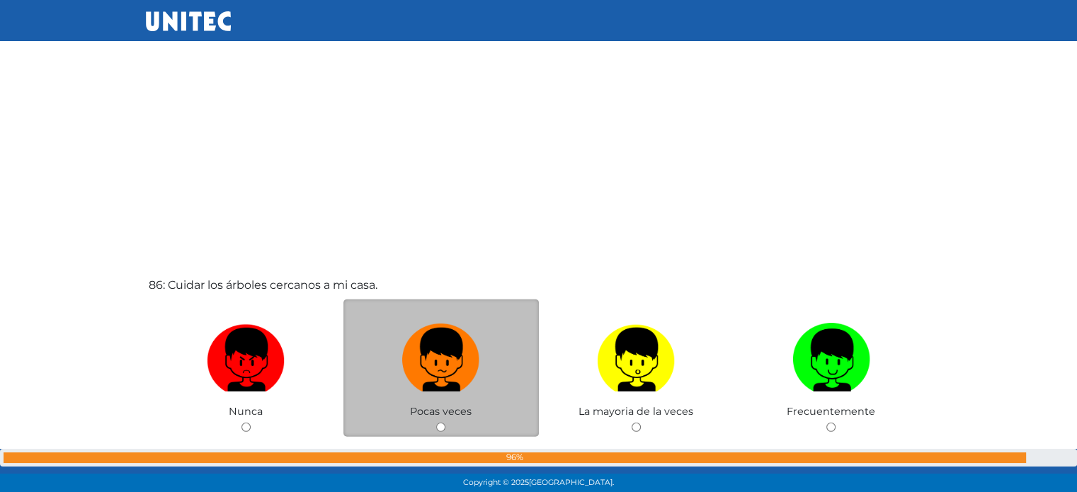
click at [436, 423] on input "radio" at bounding box center [440, 427] width 9 height 9
radio input "true"
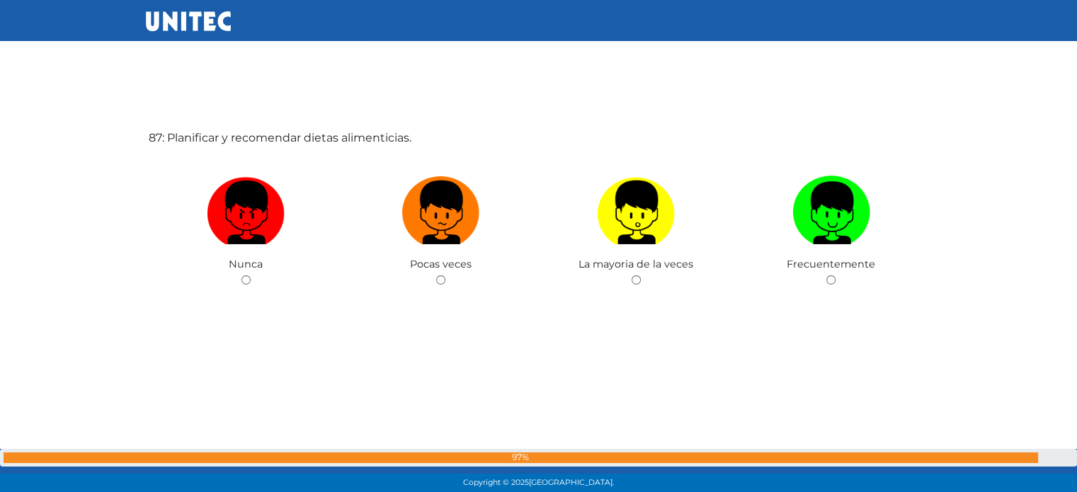
scroll to position [42400, 0]
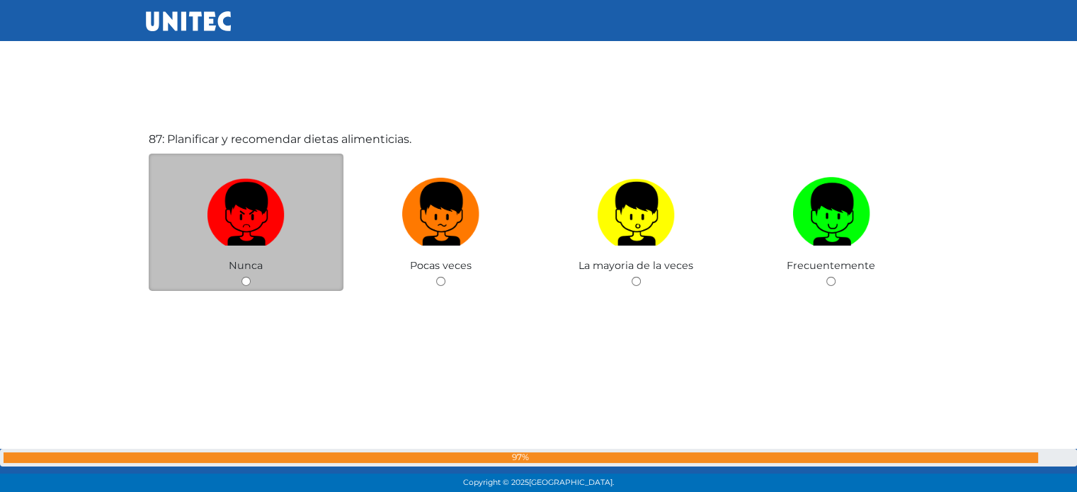
click at [211, 292] on div "Nunca" at bounding box center [246, 223] width 195 height 138
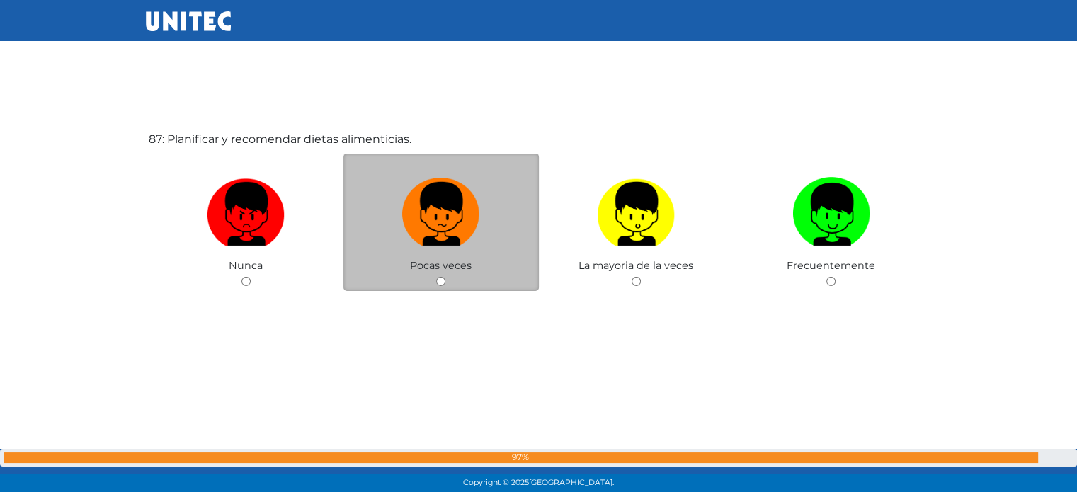
click at [448, 272] on span "Pocas veces" at bounding box center [441, 265] width 62 height 13
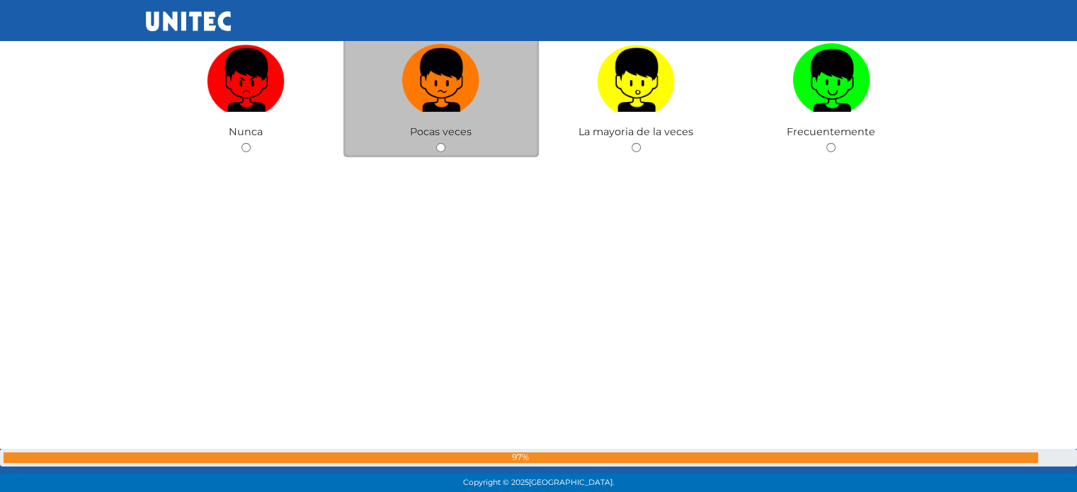
click at [397, 124] on label at bounding box center [441, 81] width 195 height 86
click at [436, 143] on input "radio" at bounding box center [440, 147] width 9 height 9
radio input "true"
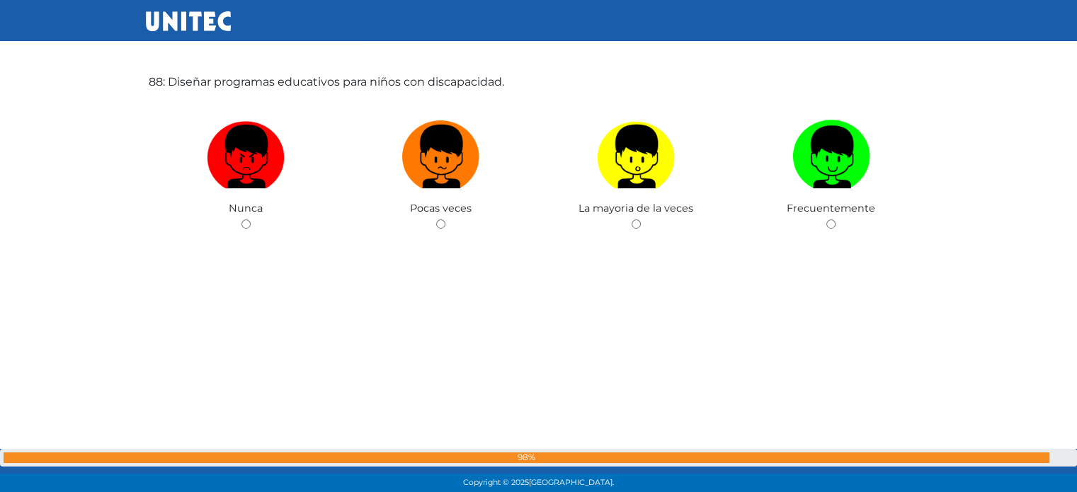
scroll to position [42969, 0]
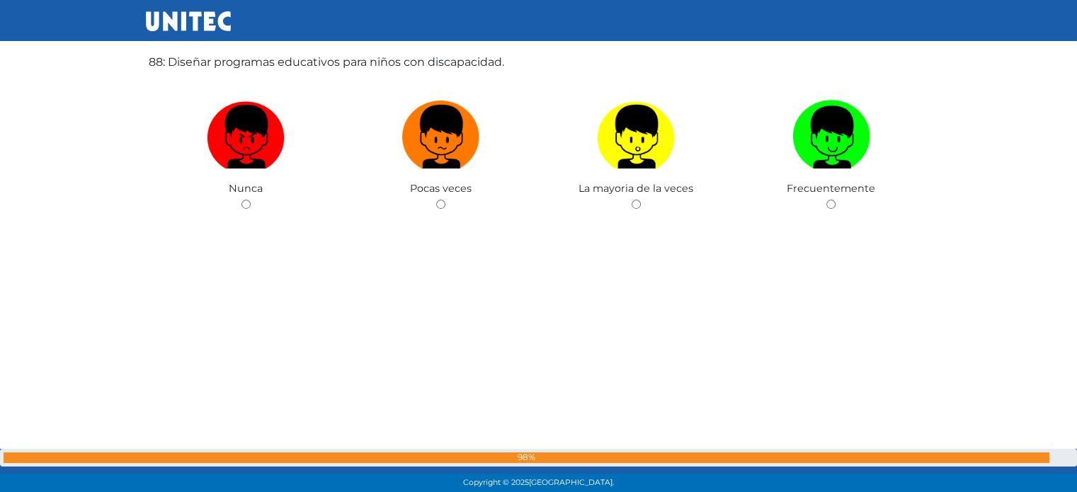
click at [217, 166] on img at bounding box center [246, 132] width 78 height 74
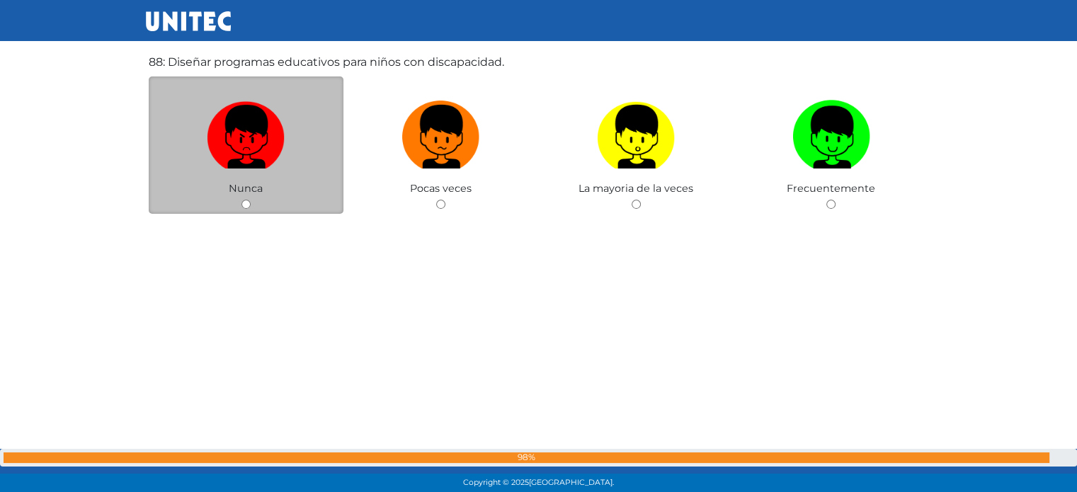
click at [242, 200] on input "radio" at bounding box center [246, 204] width 9 height 9
radio input "true"
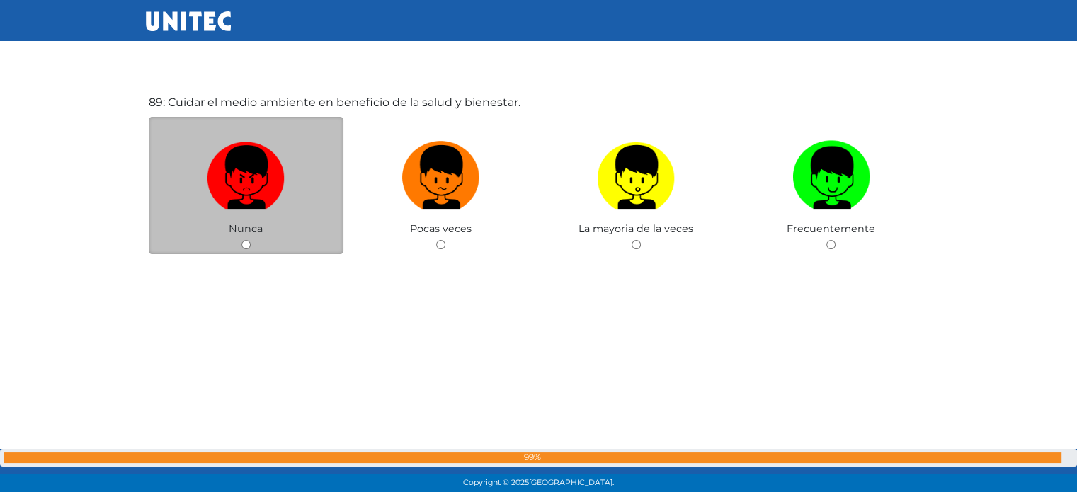
click at [198, 221] on label at bounding box center [246, 178] width 195 height 86
click at [242, 240] on input "radio" at bounding box center [246, 244] width 9 height 9
radio input "true"
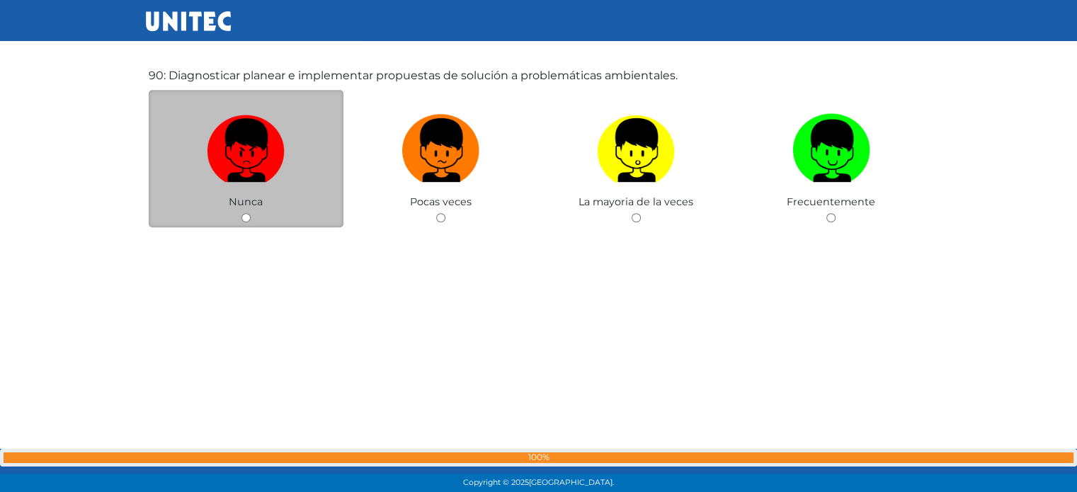
click at [243, 171] on img at bounding box center [246, 145] width 78 height 74
click at [243, 213] on input "radio" at bounding box center [246, 217] width 9 height 9
radio input "true"
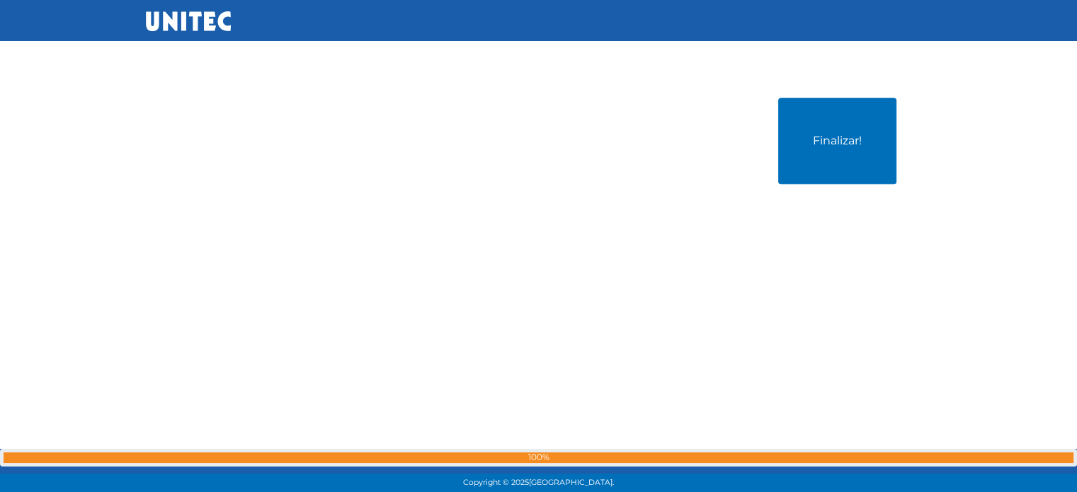
scroll to position [44406, 0]
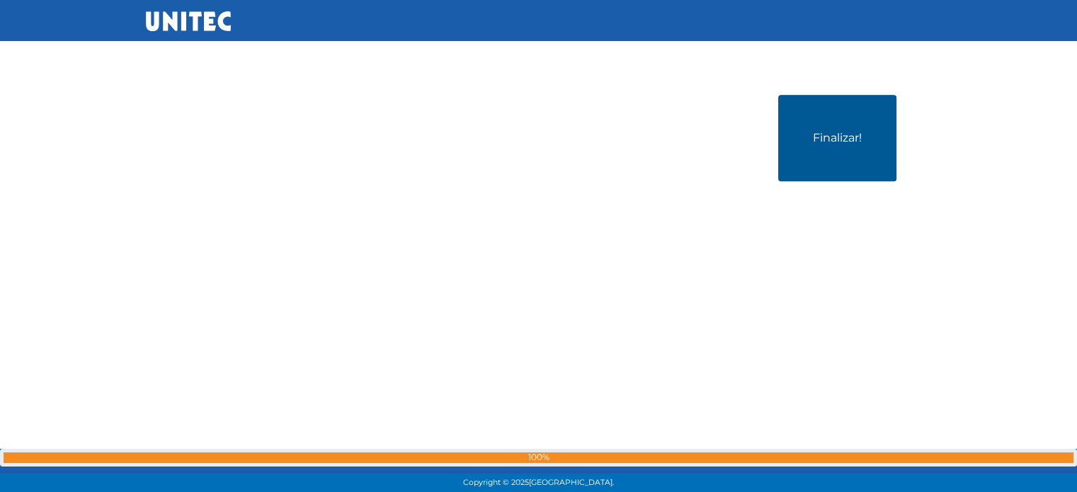
click at [841, 146] on button "Finalizar!" at bounding box center [837, 138] width 118 height 86
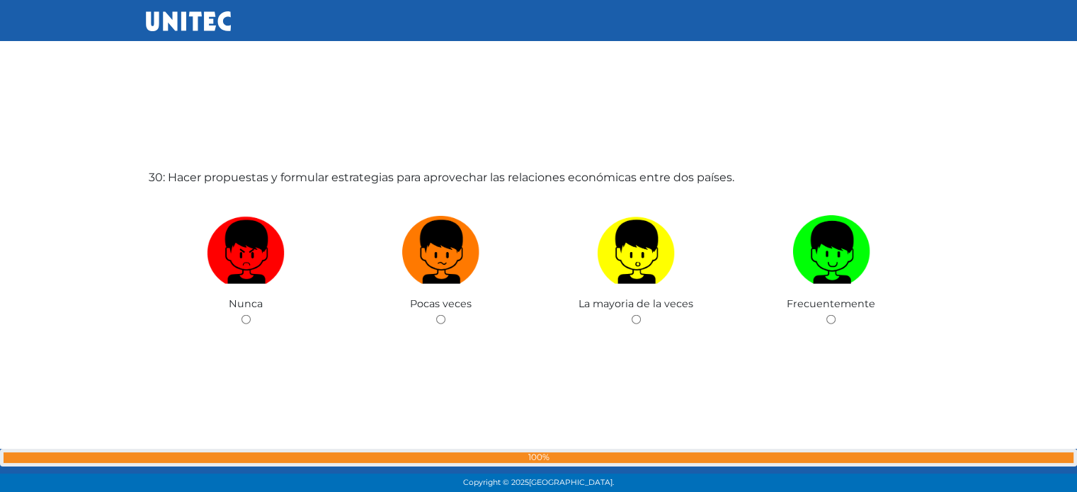
scroll to position [14302, 0]
click at [273, 283] on img at bounding box center [246, 247] width 78 height 74
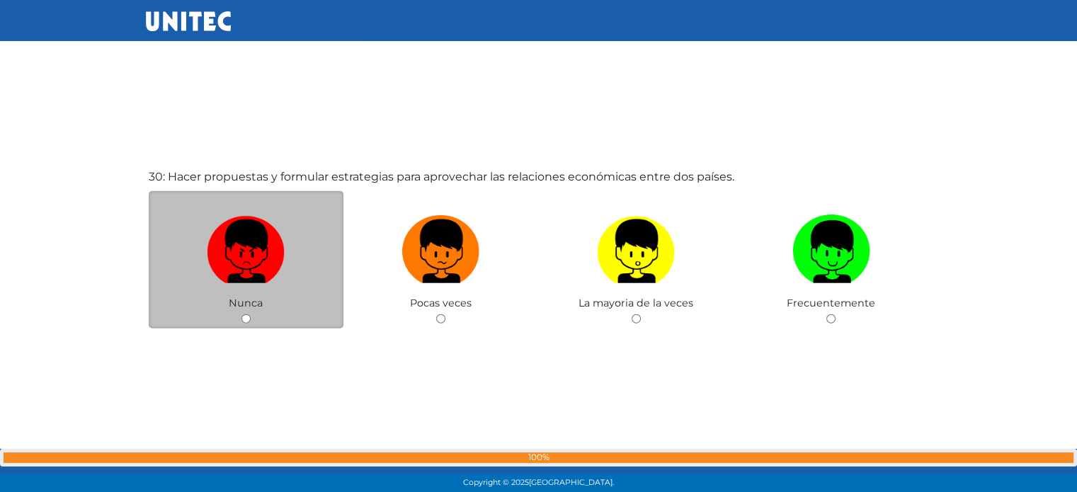
click at [251, 314] on input "radio" at bounding box center [246, 318] width 9 height 9
radio input "true"
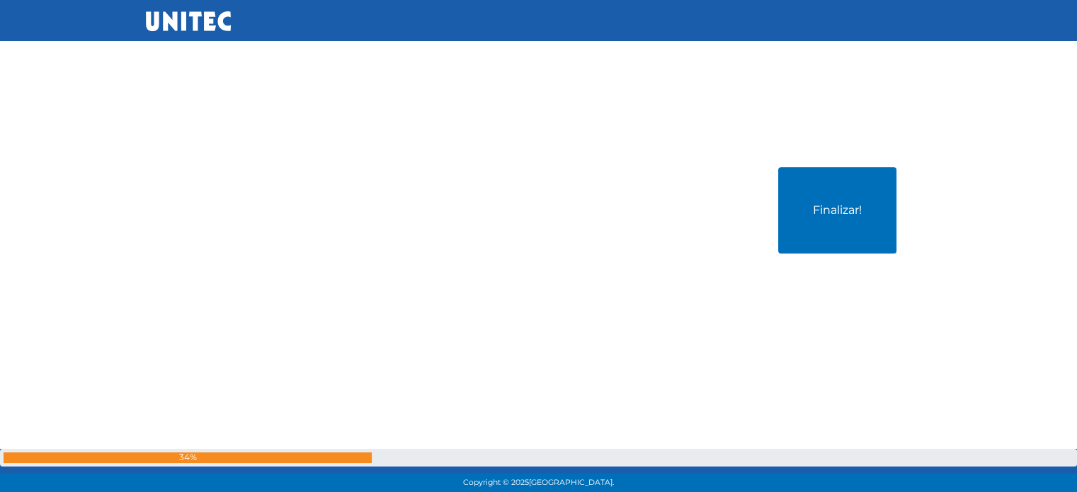
scroll to position [44418, 0]
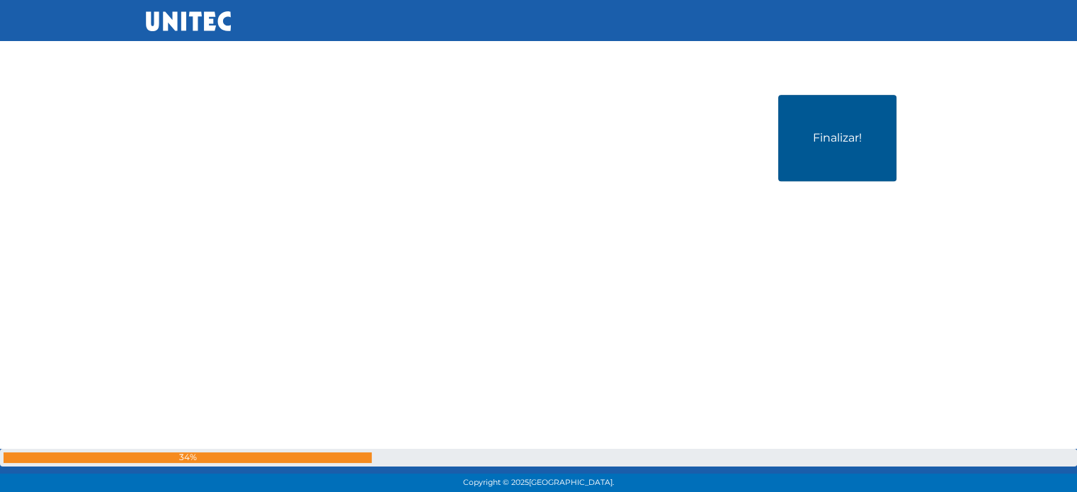
click at [864, 178] on button "Finalizar!" at bounding box center [837, 138] width 118 height 86
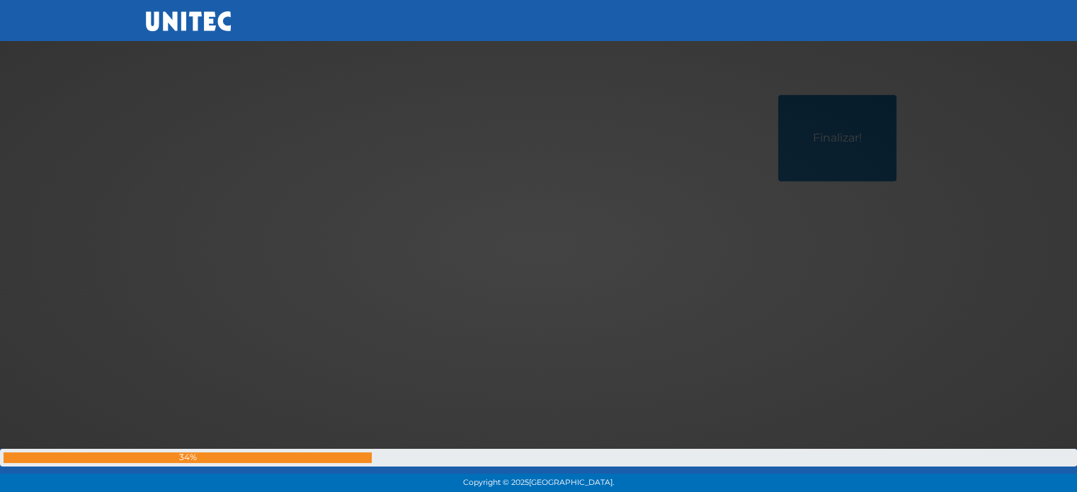
click at [539, 246] on div at bounding box center [539, 246] width 0 height 0
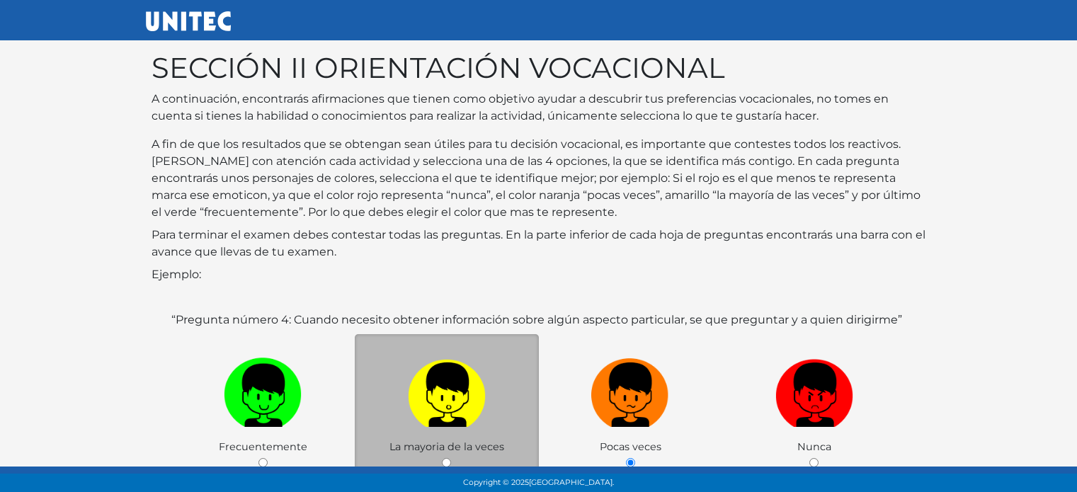
scroll to position [179, 0]
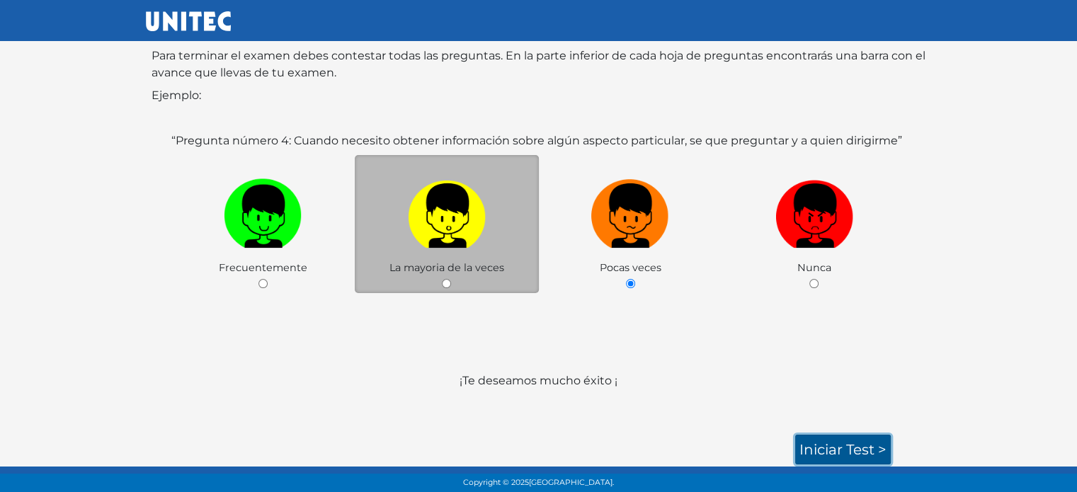
click at [841, 448] on link "Iniciar test >" at bounding box center [843, 450] width 96 height 30
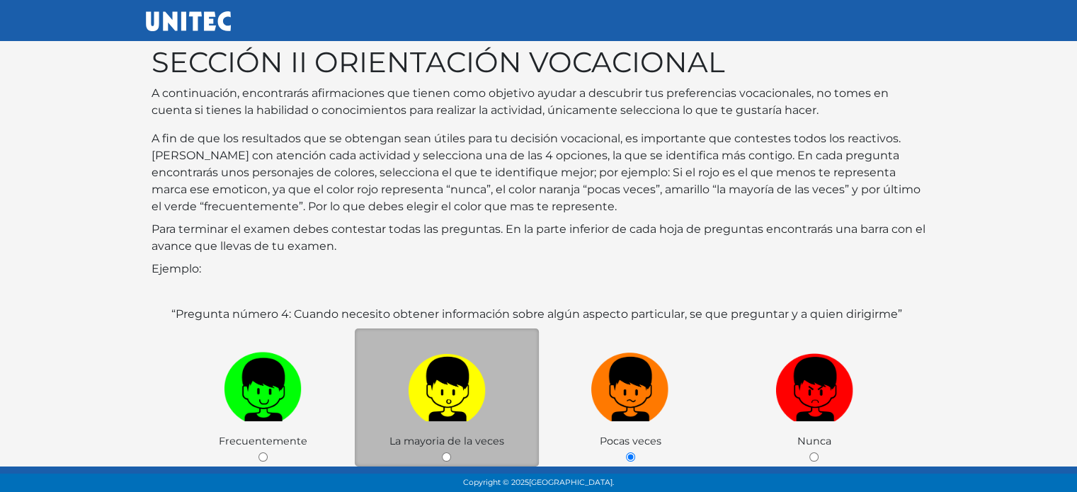
scroll to position [0, 0]
